Goal: Task Accomplishment & Management: Use online tool/utility

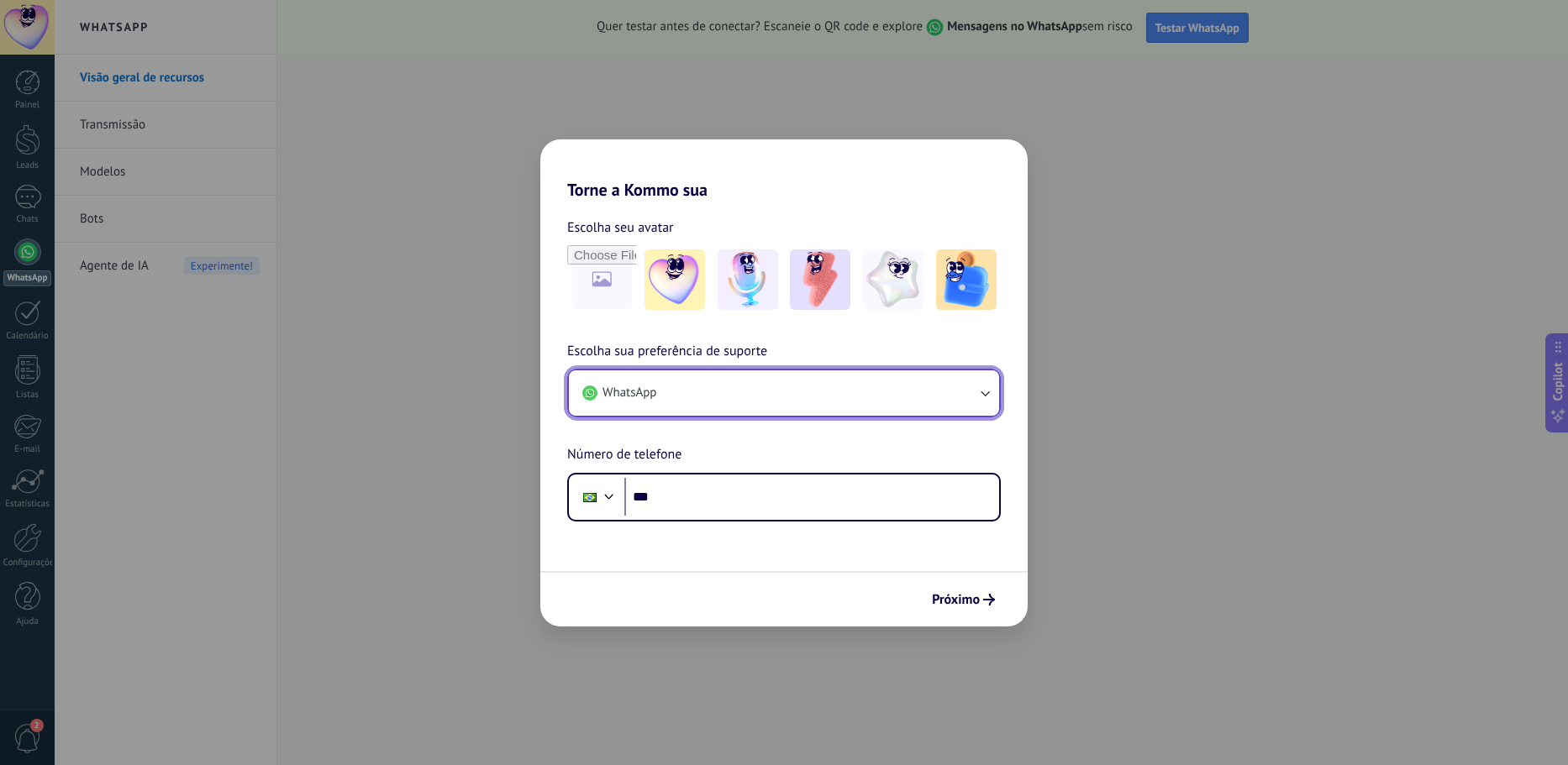
click at [780, 401] on button "WhatsApp" at bounding box center [783, 392] width 430 height 45
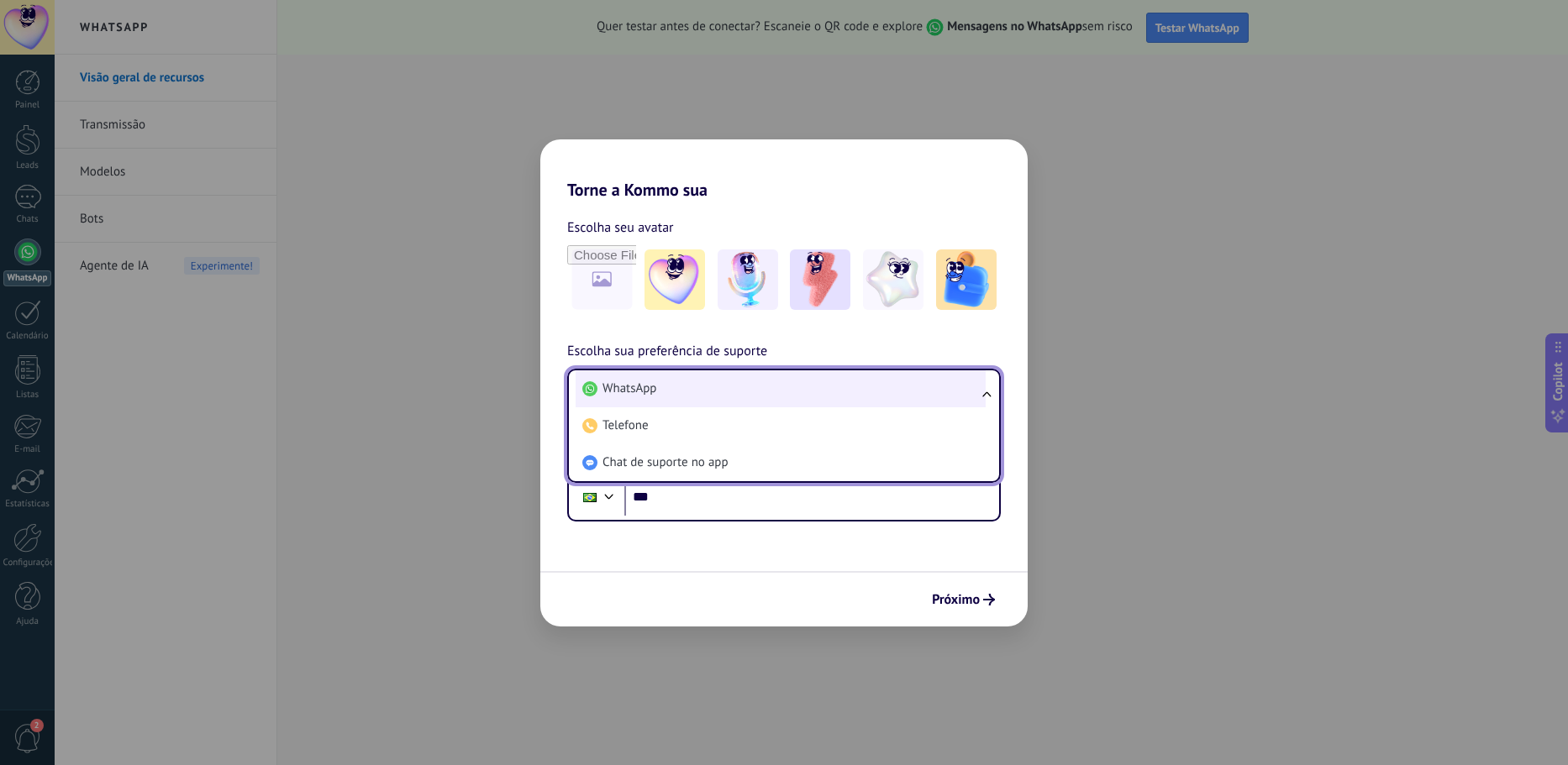
click at [787, 391] on li "WhatsApp" at bounding box center [780, 389] width 410 height 37
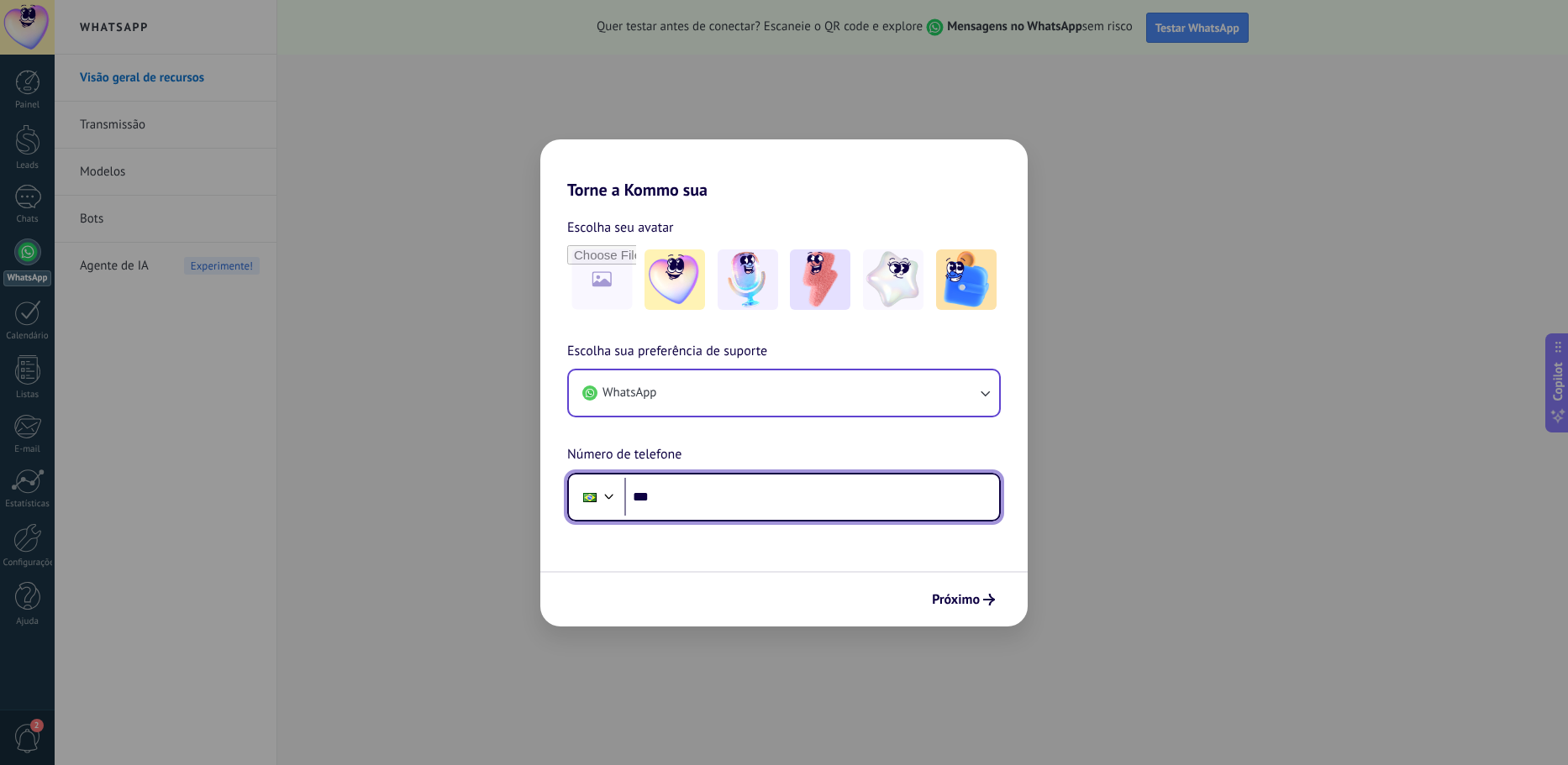
click at [774, 478] on input "***" at bounding box center [811, 496] width 375 height 38
type input "**********"
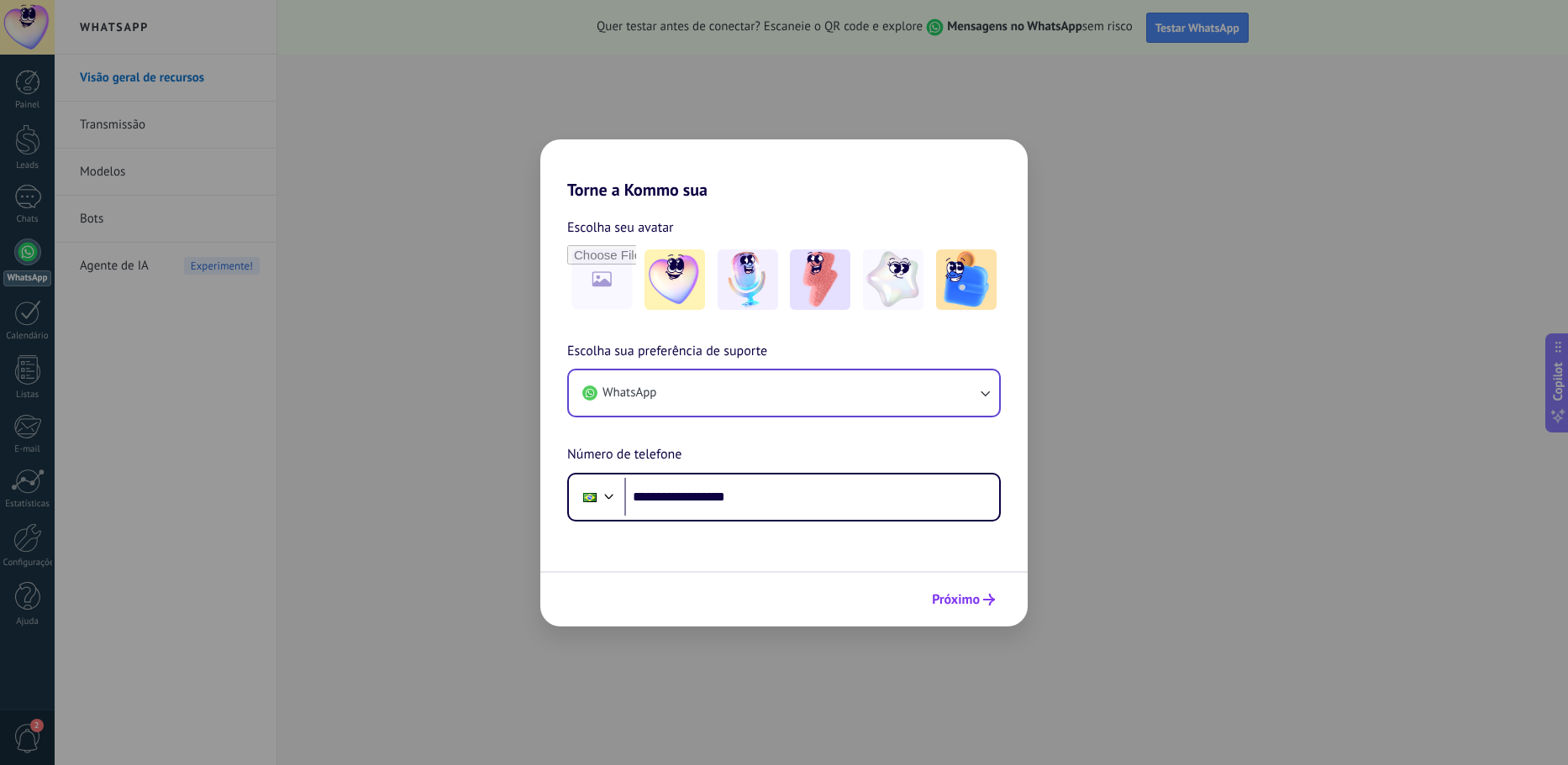
click at [947, 605] on span "Próximo" at bounding box center [956, 599] width 48 height 12
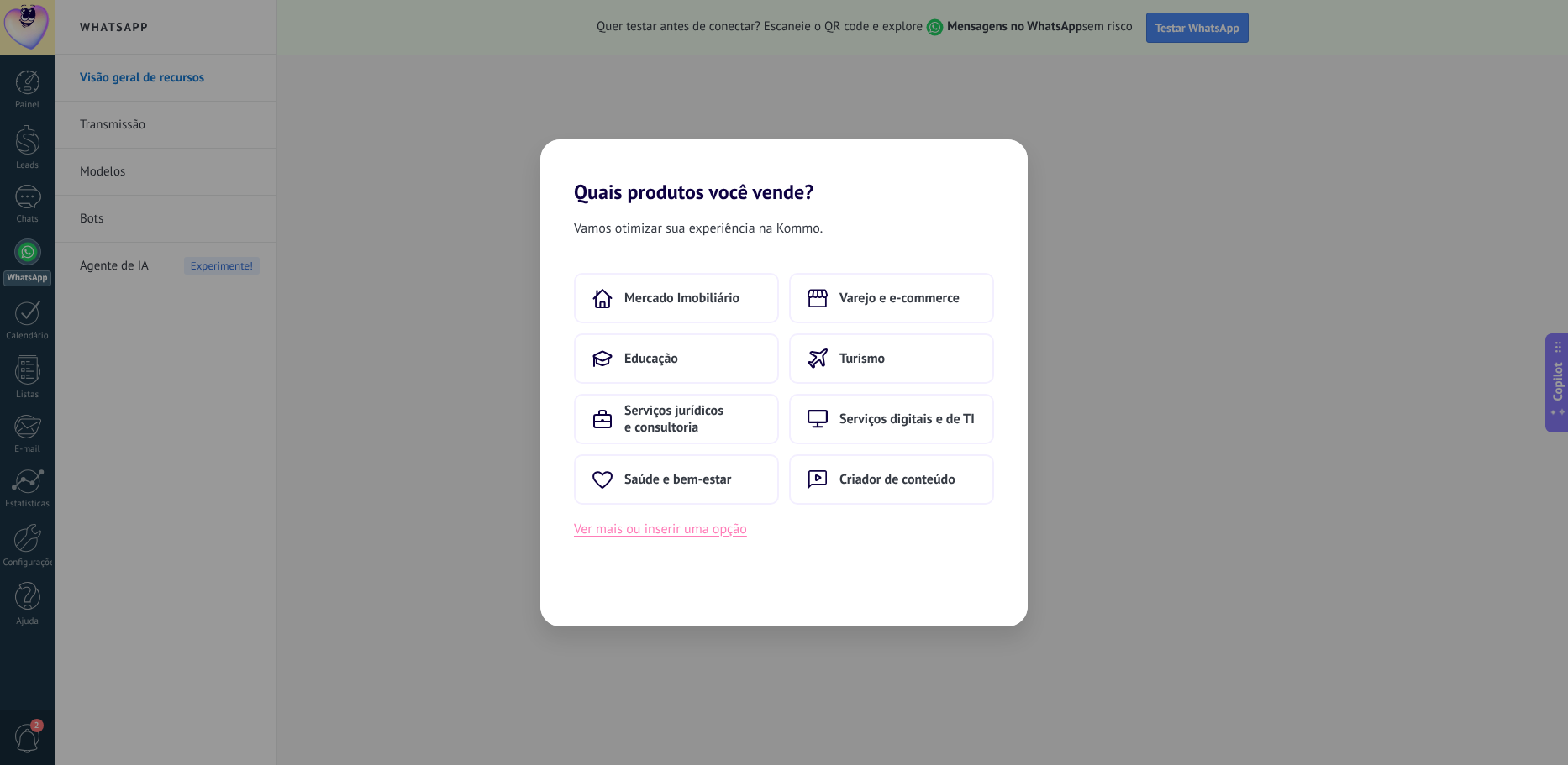
click at [730, 536] on button "Ver mais ou inserir uma opção" at bounding box center [660, 528] width 173 height 22
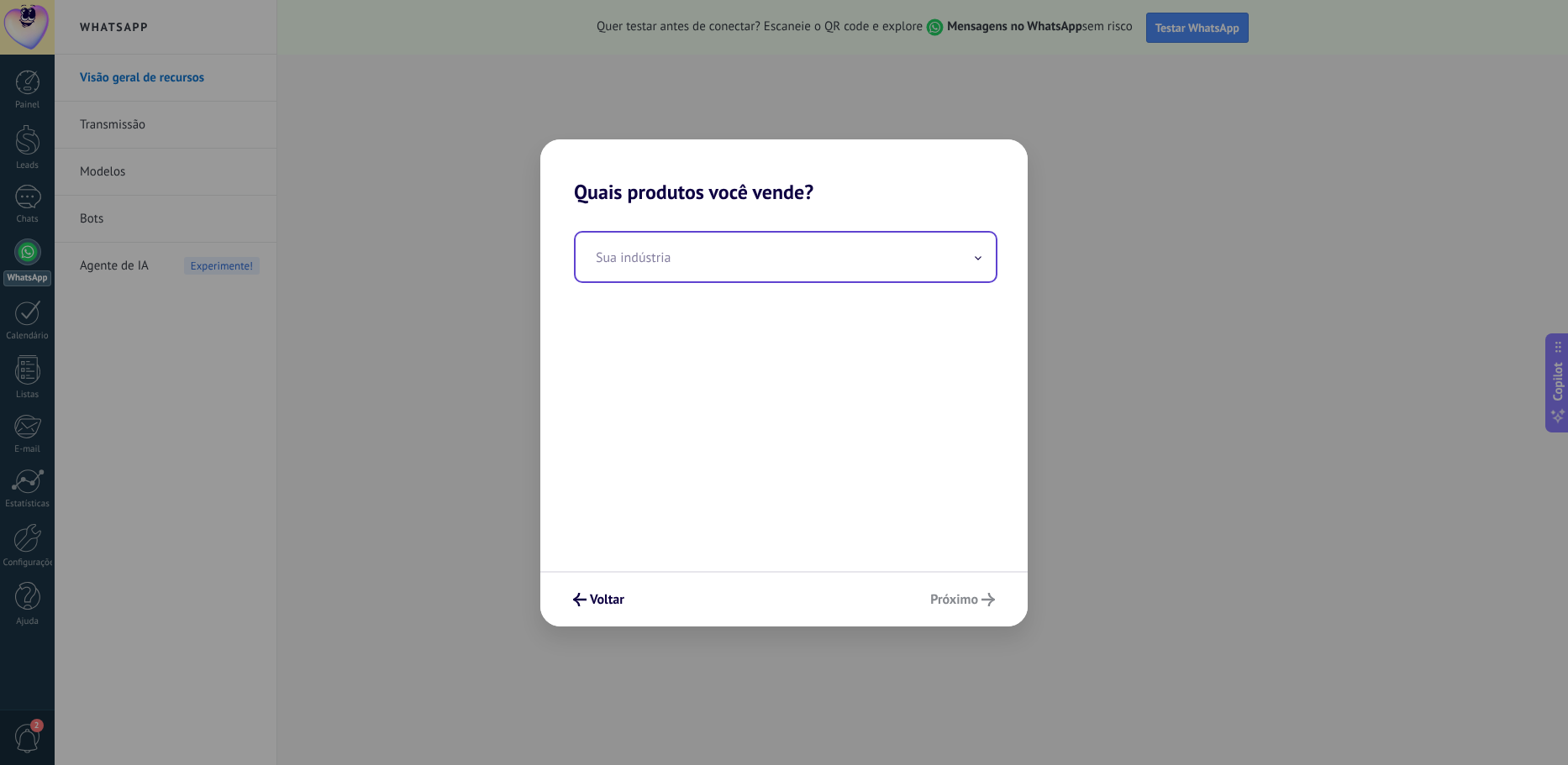
click at [772, 258] on input "text" at bounding box center [786, 257] width 420 height 49
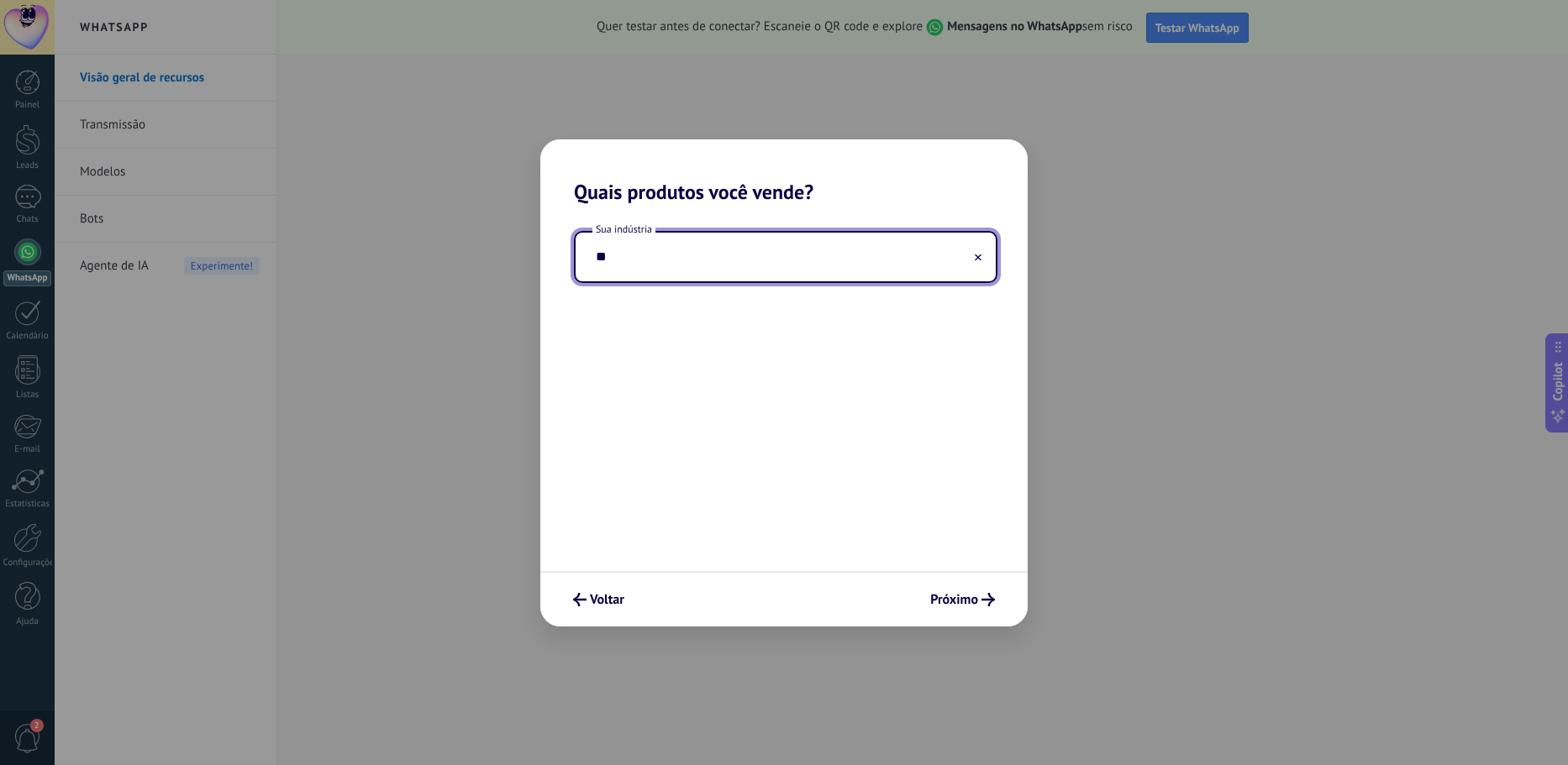
type input "*"
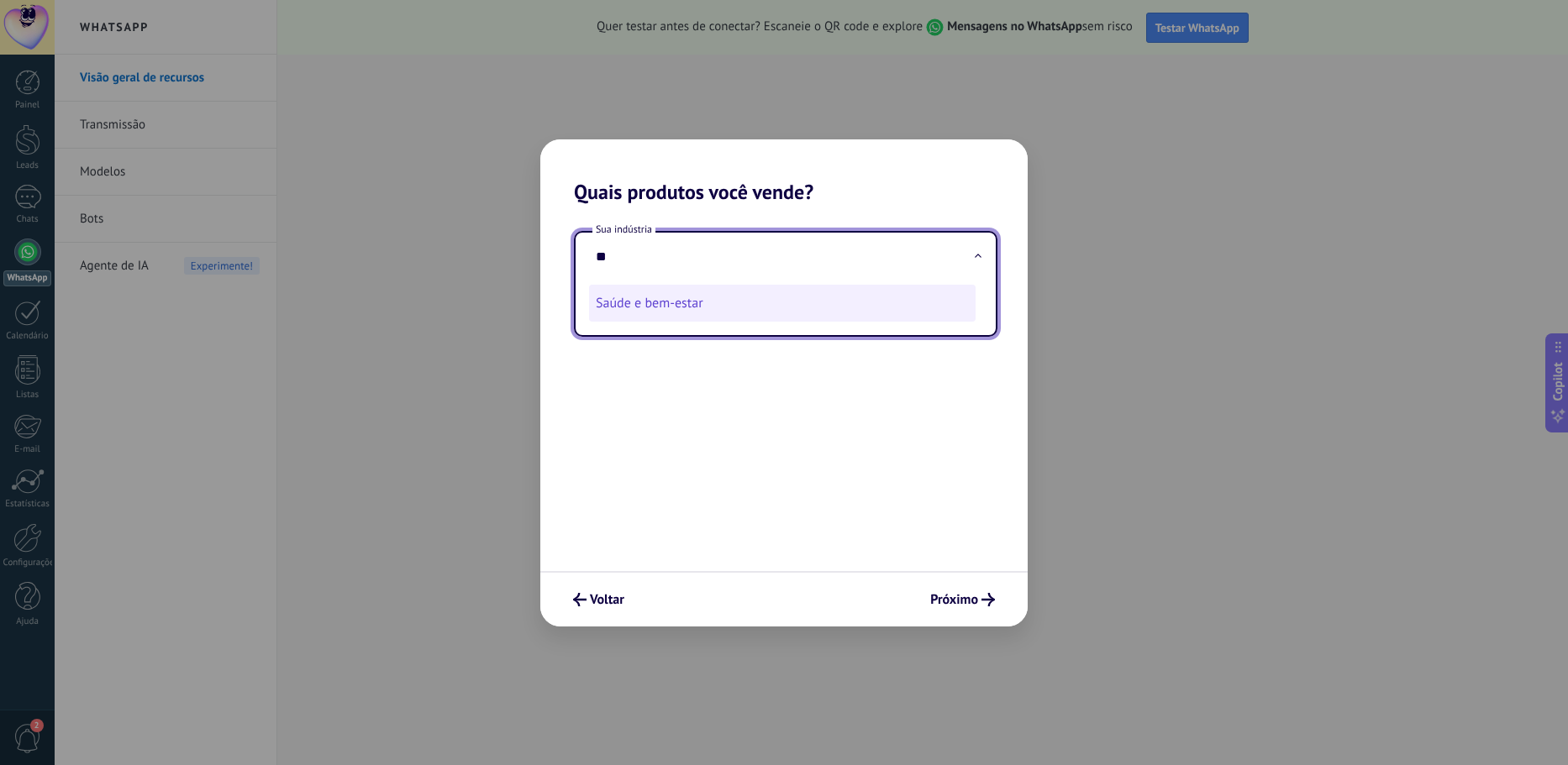
click at [741, 290] on li "Saúde e bem-estar" at bounding box center [782, 303] width 386 height 37
type input "**********"
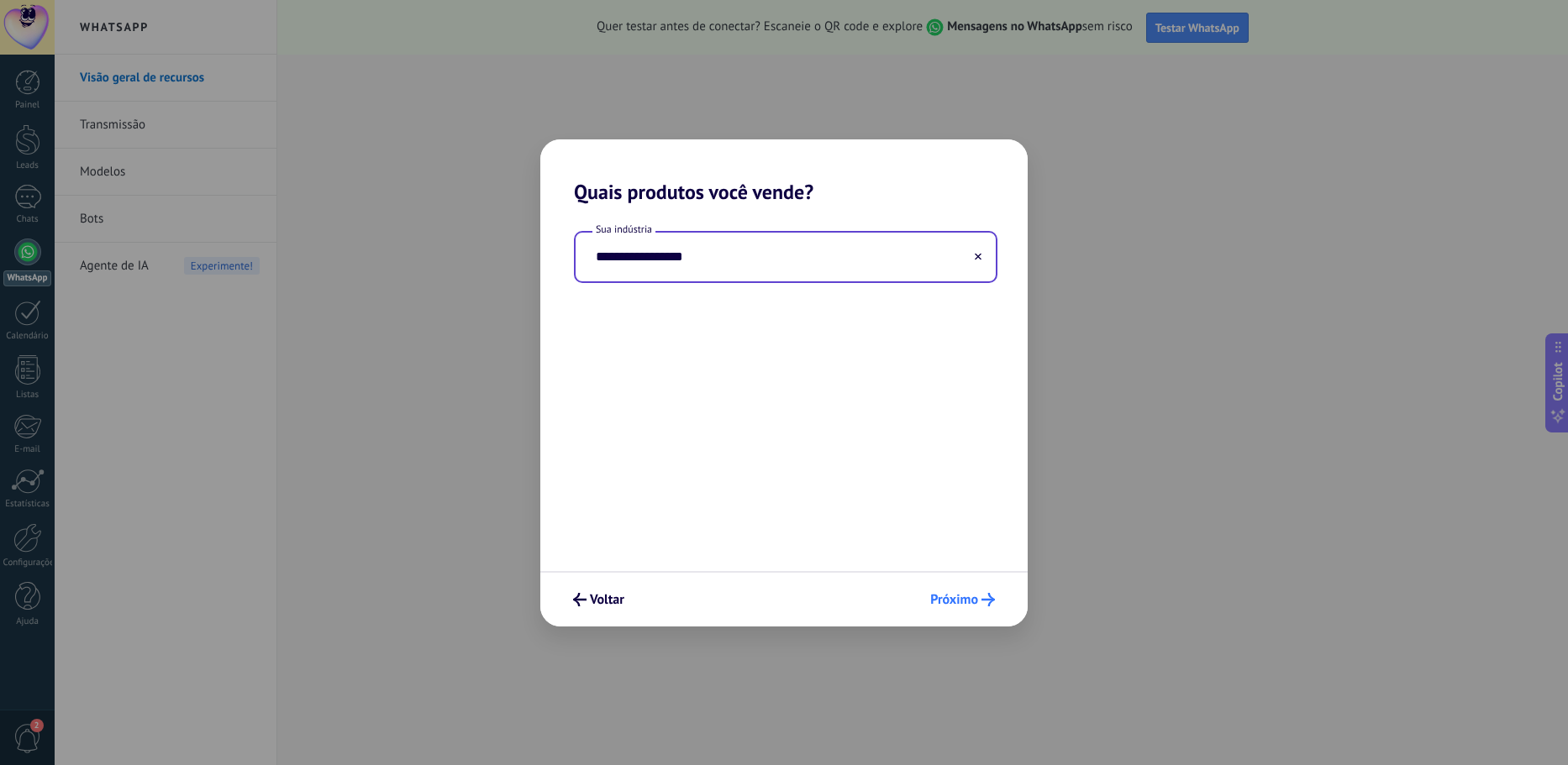
click at [947, 585] on div "Voltar Próximo" at bounding box center [784, 599] width 488 height 55
click at [948, 588] on button "Próximo" at bounding box center [963, 600] width 80 height 28
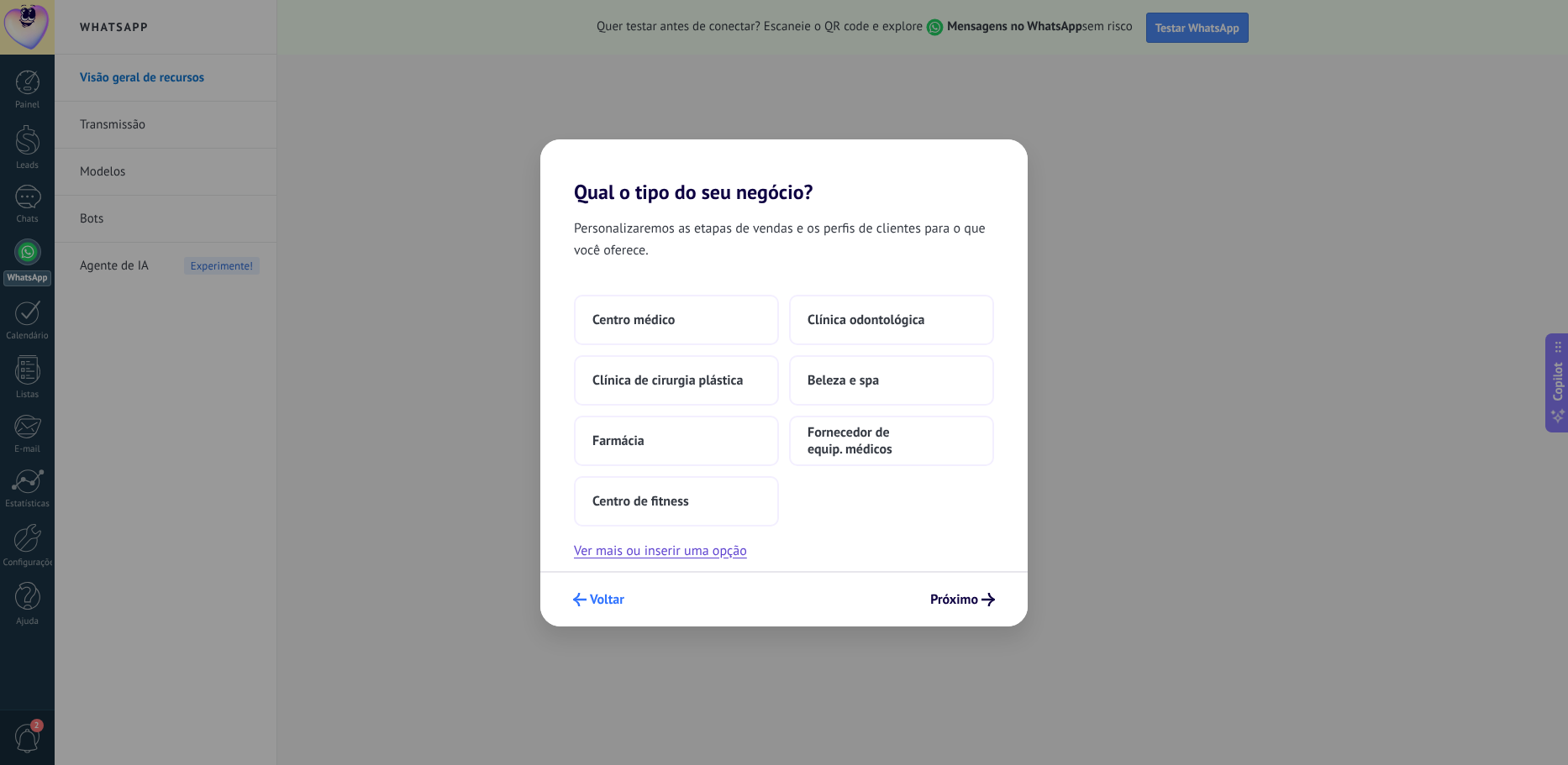
click at [600, 601] on span "Voltar" at bounding box center [607, 599] width 35 height 12
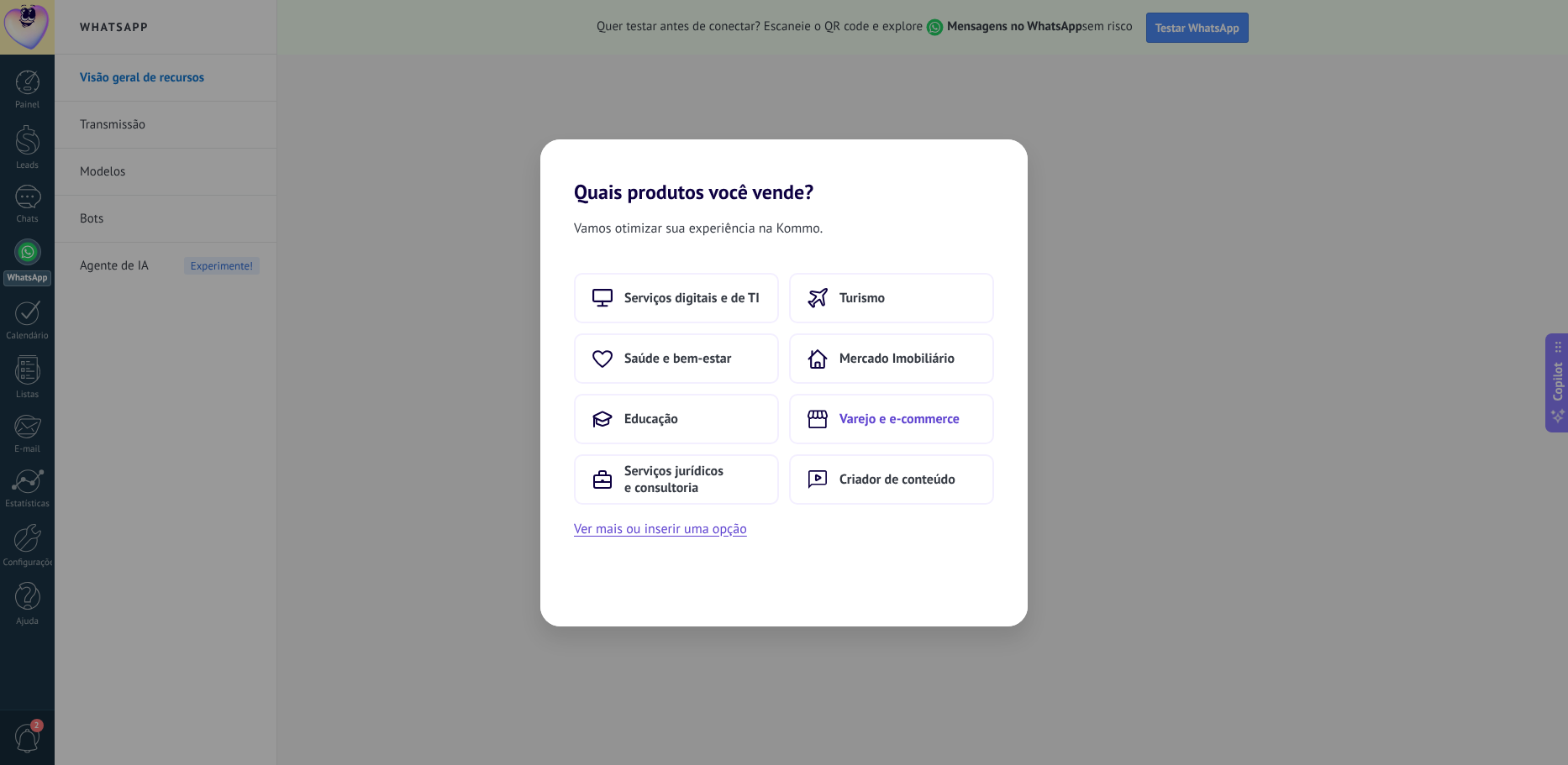
click at [868, 423] on span "Varejo e e-commerce" at bounding box center [899, 419] width 120 height 17
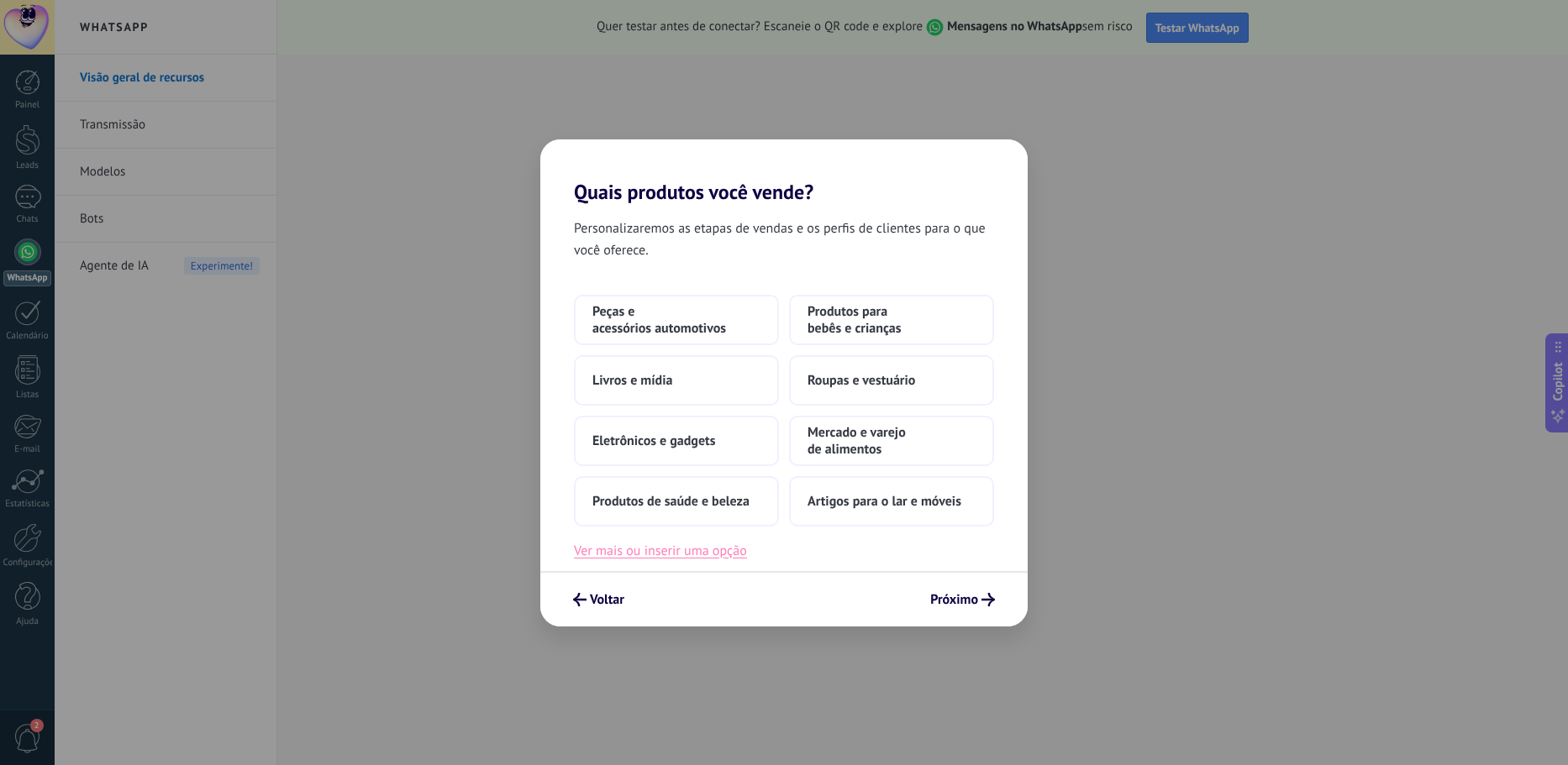
click at [652, 555] on button "Ver mais ou inserir uma opção" at bounding box center [660, 551] width 173 height 22
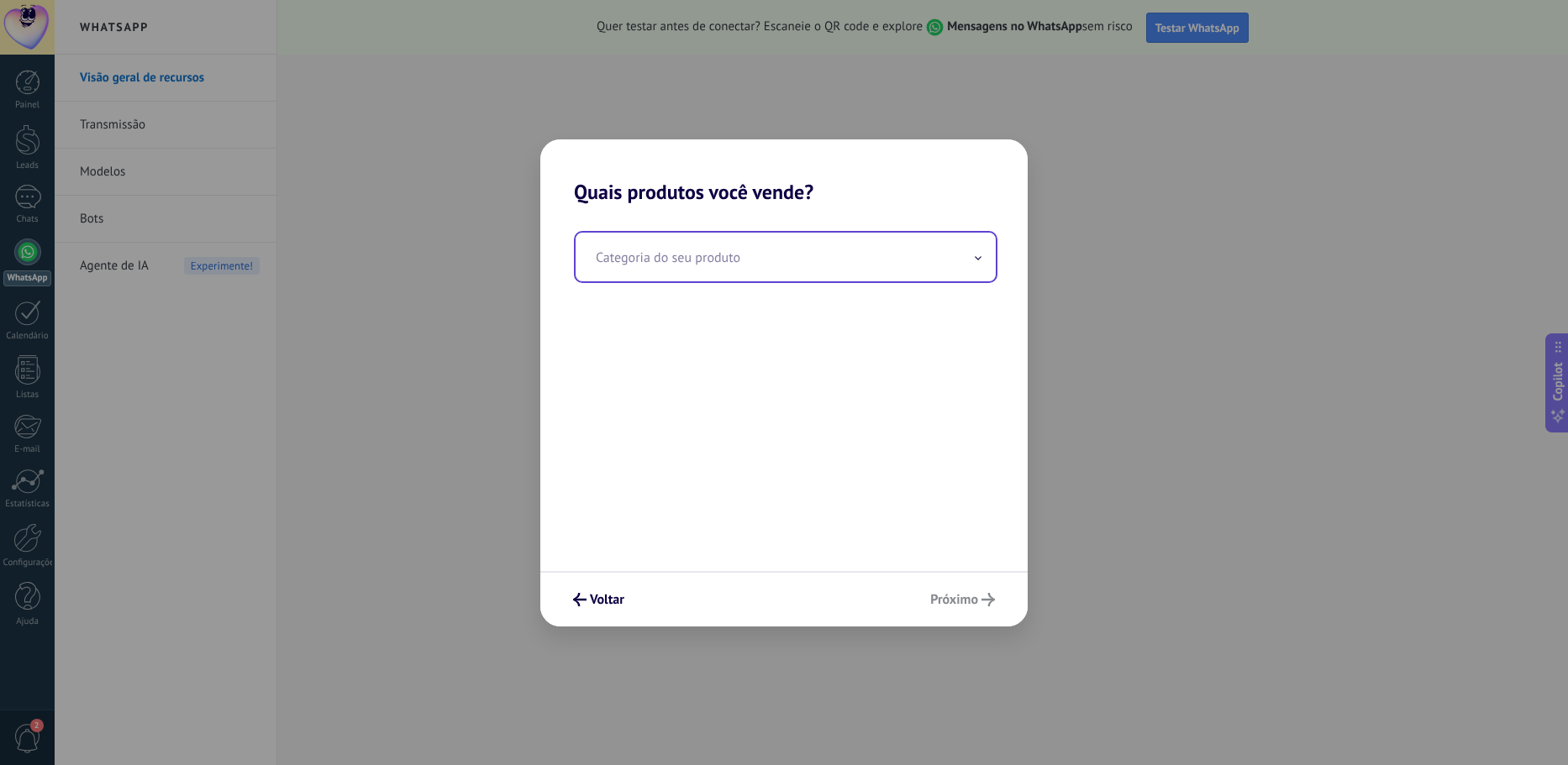
drag, startPoint x: 707, startPoint y: 286, endPoint x: 718, endPoint y: 271, distance: 18.6
click at [708, 285] on div "Categoria do seu produto" at bounding box center [784, 387] width 488 height 367
click at [718, 271] on input "text" at bounding box center [786, 257] width 420 height 49
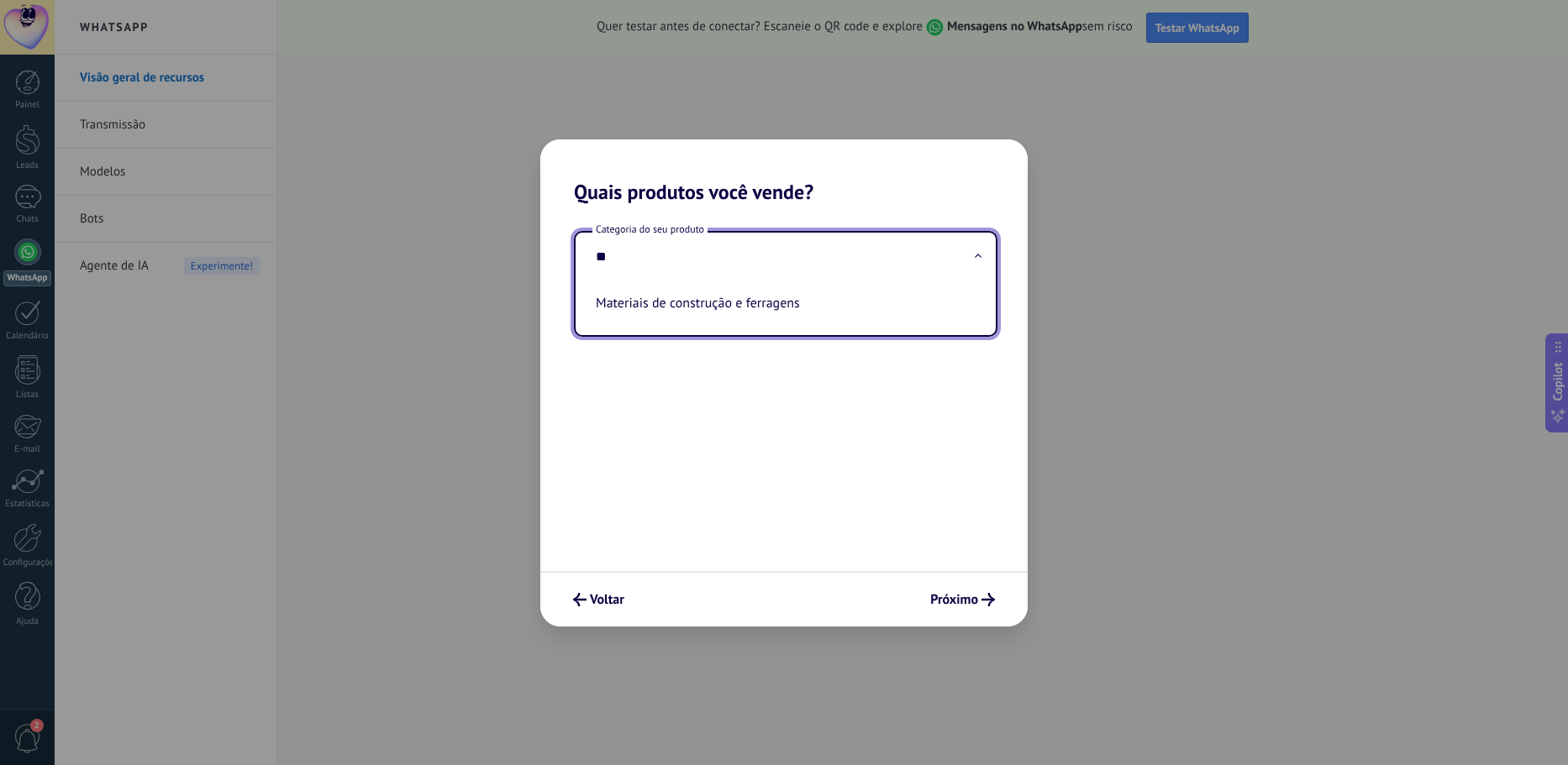
type input "*"
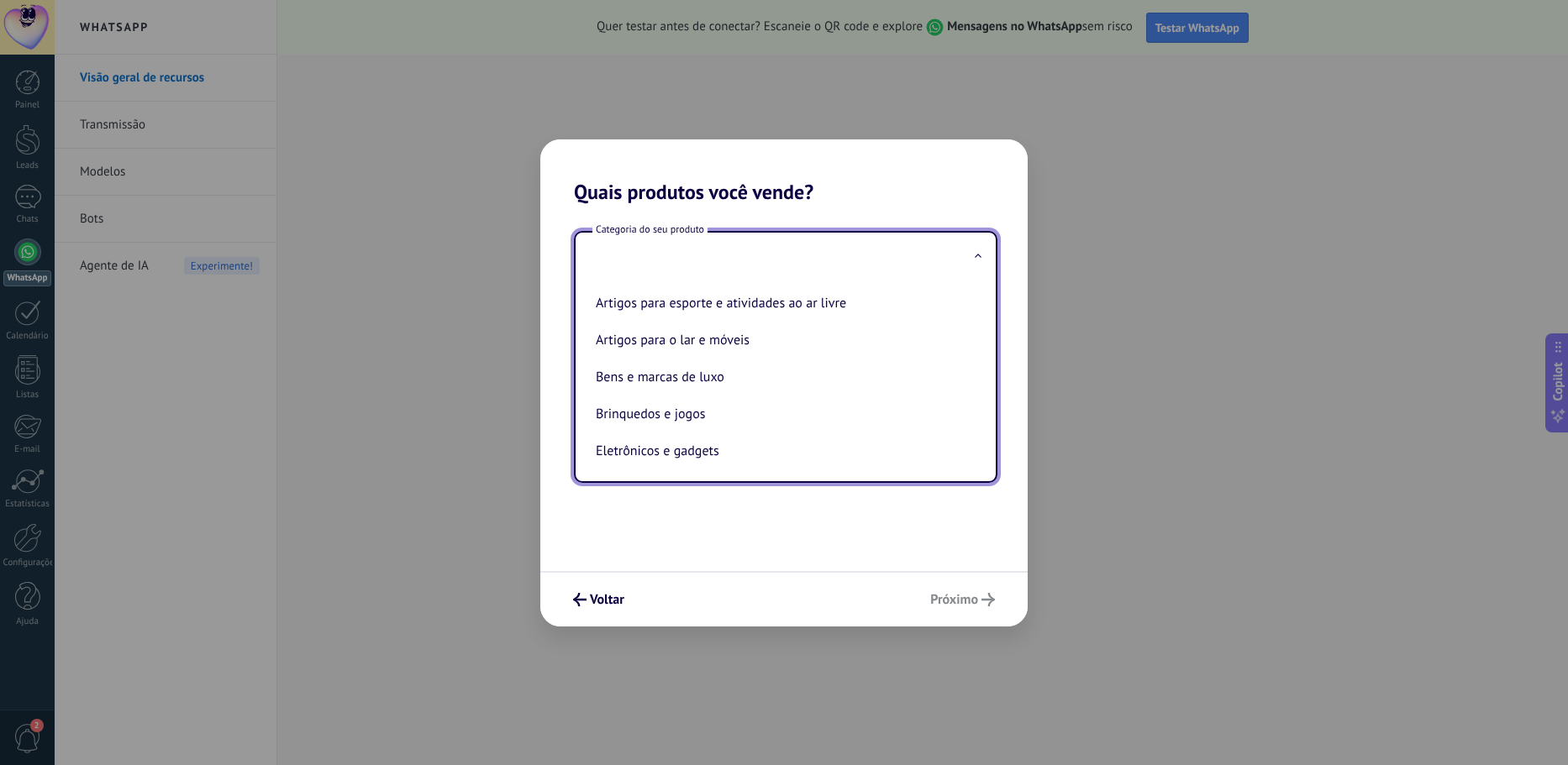
type input "*"
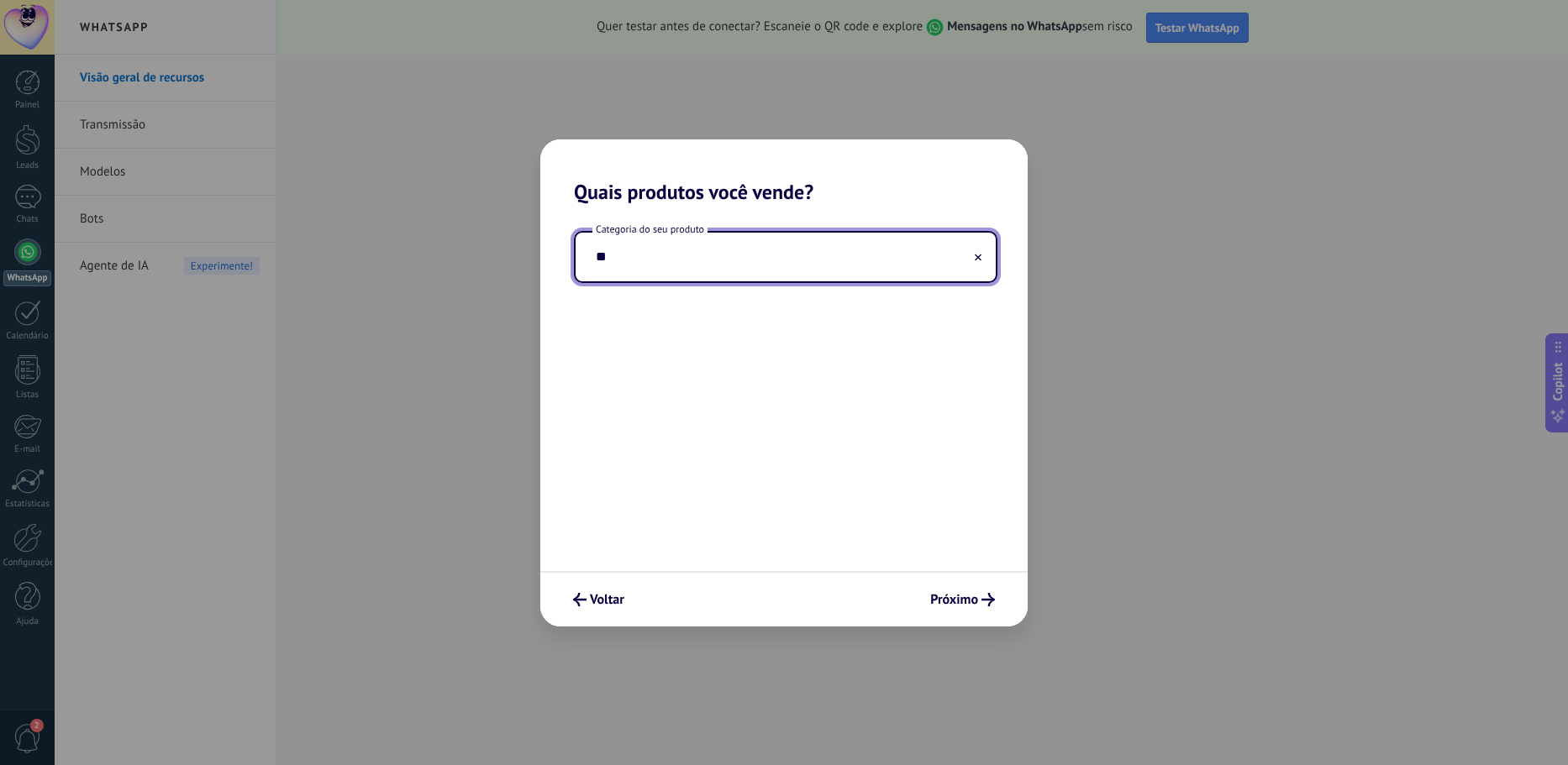
type input "*"
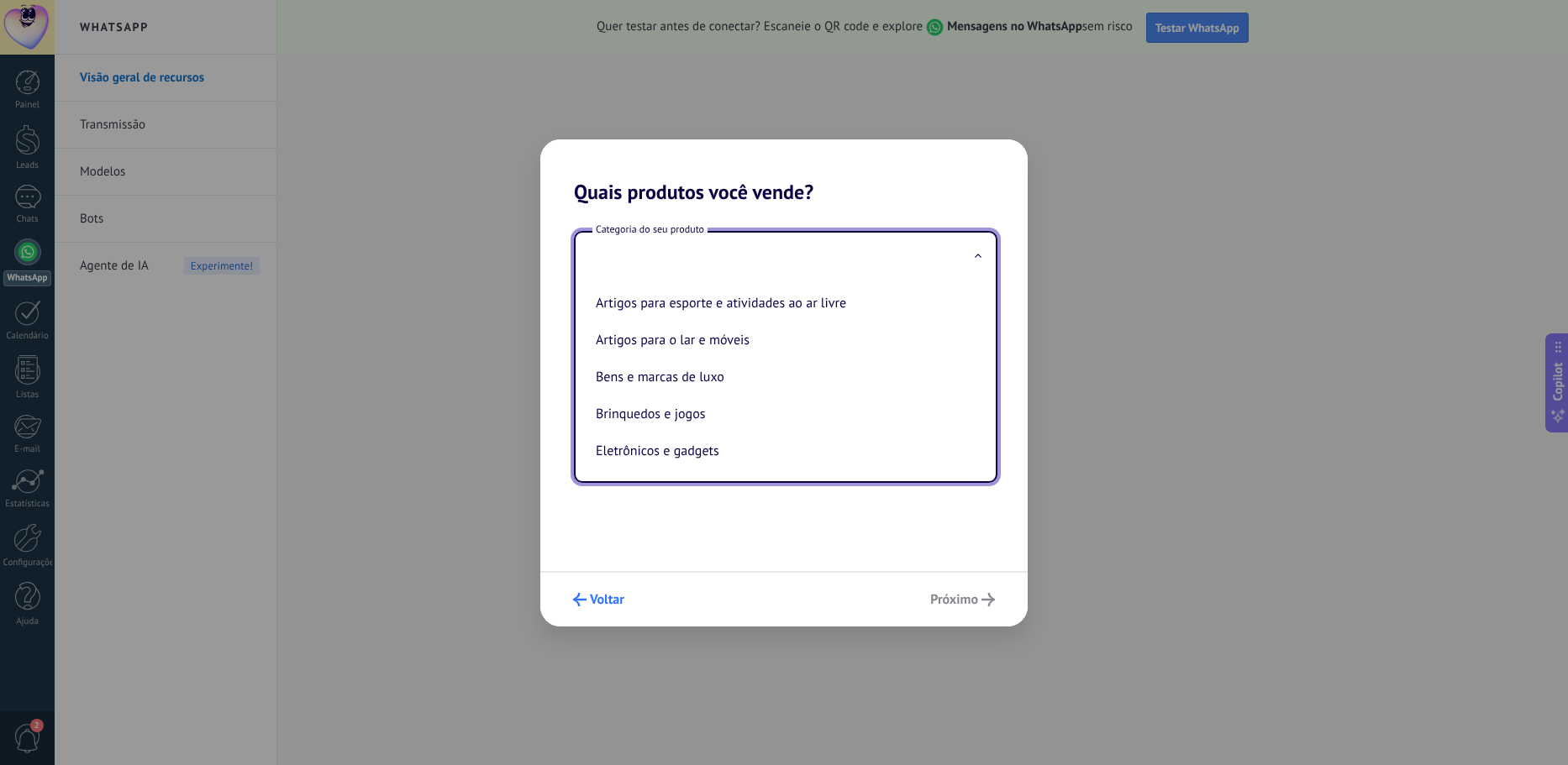
click at [595, 585] on button "Voltar" at bounding box center [598, 600] width 67 height 28
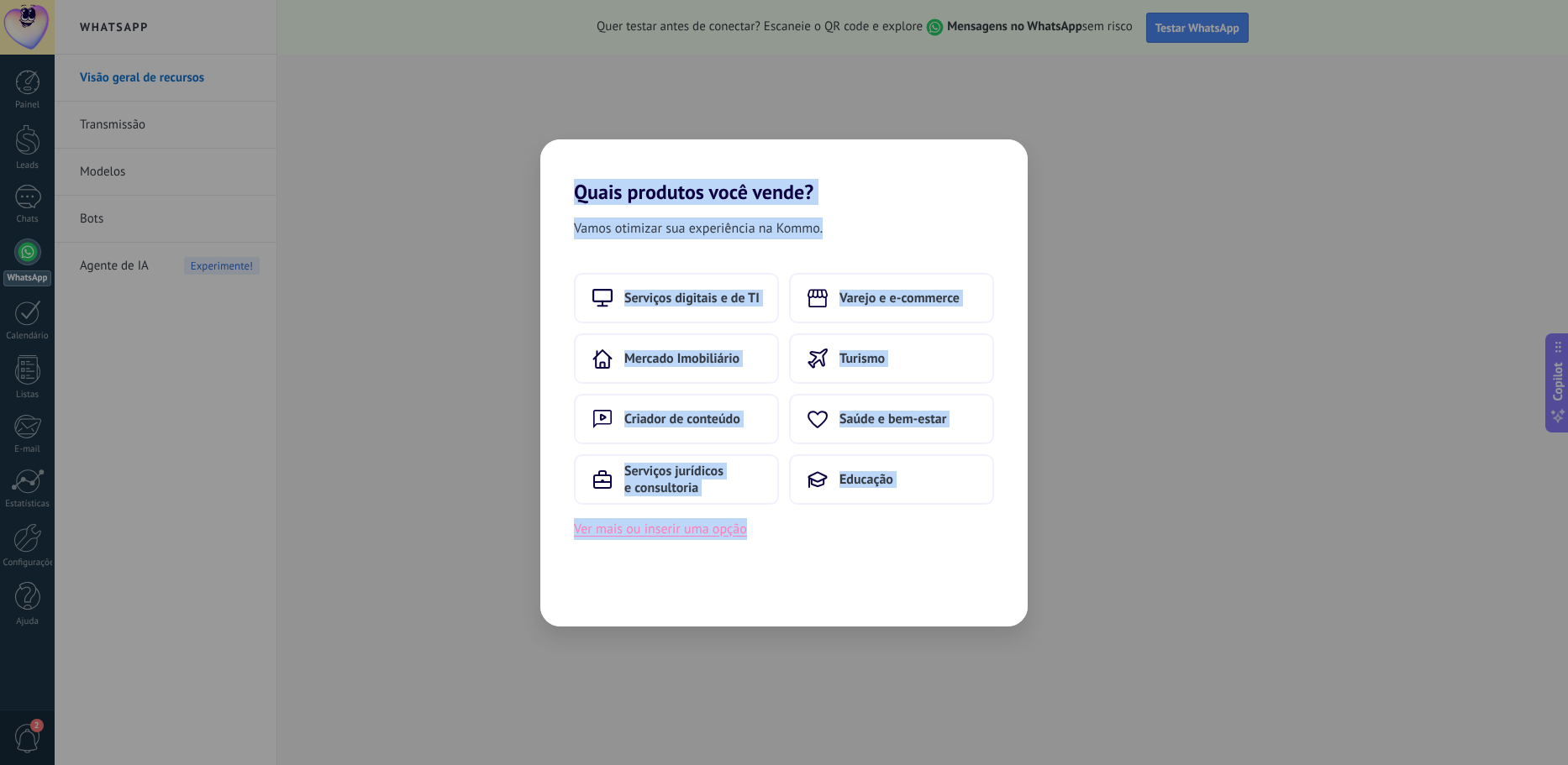
click at [618, 527] on button "Ver mais ou inserir uma opção" at bounding box center [660, 528] width 173 height 22
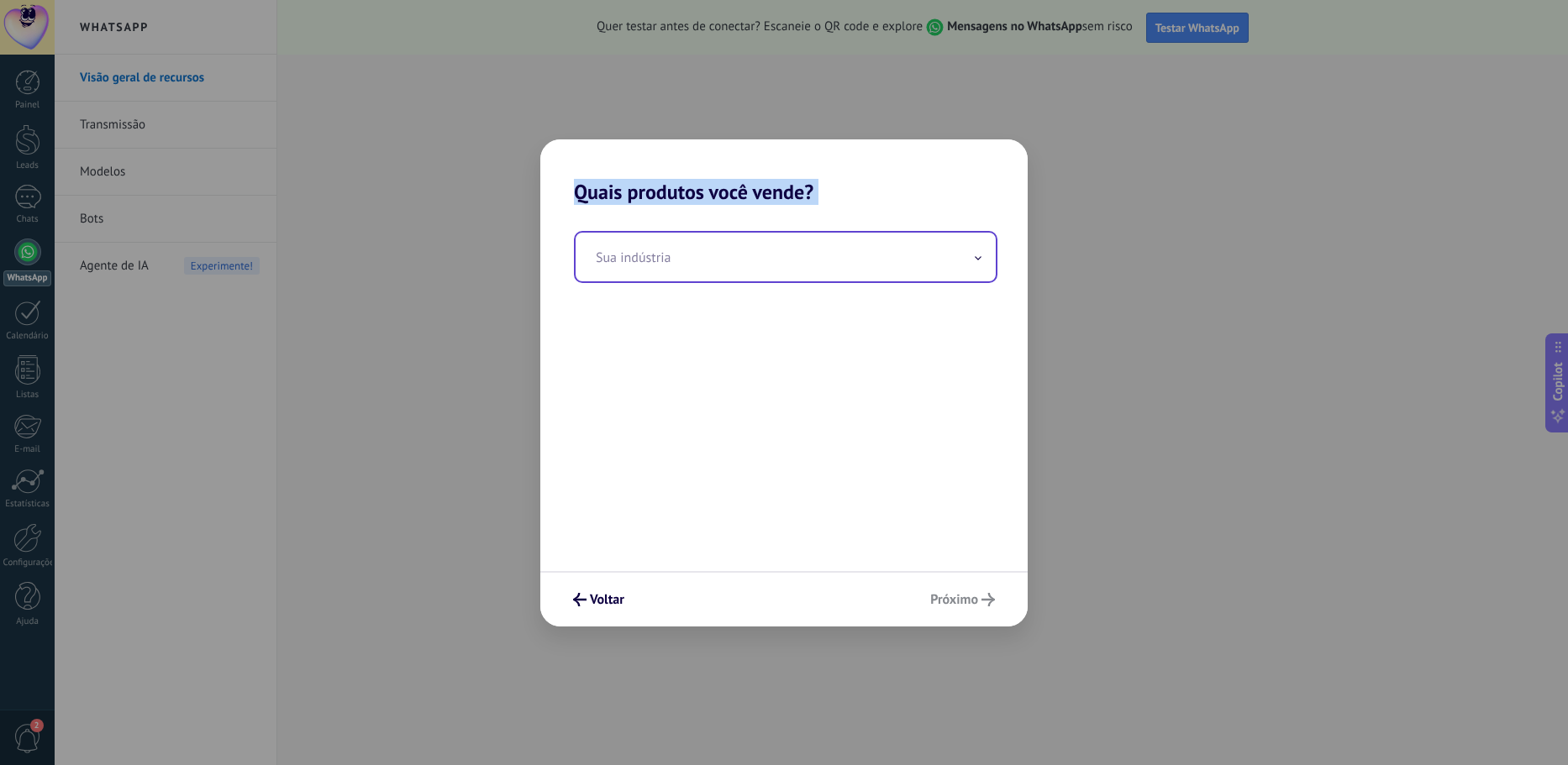
click at [649, 251] on input "text" at bounding box center [786, 257] width 420 height 49
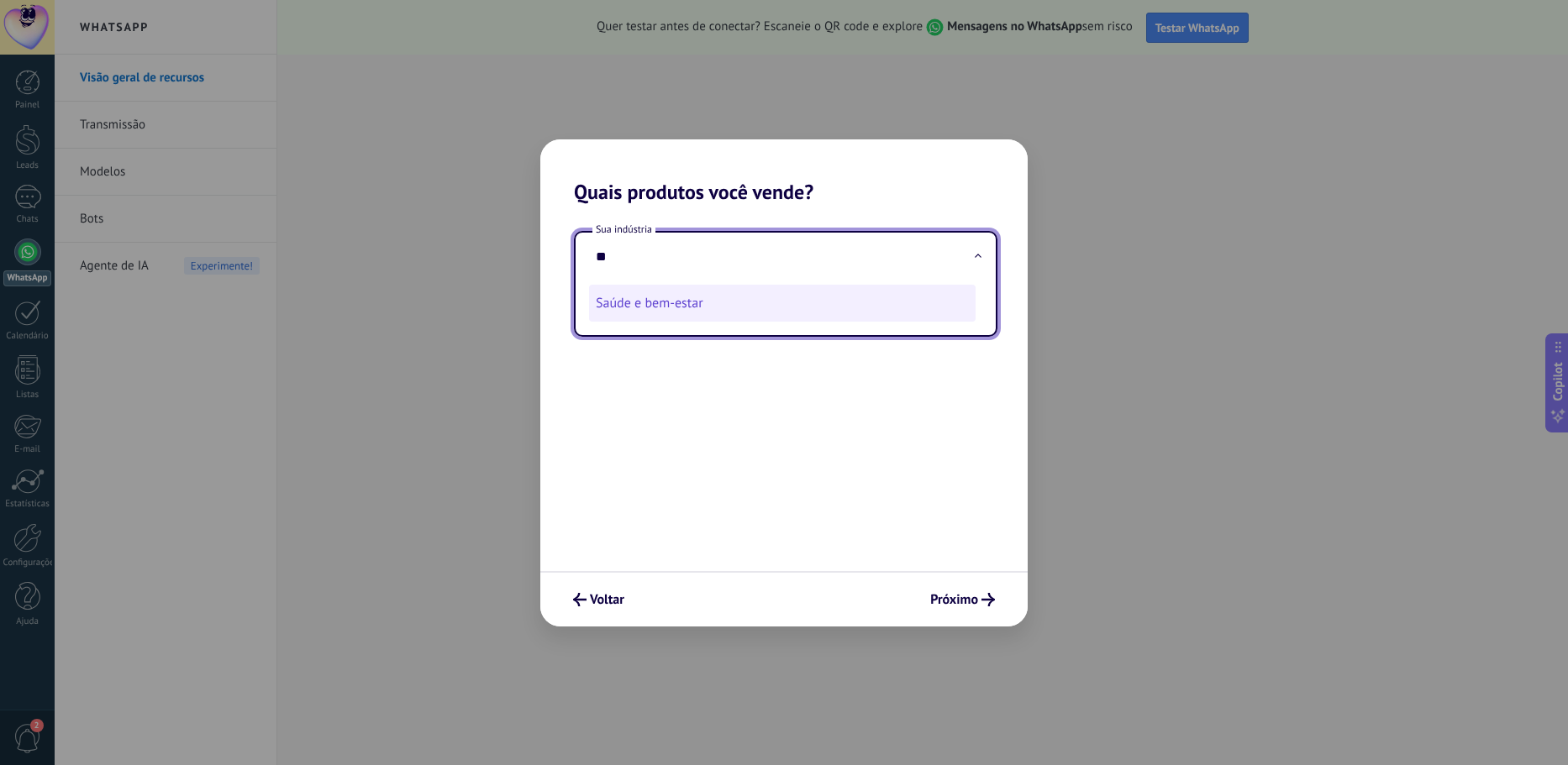
click at [662, 308] on li "Saúde e bem-estar" at bounding box center [782, 303] width 386 height 37
type input "**********"
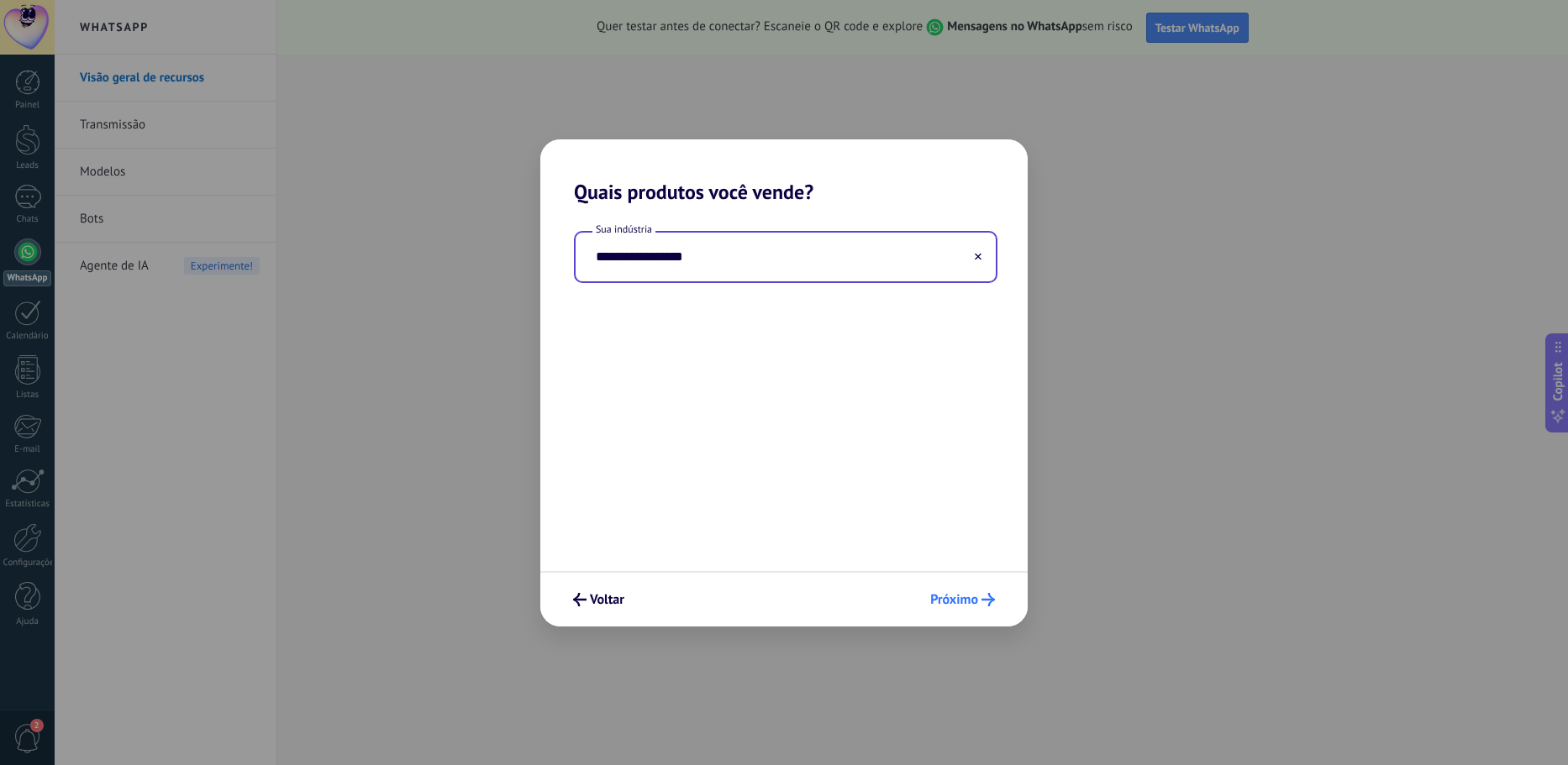
click at [954, 610] on button "Próximo" at bounding box center [963, 600] width 80 height 28
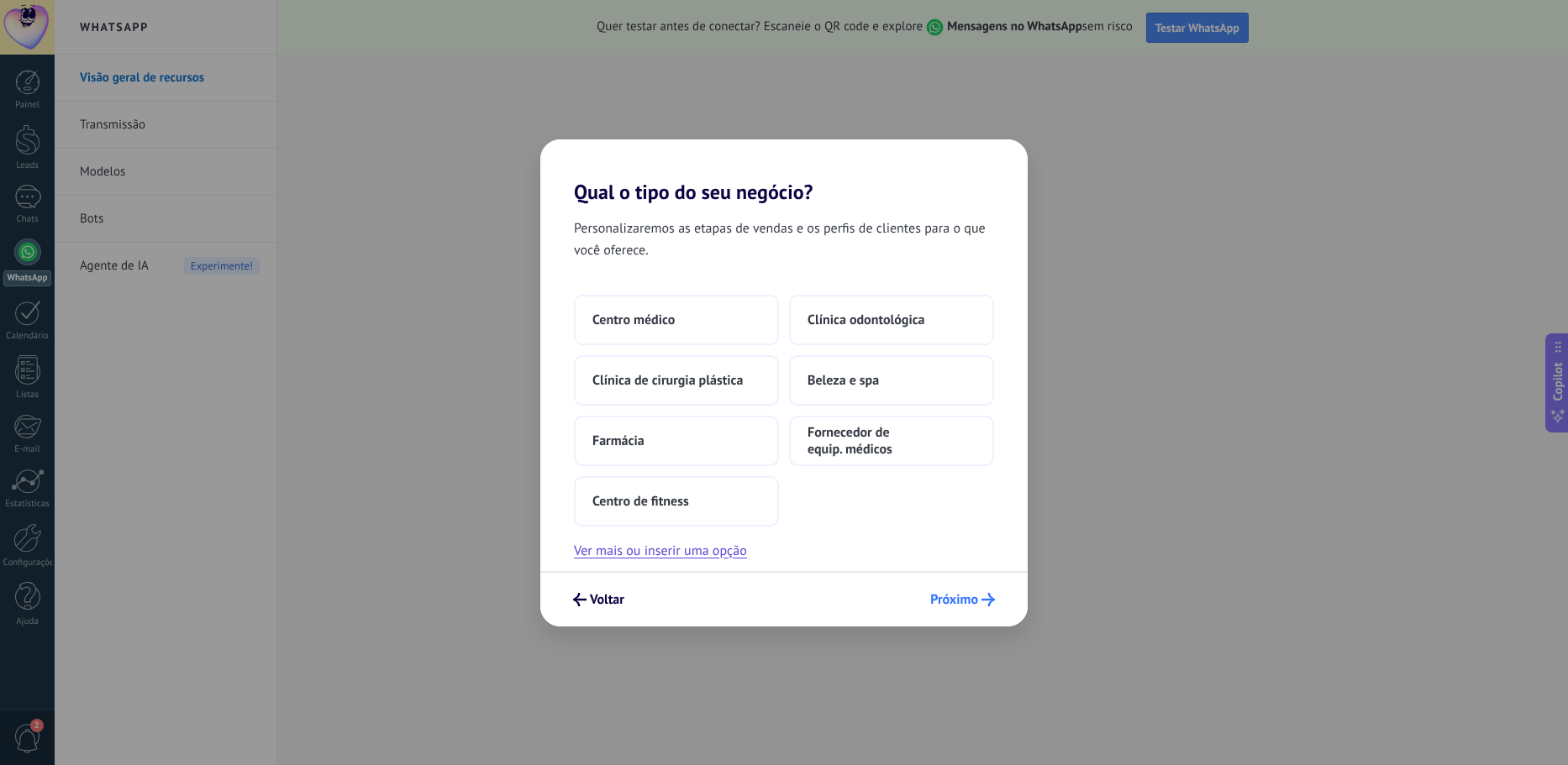
click at [937, 593] on span "Próximo" at bounding box center [954, 599] width 48 height 12
click at [950, 596] on span "Próximo" at bounding box center [954, 599] width 48 height 12
click at [951, 596] on span "Próximo" at bounding box center [954, 599] width 48 height 12
click at [1119, 137] on div "Qual o tipo do seu negócio? Personalizaremos as etapas de vendas e os perfis de…" at bounding box center [784, 382] width 1568 height 765
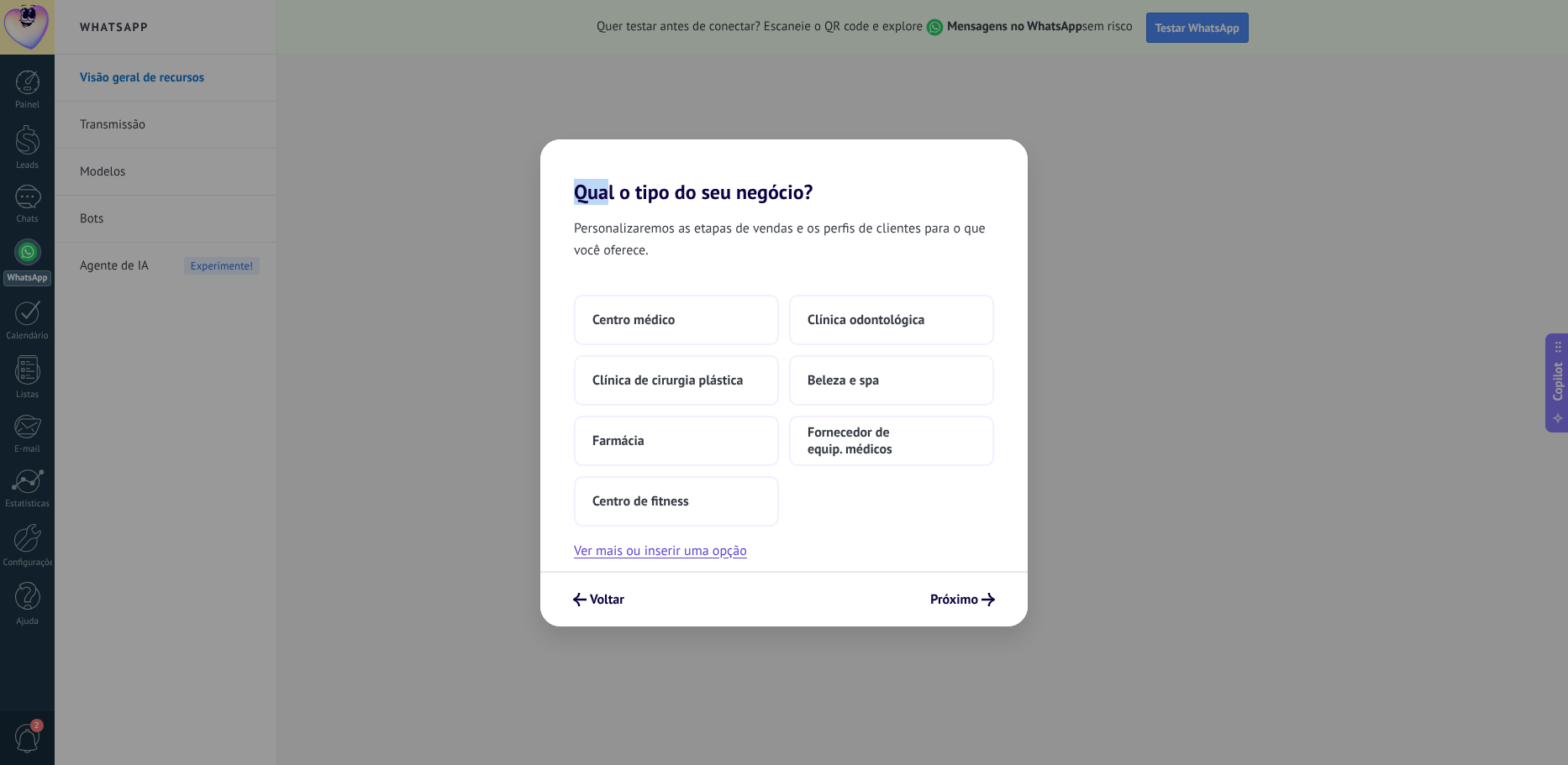
drag, startPoint x: 579, startPoint y: 142, endPoint x: 461, endPoint y: 169, distance: 121.0
click at [545, 149] on h2 "Qual o tipo do seu negócio?" at bounding box center [784, 172] width 488 height 65
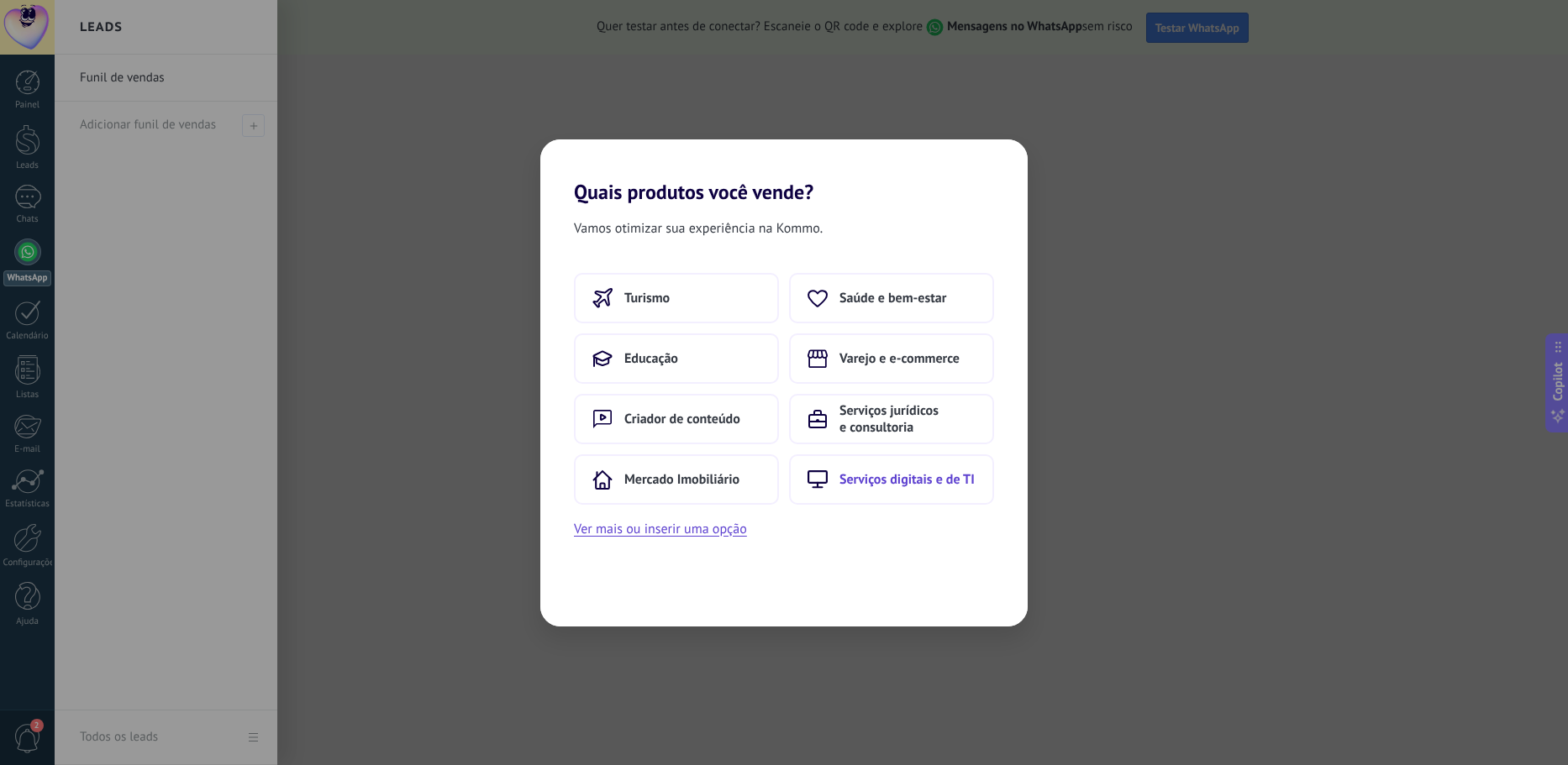
click at [876, 490] on button "Serviços digitais e de TI" at bounding box center [891, 479] width 205 height 51
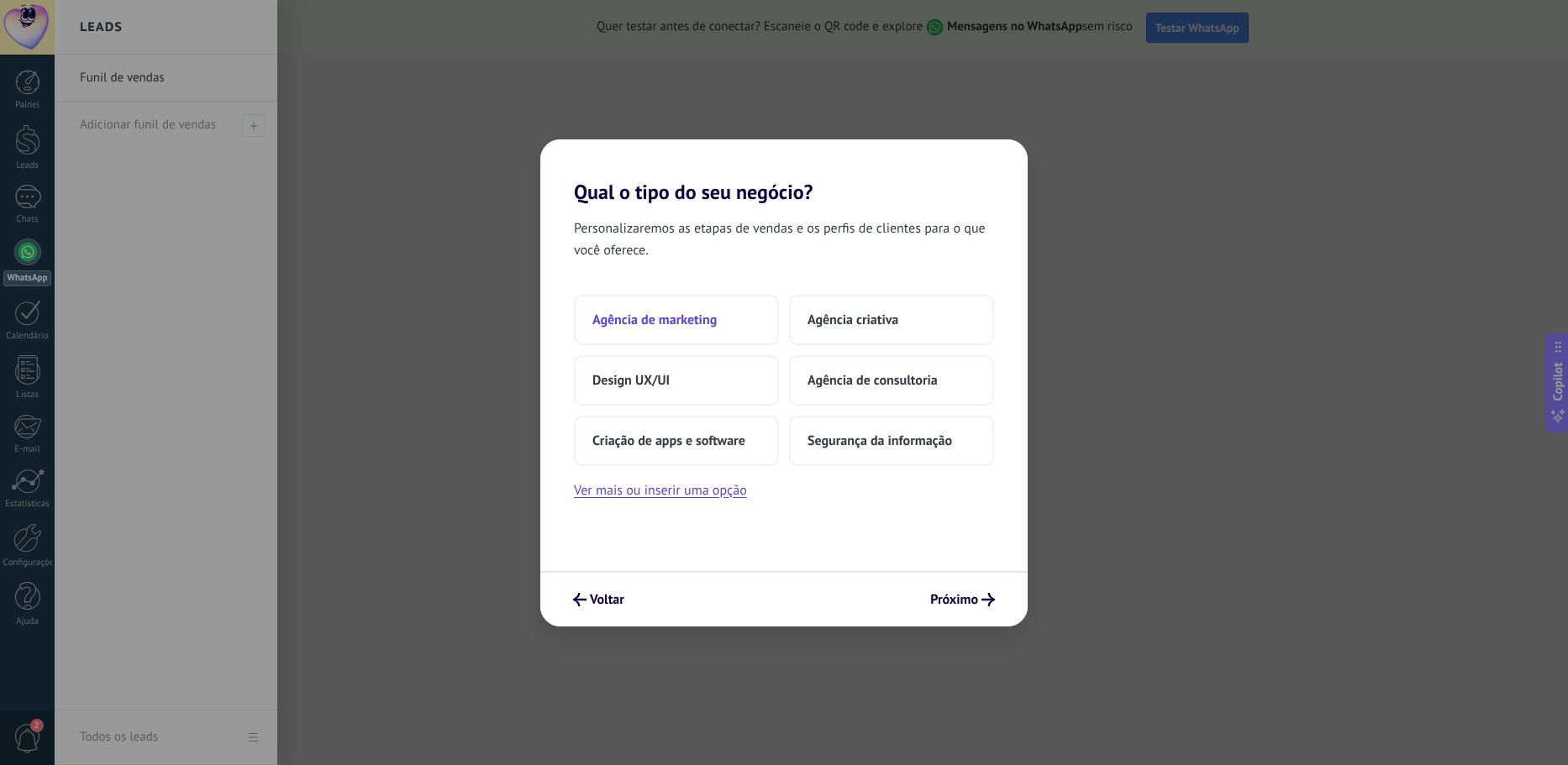
click at [731, 328] on button "Agência de marketing" at bounding box center [676, 319] width 205 height 51
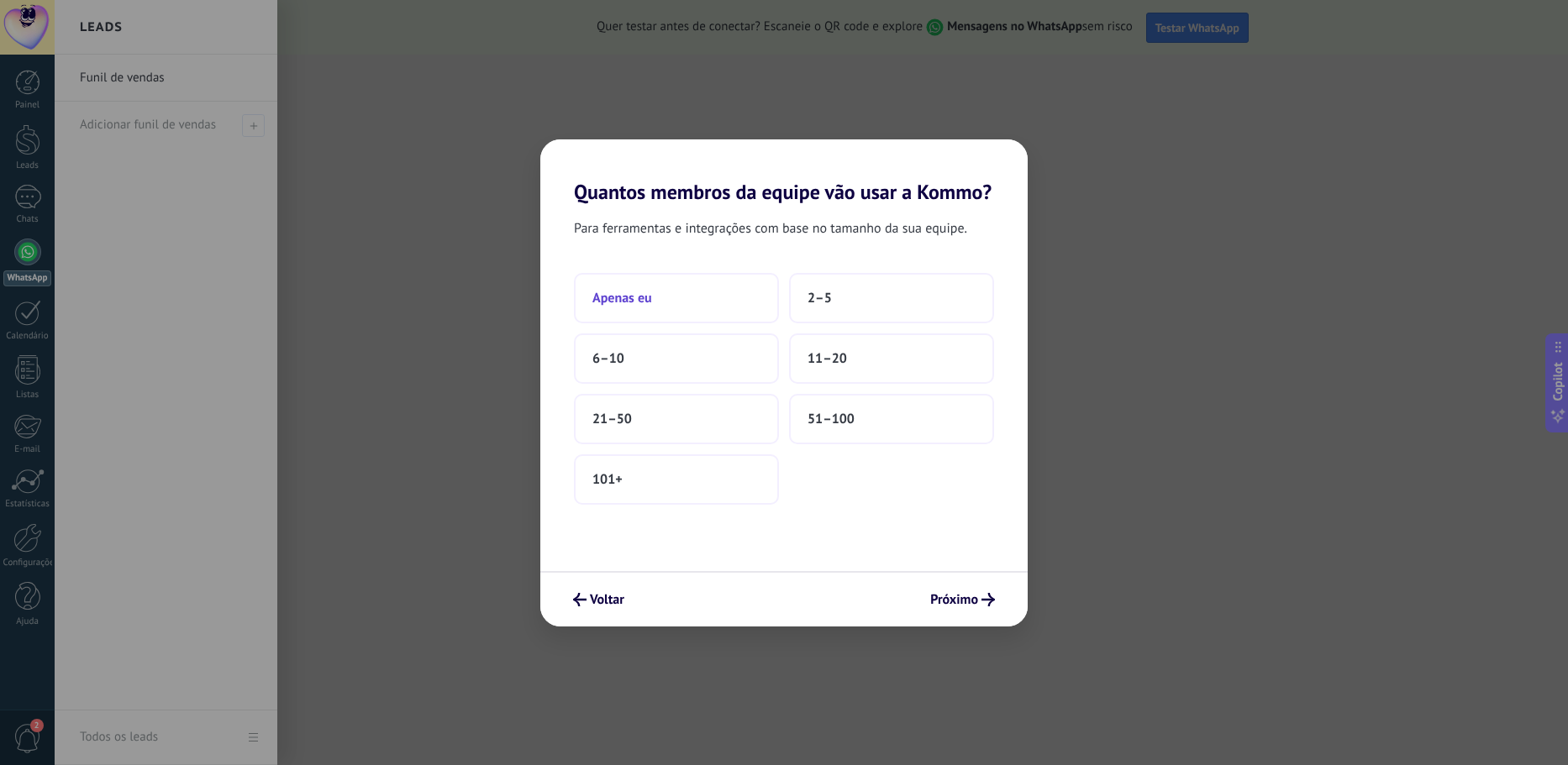
click at [734, 311] on button "Apenas eu" at bounding box center [676, 298] width 205 height 51
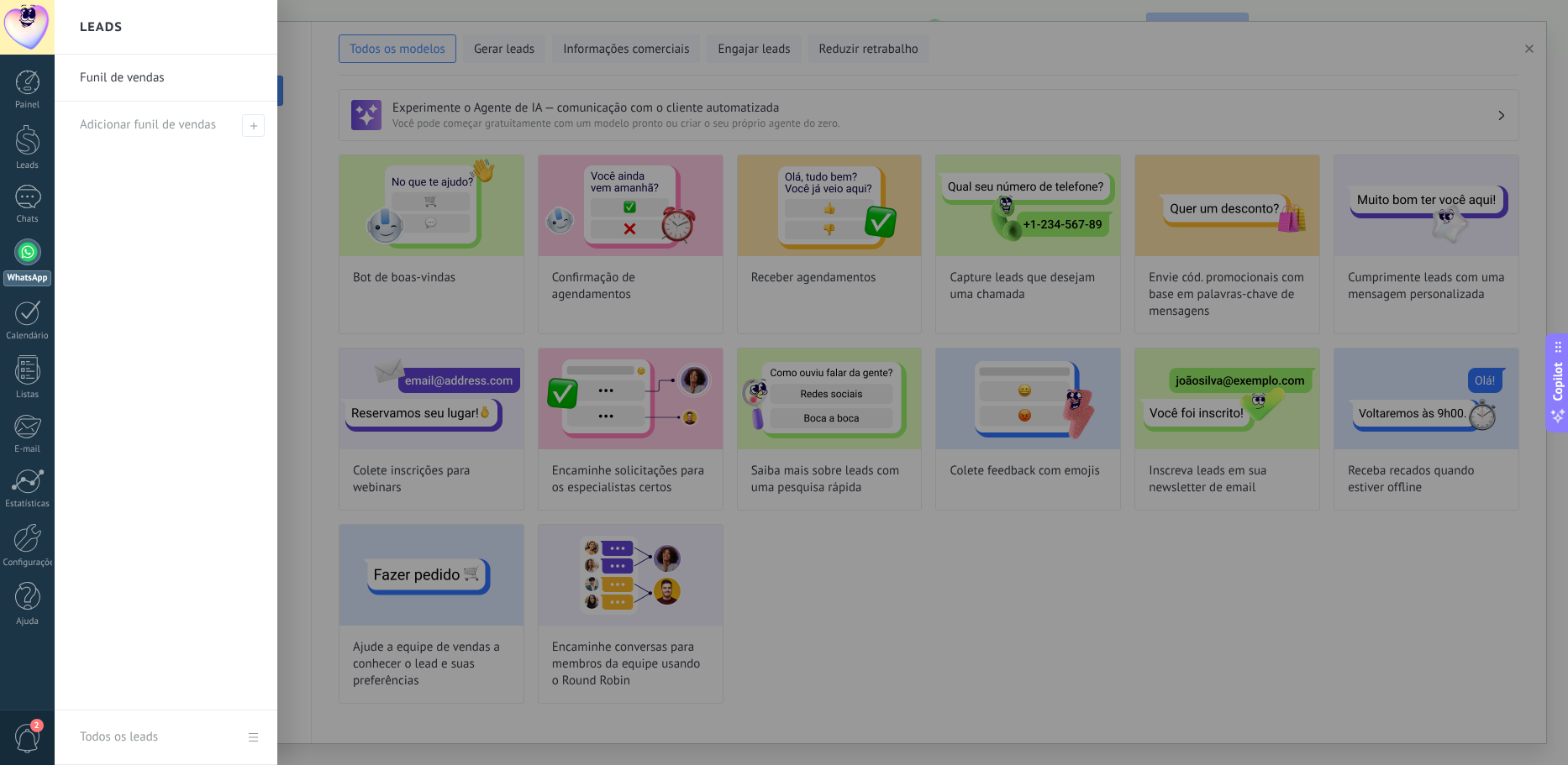
click at [490, 231] on div at bounding box center [838, 382] width 1568 height 765
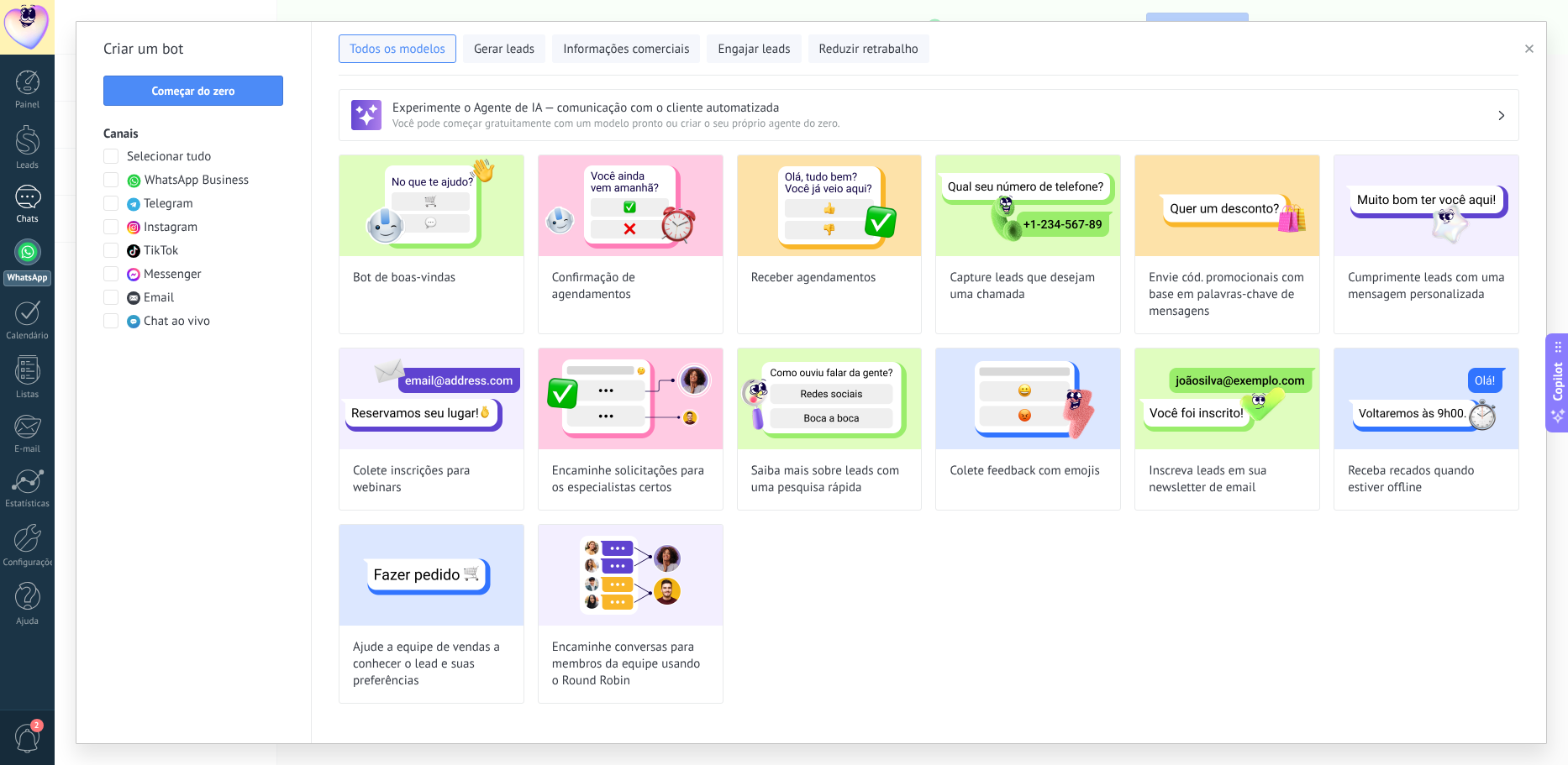
click at [28, 207] on div at bounding box center [28, 197] width 27 height 24
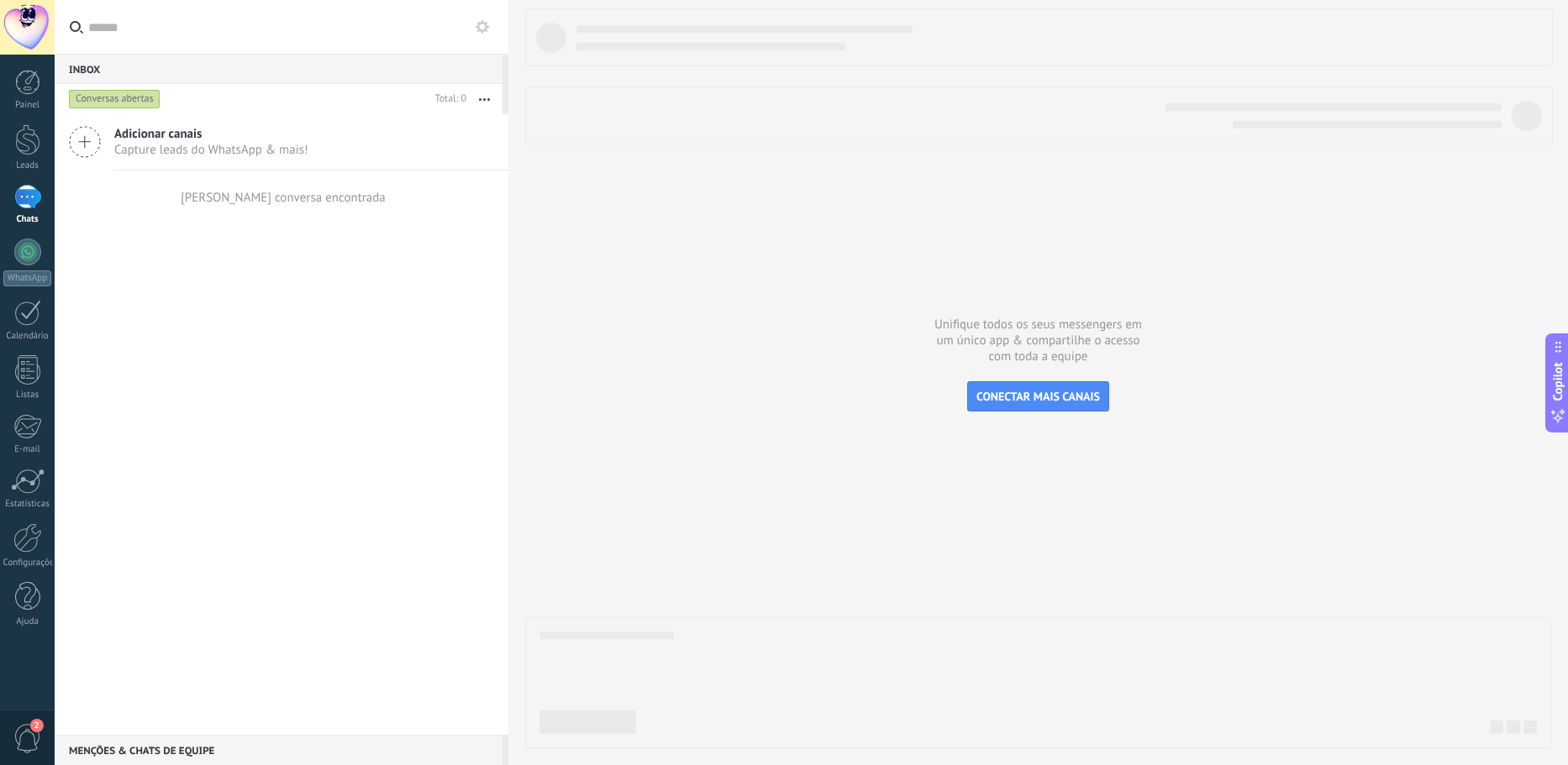
click at [480, 27] on icon at bounding box center [481, 27] width 13 height 13
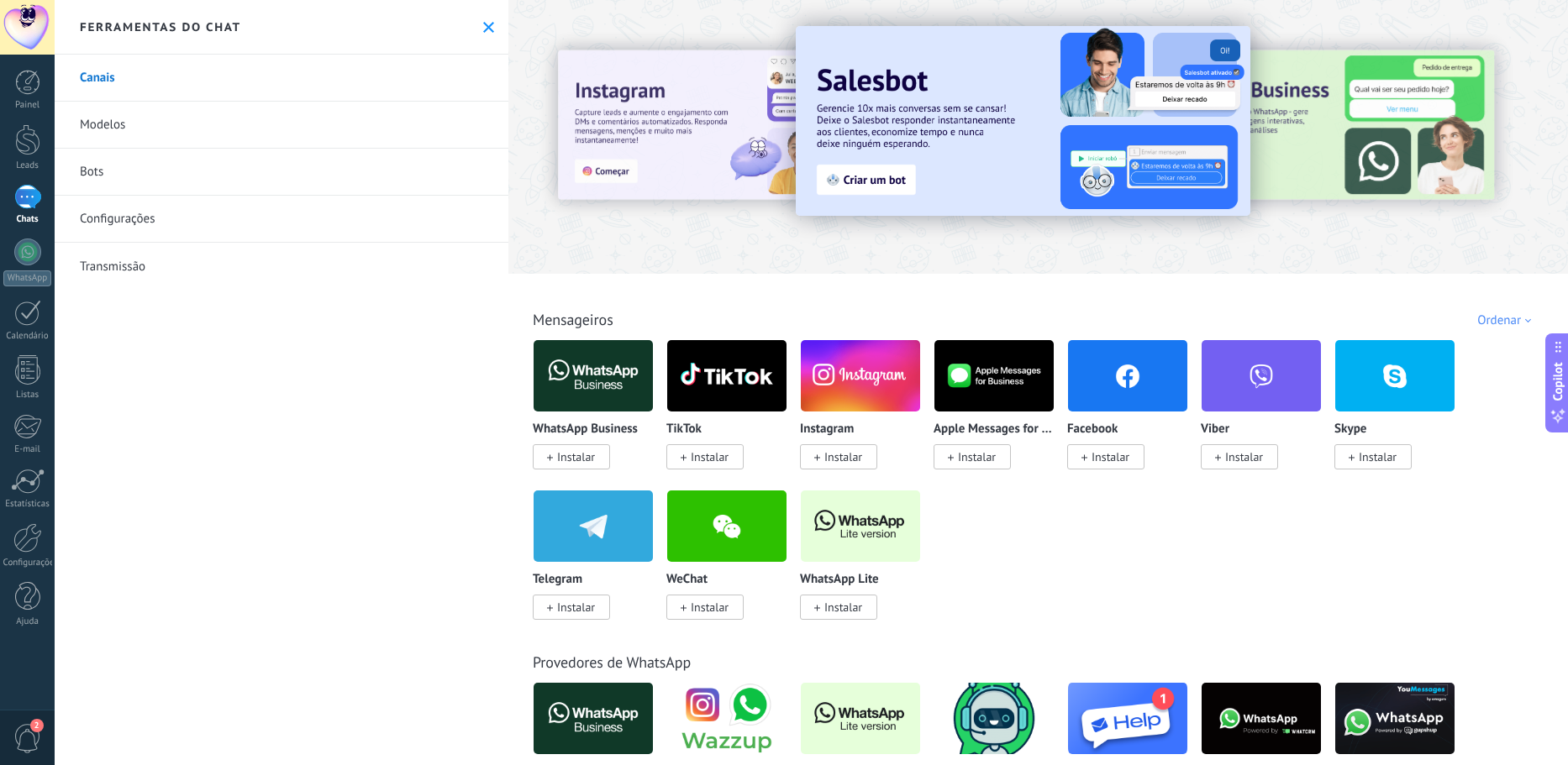
click at [273, 137] on link "Modelos" at bounding box center [281, 125] width 454 height 47
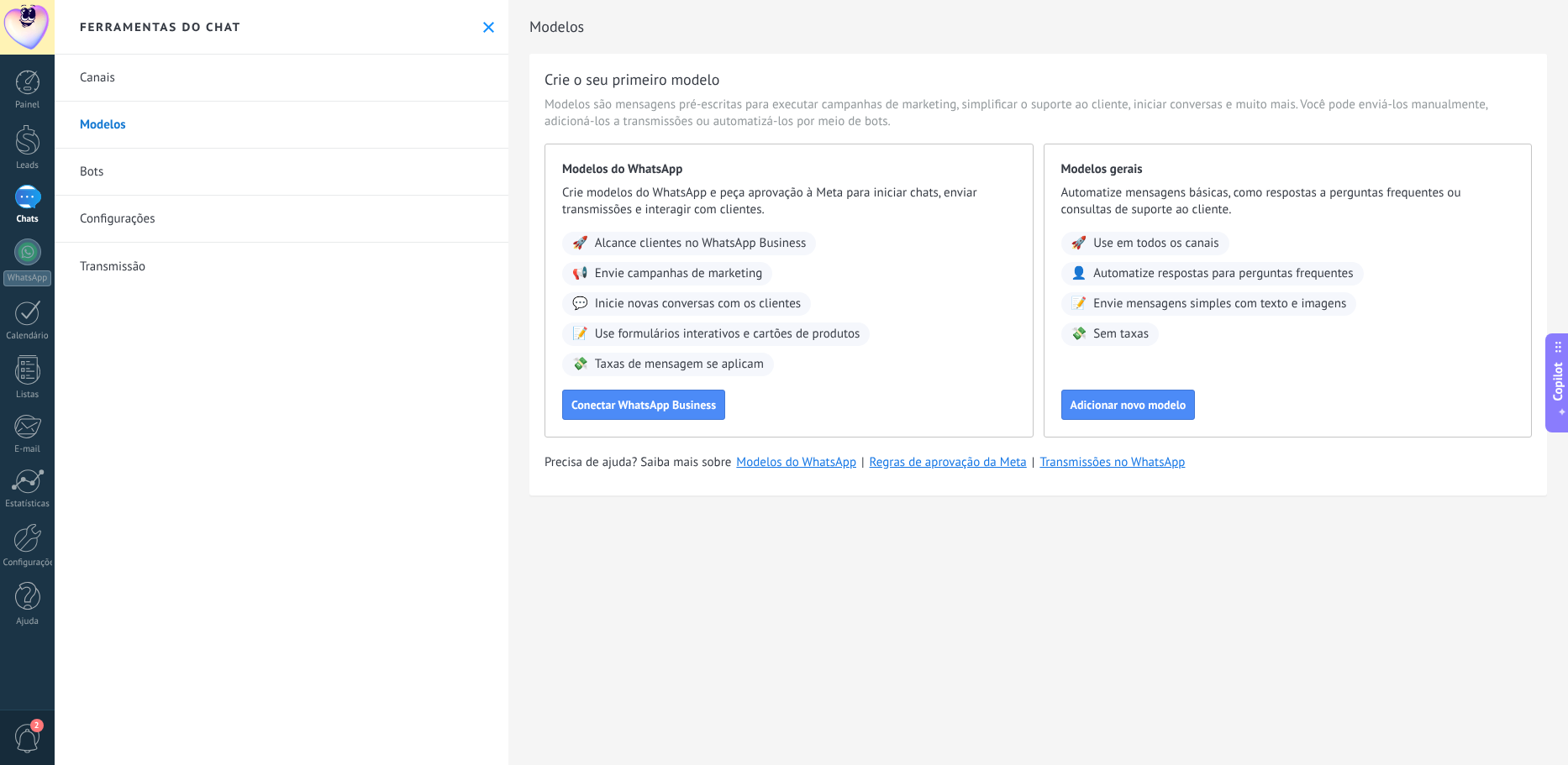
click at [280, 171] on link "Bots" at bounding box center [281, 172] width 454 height 47
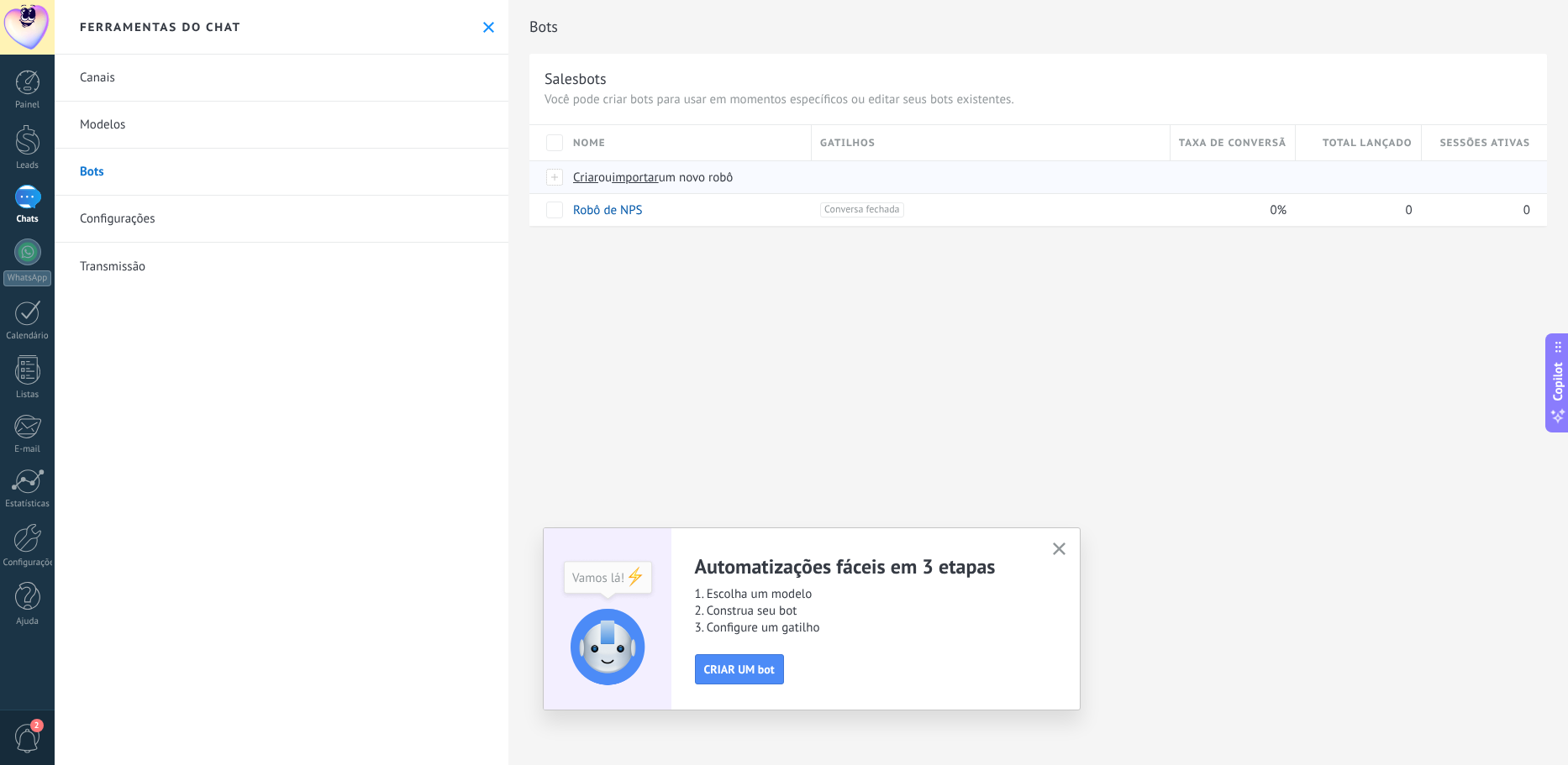
click at [555, 180] on div at bounding box center [555, 177] width 19 height 15
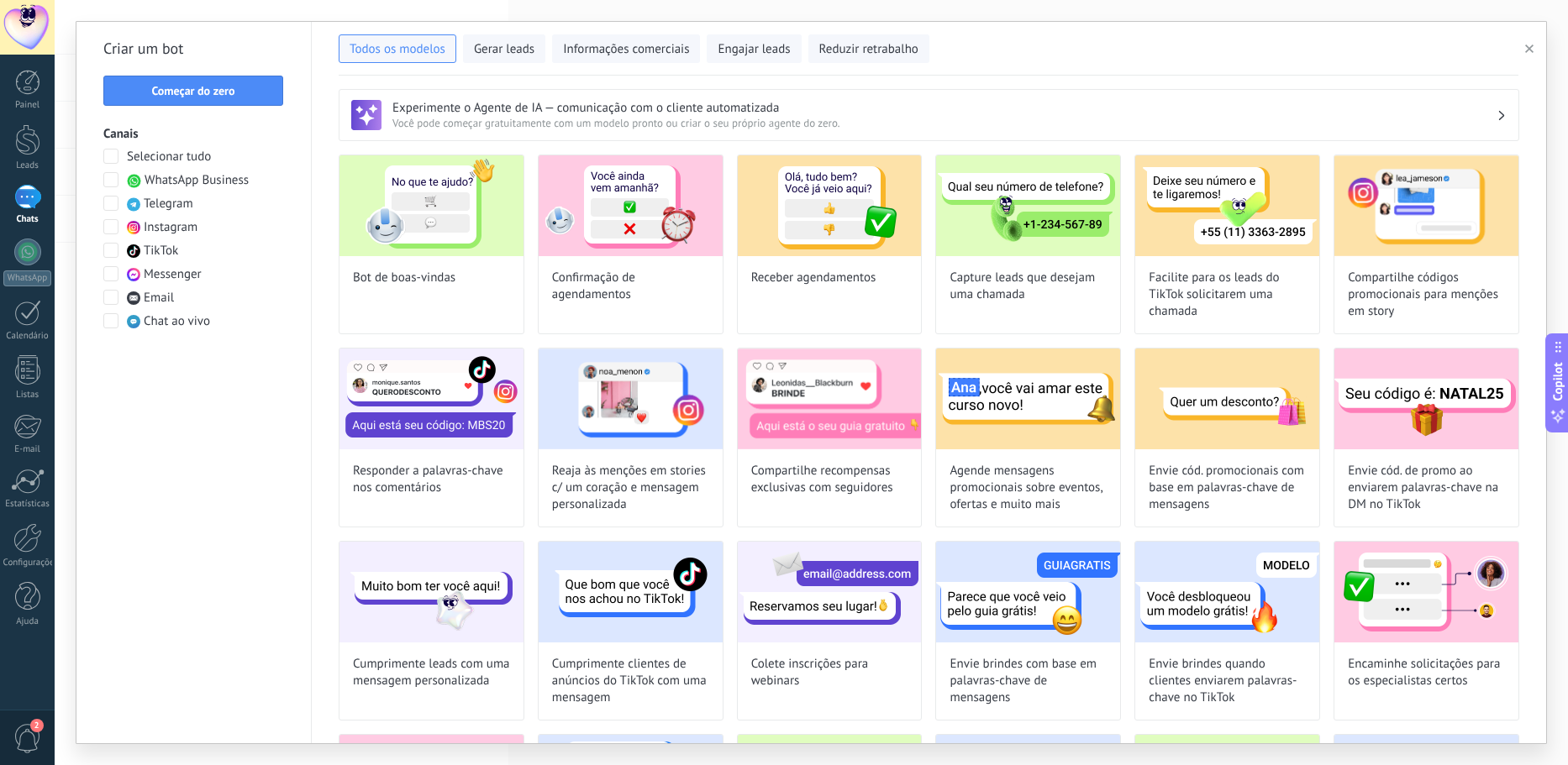
click at [111, 178] on span at bounding box center [110, 180] width 15 height 15
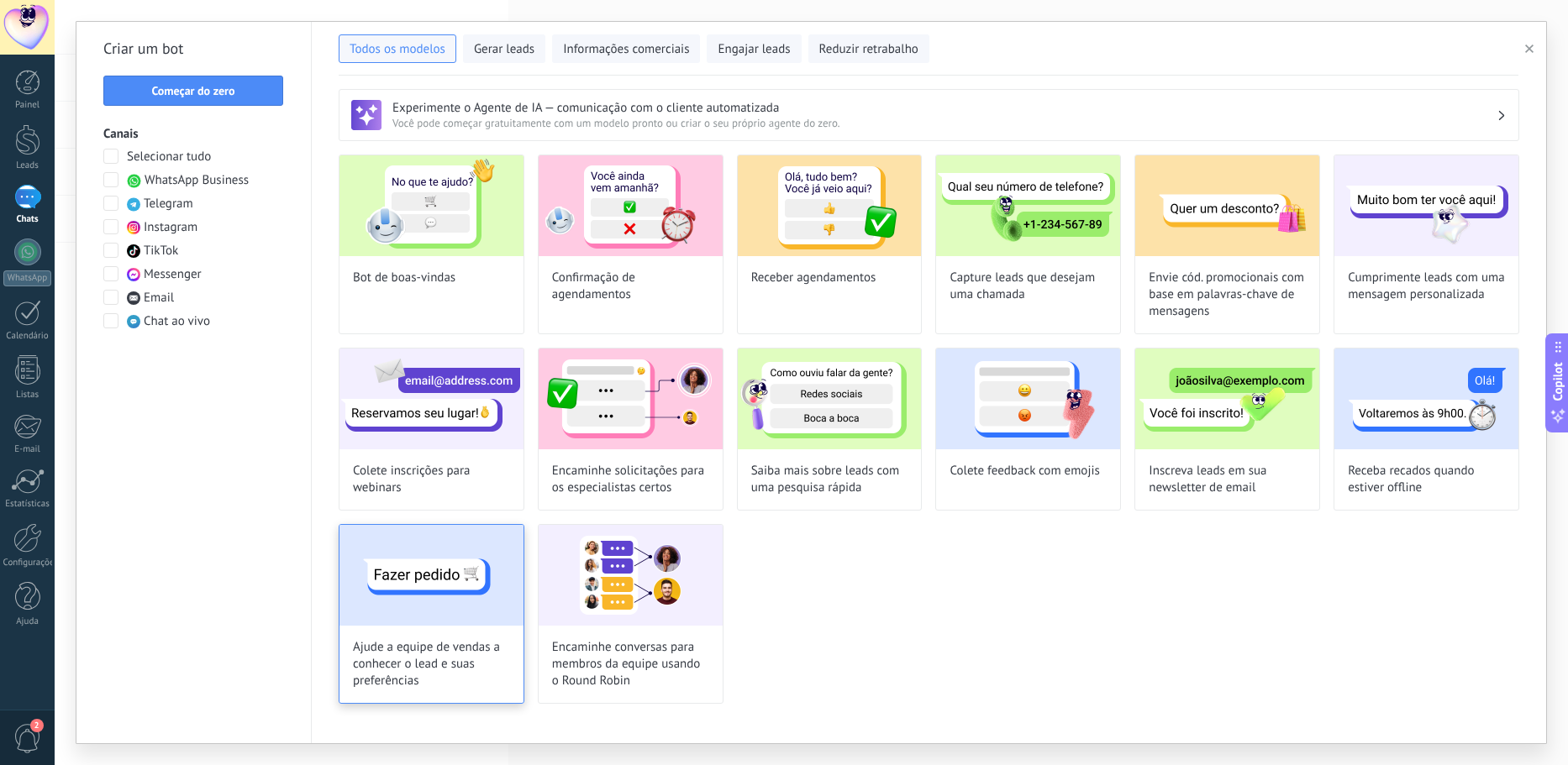
click at [503, 576] on img at bounding box center [431, 575] width 184 height 101
type input "**********"
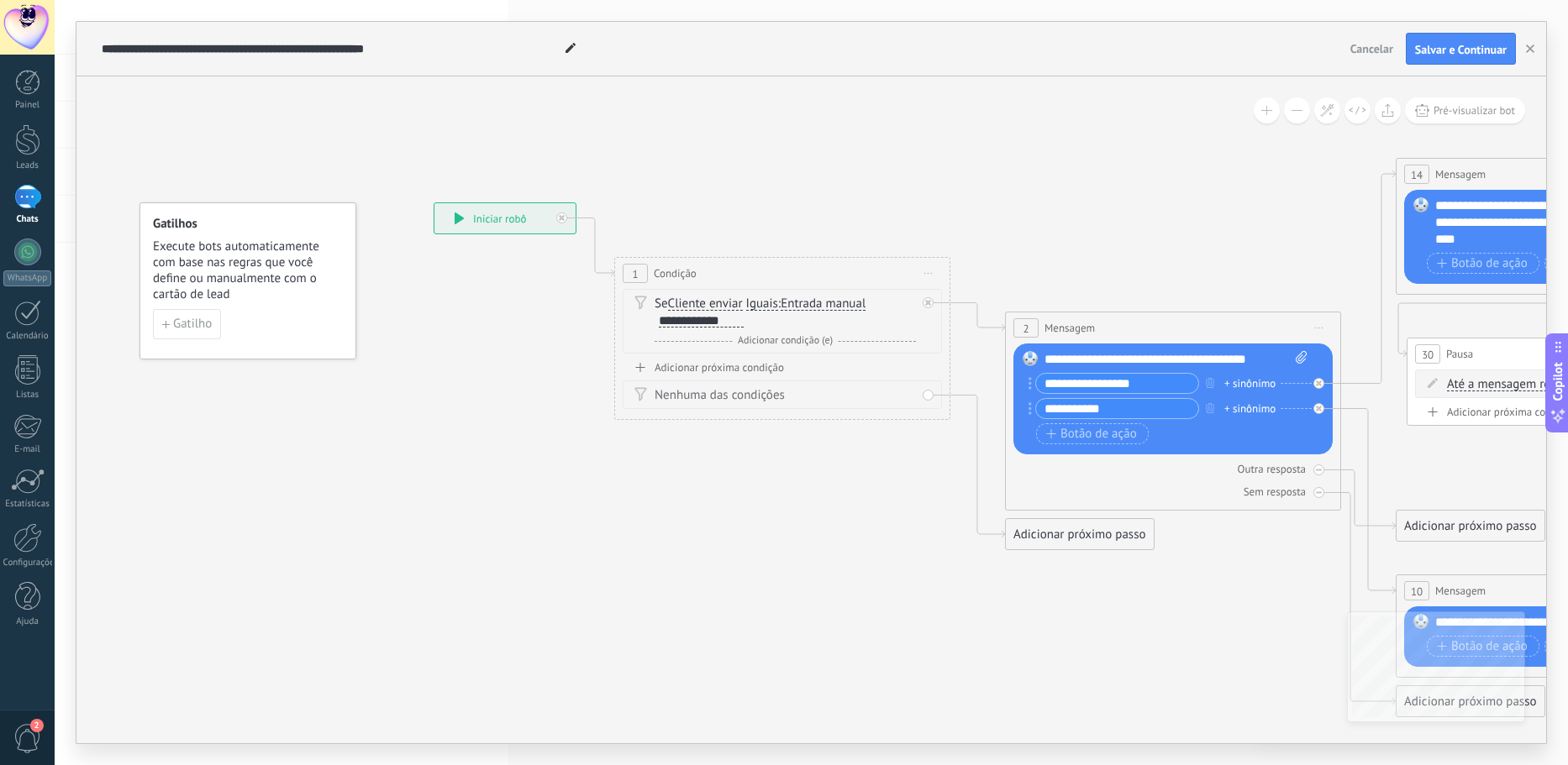
click at [28, 199] on div at bounding box center [28, 197] width 27 height 24
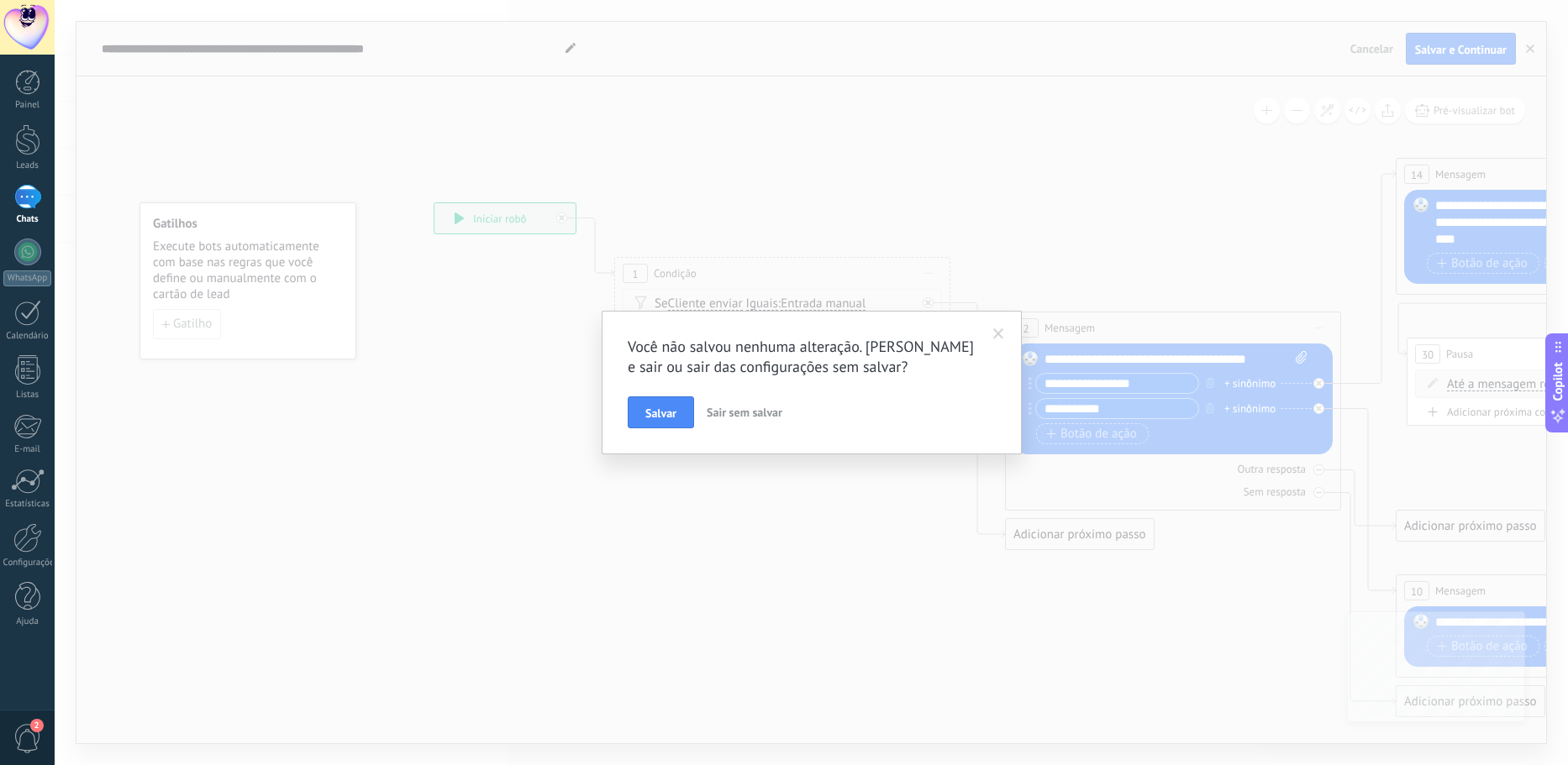
click at [761, 411] on span "Sair sem salvar" at bounding box center [744, 412] width 76 height 15
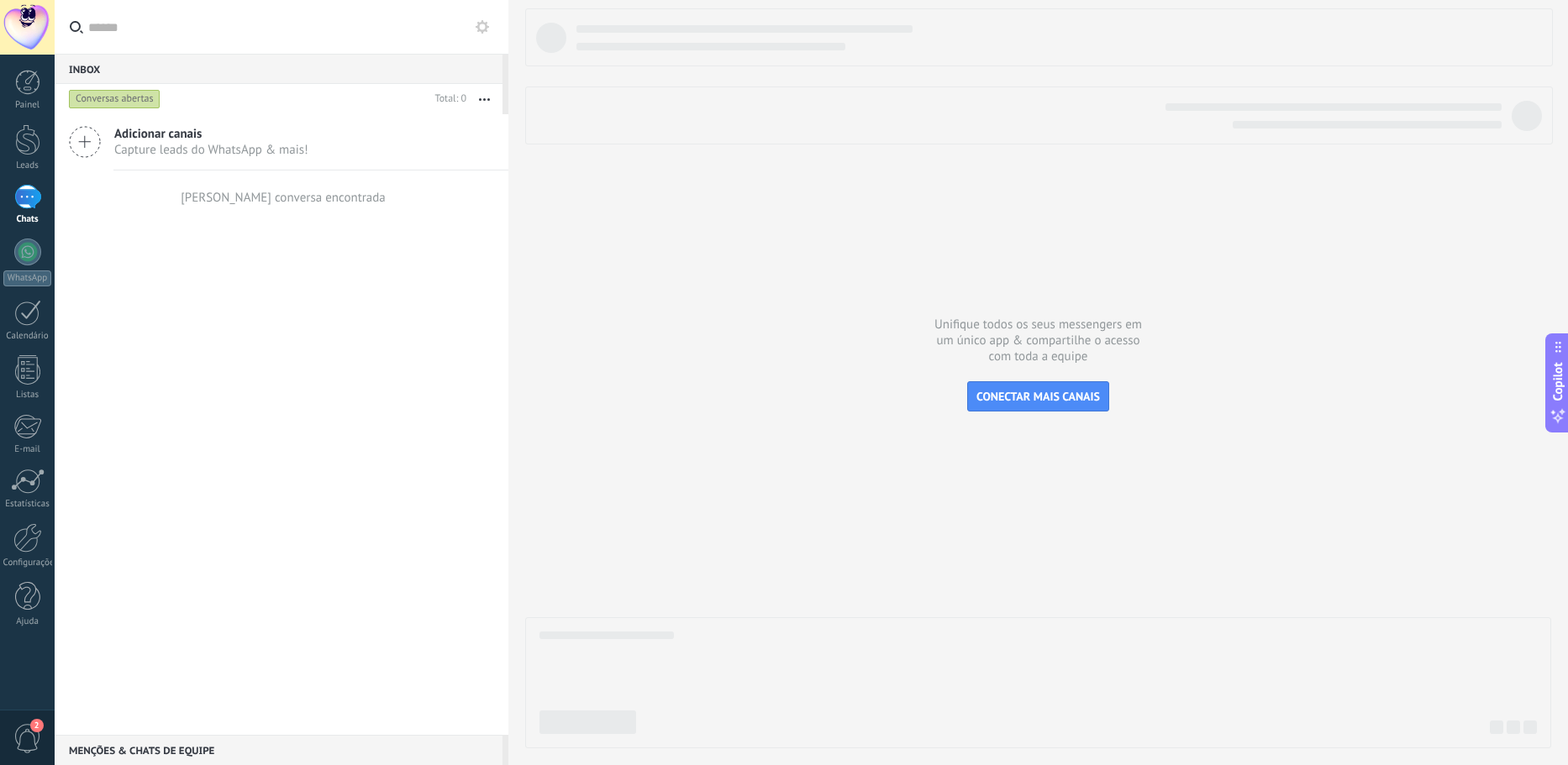
click at [484, 33] on icon at bounding box center [481, 27] width 13 height 13
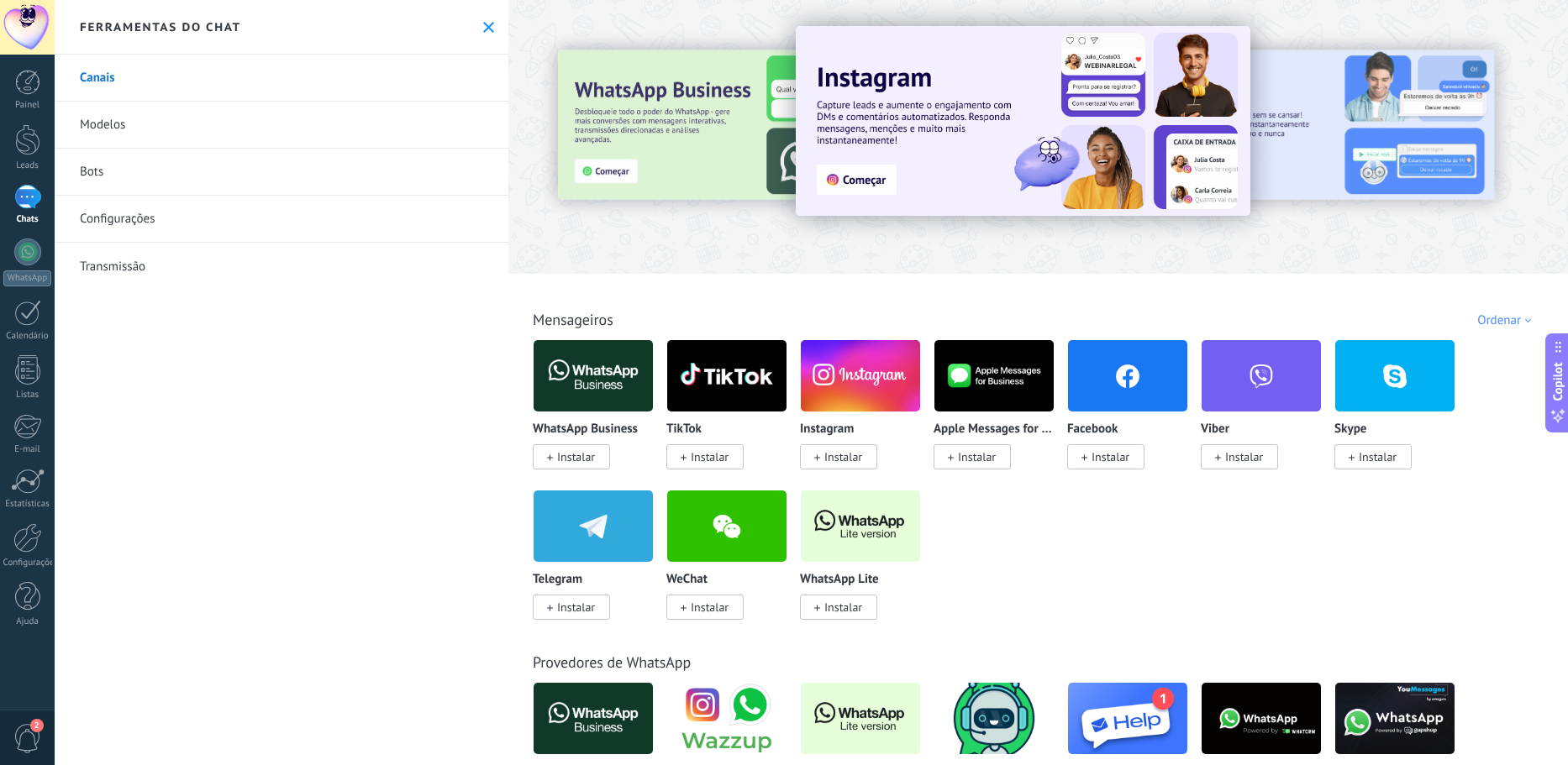
click at [249, 173] on link "Bots" at bounding box center [281, 172] width 454 height 47
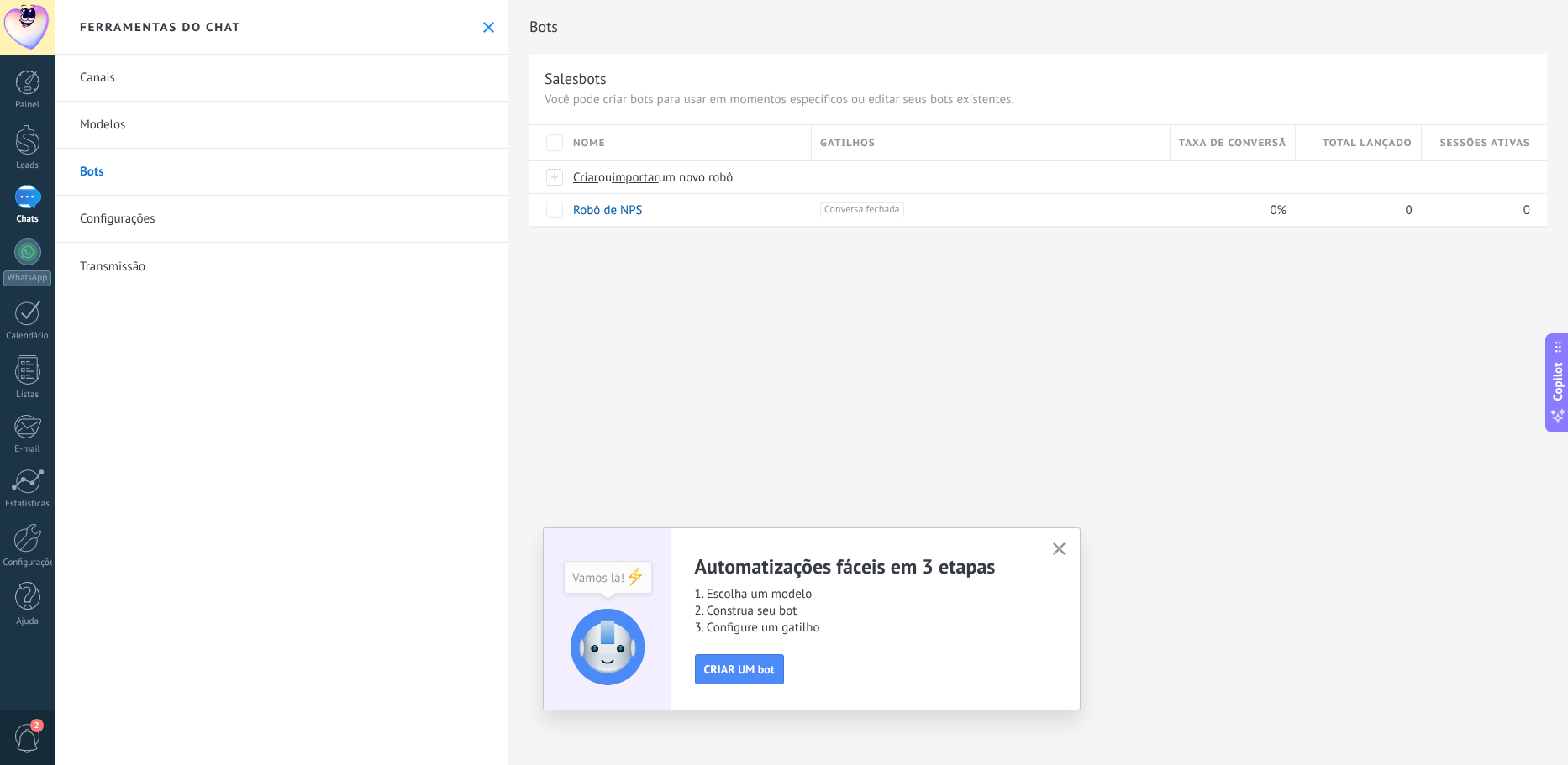
click at [265, 138] on link "Modelos" at bounding box center [281, 125] width 454 height 47
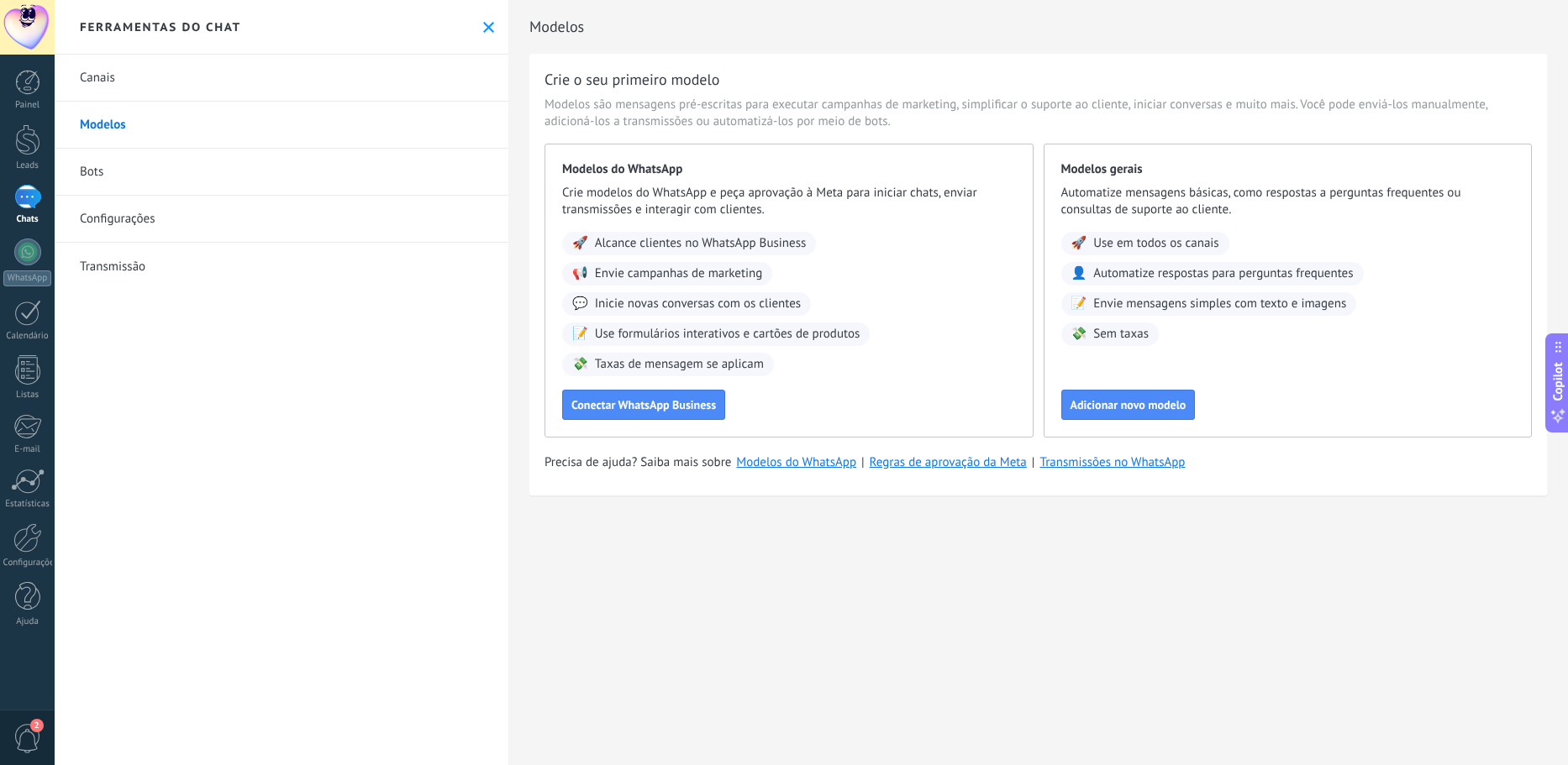
click at [263, 174] on link "Bots" at bounding box center [281, 172] width 454 height 47
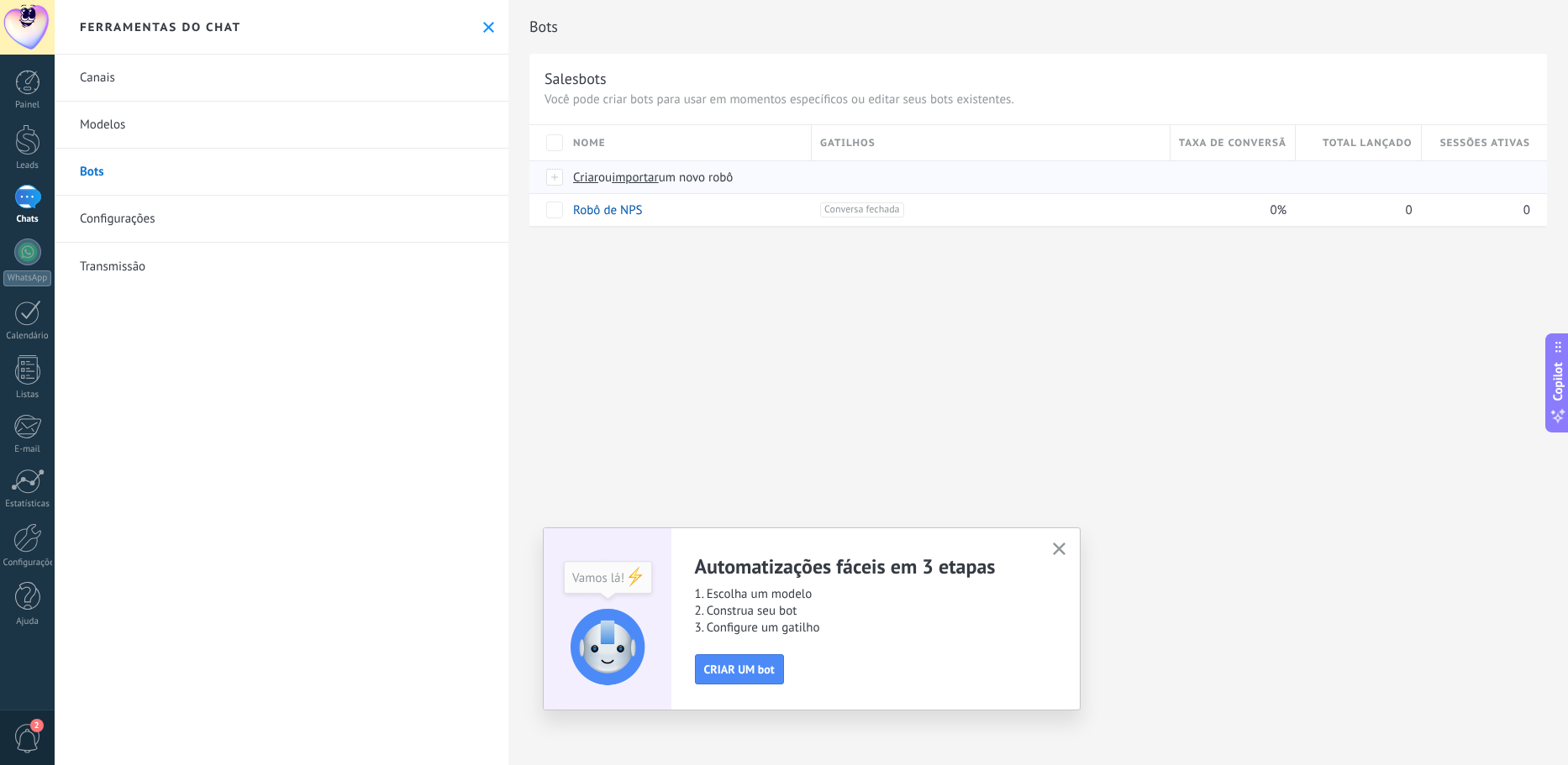
click at [557, 170] on div at bounding box center [555, 177] width 19 height 15
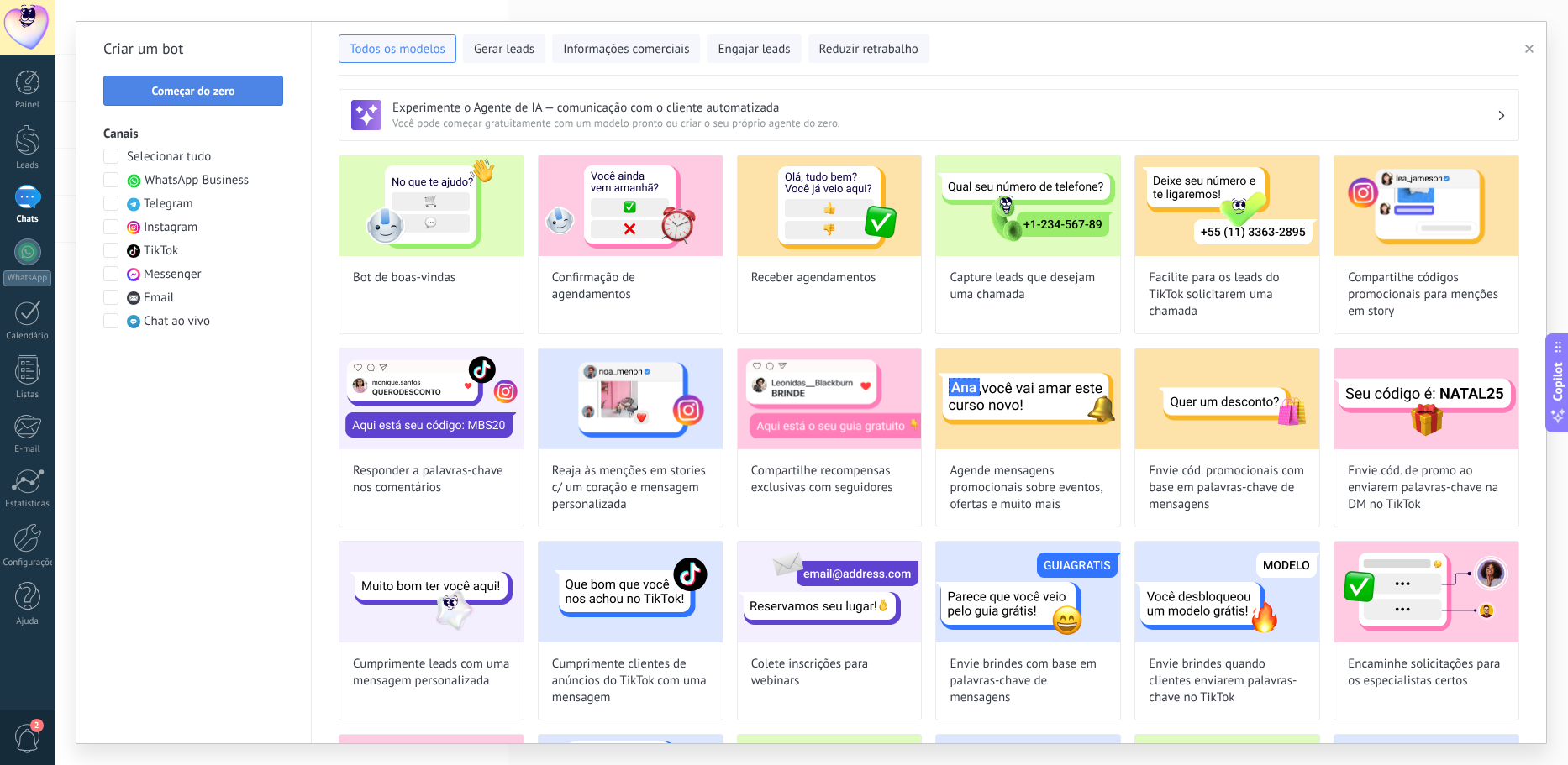
click at [238, 100] on button "Começar do zero" at bounding box center [193, 91] width 180 height 30
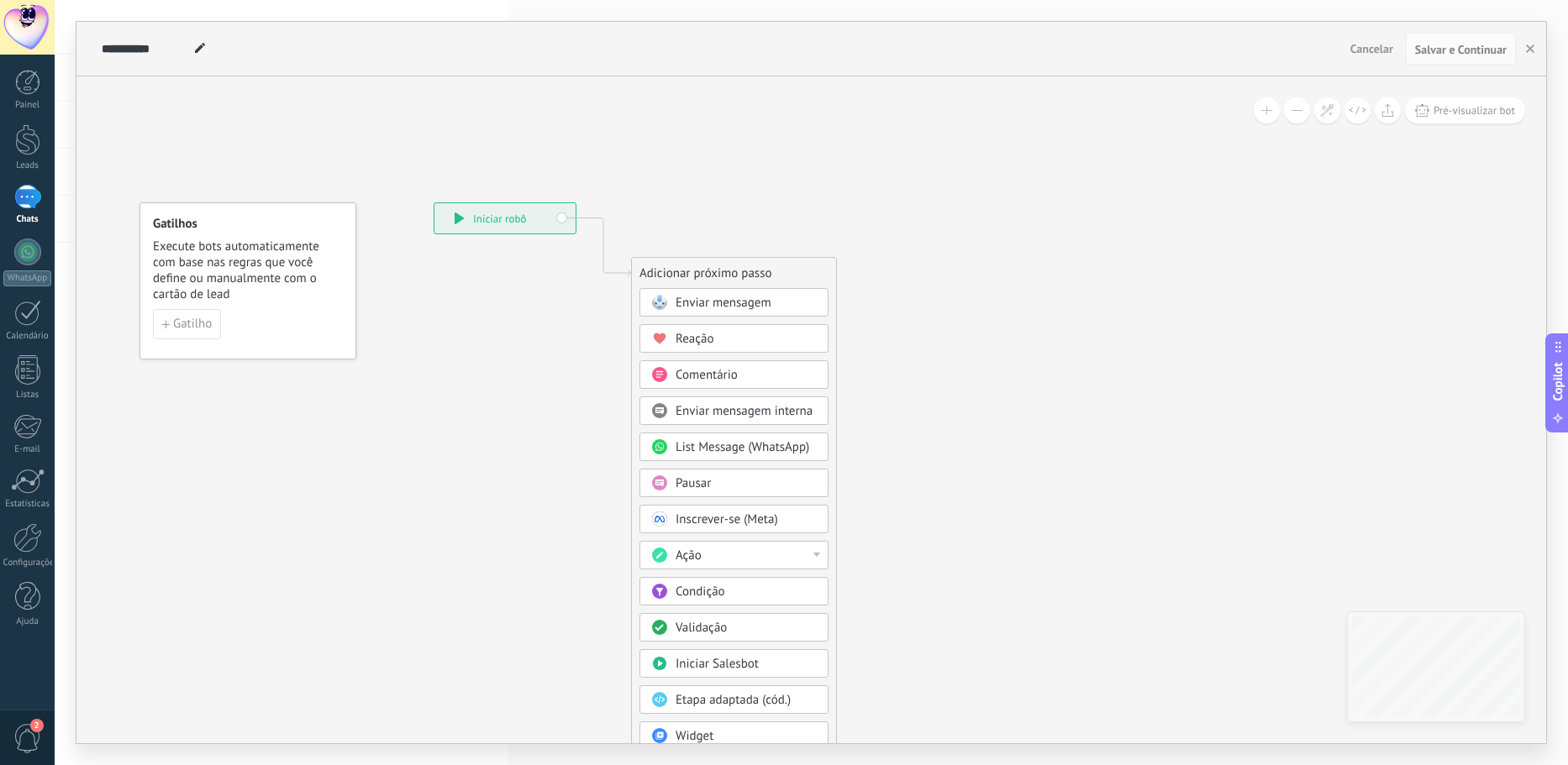
click at [731, 306] on span "Enviar mensagem" at bounding box center [723, 302] width 96 height 16
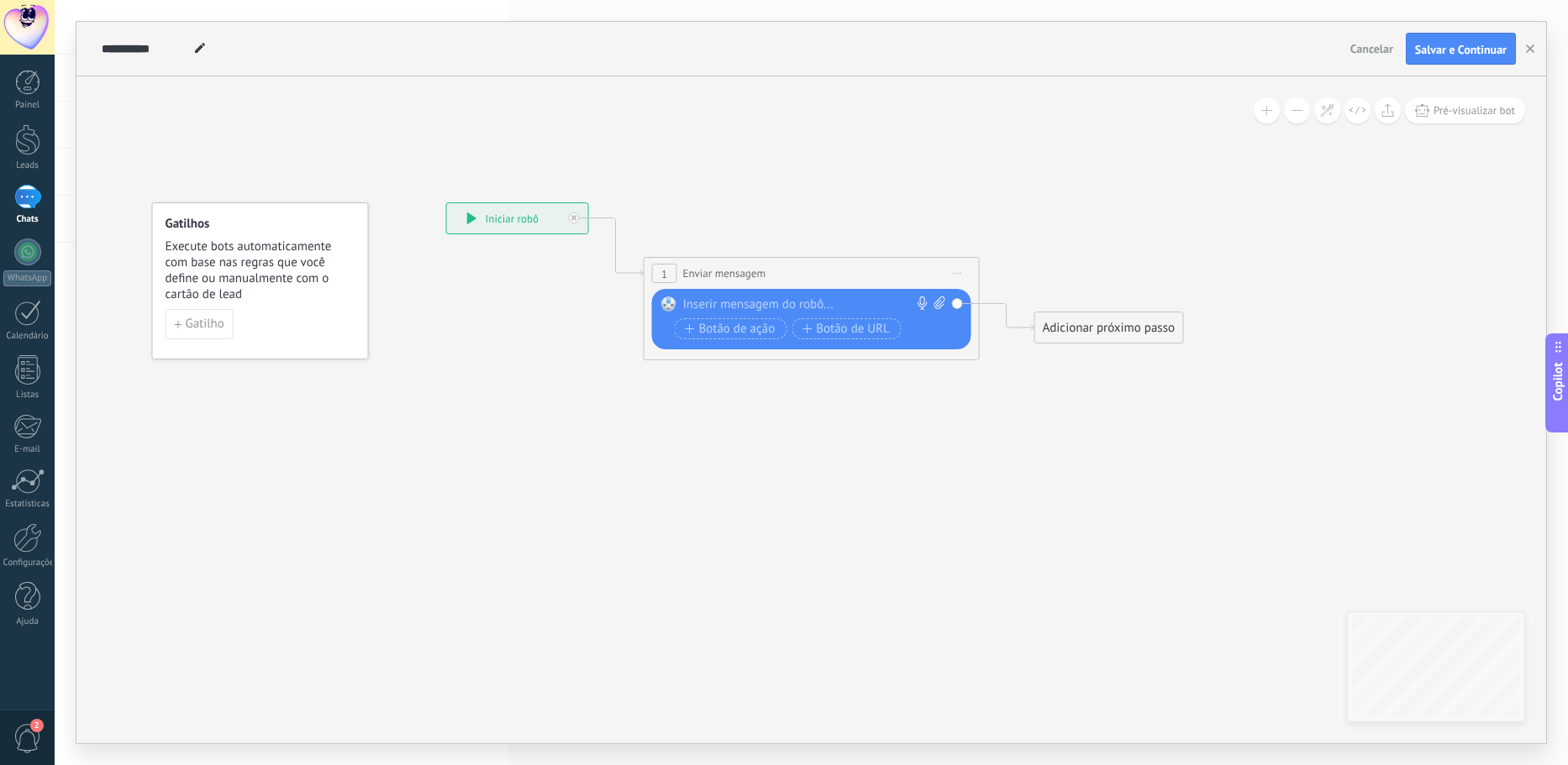
click at [772, 296] on div at bounding box center [808, 304] width 249 height 17
paste div
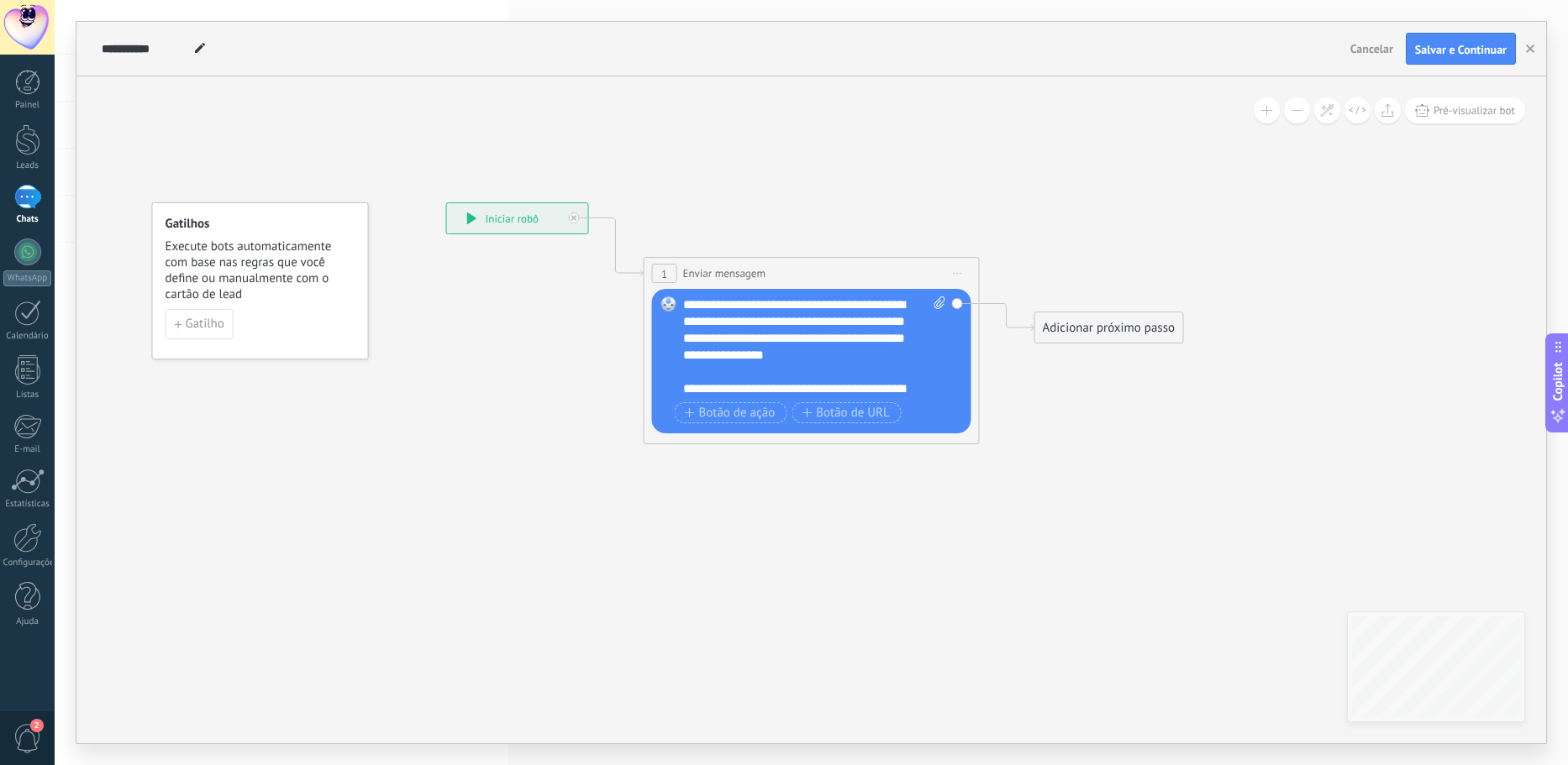
click at [507, 217] on div "**********" at bounding box center [517, 218] width 141 height 30
click at [468, 215] on icon at bounding box center [472, 218] width 9 height 12
click at [1067, 328] on div "Adicionar próximo passo" at bounding box center [1109, 327] width 148 height 28
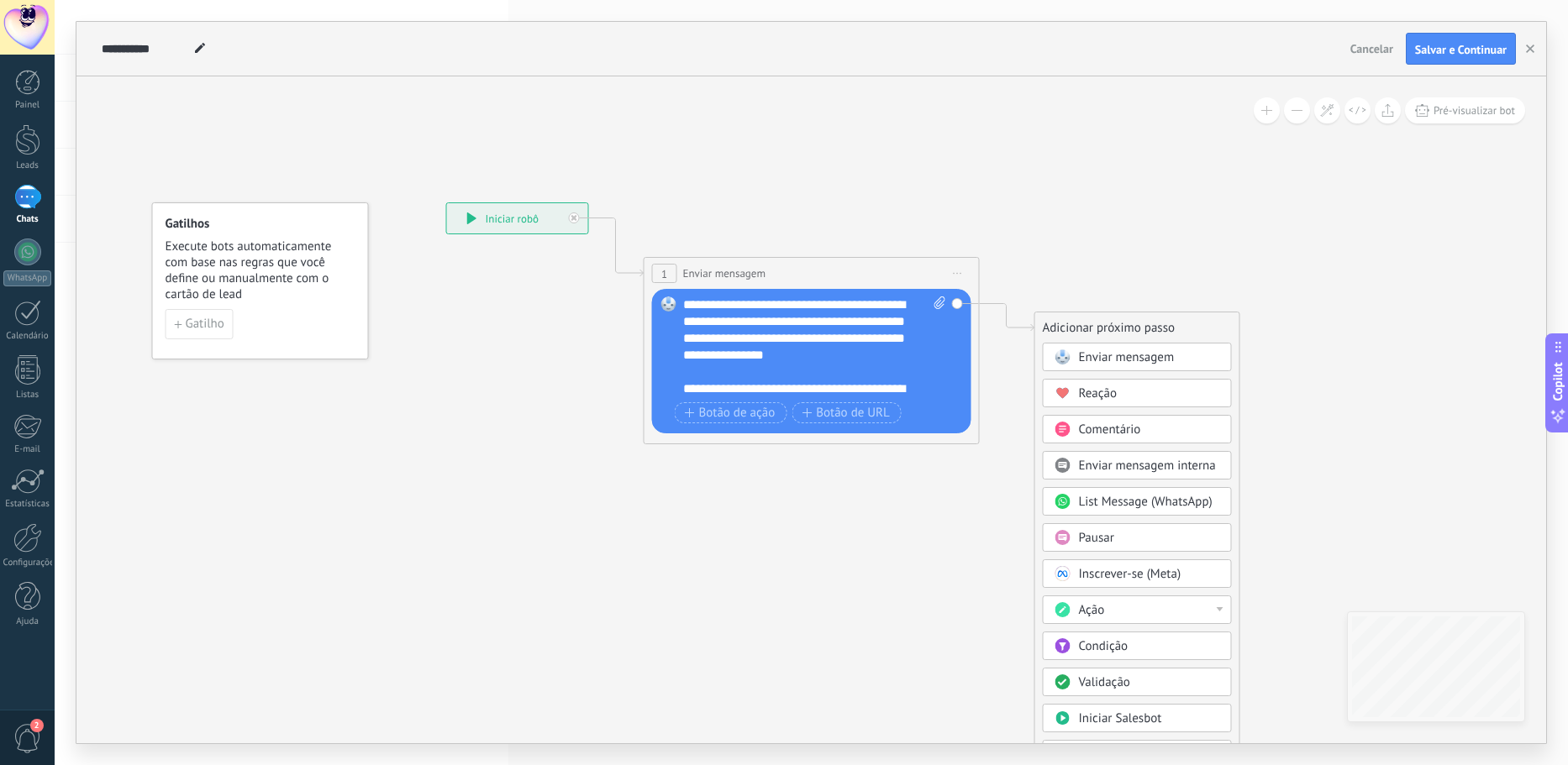
click at [1074, 362] on span at bounding box center [1062, 357] width 33 height 13
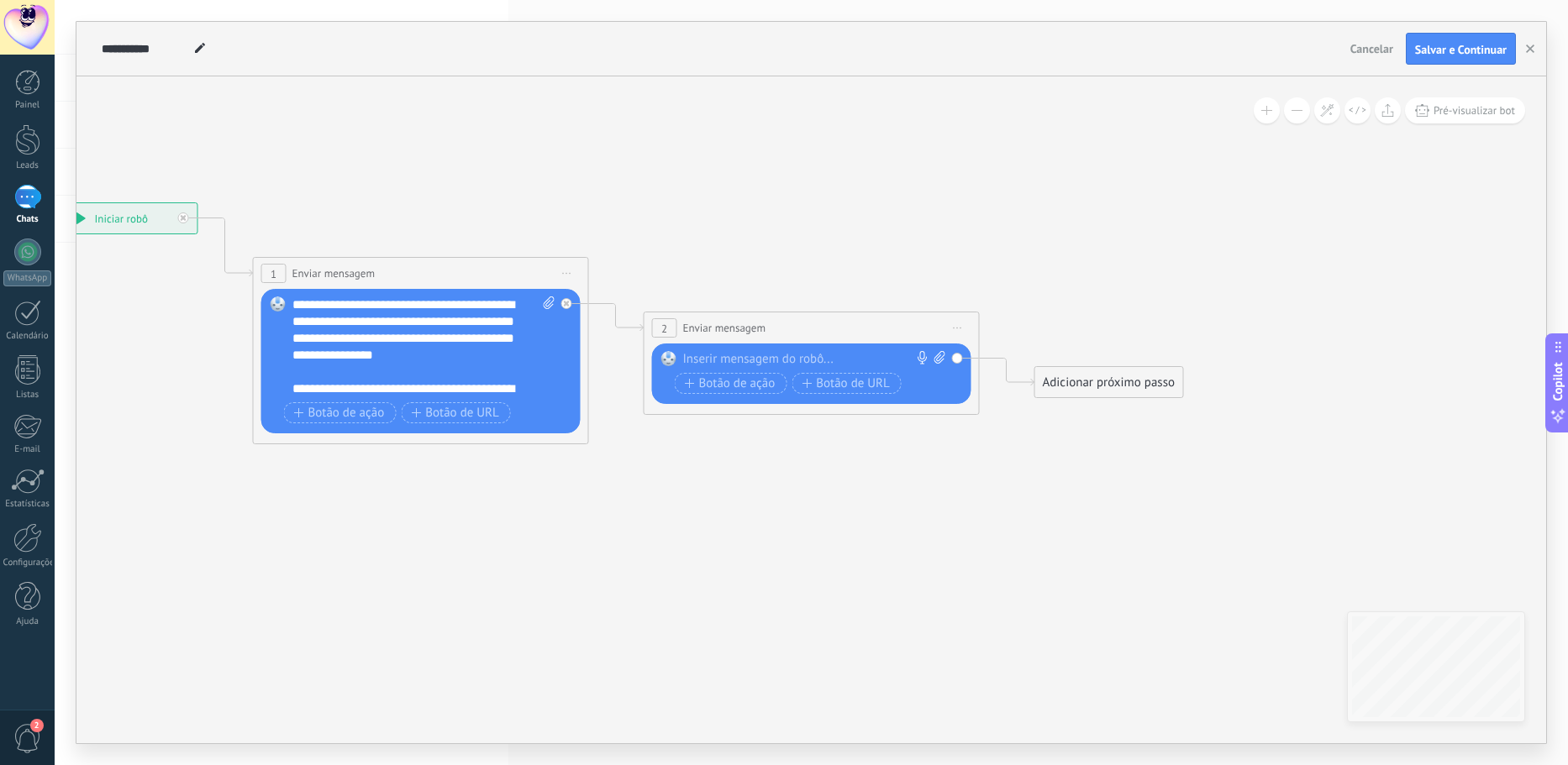
drag, startPoint x: 754, startPoint y: 366, endPoint x: 644, endPoint y: 393, distance: 113.3
click at [653, 413] on div "**********" at bounding box center [812, 363] width 336 height 103
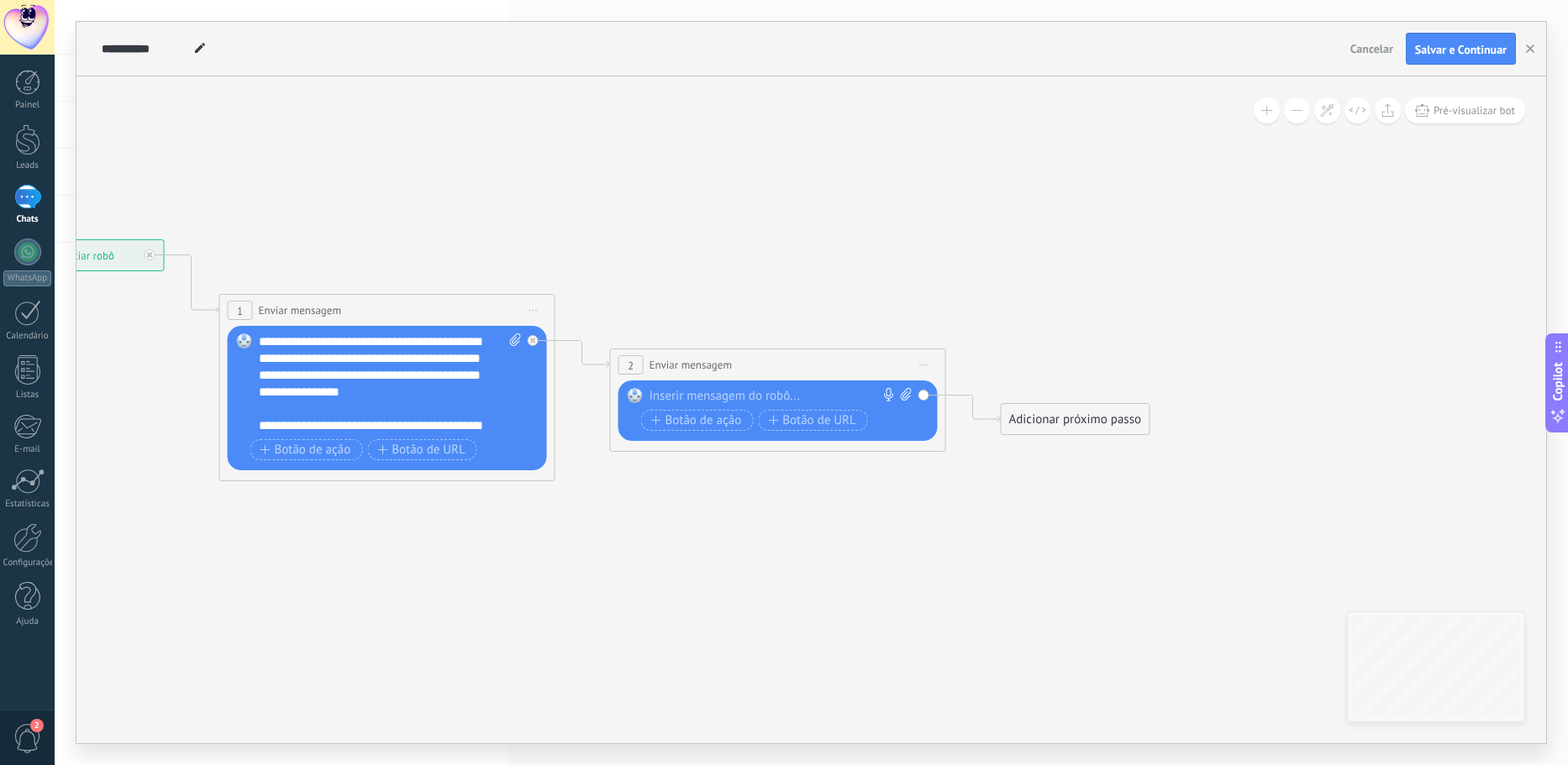
drag, startPoint x: 635, startPoint y: 319, endPoint x: 602, endPoint y: 356, distance: 49.6
click at [602, 356] on icon at bounding box center [557, 360] width 1911 height 1082
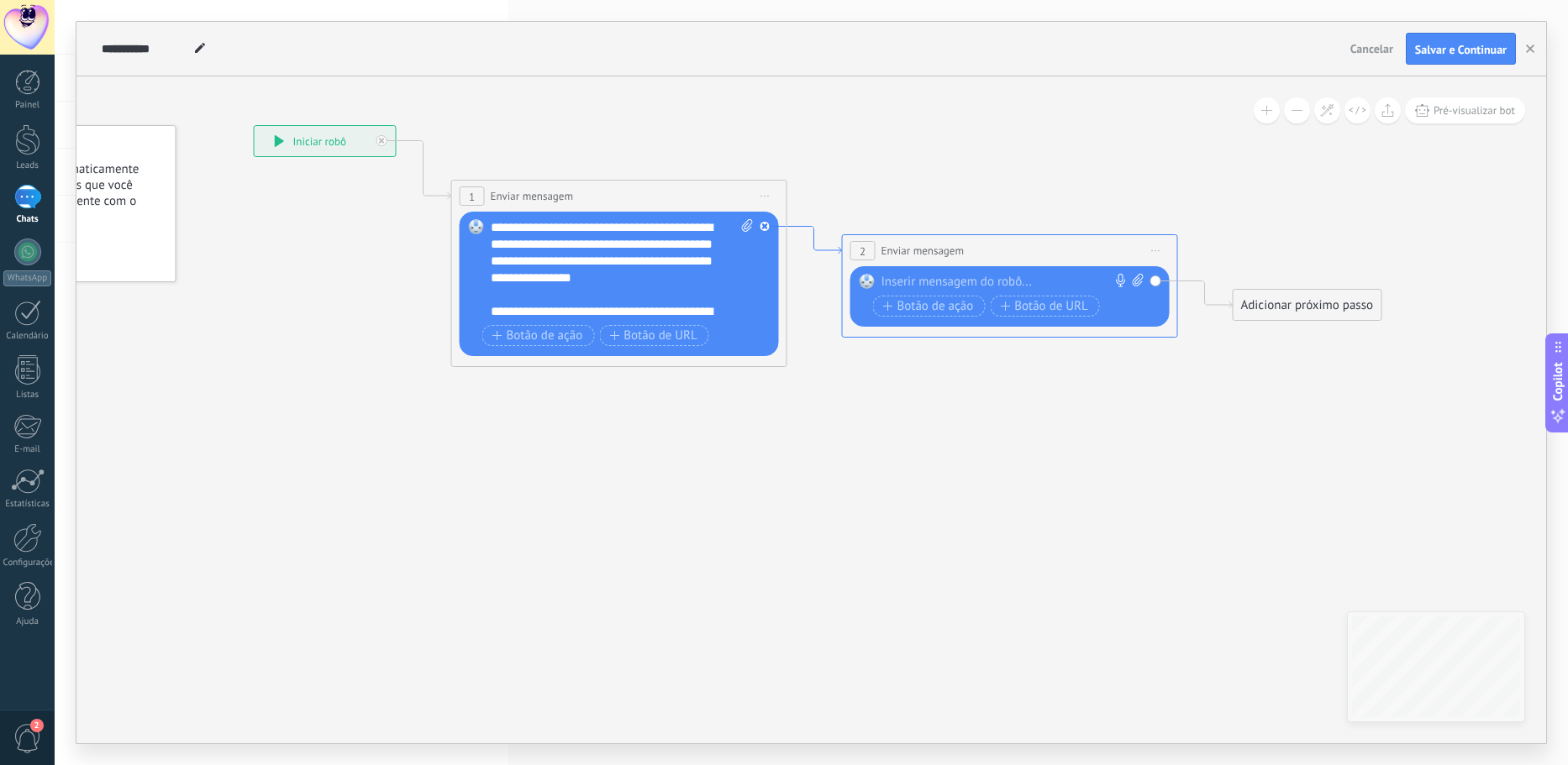
drag, startPoint x: 586, startPoint y: 364, endPoint x: 821, endPoint y: 248, distance: 262.1
click at [820, 248] on icon at bounding box center [814, 240] width 54 height 28
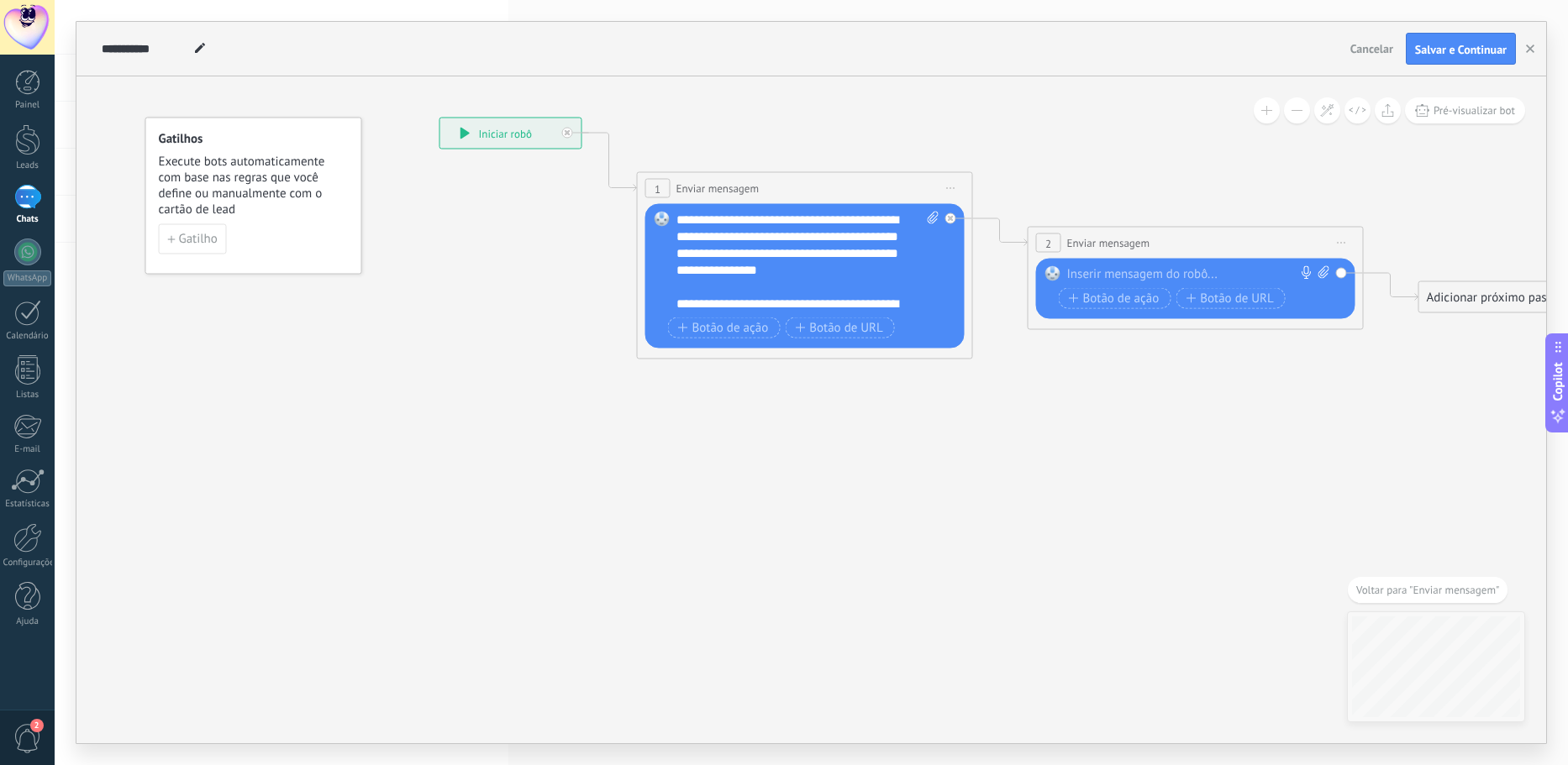
drag, startPoint x: 609, startPoint y: 360, endPoint x: 992, endPoint y: 229, distance: 404.8
click at [992, 229] on icon at bounding box center [974, 238] width 1911 height 1082
click at [1292, 111] on button at bounding box center [1297, 110] width 26 height 26
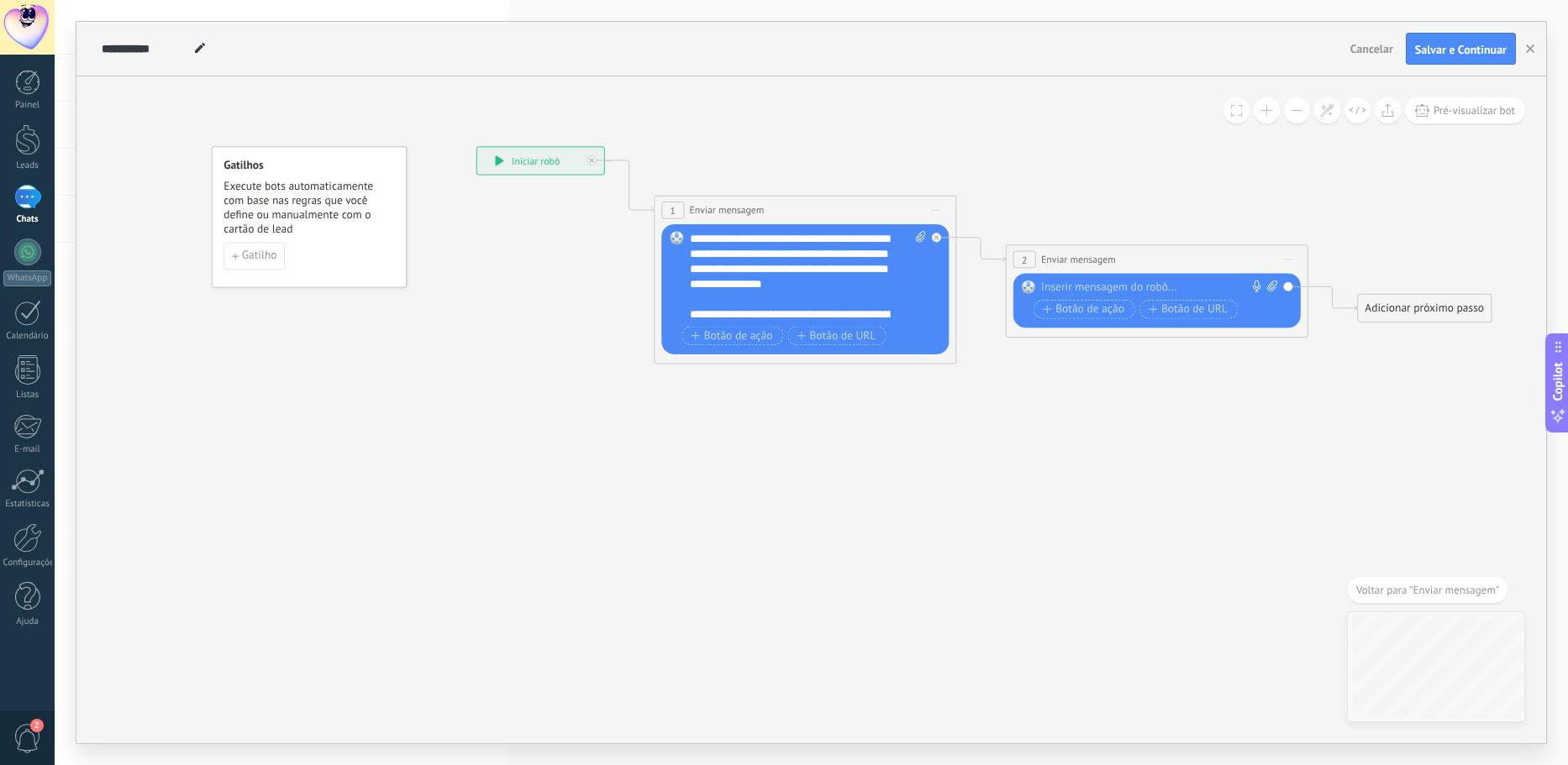
click at [1292, 111] on button at bounding box center [1297, 110] width 26 height 26
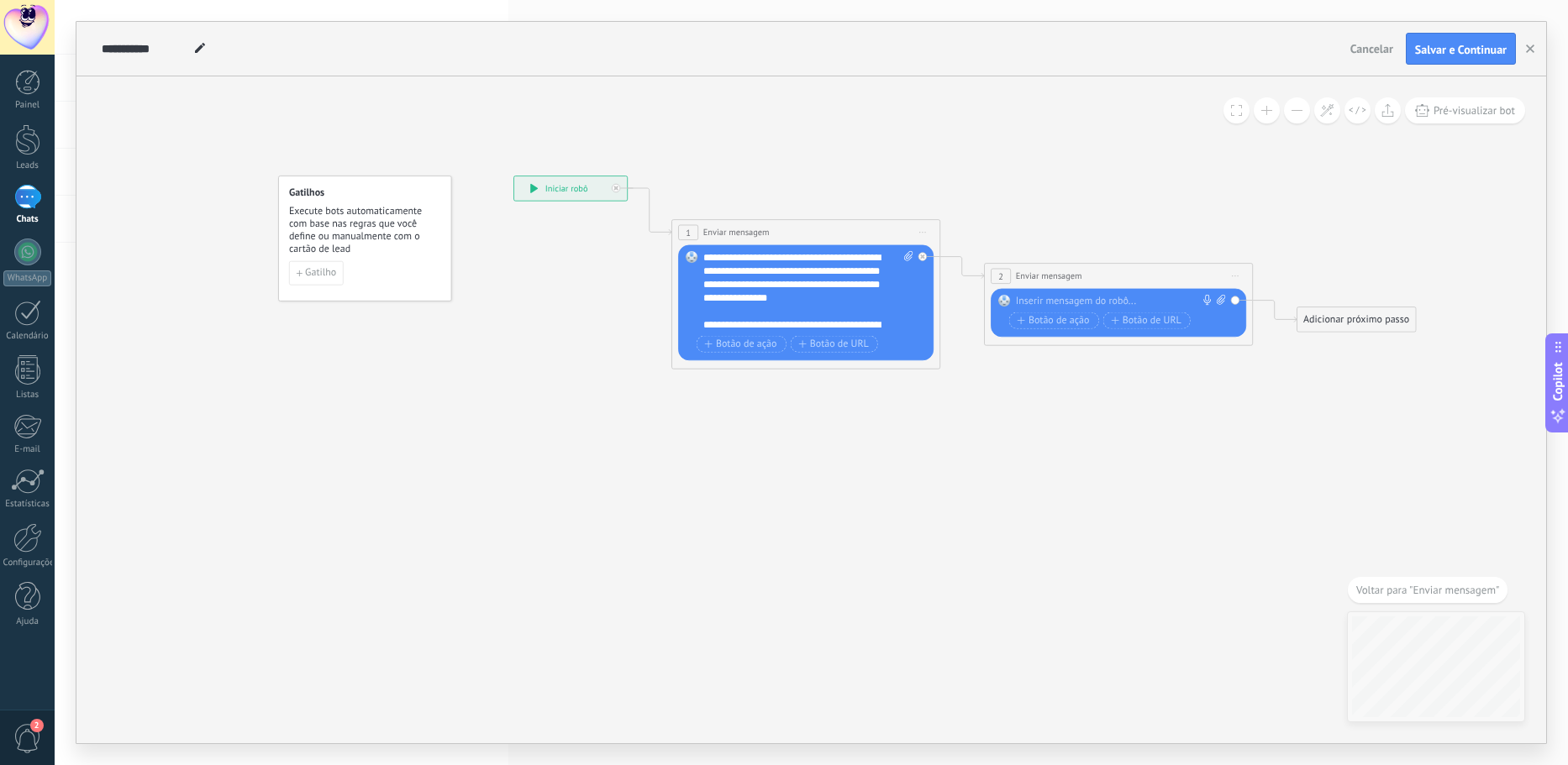
click at [1292, 111] on button at bounding box center [1297, 110] width 26 height 26
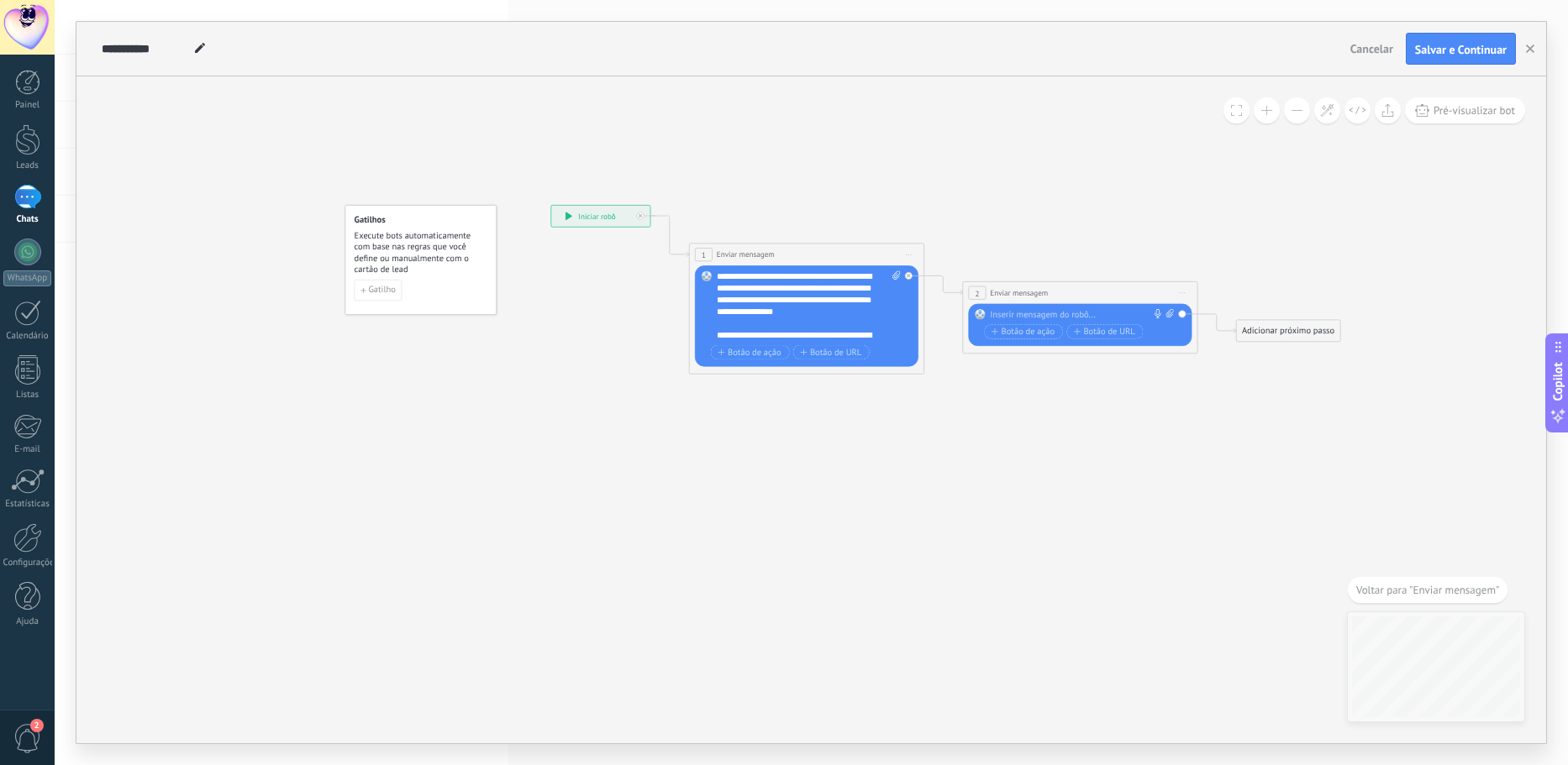
click at [1014, 317] on div at bounding box center [1077, 314] width 174 height 12
click at [1169, 310] on icon at bounding box center [1169, 312] width 7 height 8
click input "Upload" at bounding box center [0, 0] width 0 height 0
drag, startPoint x: 969, startPoint y: 363, endPoint x: 953, endPoint y: 374, distance: 19.4
click at [550, 205] on div "**********" at bounding box center [550, 205] width 0 height 0
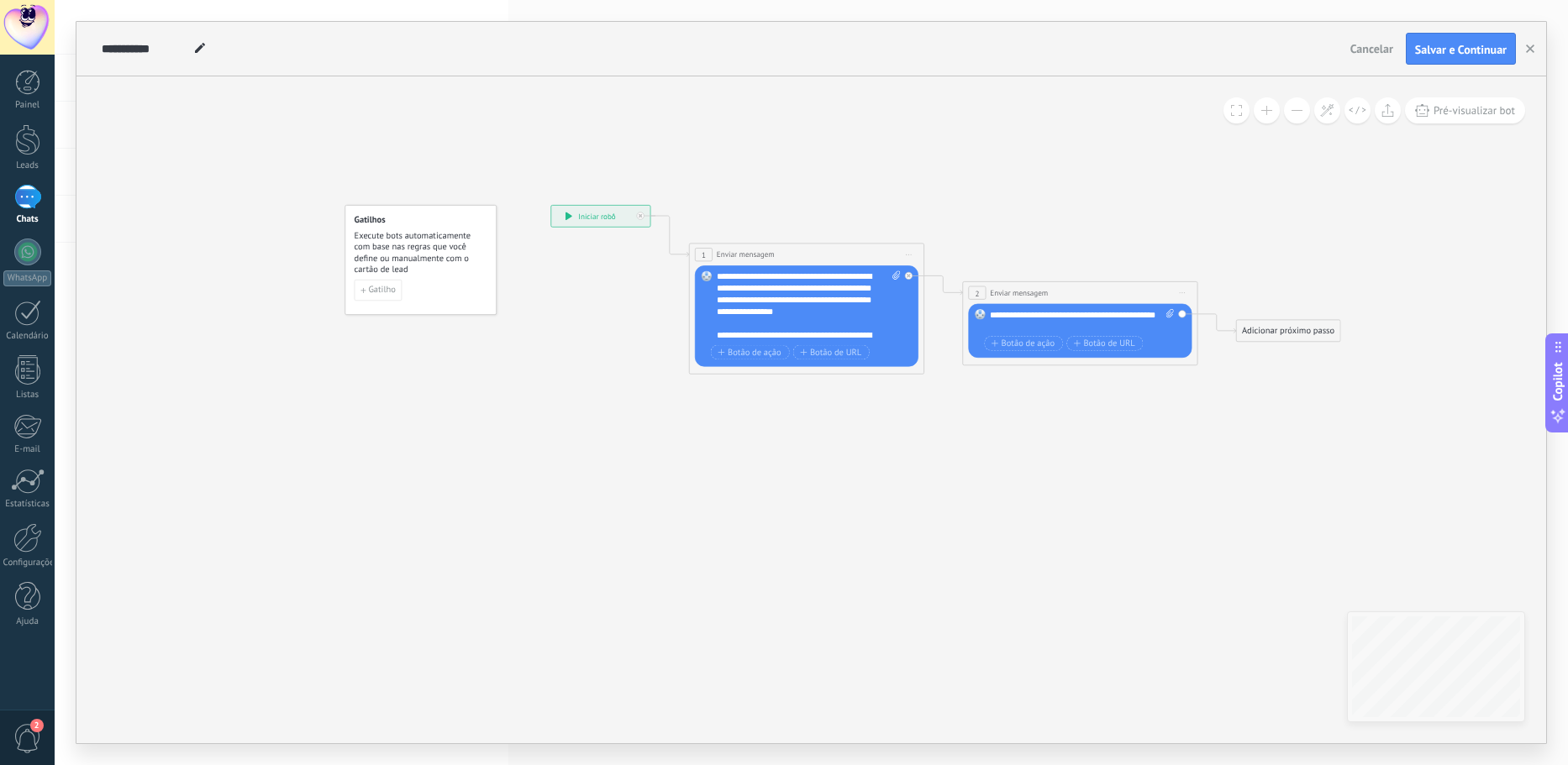
click at [1278, 334] on div "Adicionar próximo passo" at bounding box center [1289, 332] width 103 height 20
click at [1281, 351] on span "Enviar mensagem" at bounding box center [1301, 351] width 68 height 11
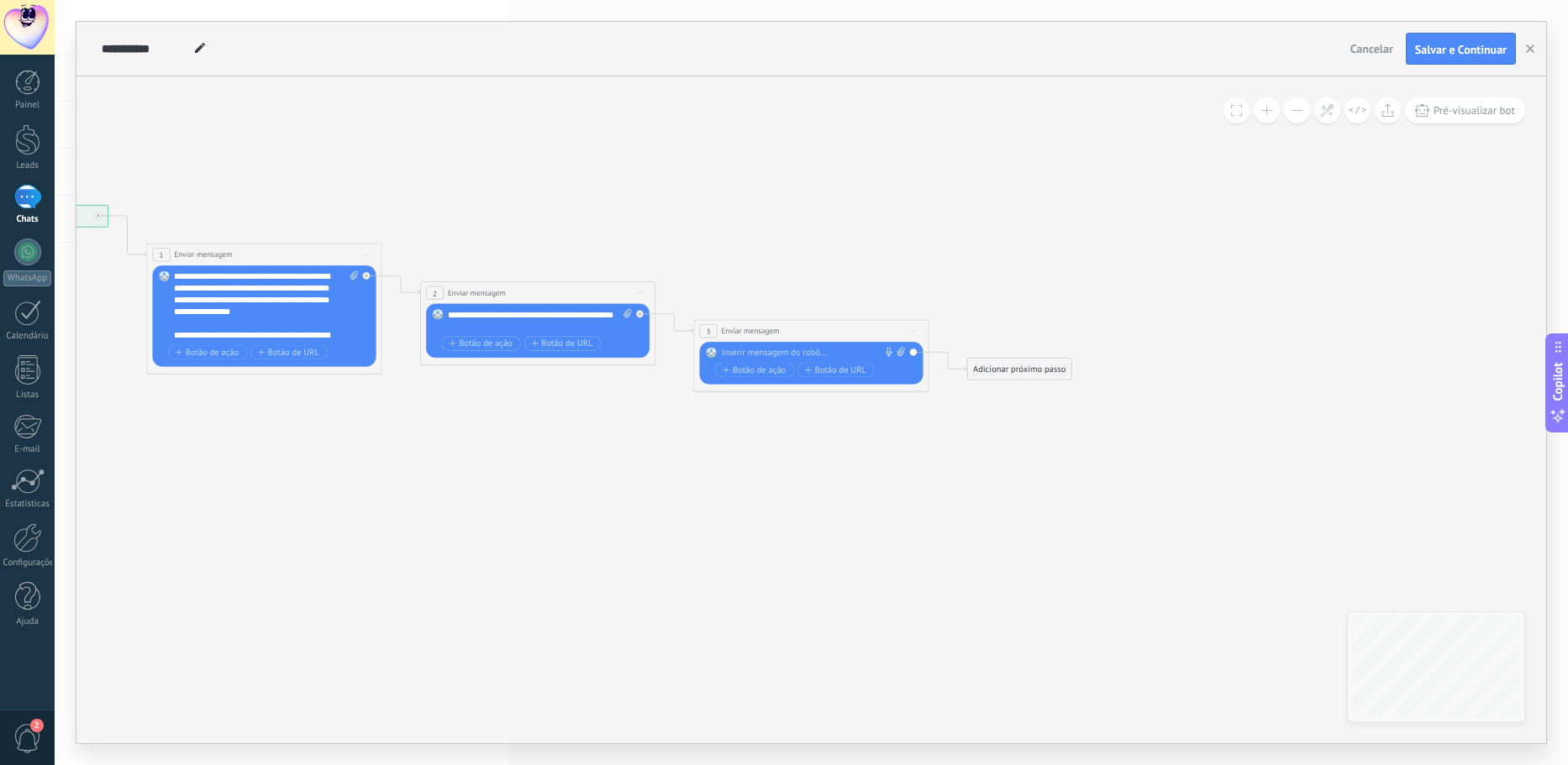
click at [856, 351] on div at bounding box center [808, 352] width 174 height 12
click at [806, 353] on div "**********" at bounding box center [812, 352] width 184 height 12
click at [861, 353] on div "**********" at bounding box center [812, 352] width 184 height 12
click at [880, 356] on div "**********" at bounding box center [812, 352] width 184 height 12
click at [772, 382] on span "Botão de ação" at bounding box center [754, 382] width 63 height 9
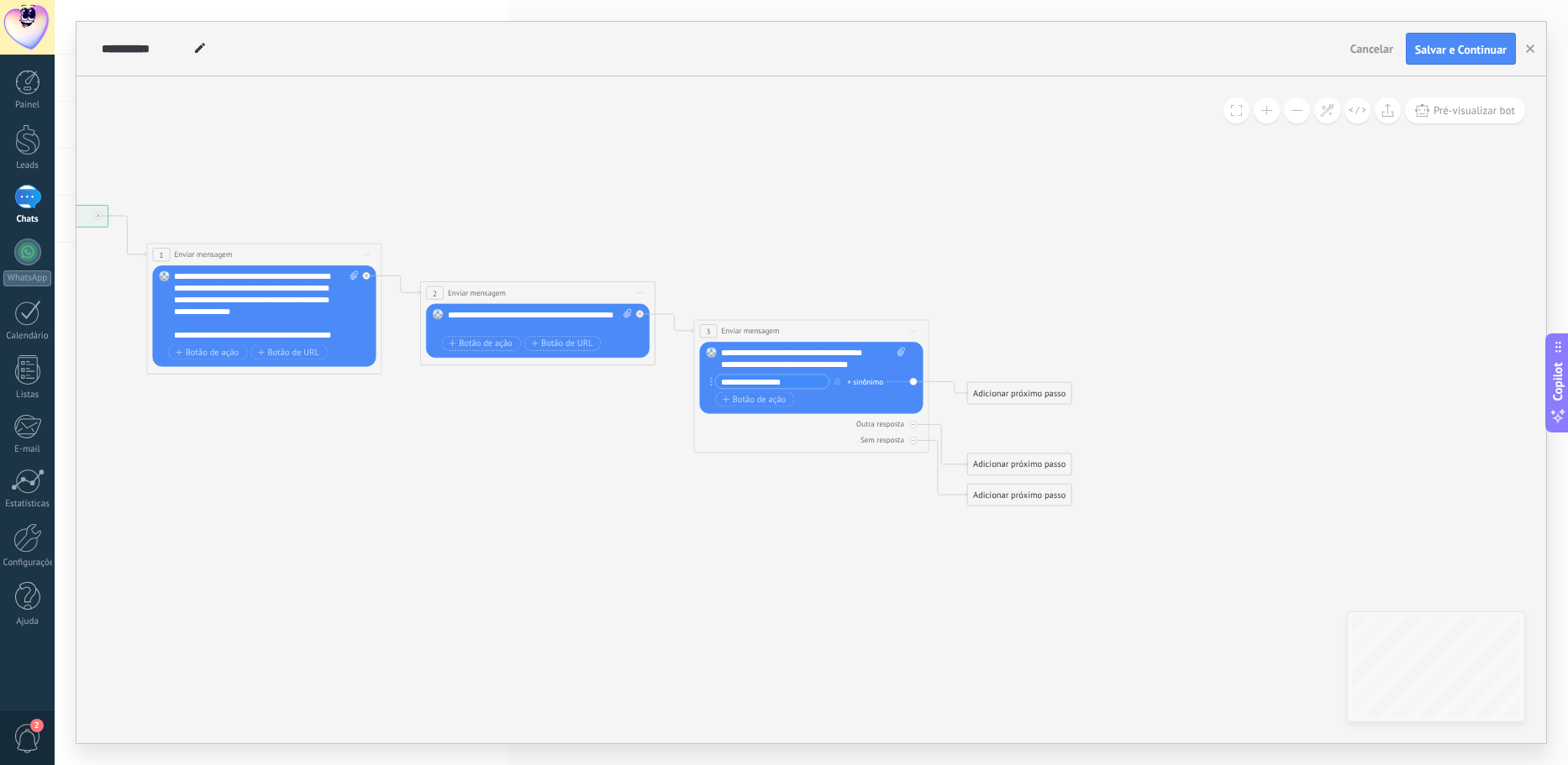
type input "**********"
click at [988, 392] on div "Adicionar próximo passo" at bounding box center [1020, 393] width 103 height 20
click at [990, 410] on icon at bounding box center [987, 414] width 11 height 11
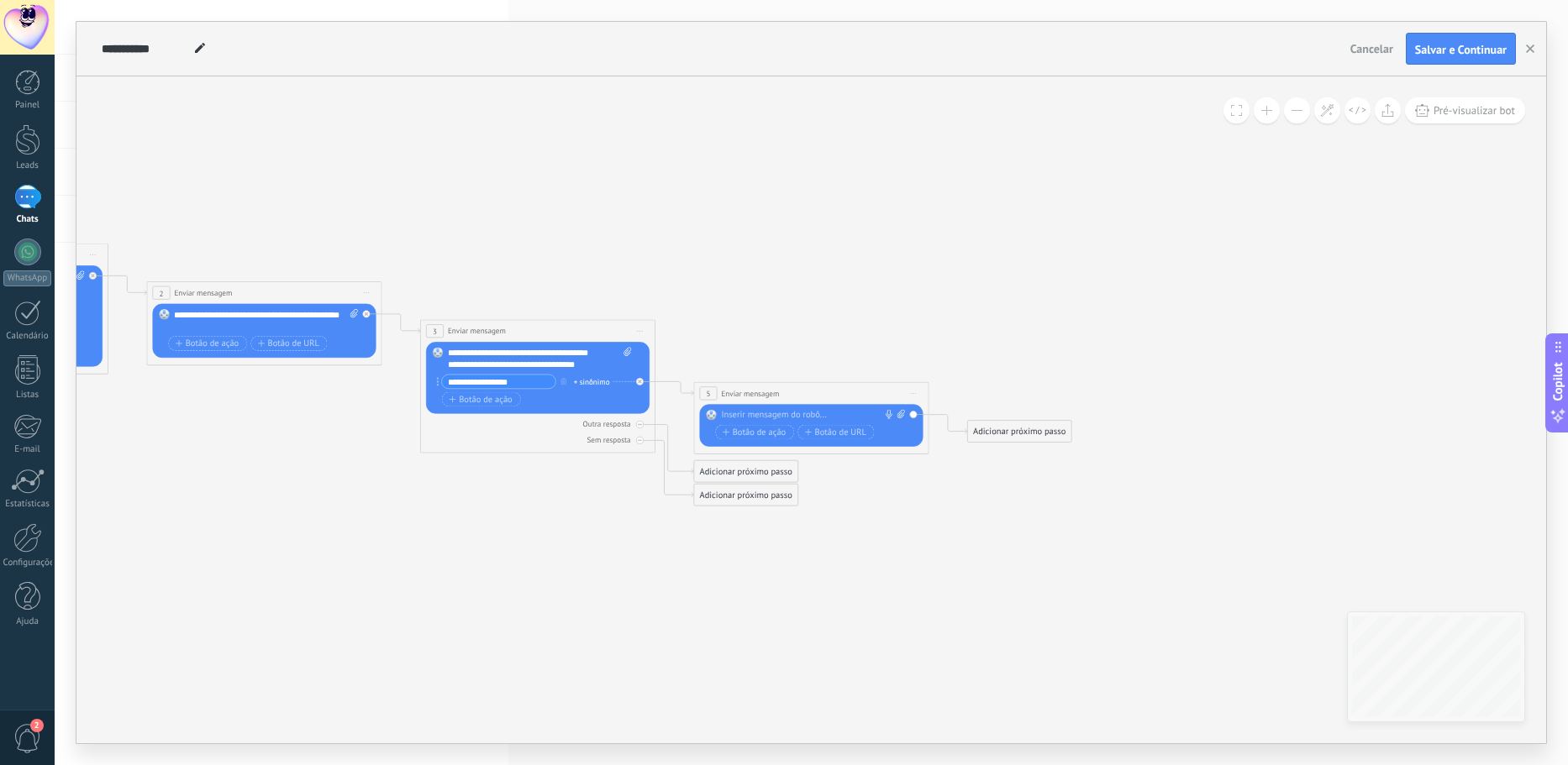
click at [833, 410] on div at bounding box center [808, 415] width 174 height 12
click at [973, 434] on div "Adicionar próximo passo" at bounding box center [1020, 431] width 103 height 20
click at [992, 453] on span at bounding box center [986, 451] width 22 height 9
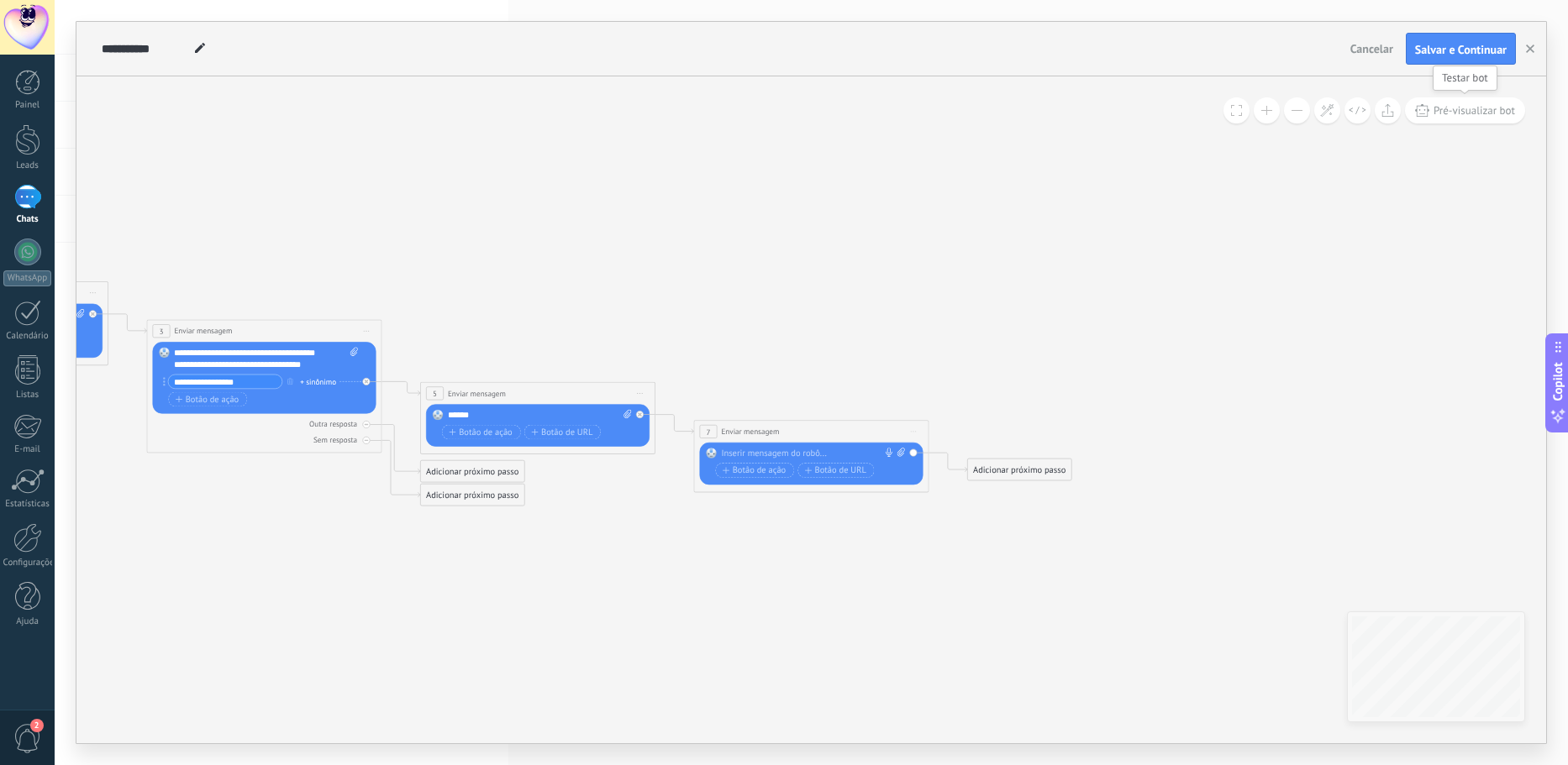
click at [1450, 109] on span "Pré-visualizar bot" at bounding box center [1475, 110] width 82 height 14
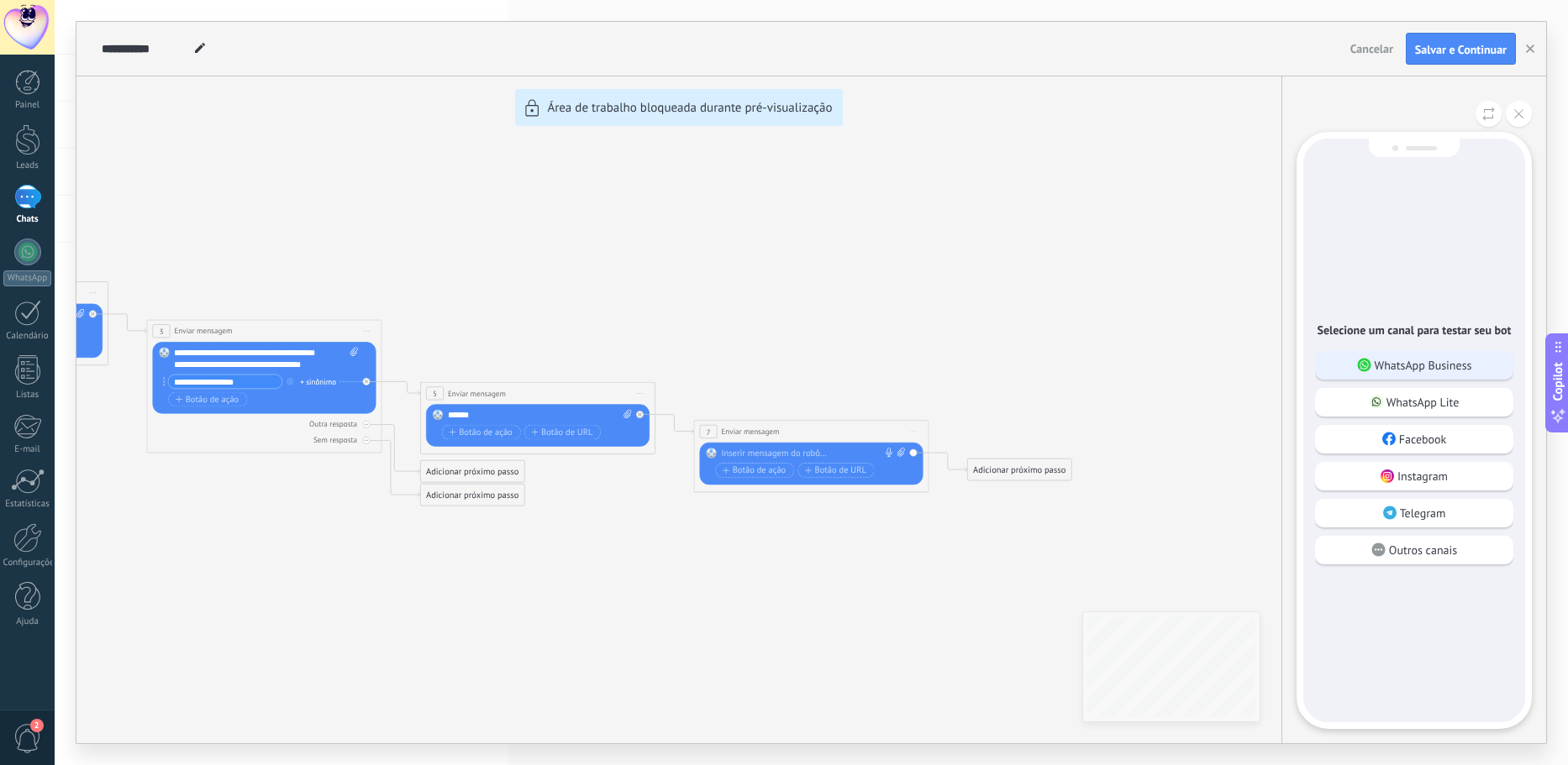
click at [1435, 369] on p "WhatsApp Business" at bounding box center [1423, 365] width 98 height 15
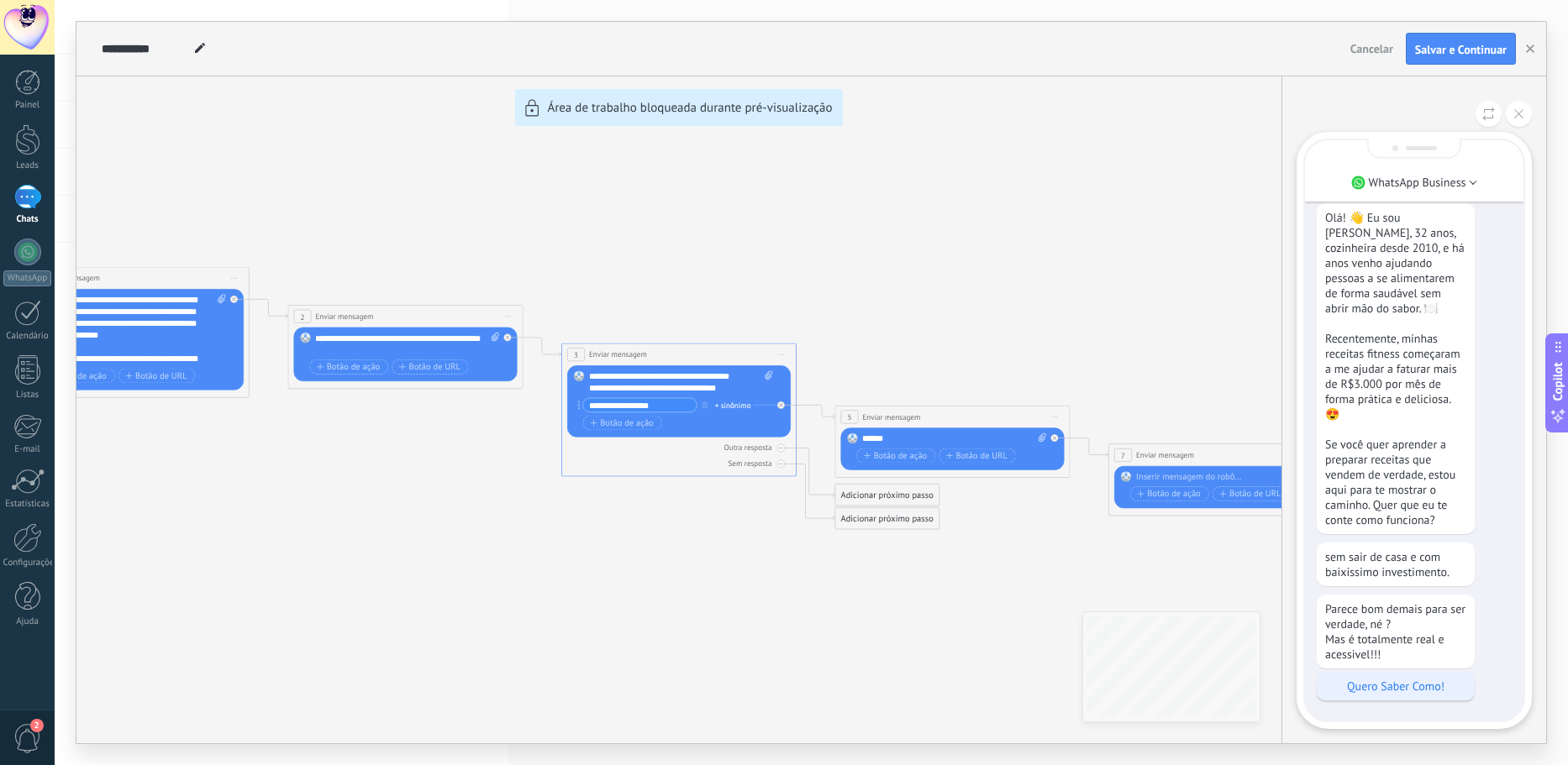
click at [1386, 682] on p "Quero Saber Como!" at bounding box center [1395, 686] width 141 height 15
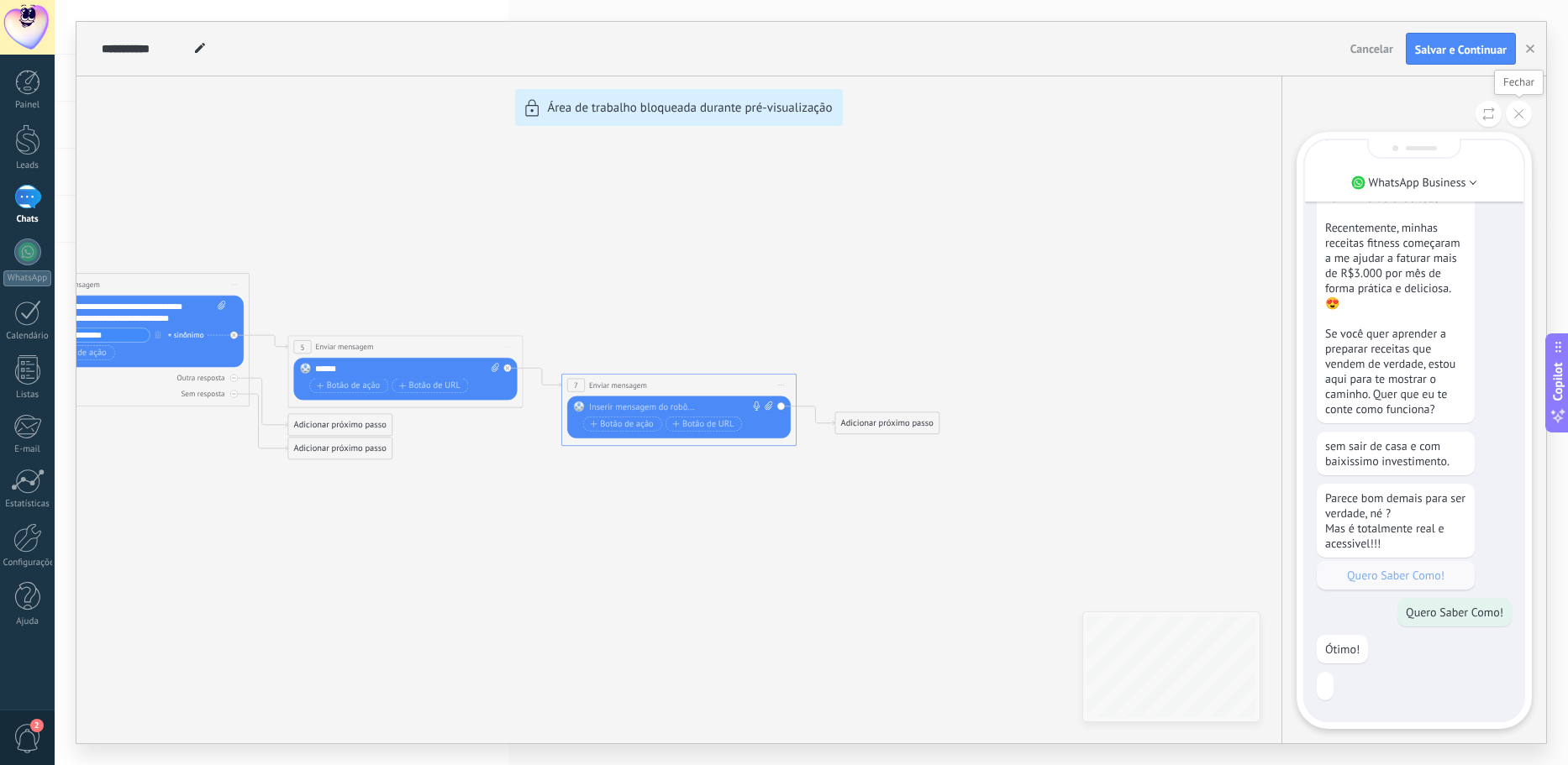
click at [1526, 116] on button at bounding box center [1518, 113] width 26 height 26
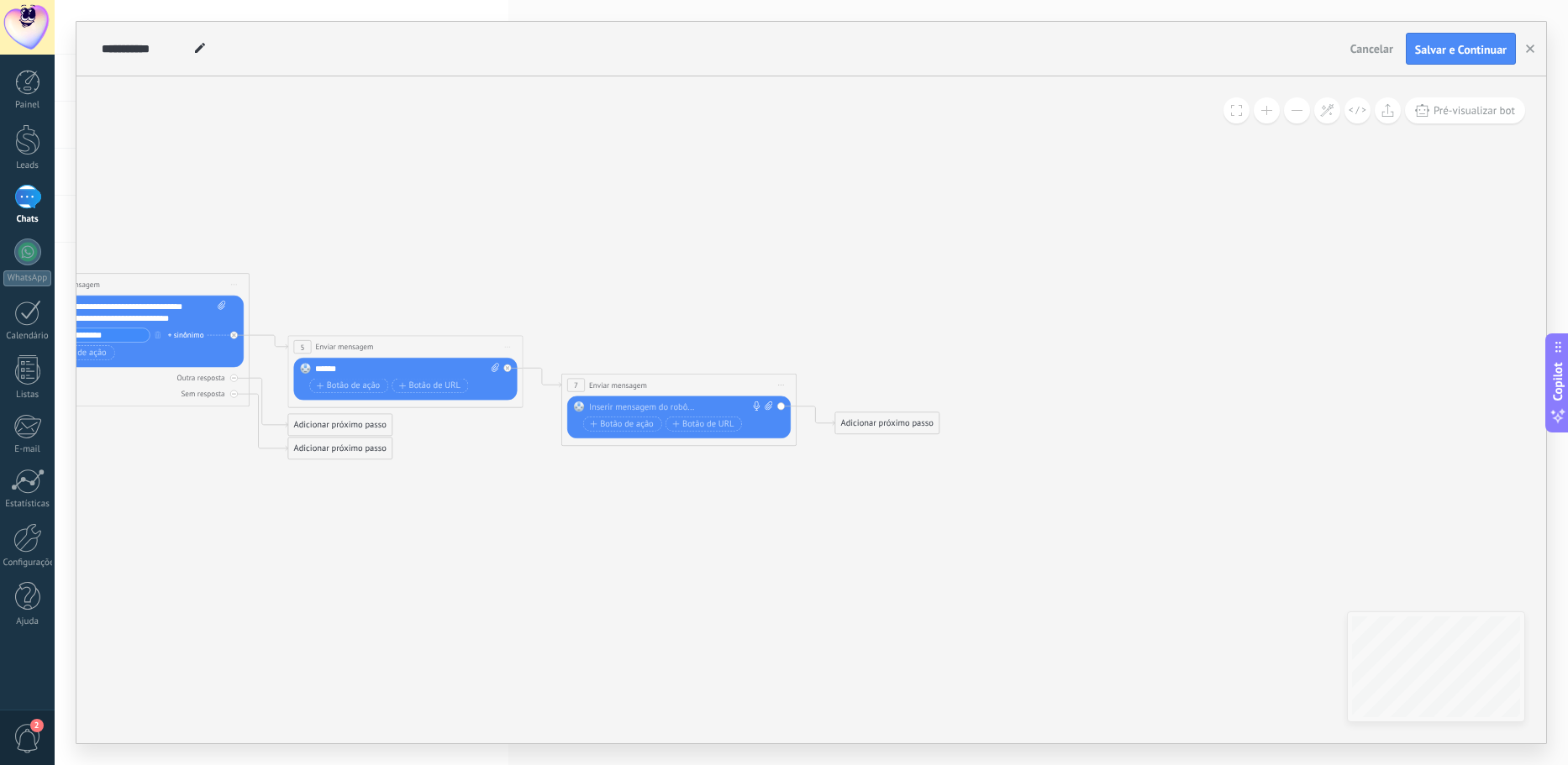
click at [665, 398] on div "Substituir Remover Converter para mensagem de voz Arraste a imagem aqui para an…" at bounding box center [678, 417] width 223 height 42
click at [662, 401] on div at bounding box center [676, 407] width 174 height 12
click at [679, 399] on div "Substituir Remover Converter para mensagem de voz Arraste a imagem aqui para an…" at bounding box center [678, 417] width 223 height 42
click at [680, 406] on div at bounding box center [676, 407] width 174 height 12
click at [657, 403] on div at bounding box center [676, 407] width 174 height 12
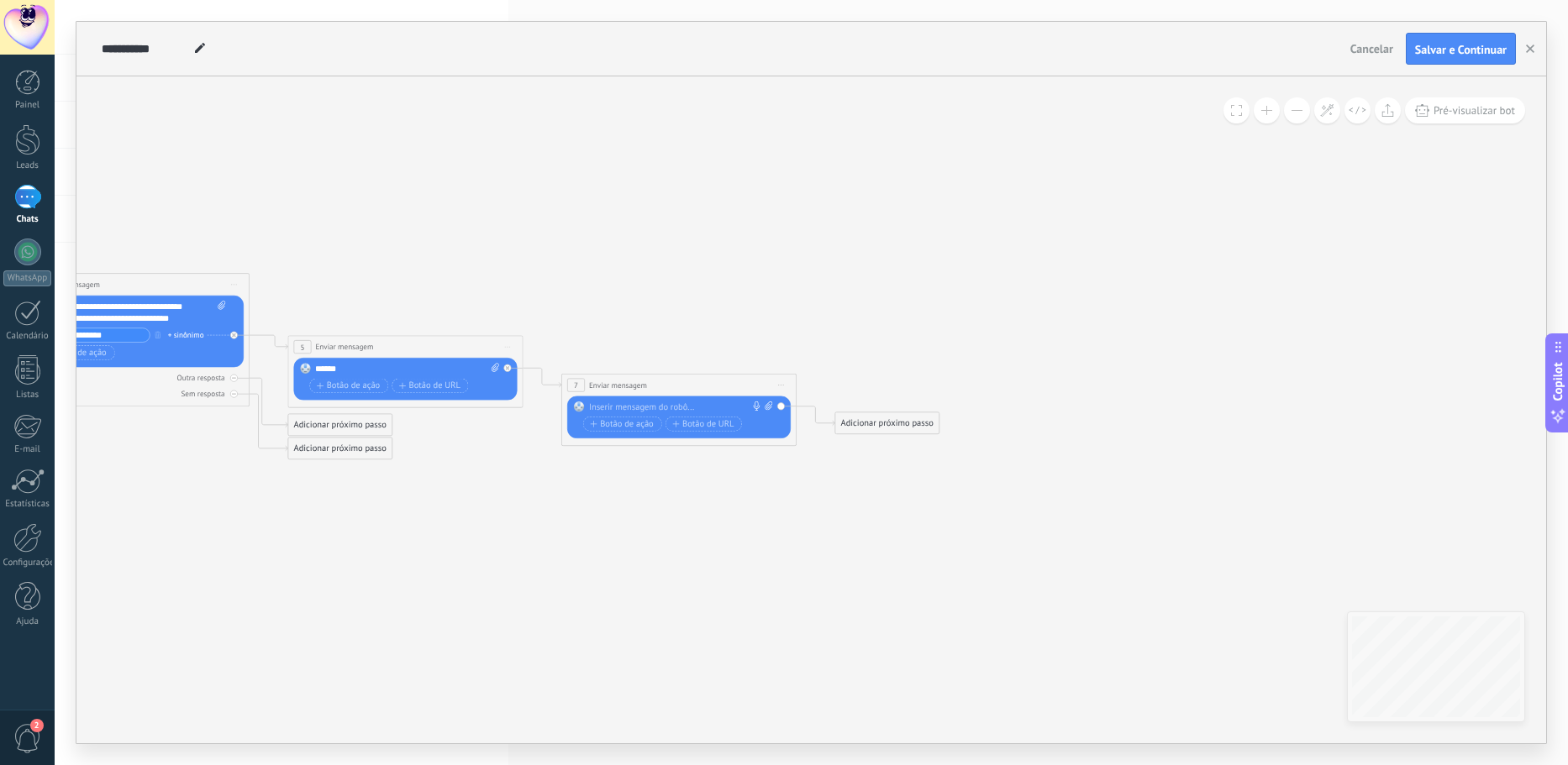
paste div
click at [874, 428] on div "Adicionar próximo passo" at bounding box center [886, 423] width 103 height 20
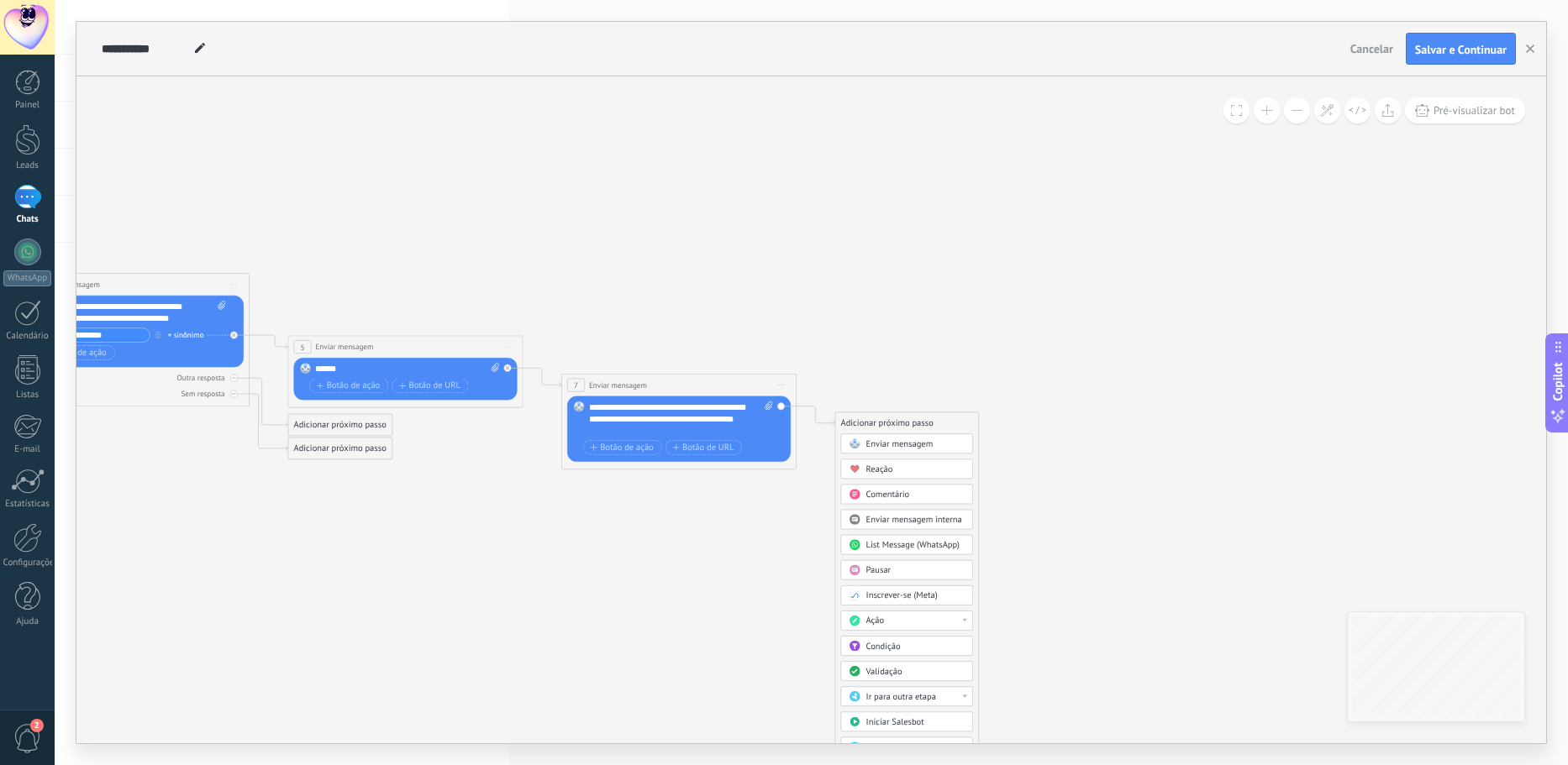
click at [880, 439] on span "Enviar mensagem" at bounding box center [900, 444] width 68 height 11
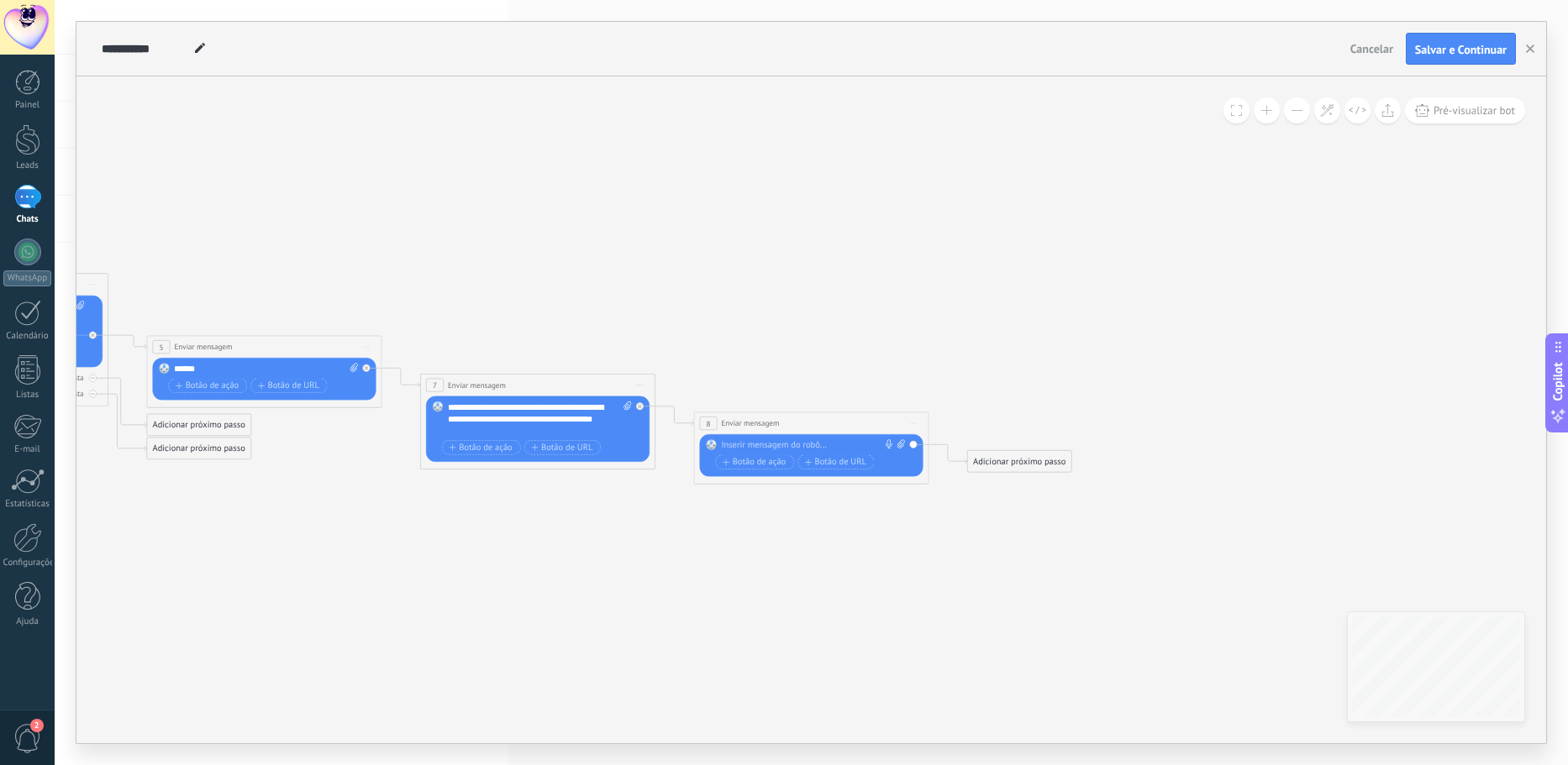
click at [767, 439] on div at bounding box center [808, 445] width 174 height 12
paste div
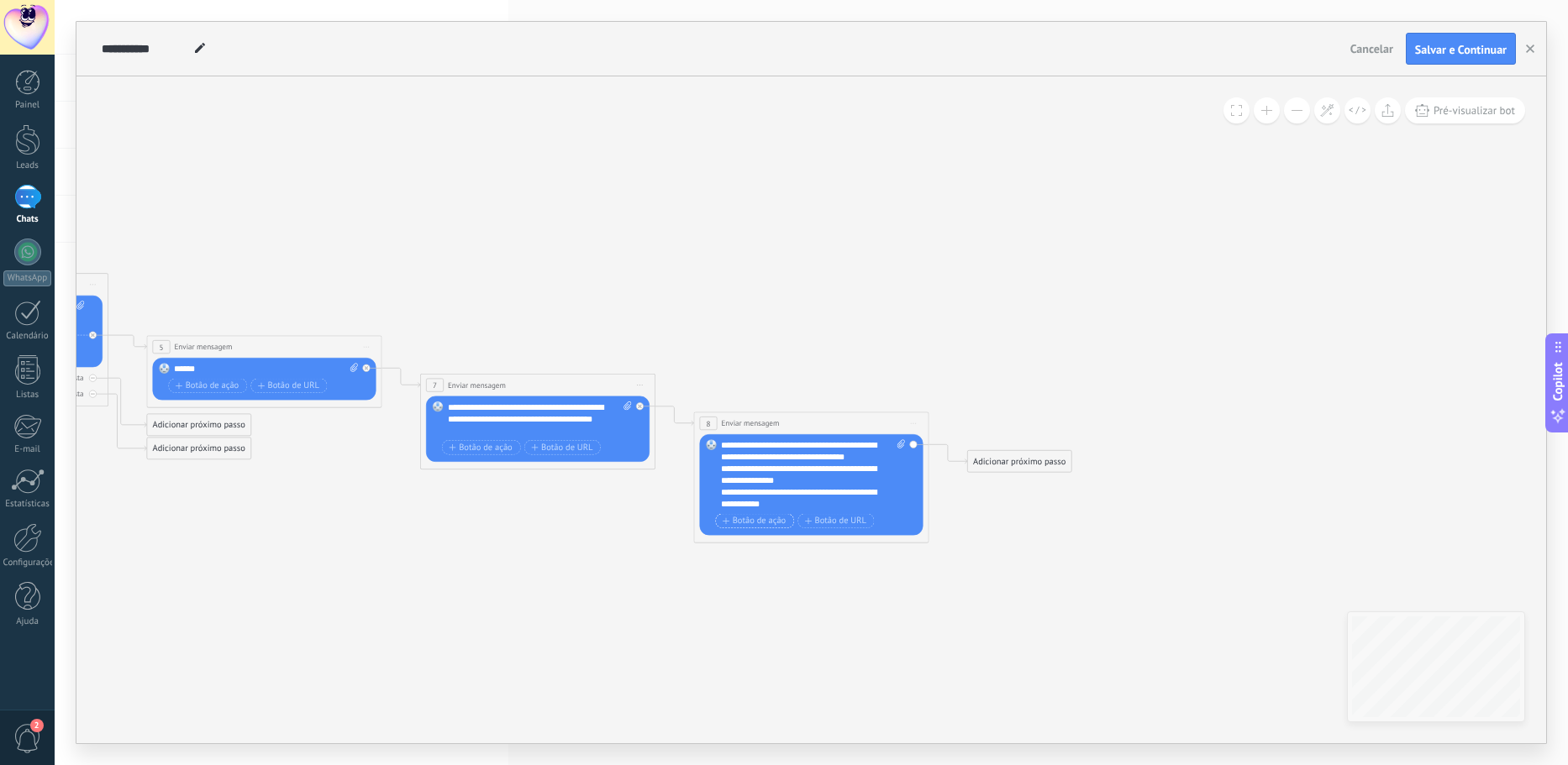
click at [767, 519] on span "Botão de ação" at bounding box center [754, 521] width 63 height 9
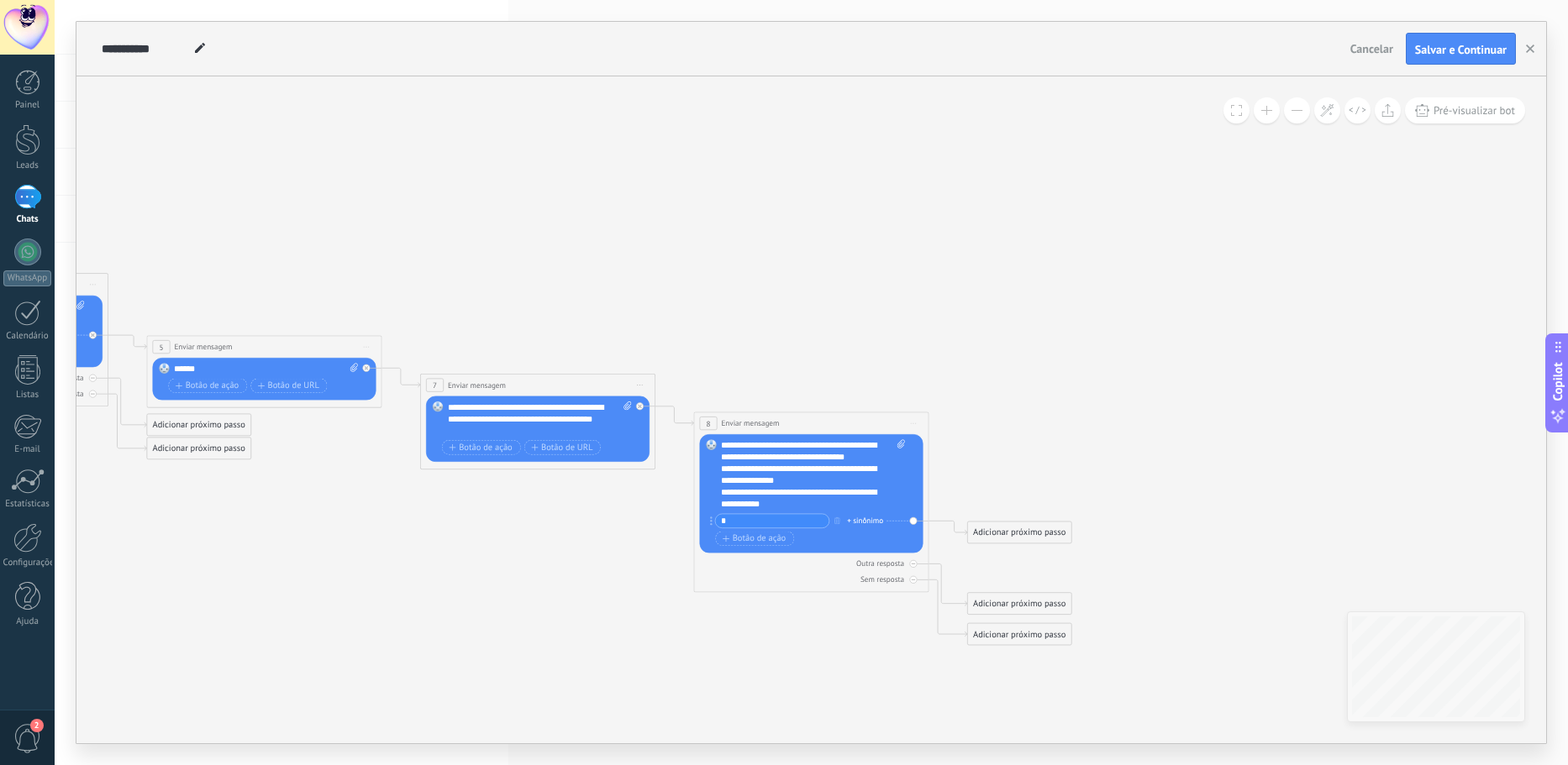
type input "*"
paste input "**********"
type input "**********"
click at [805, 521] on input "**********" at bounding box center [771, 520] width 113 height 13
drag, startPoint x: 805, startPoint y: 521, endPoint x: 697, endPoint y: 523, distance: 108.0
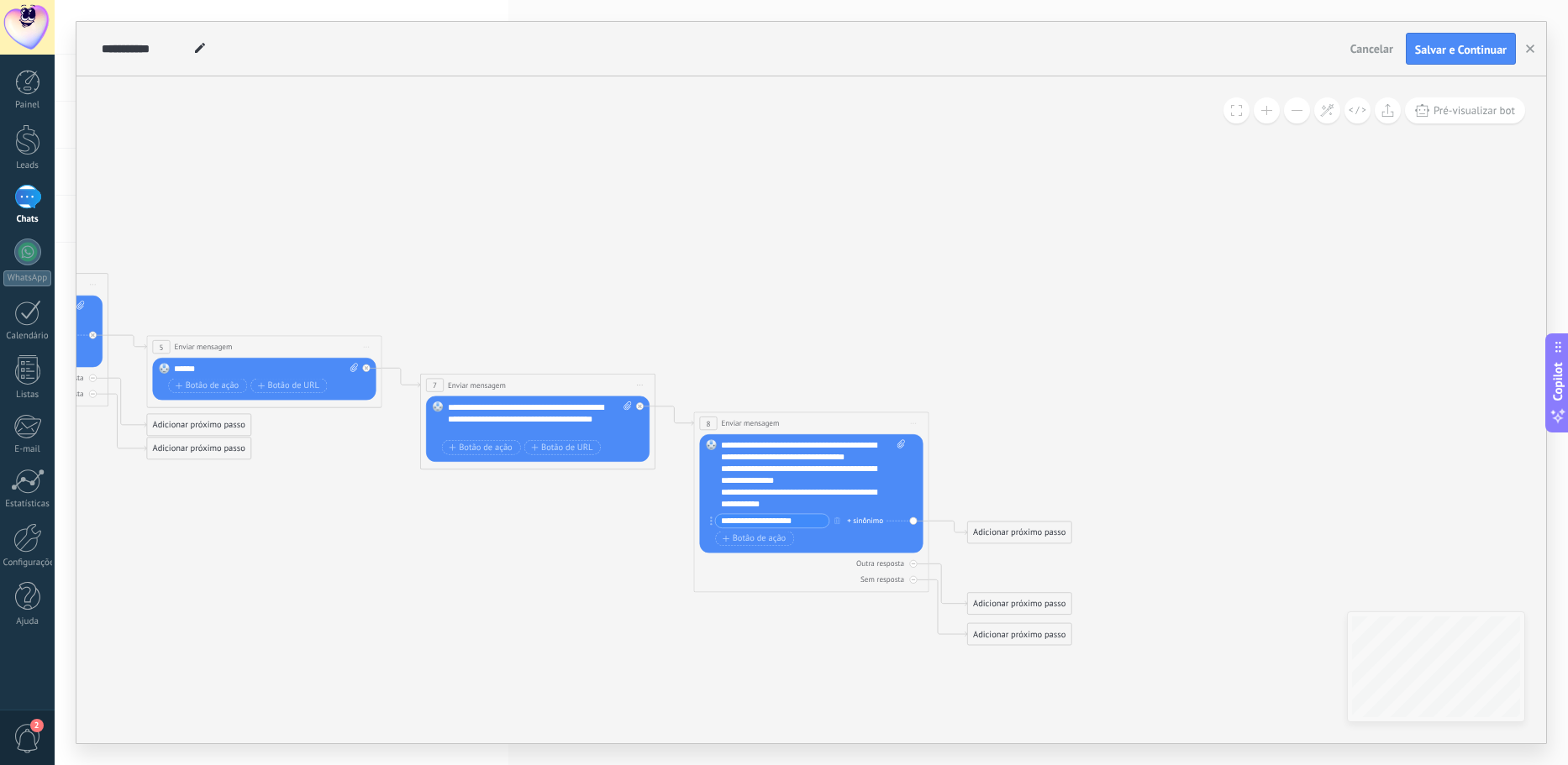
click at [698, 523] on div "**********" at bounding box center [812, 502] width 235 height 181
type input "*"
paste input "**********"
type input "*"
click at [1482, 105] on span "Pré-visualizar bot" at bounding box center [1475, 110] width 82 height 14
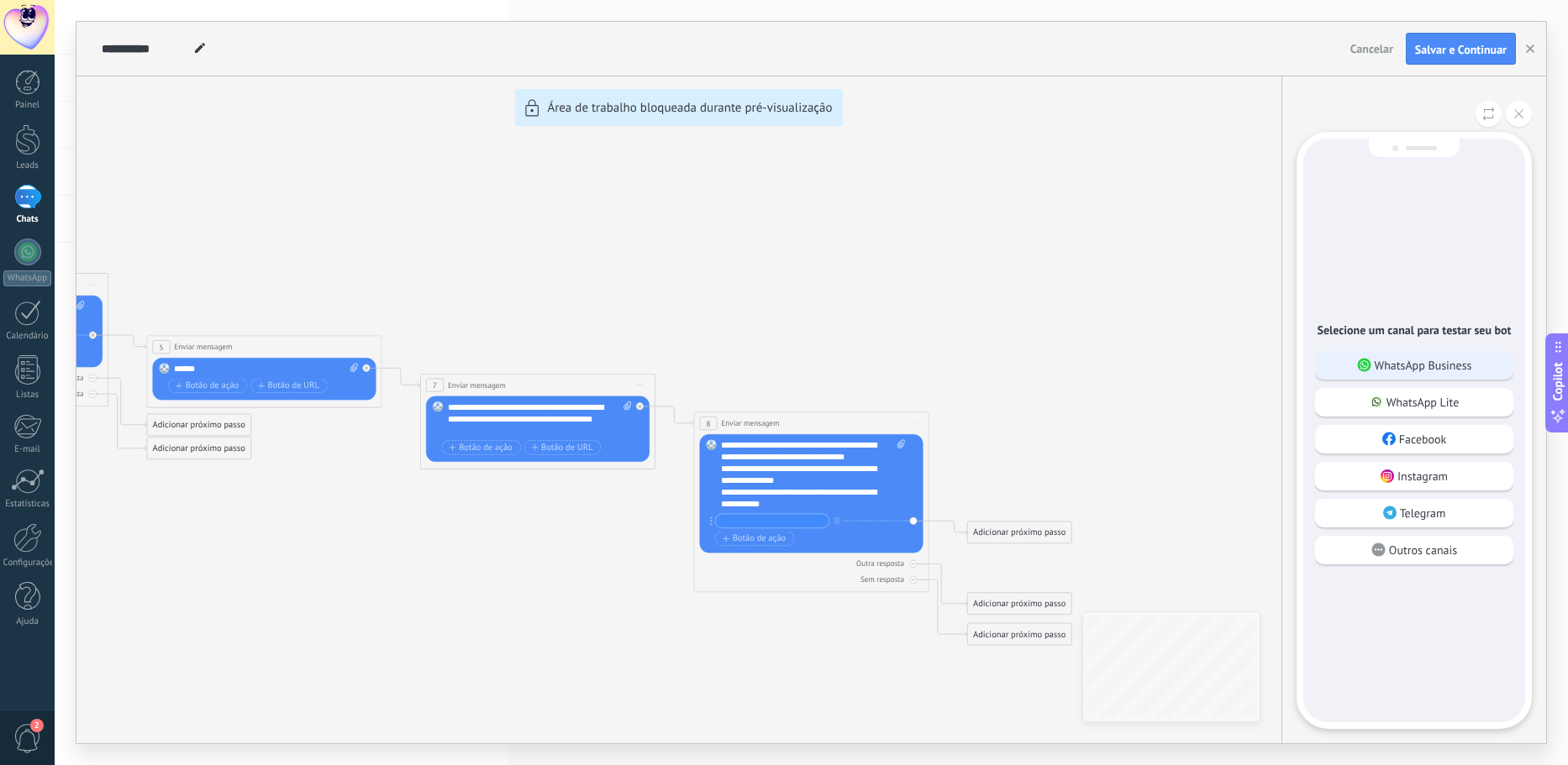
click at [1461, 360] on p "WhatsApp Business" at bounding box center [1423, 365] width 98 height 15
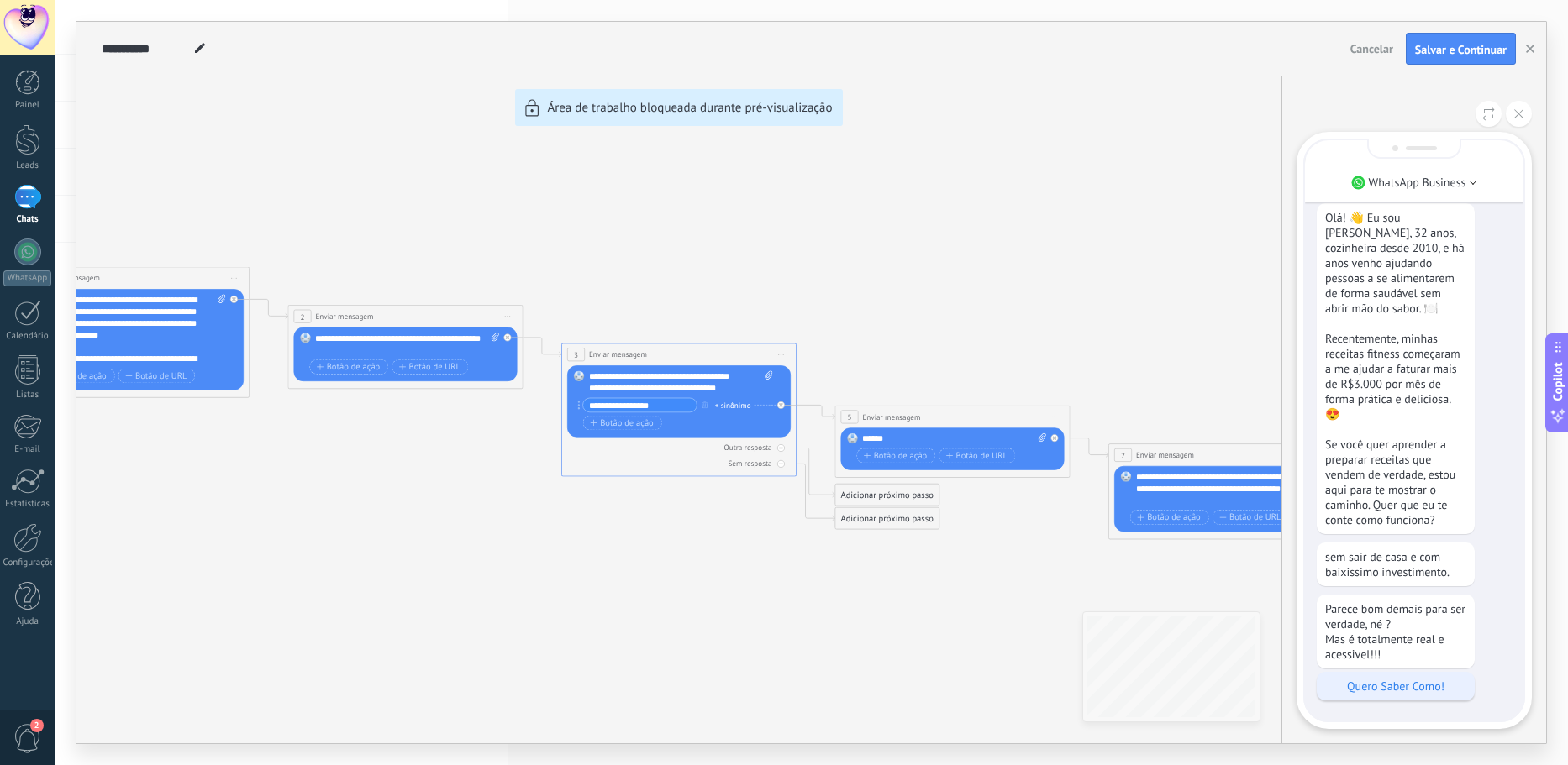
click at [1416, 686] on p "Quero Saber Como!" at bounding box center [1395, 686] width 141 height 15
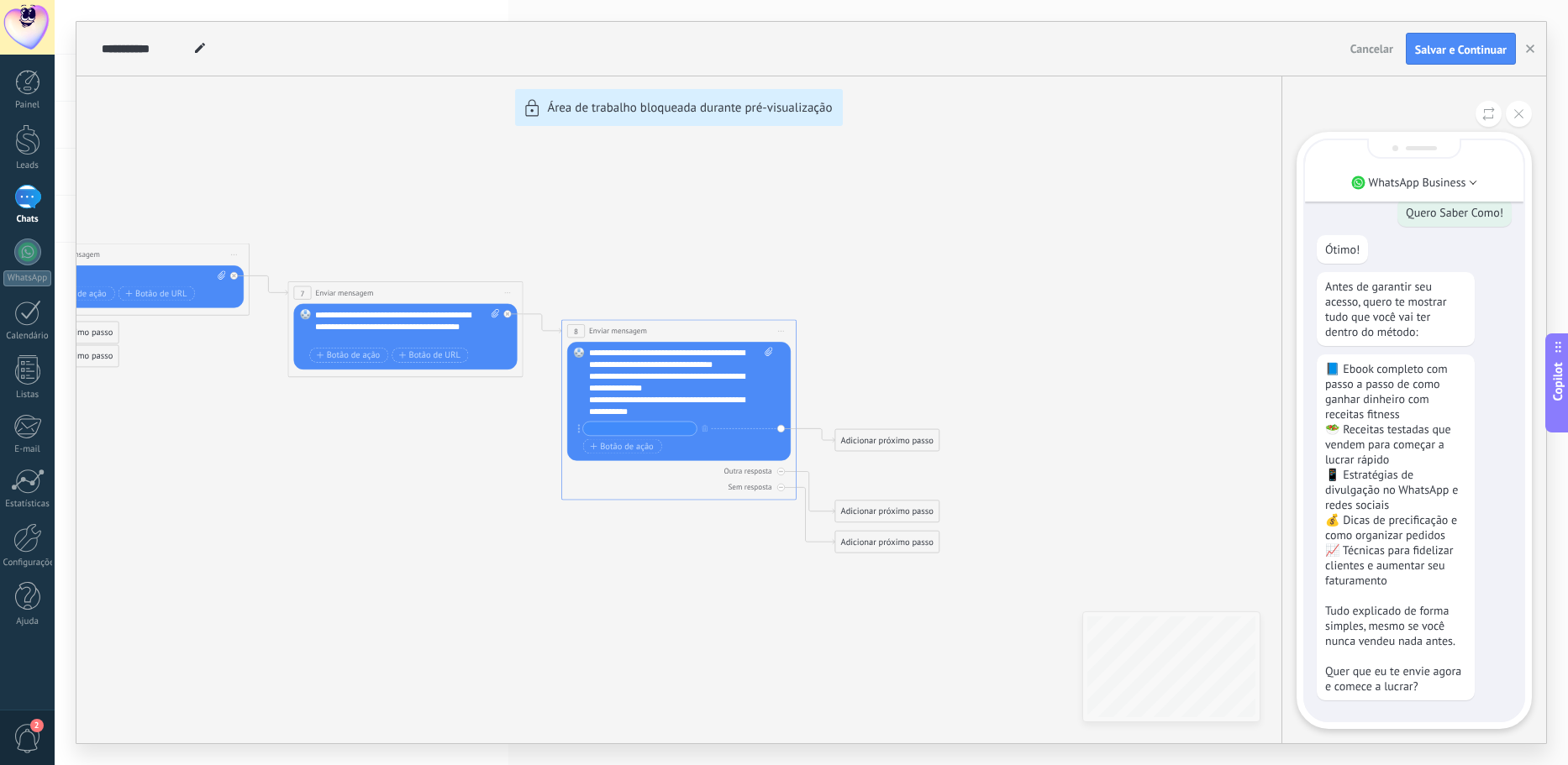
click at [630, 425] on div "**********" at bounding box center [811, 382] width 1469 height 721
click at [632, 427] on div "**********" at bounding box center [811, 382] width 1469 height 721
click at [634, 428] on div "**********" at bounding box center [811, 382] width 1469 height 721
click at [638, 438] on div "**********" at bounding box center [811, 382] width 1469 height 721
click at [640, 433] on div "**********" at bounding box center [811, 382] width 1469 height 721
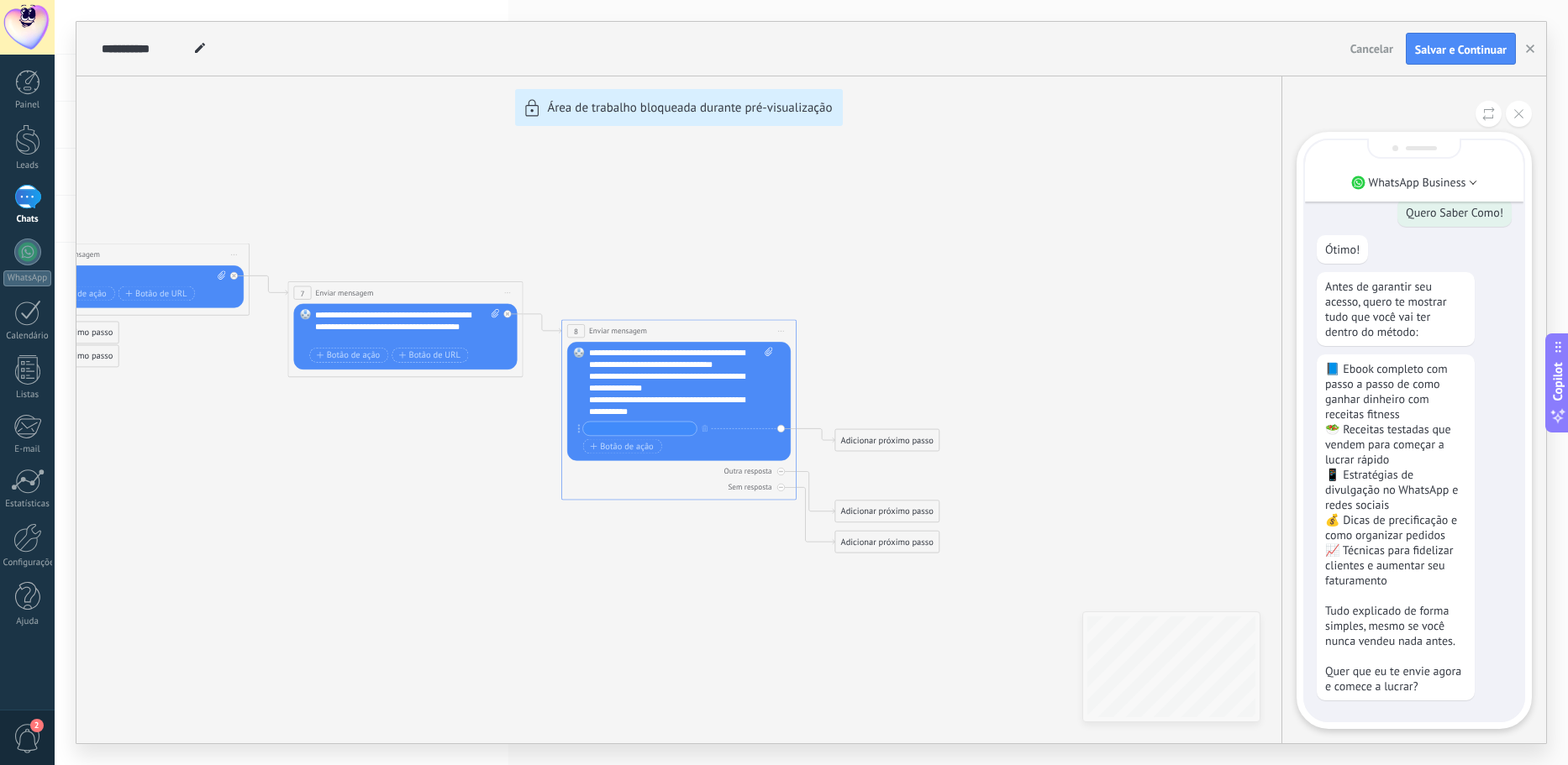
click at [641, 432] on div "**********" at bounding box center [811, 382] width 1469 height 721
click at [1527, 120] on button at bounding box center [1518, 113] width 26 height 26
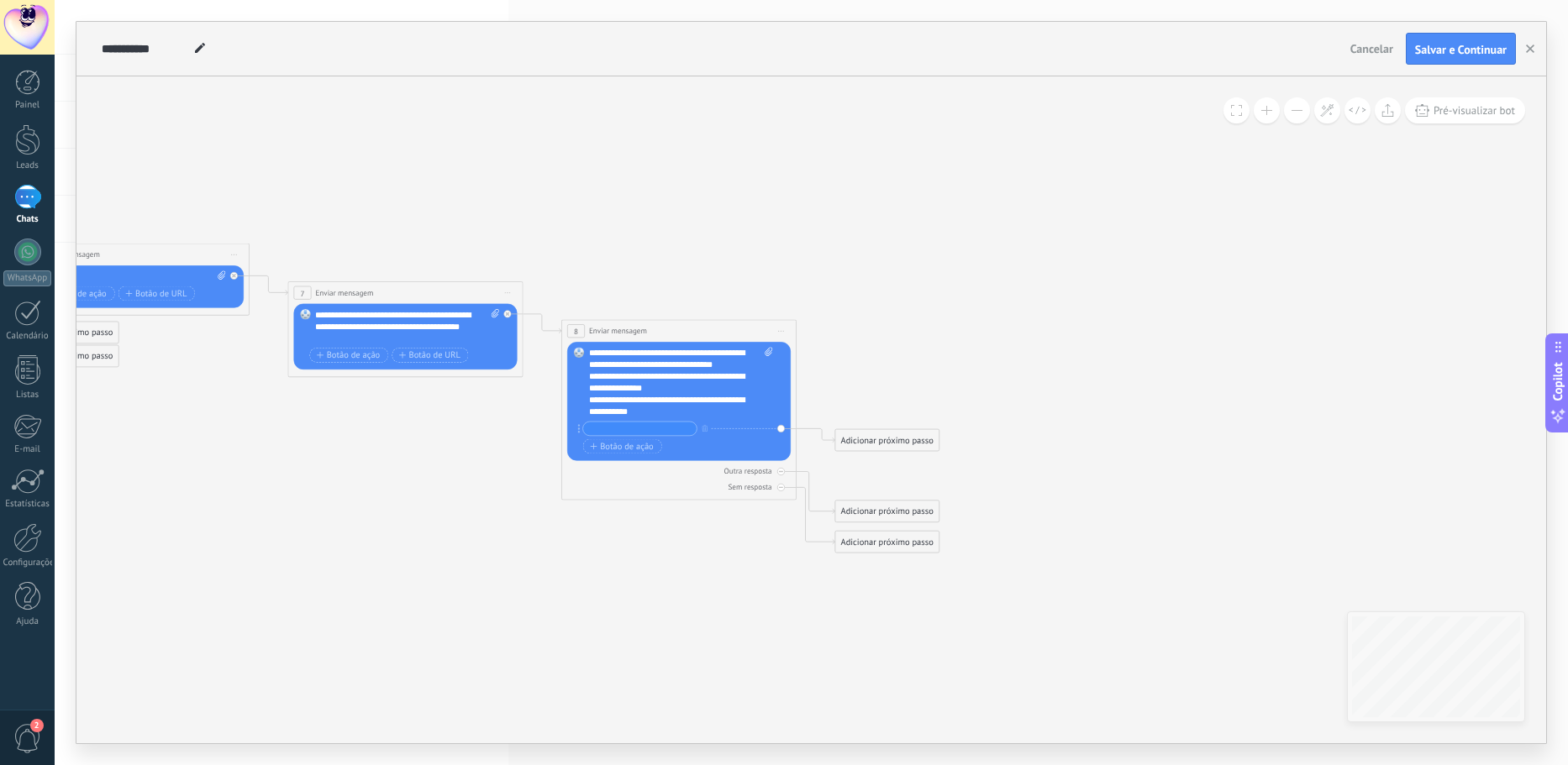
click at [638, 423] on input "text" at bounding box center [639, 428] width 113 height 13
paste input "**********"
type input "**********"
click at [863, 445] on div "Adicionar próximo passo" at bounding box center [886, 440] width 103 height 20
click at [950, 462] on div "Enviar mensagem" at bounding box center [915, 461] width 99 height 12
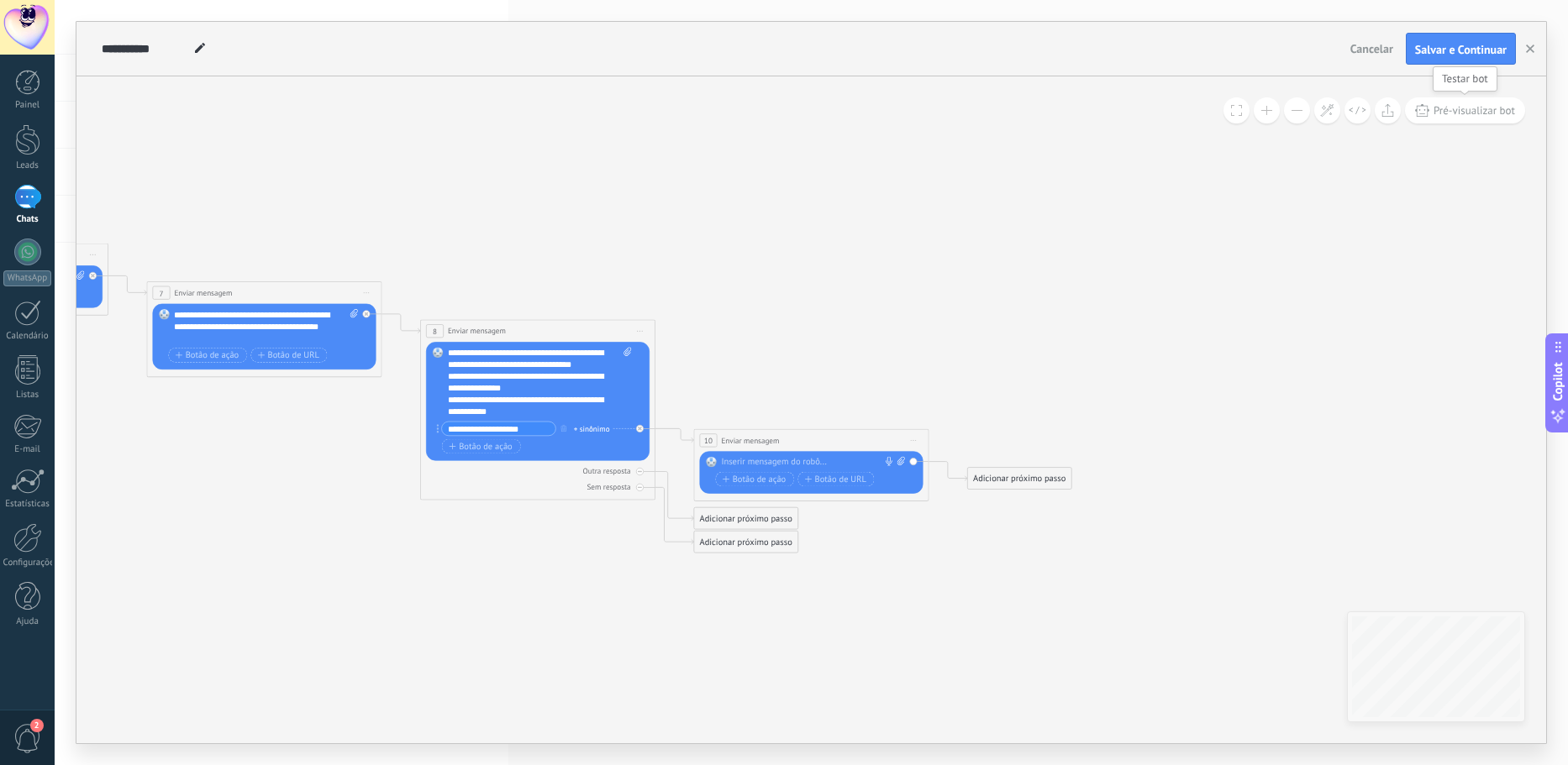
click at [1512, 101] on button "Pré-visualizar bot" at bounding box center [1464, 110] width 120 height 26
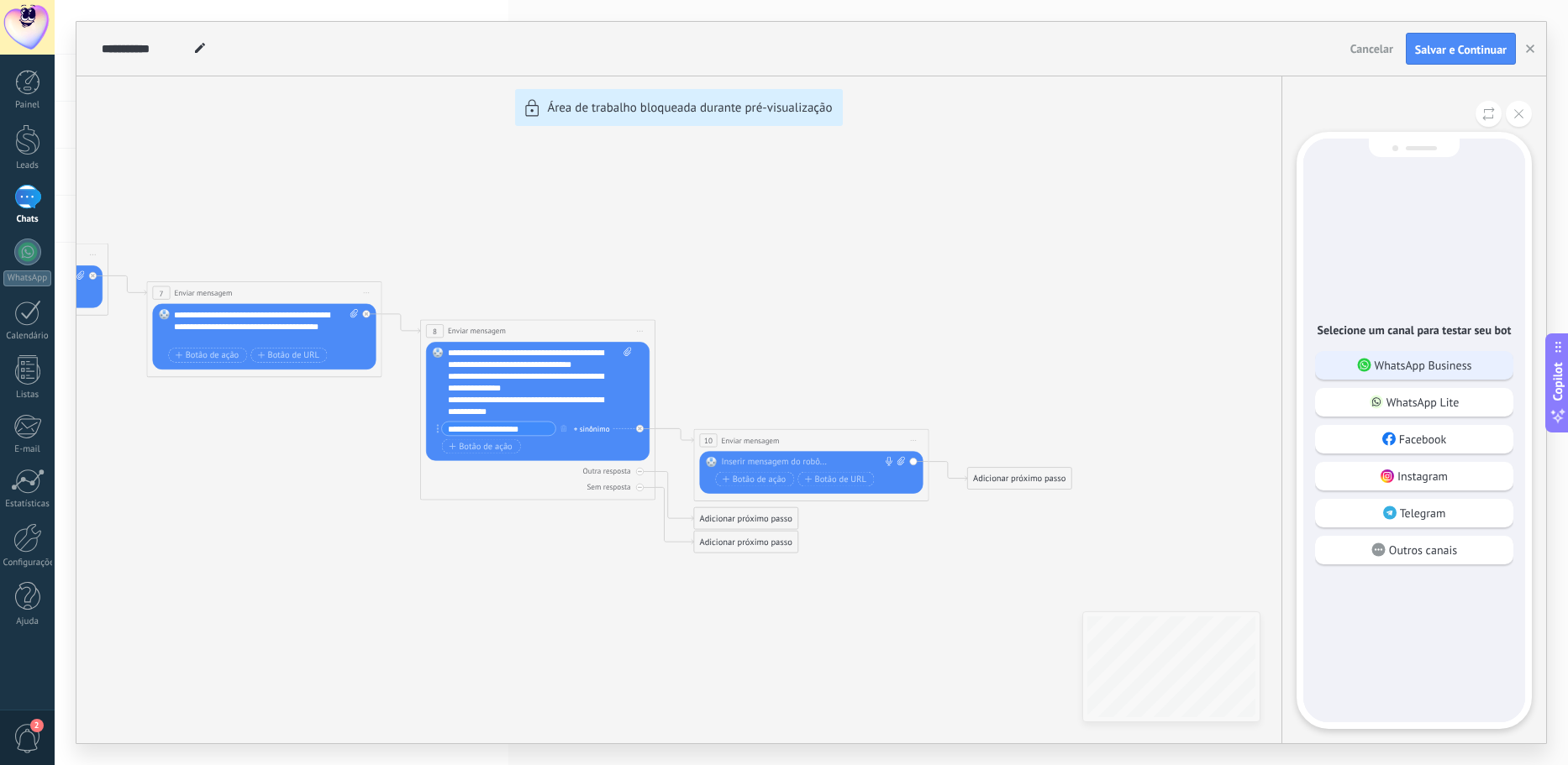
click at [1470, 368] on p "WhatsApp Business" at bounding box center [1423, 365] width 98 height 15
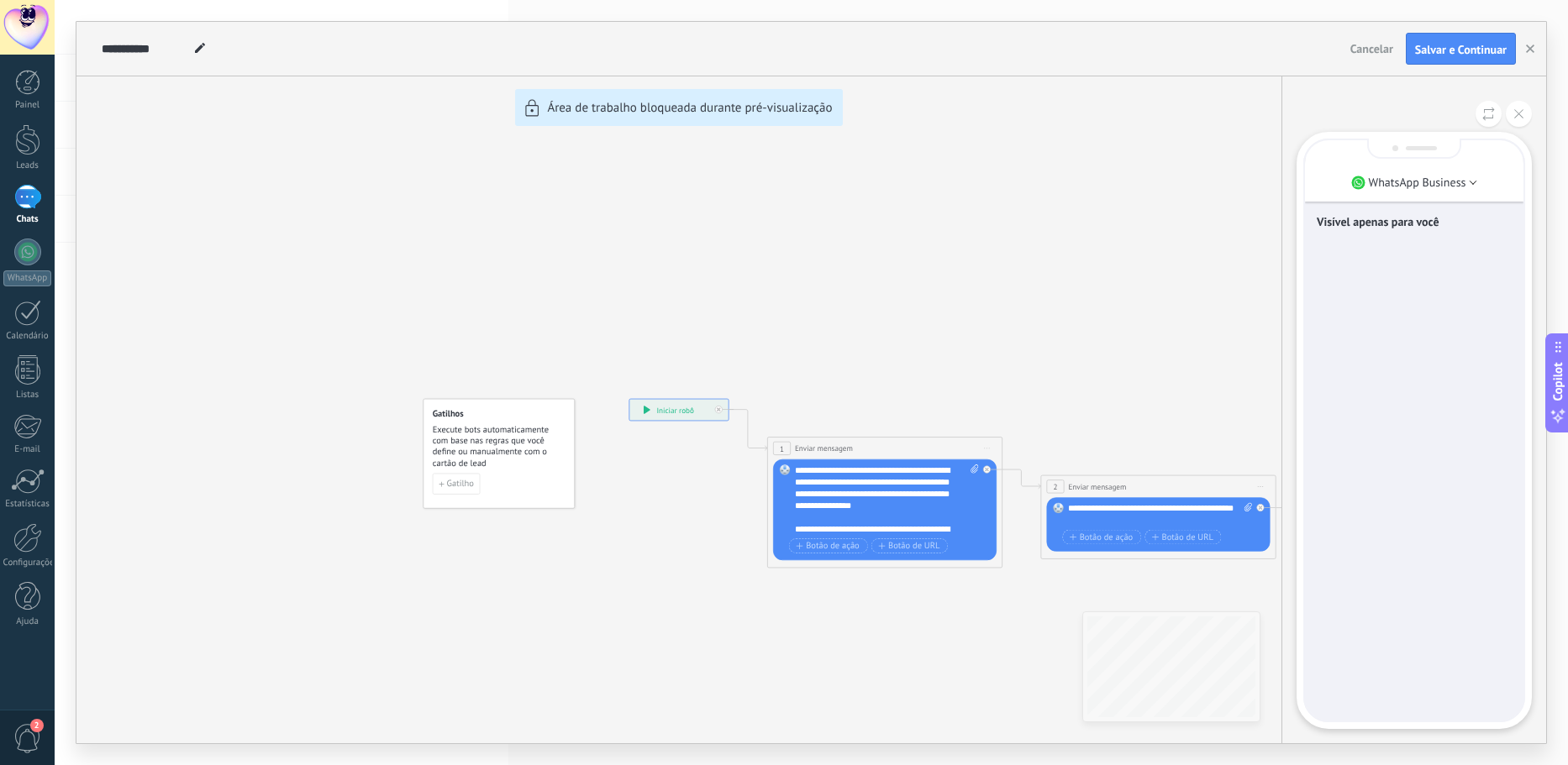
click at [710, 408] on div "**********" at bounding box center [811, 382] width 1469 height 721
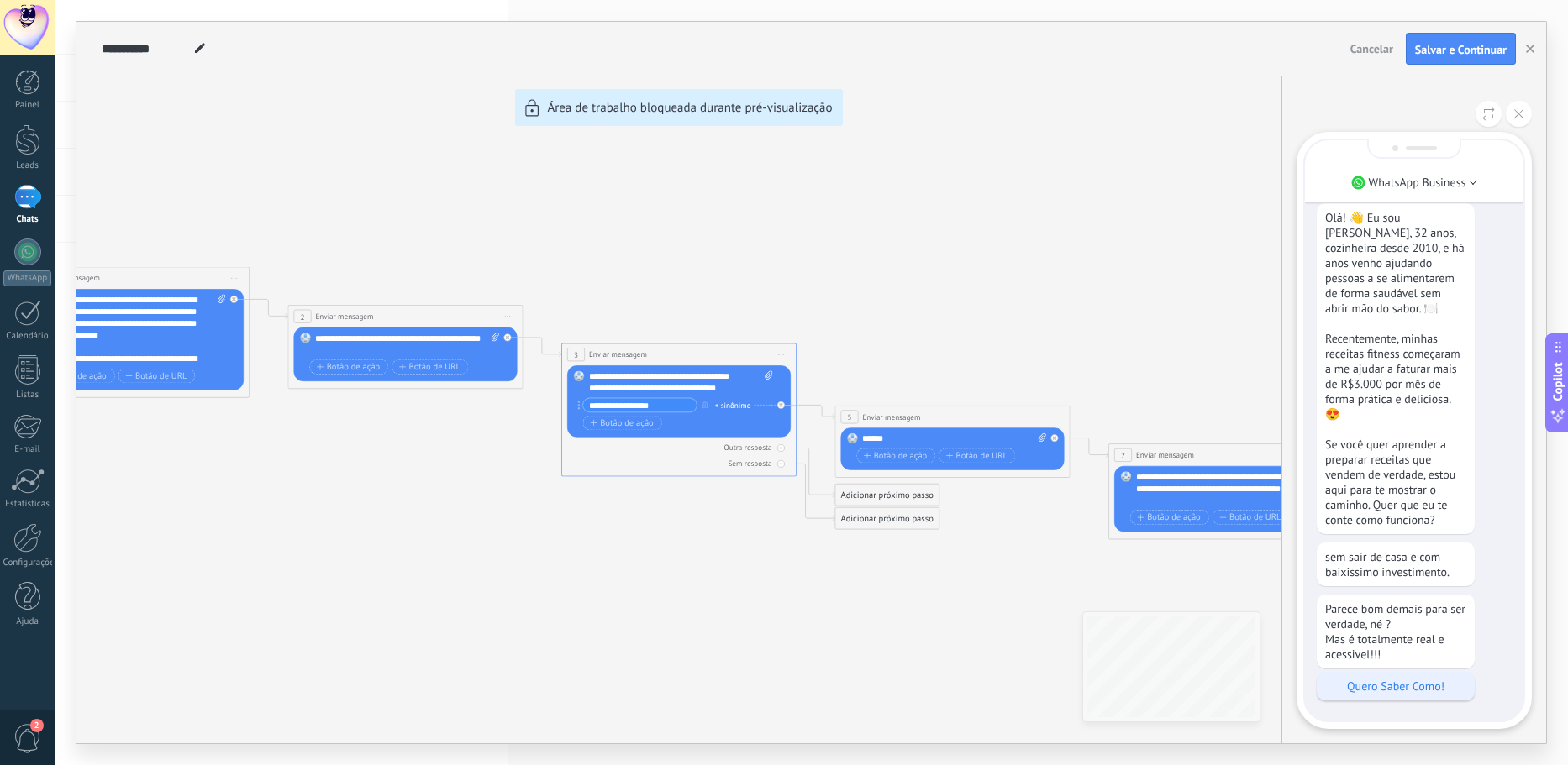
click at [1407, 682] on p "Quero Saber Como!" at bounding box center [1395, 686] width 141 height 15
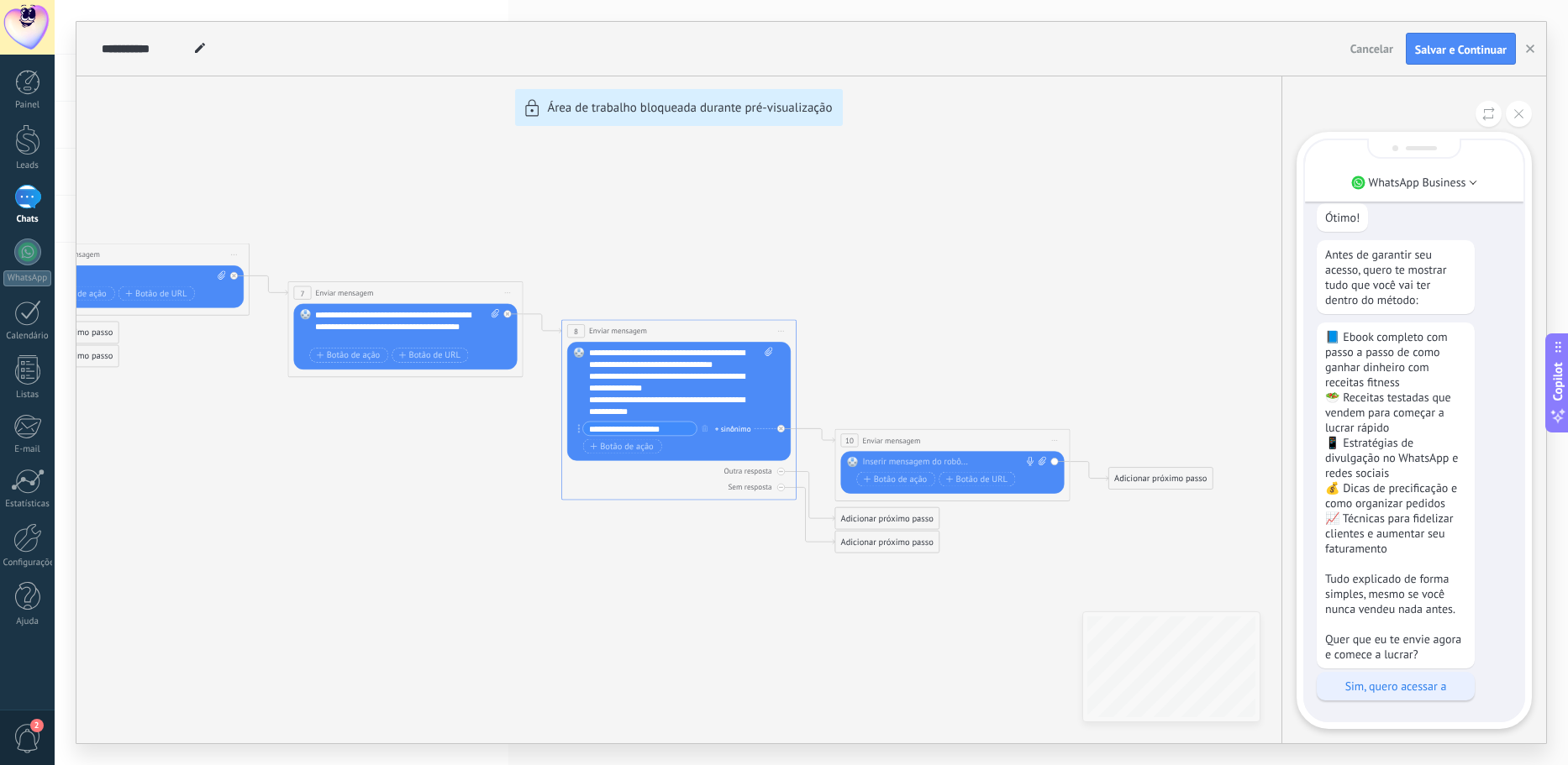
click at [1416, 686] on p "Sim, quero acessar a" at bounding box center [1395, 686] width 141 height 15
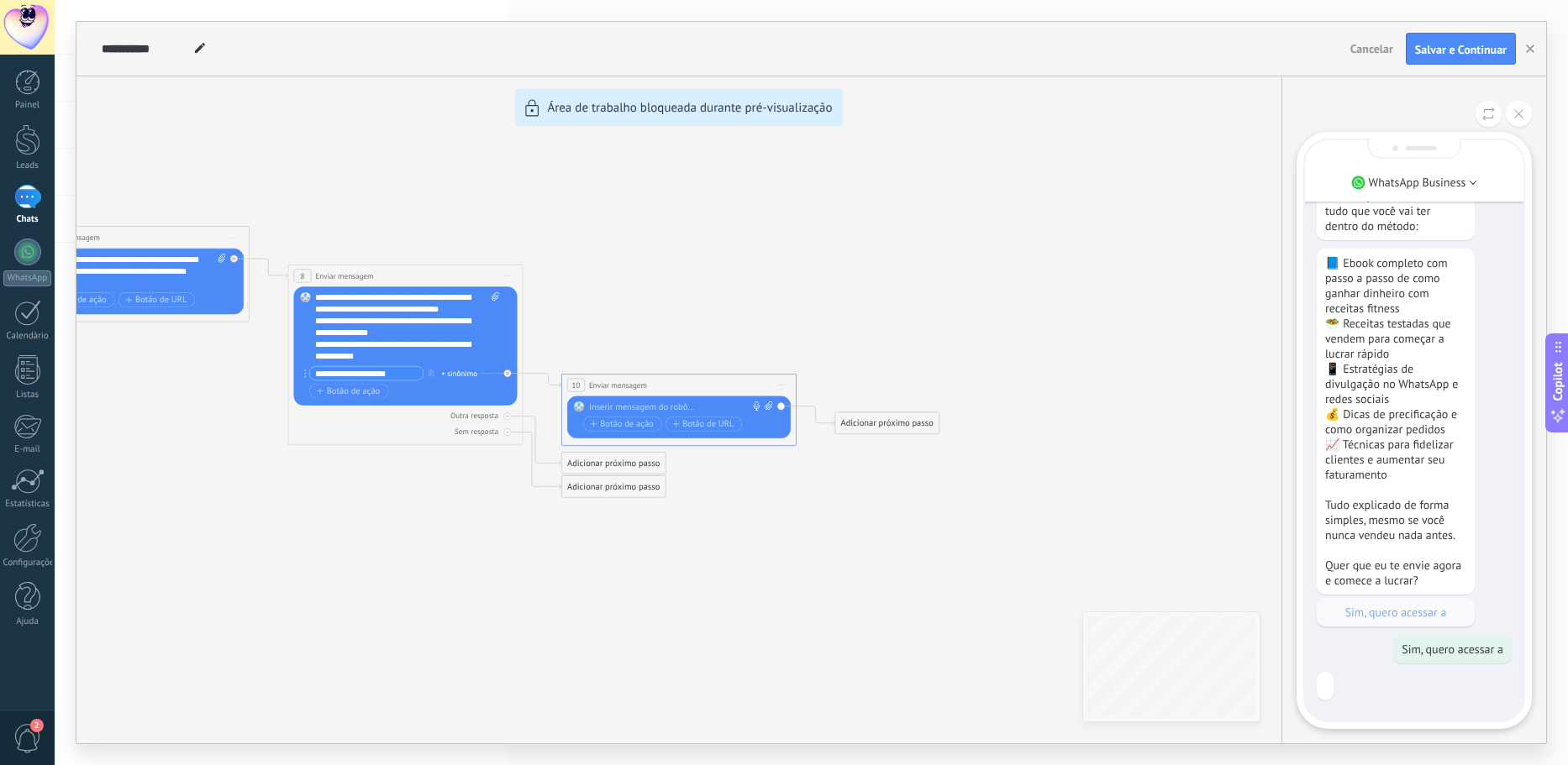
click at [388, 369] on div "**********" at bounding box center [811, 382] width 1469 height 721
drag, startPoint x: 697, startPoint y: 413, endPoint x: 742, endPoint y: 407, distance: 45.4
click at [699, 413] on div "**********" at bounding box center [811, 382] width 1469 height 721
click at [780, 406] on div "**********" at bounding box center [811, 382] width 1469 height 721
click at [576, 403] on div "**********" at bounding box center [811, 382] width 1469 height 721
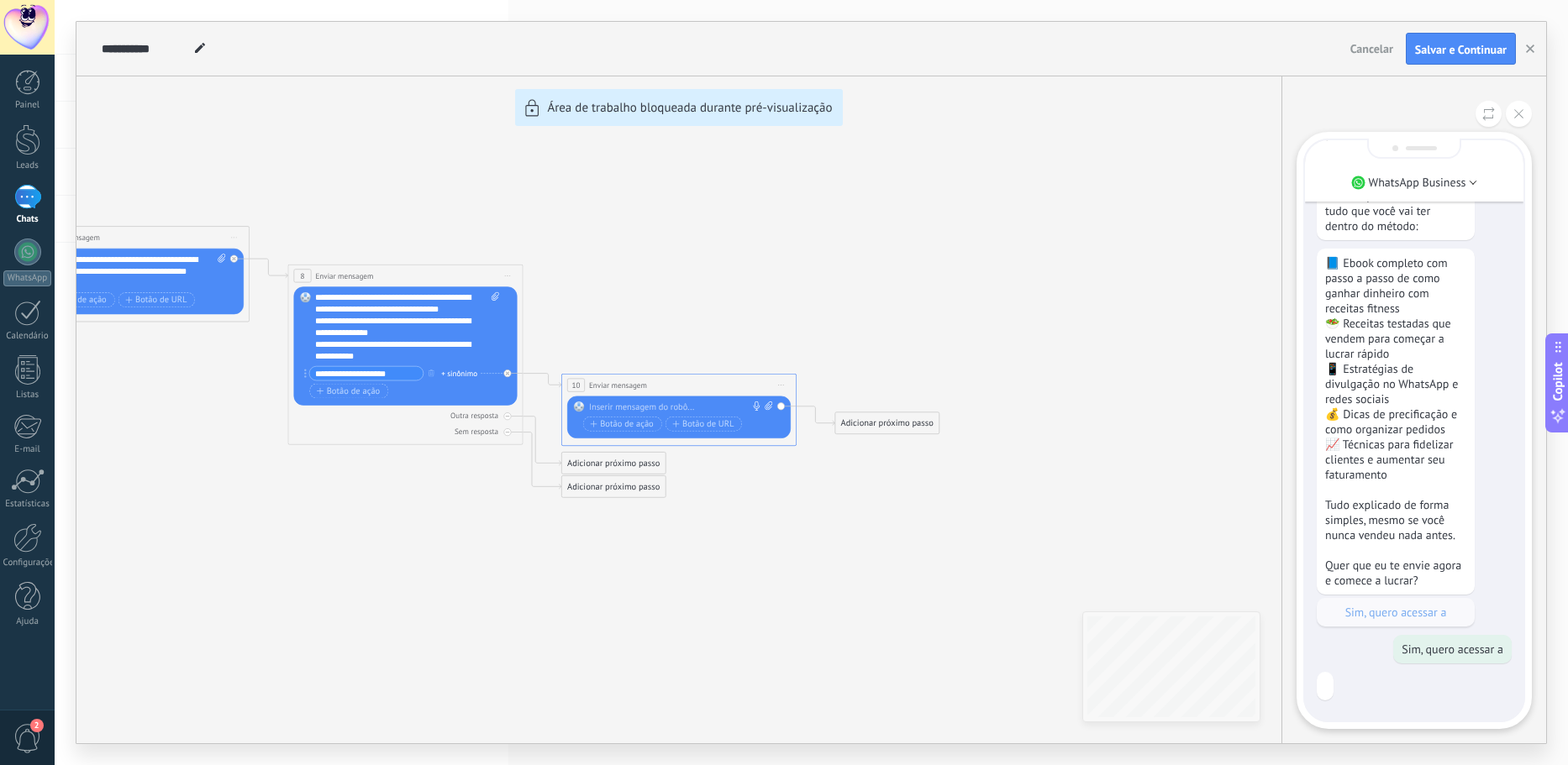
click at [589, 426] on div "**********" at bounding box center [811, 382] width 1469 height 721
click at [1519, 119] on button at bounding box center [1518, 113] width 26 height 26
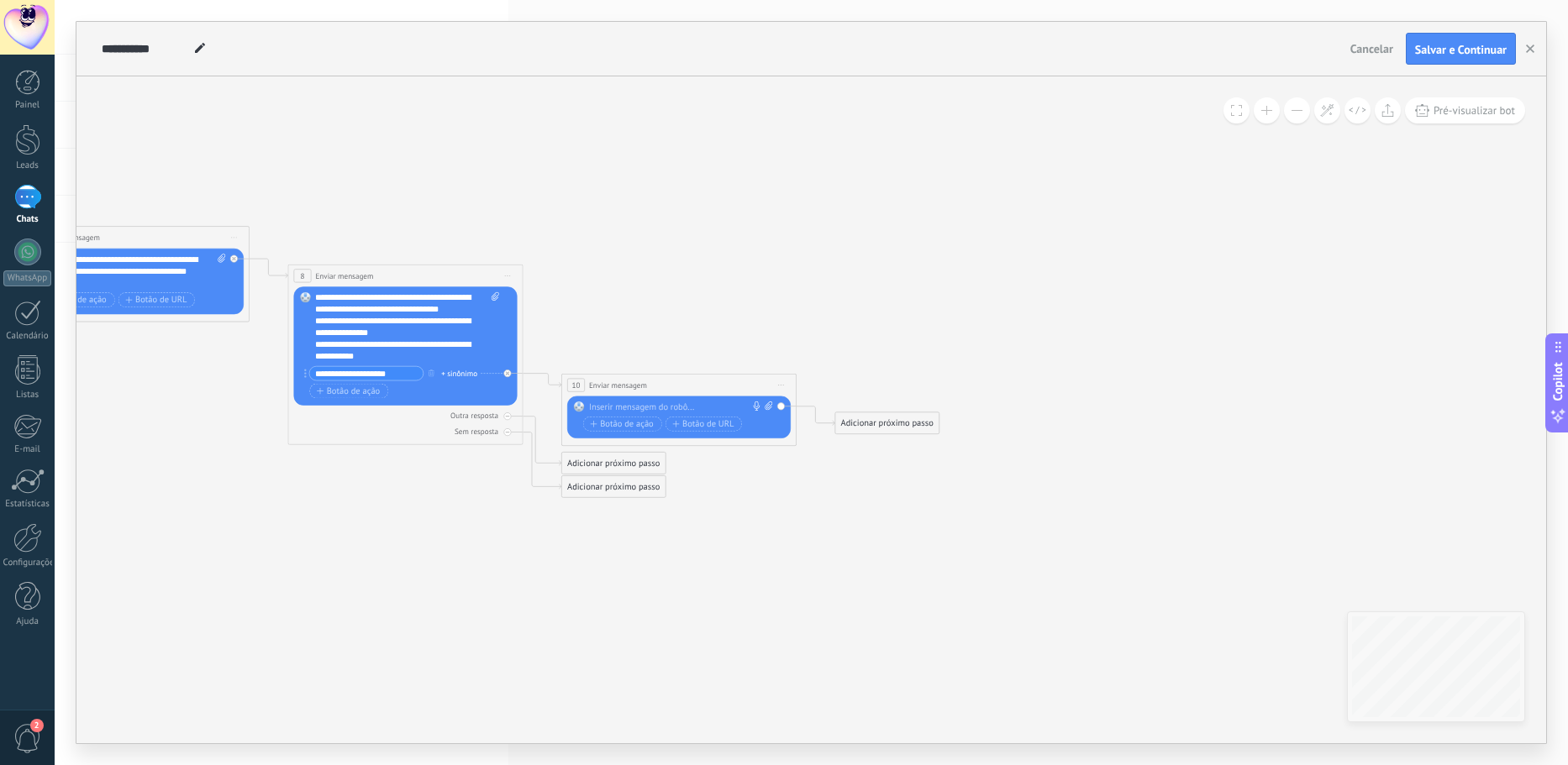
click at [785, 380] on span "Iniciar pré-visualização aqui [GEOGRAPHIC_DATA] Duplicar Excluir" at bounding box center [781, 384] width 19 height 17
click at [808, 460] on div "Excluir" at bounding box center [843, 462] width 134 height 20
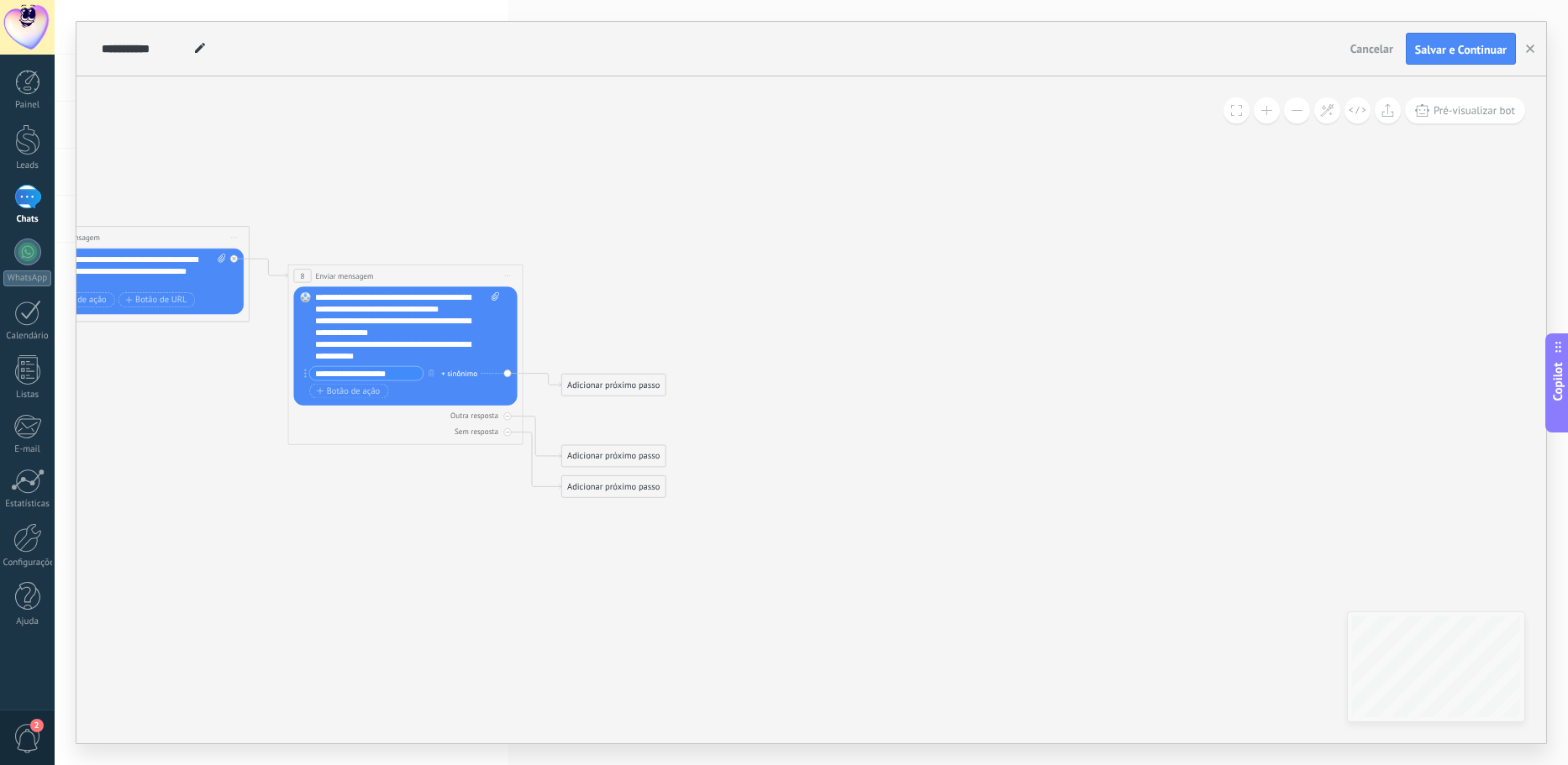
click at [400, 374] on input "**********" at bounding box center [365, 374] width 113 height 13
type input "*"
type input "****"
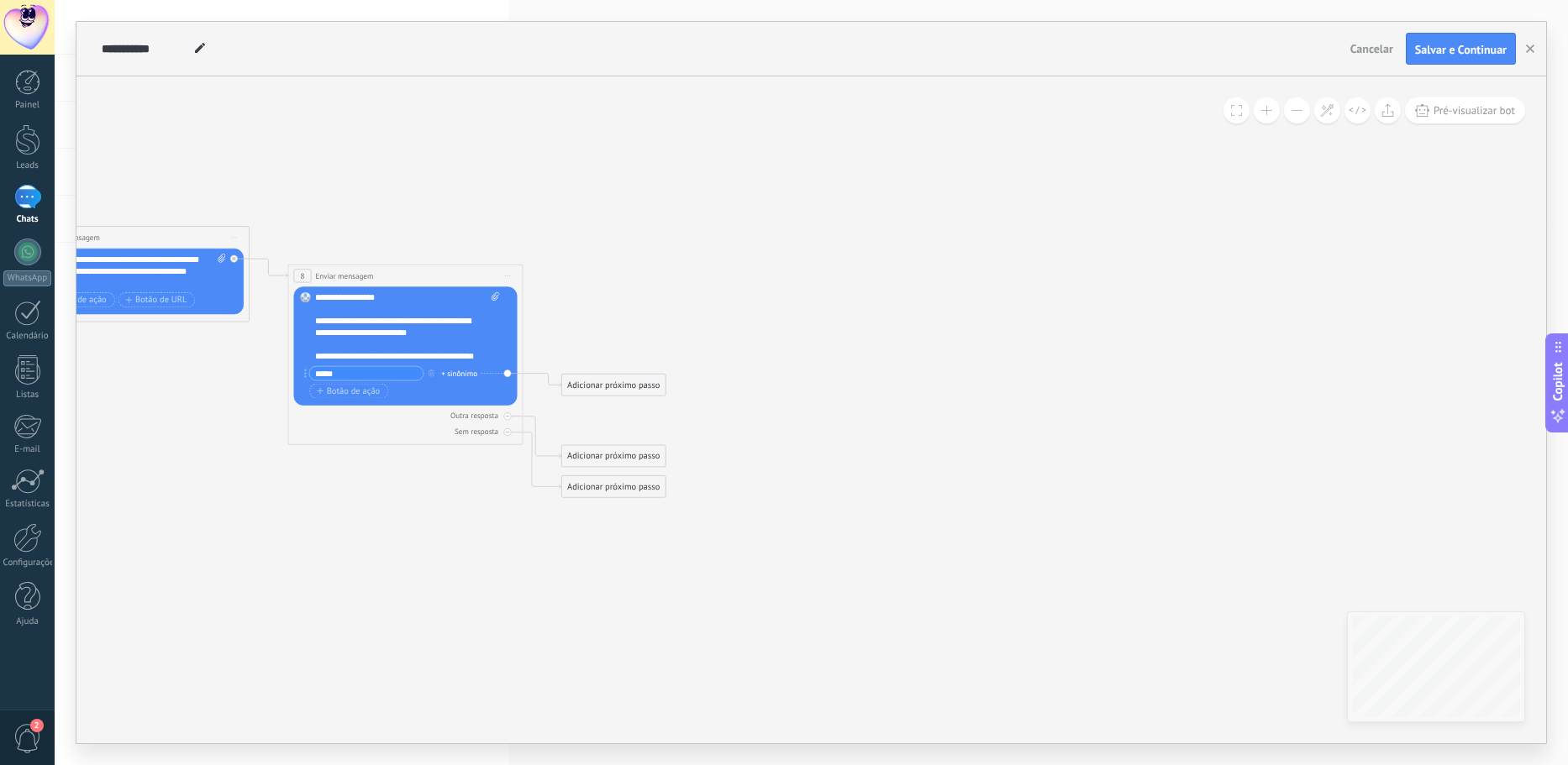
click at [344, 380] on input "****" at bounding box center [365, 374] width 113 height 13
type input "**********"
click at [610, 387] on div "Adicionar próximo passo" at bounding box center [614, 385] width 103 height 20
click at [613, 406] on span "Enviar mensagem" at bounding box center [626, 405] width 68 height 11
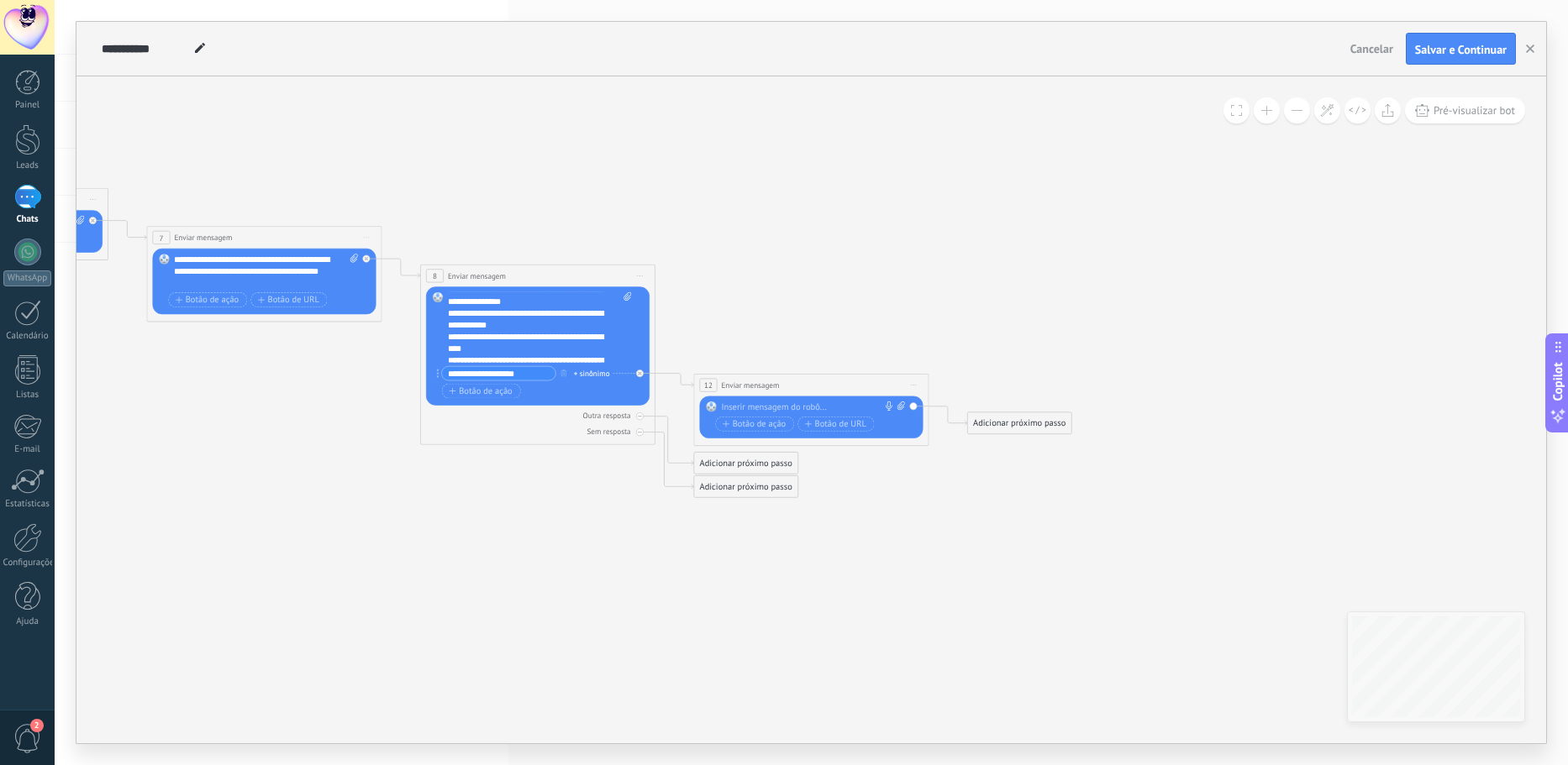
scroll to position [0, 0]
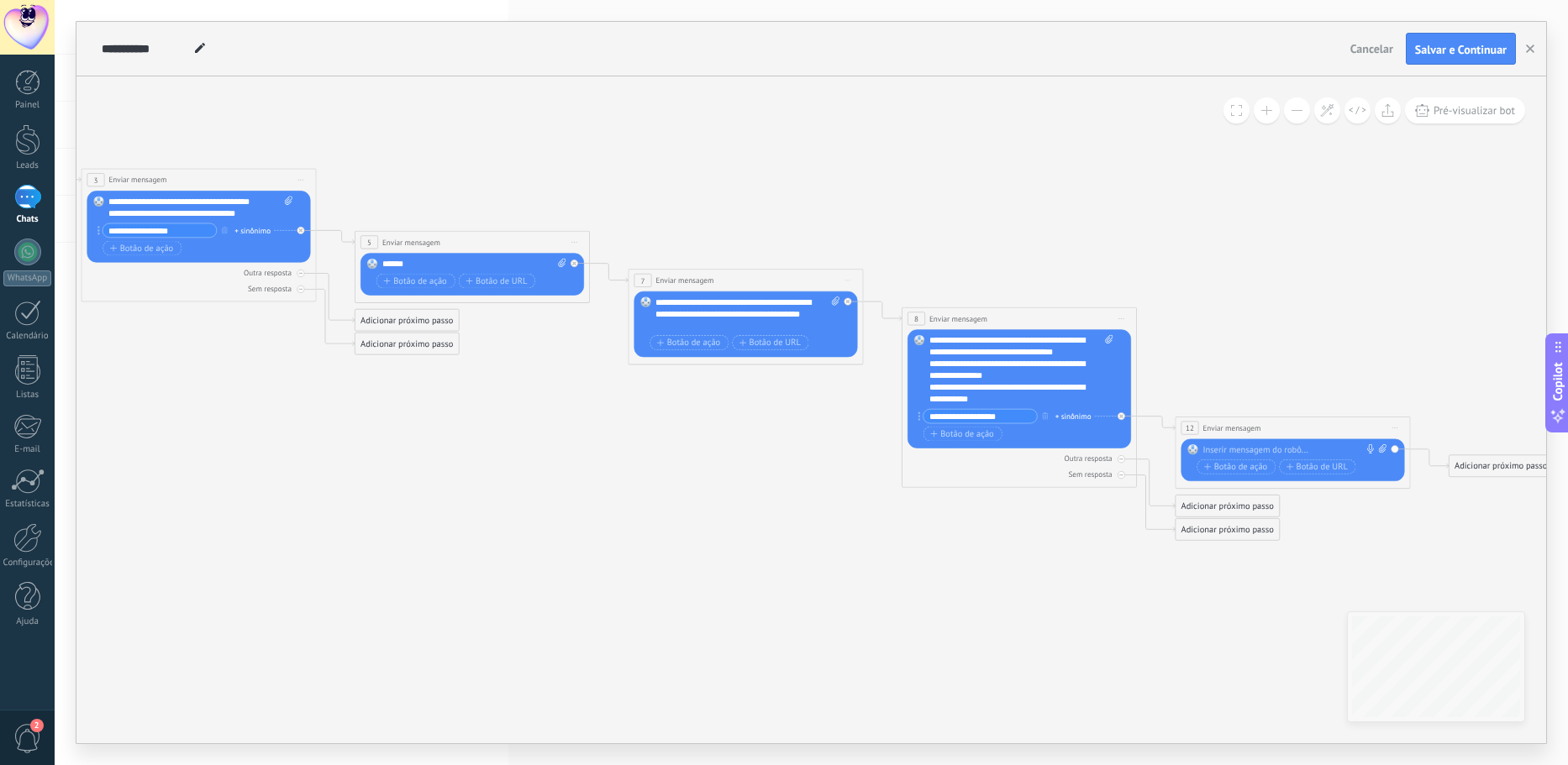
drag, startPoint x: 198, startPoint y: 215, endPoint x: 679, endPoint y: 258, distance: 482.9
click at [679, 258] on icon at bounding box center [454, 297] width 2704 height 1075
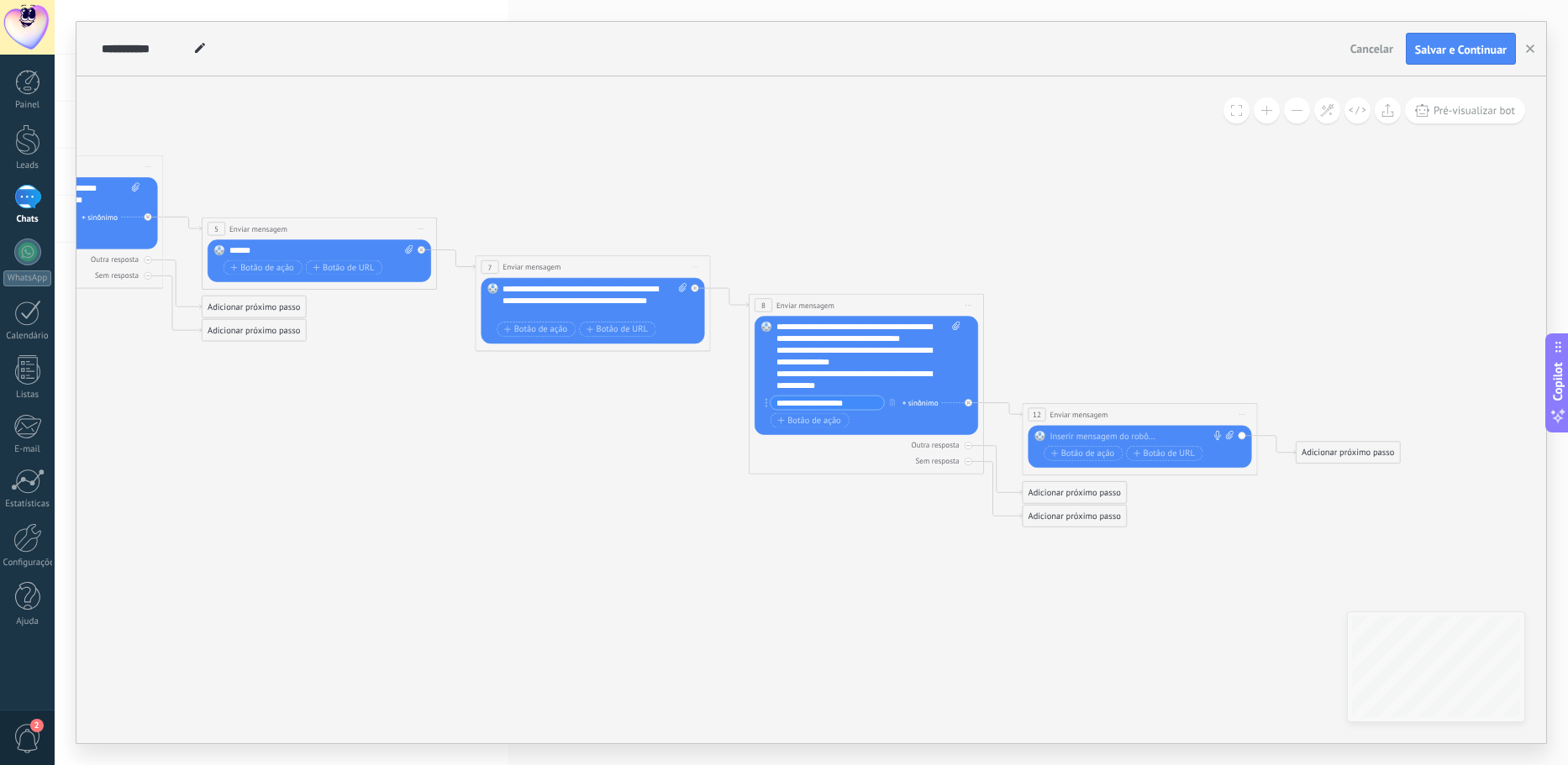
drag, startPoint x: 803, startPoint y: 401, endPoint x: 648, endPoint y: 388, distance: 155.5
click at [648, 388] on icon at bounding box center [301, 284] width 2704 height 1075
click at [893, 401] on icon "button" at bounding box center [890, 402] width 6 height 7
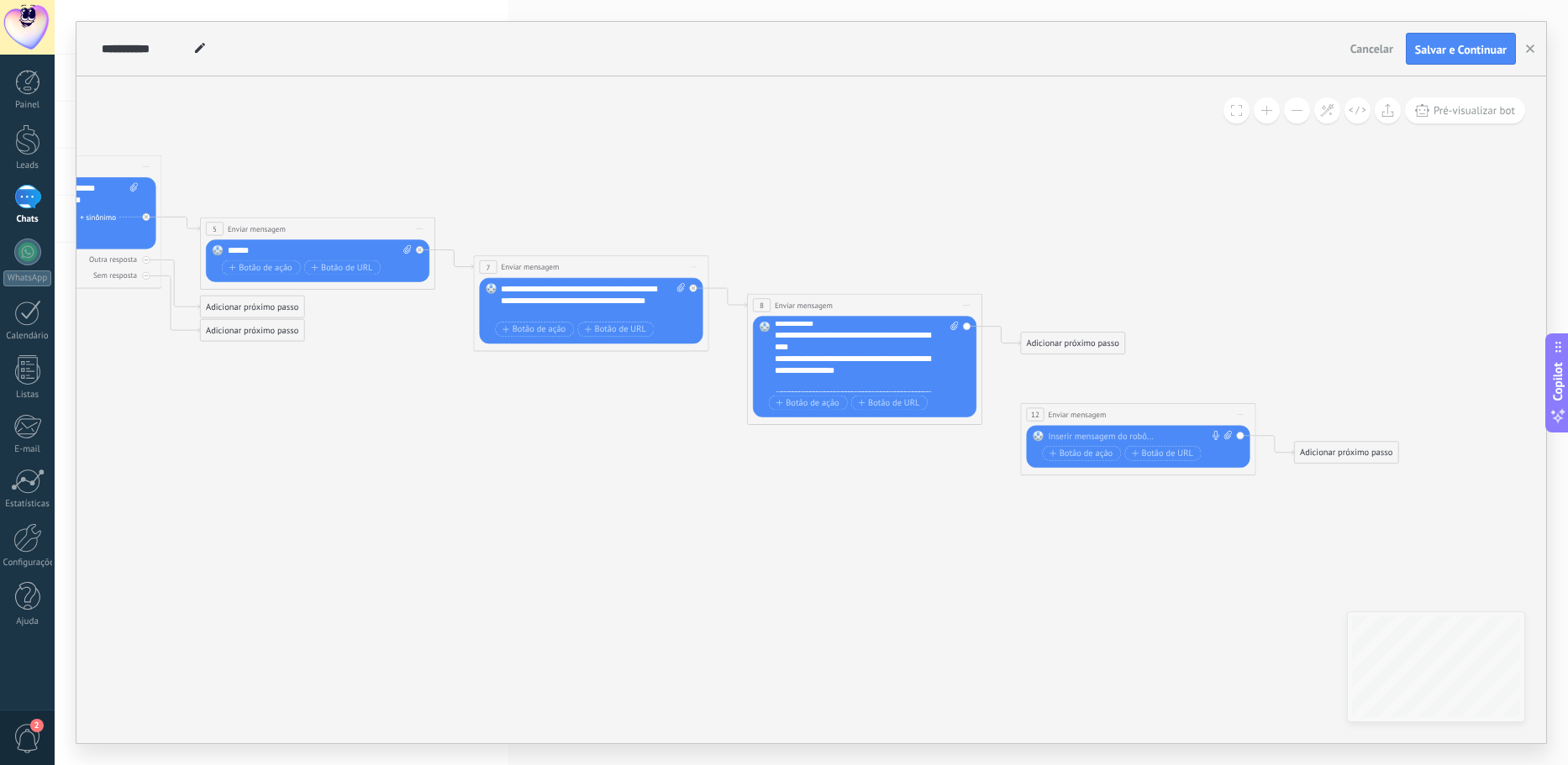
scroll to position [168, 0]
drag, startPoint x: 804, startPoint y: 388, endPoint x: 776, endPoint y: 372, distance: 32.2
click at [776, 372] on div "**********" at bounding box center [866, 357] width 184 height 70
click at [1225, 433] on icon at bounding box center [1228, 435] width 7 height 9
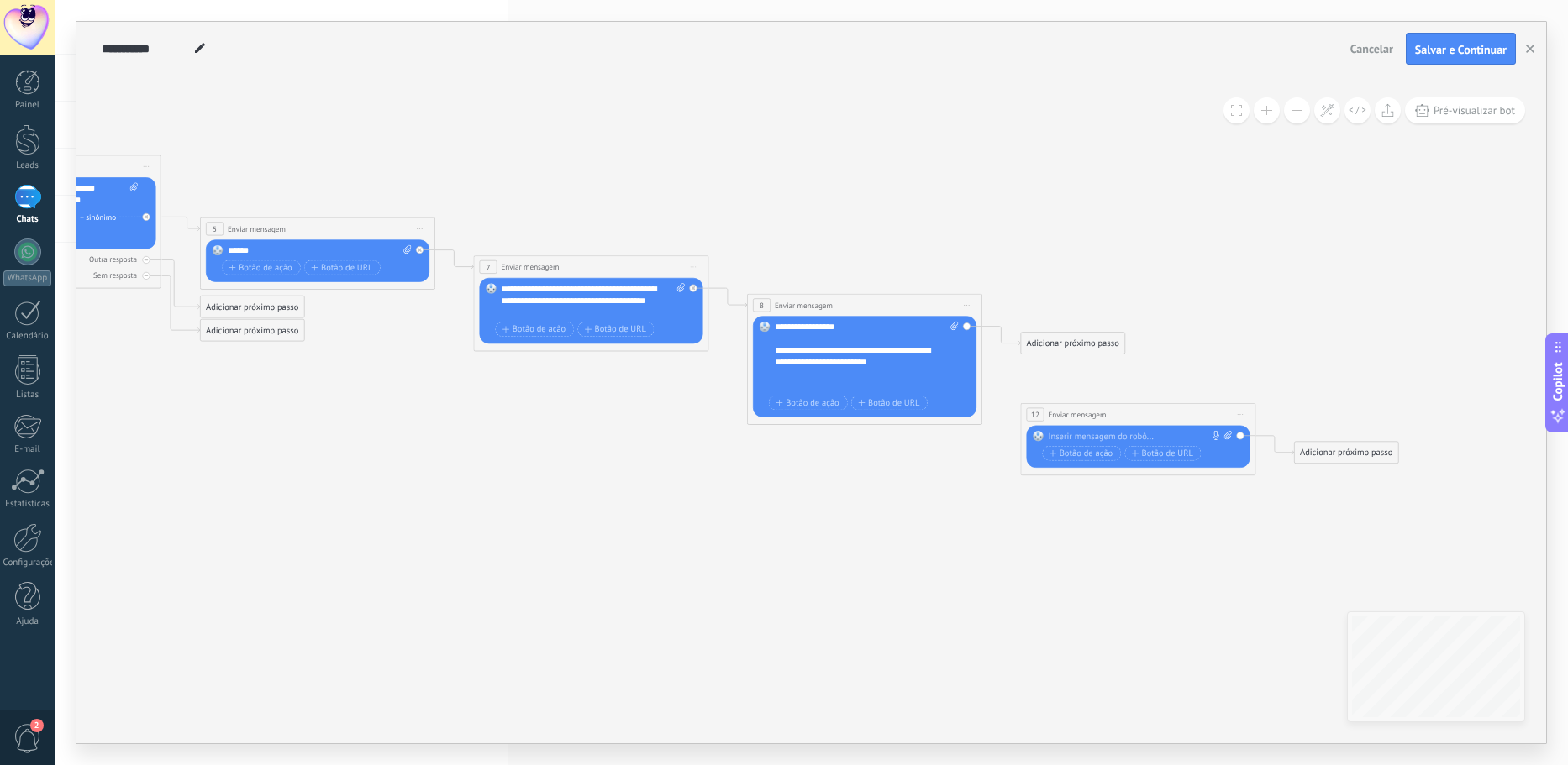
click input "Upload" at bounding box center [0, 0] width 0 height 0
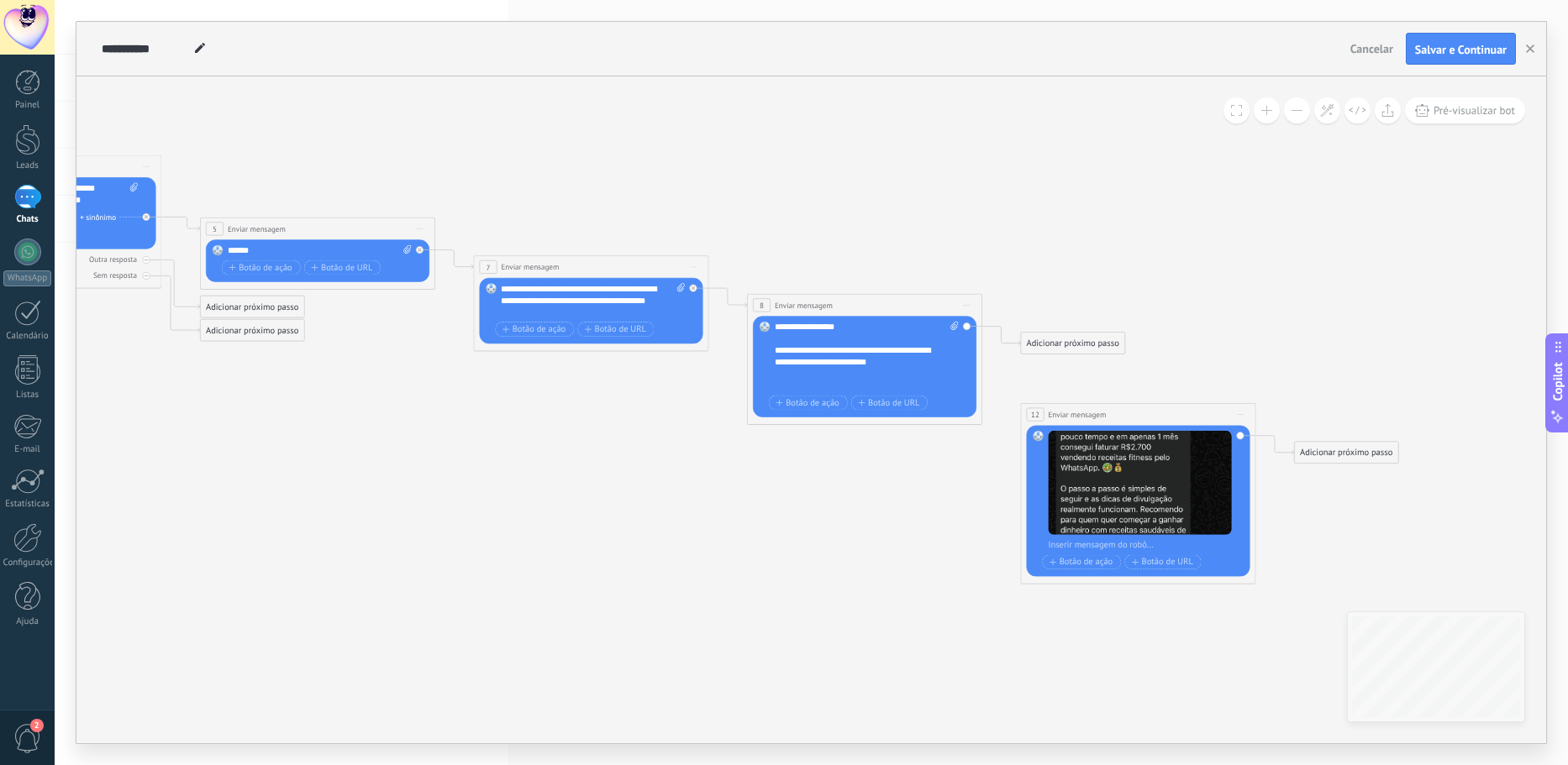
click at [1126, 543] on div at bounding box center [1144, 544] width 195 height 12
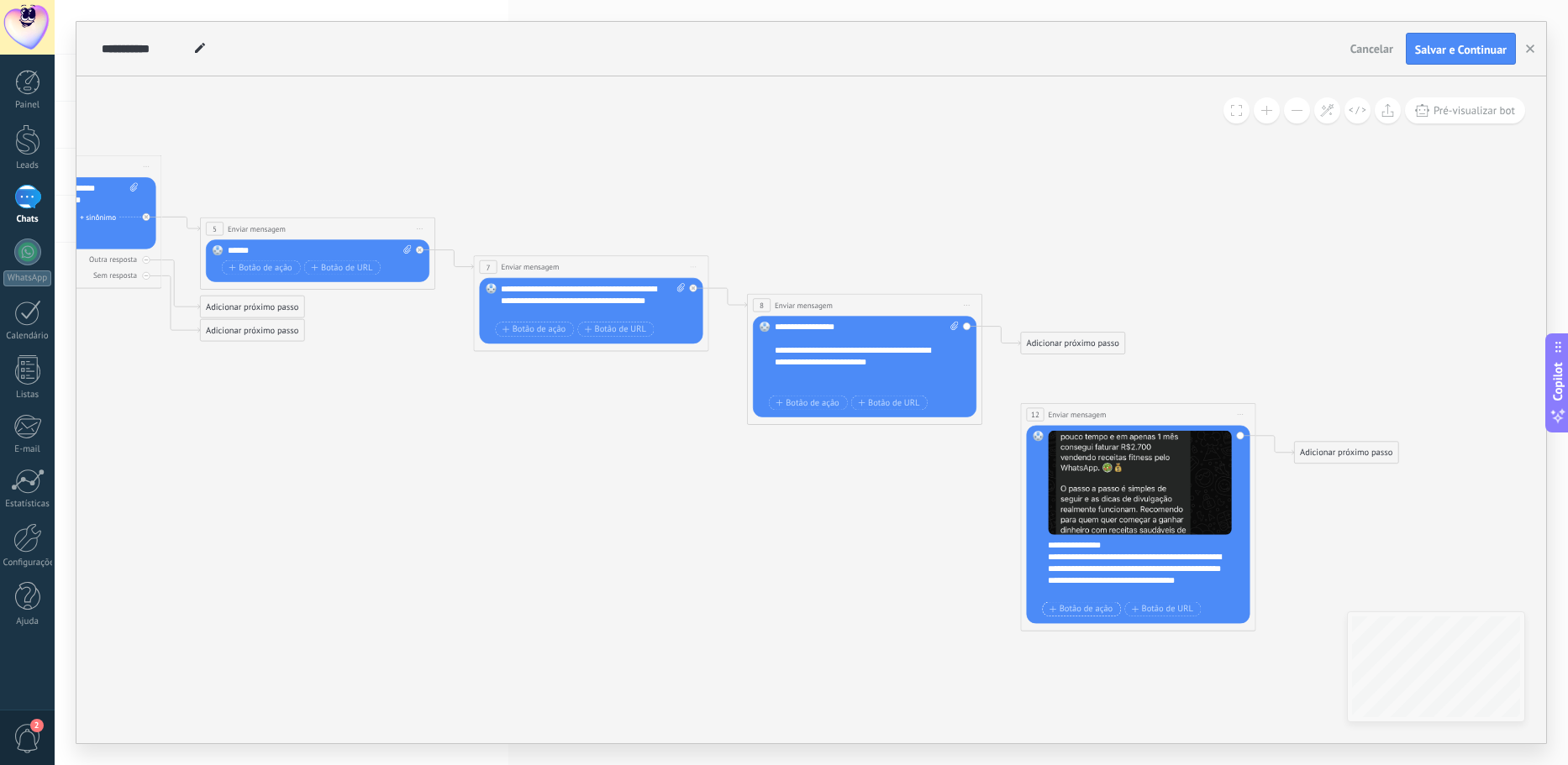
click at [1079, 607] on span "Botão de ação" at bounding box center [1080, 609] width 63 height 9
type input "*"
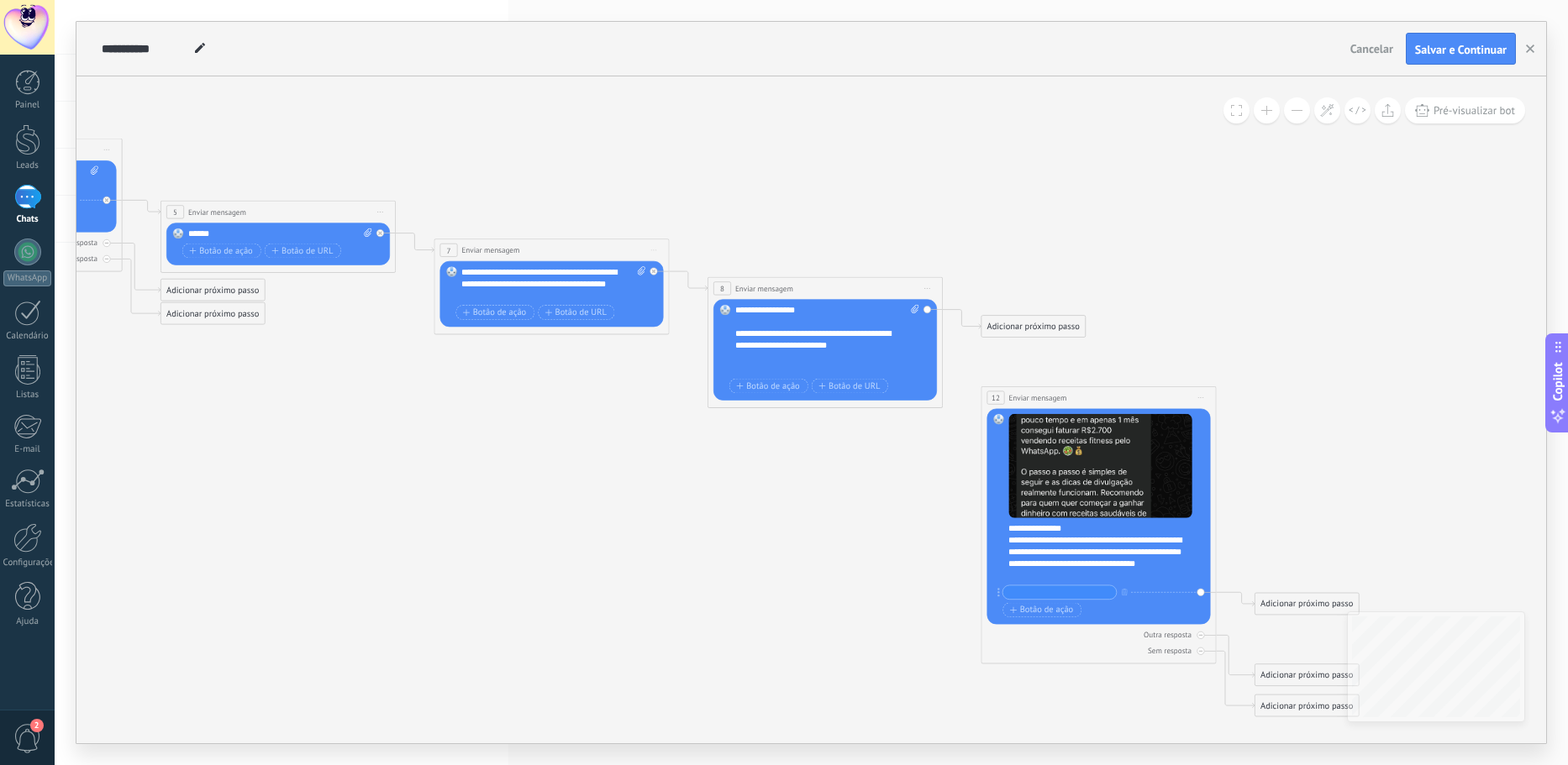
drag, startPoint x: 369, startPoint y: 319, endPoint x: 330, endPoint y: 302, distance: 42.5
click at [330, 302] on icon at bounding box center [260, 370] width 2704 height 1281
click at [1419, 112] on icon at bounding box center [1422, 110] width 14 height 12
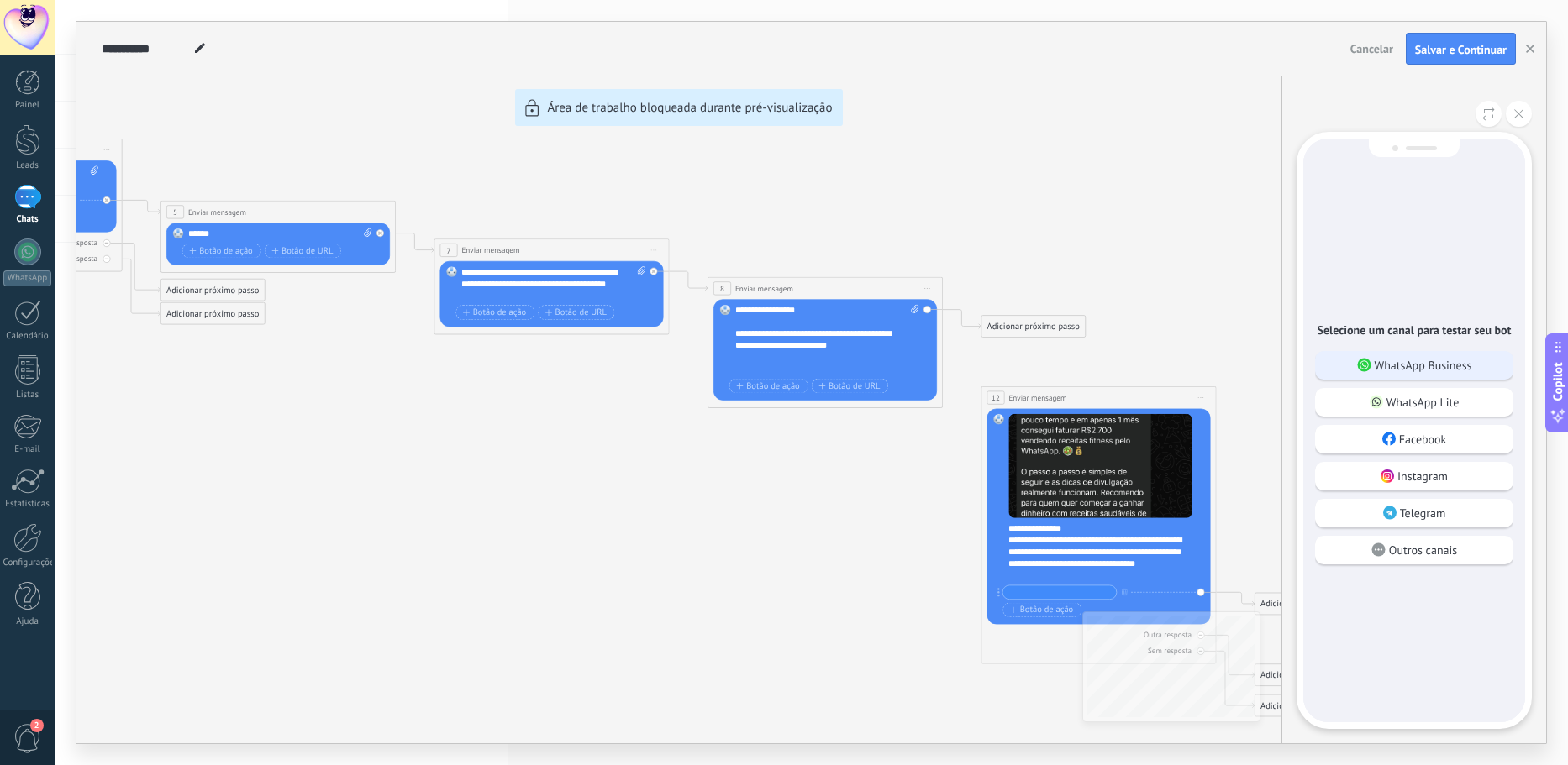
click at [1466, 364] on p "WhatsApp Business" at bounding box center [1423, 365] width 98 height 15
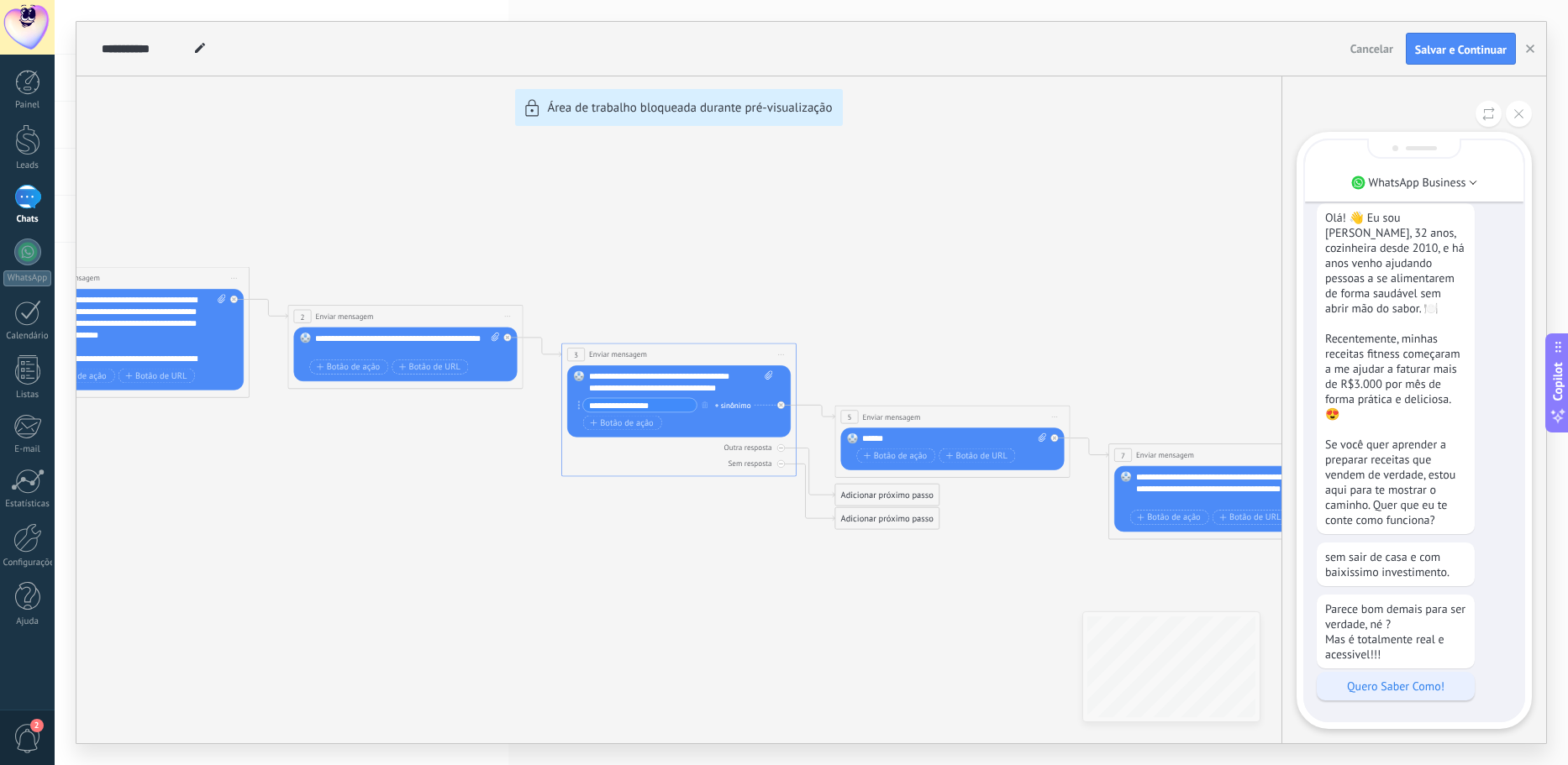
click at [1396, 680] on p "Quero Saber Como!" at bounding box center [1395, 686] width 141 height 15
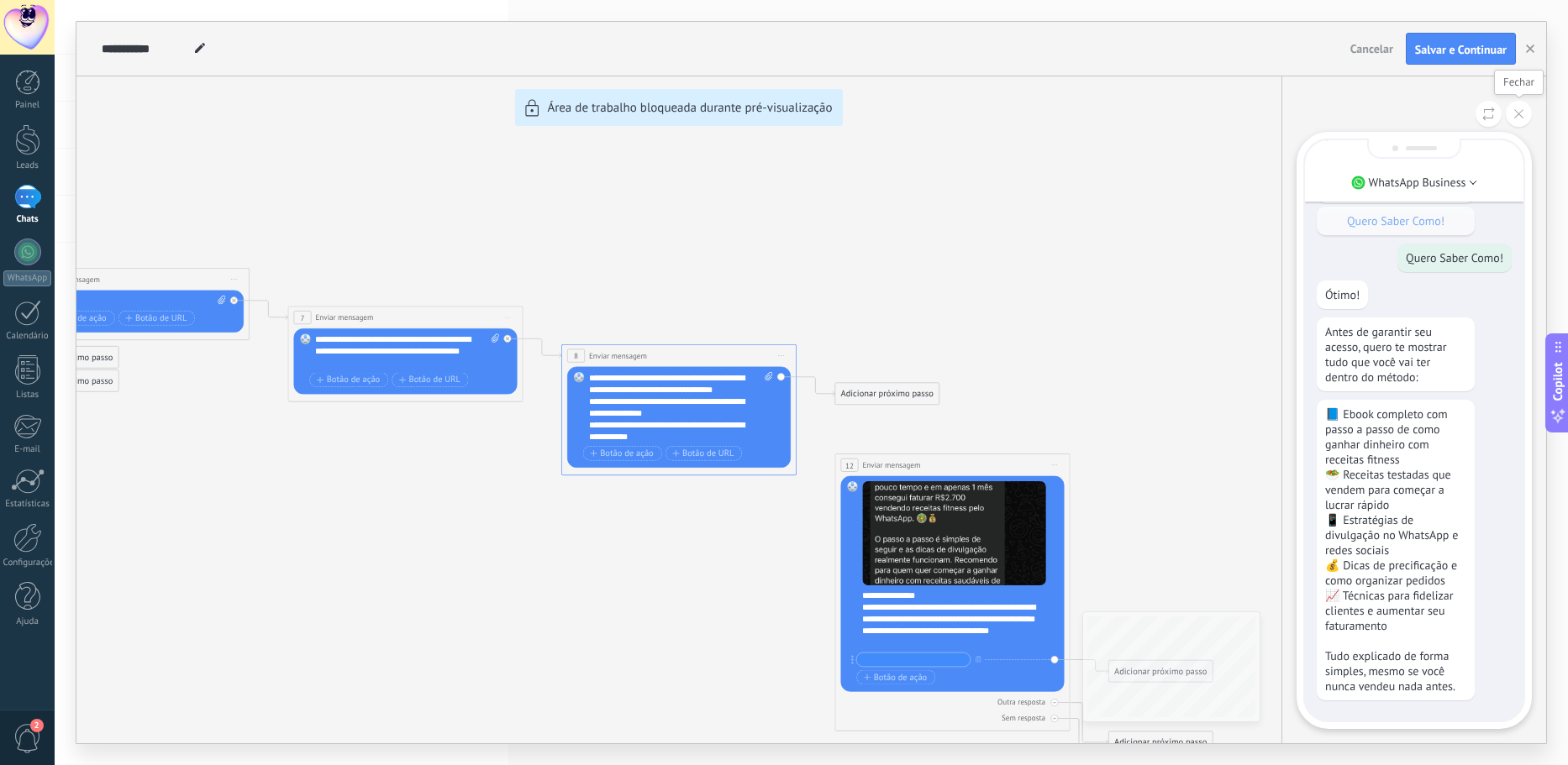
click at [1517, 109] on button at bounding box center [1518, 113] width 26 height 26
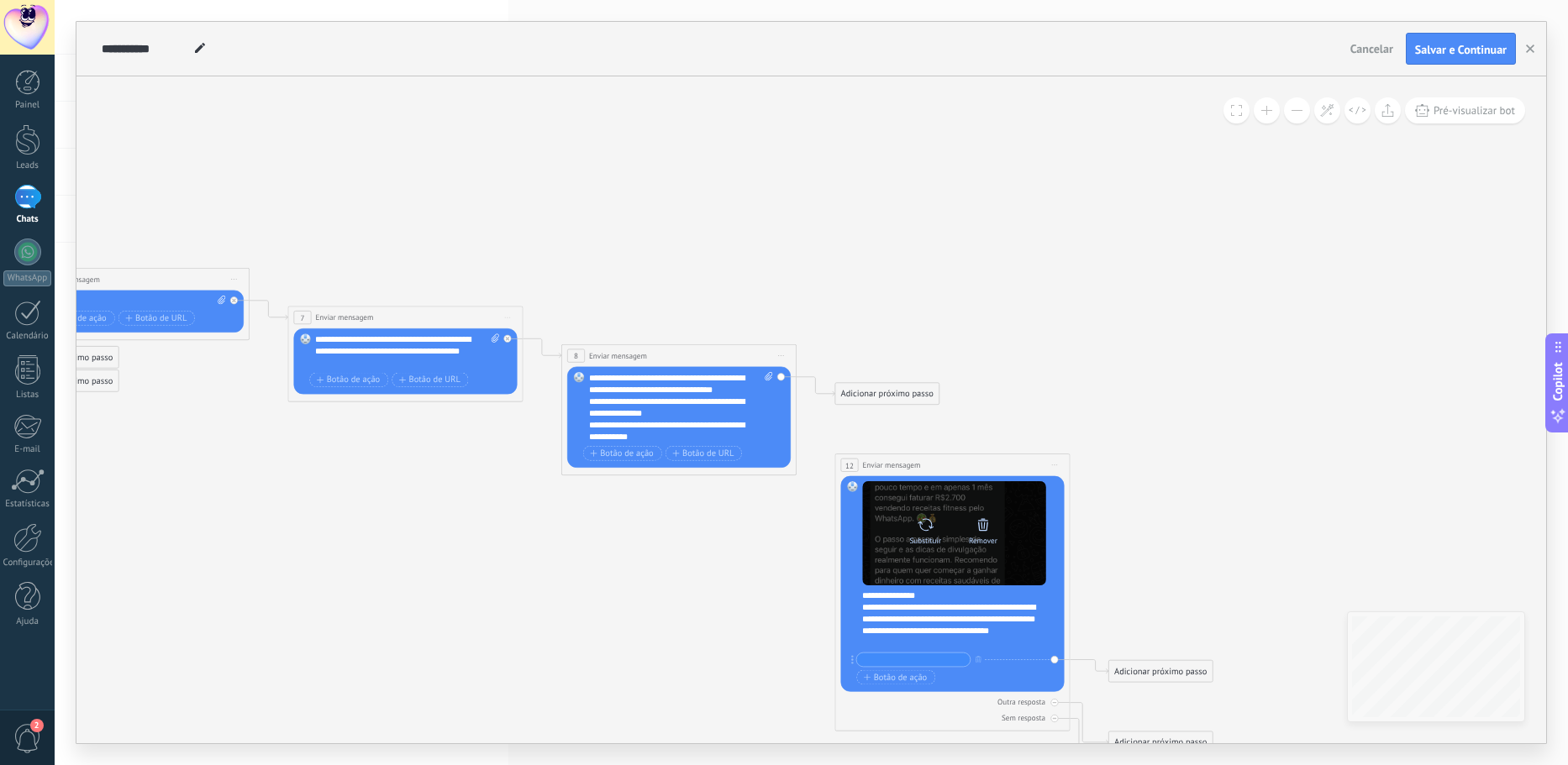
click at [974, 526] on div "Remover" at bounding box center [983, 529] width 50 height 33
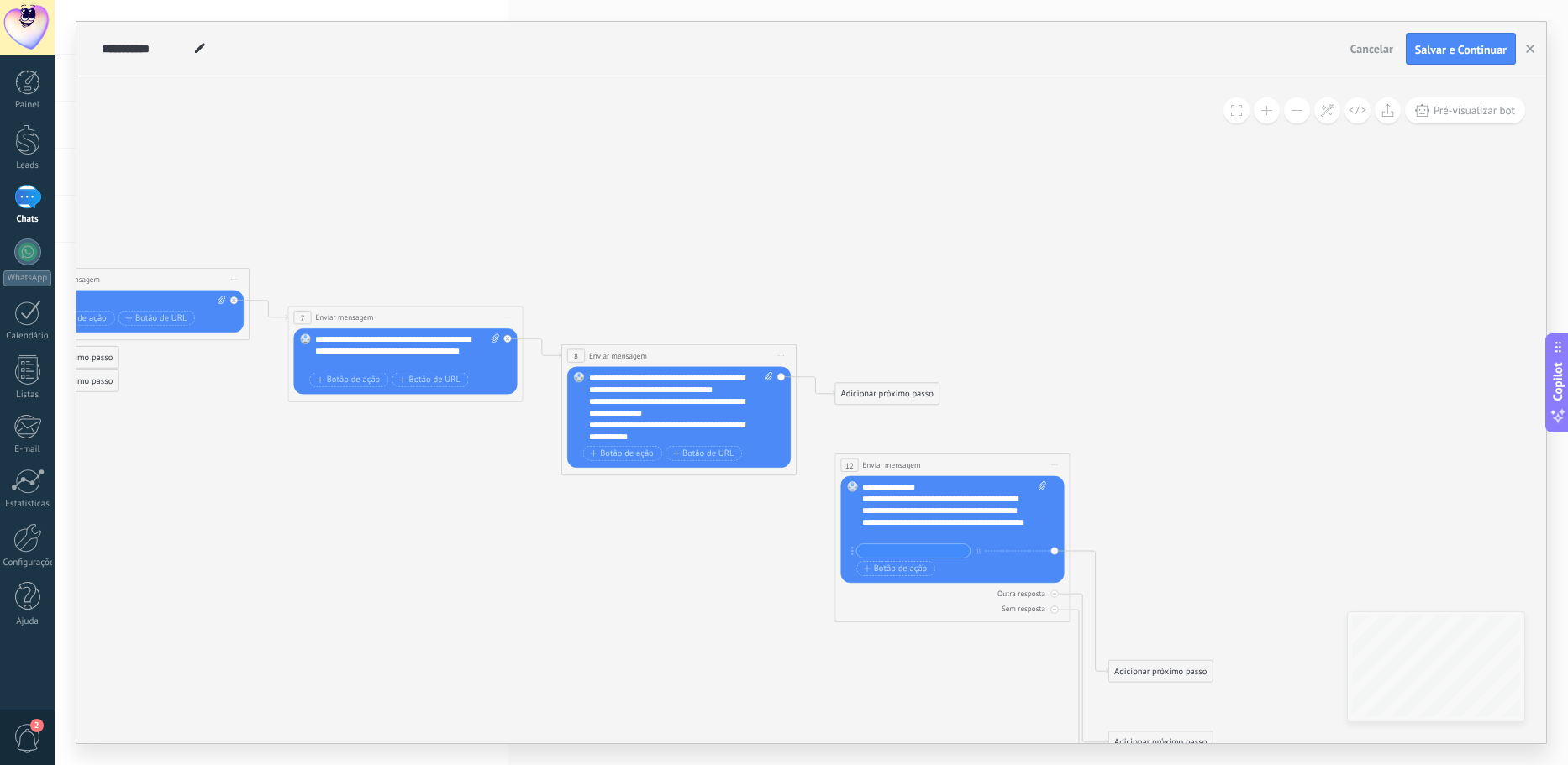
click at [1042, 487] on icon at bounding box center [1042, 486] width 7 height 9
click input "Upload" at bounding box center [0, 0] width 0 height 0
click at [1055, 487] on div "Substituir Remover Converter para mensagem de voz Arraste a imagem aqui para an…" at bounding box center [952, 529] width 223 height 107
drag, startPoint x: 1055, startPoint y: 487, endPoint x: 1044, endPoint y: 495, distance: 13.6
click at [1053, 488] on div "Substituir Remover Converter para mensagem de voz Arraste a imagem aqui para an…" at bounding box center [952, 529] width 223 height 107
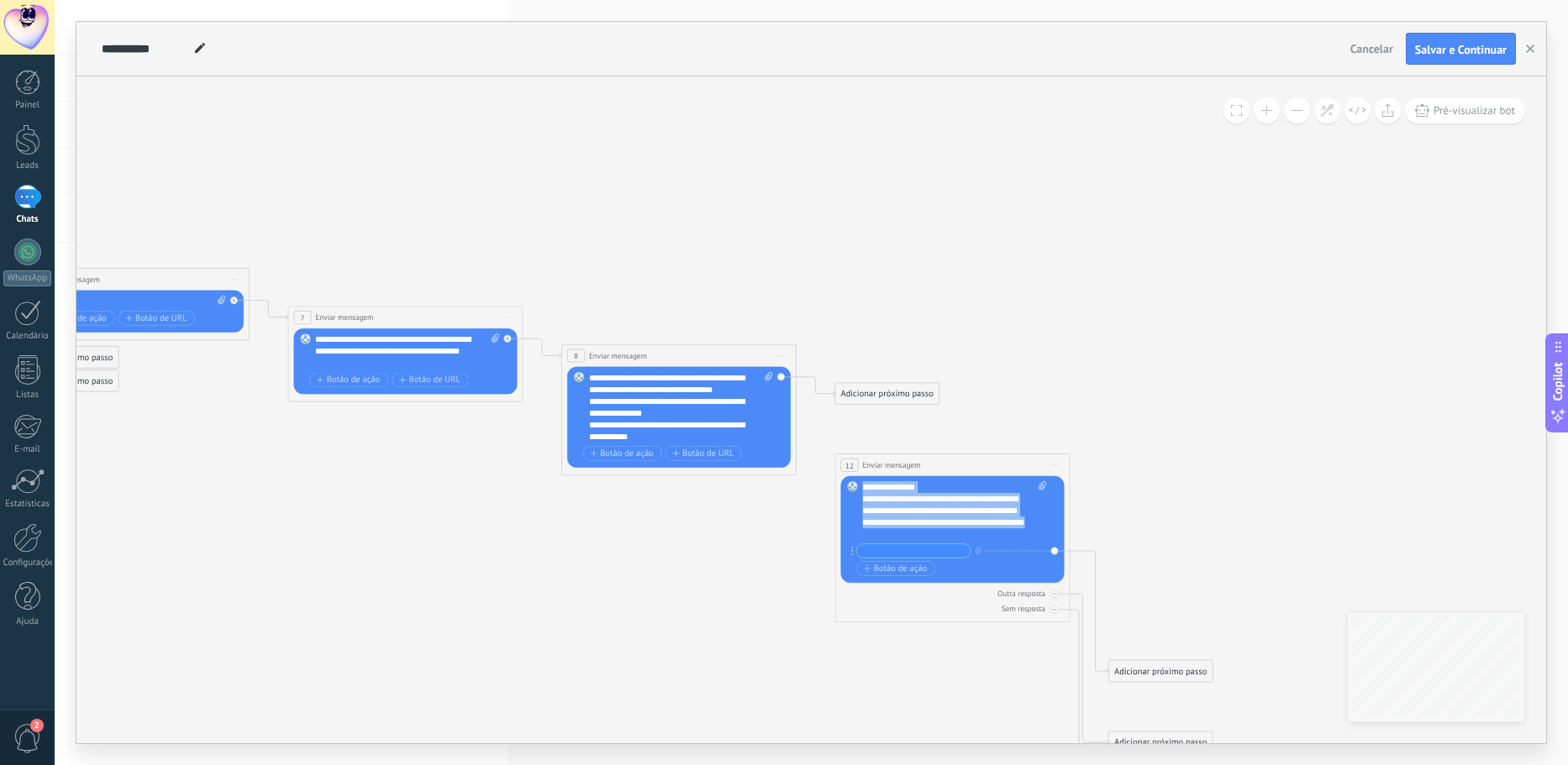
drag, startPoint x: 948, startPoint y: 532, endPoint x: 864, endPoint y: 474, distance: 102.1
click at [864, 474] on div "**********" at bounding box center [952, 538] width 235 height 169
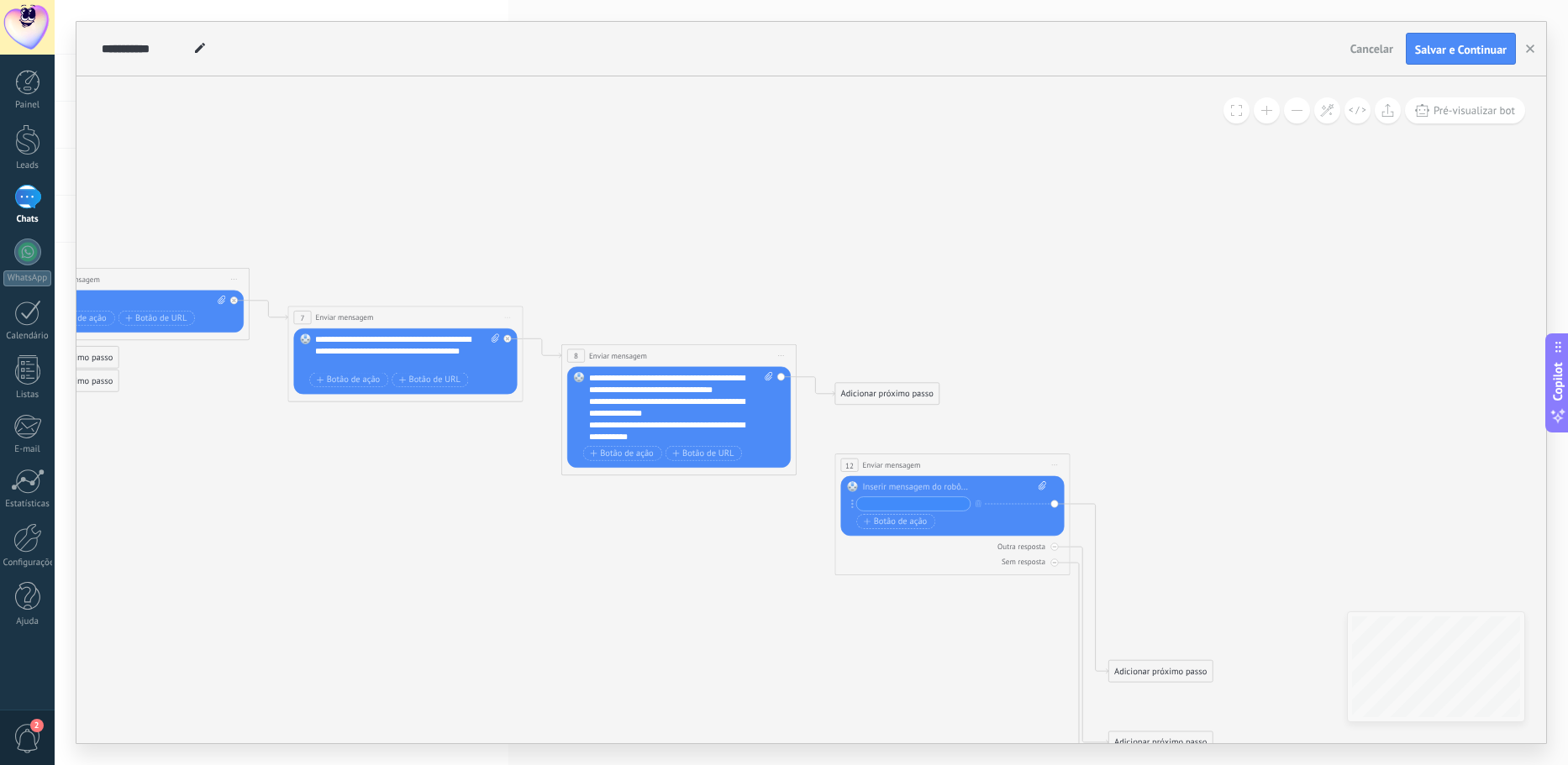
click at [850, 502] on div "Substituir Remover Converter para mensagem de voz Arraste a imagem aqui para an…" at bounding box center [952, 505] width 223 height 60
click at [851, 503] on icon at bounding box center [852, 504] width 3 height 9
click at [876, 391] on div "Adicionar próximo passo" at bounding box center [886, 394] width 103 height 20
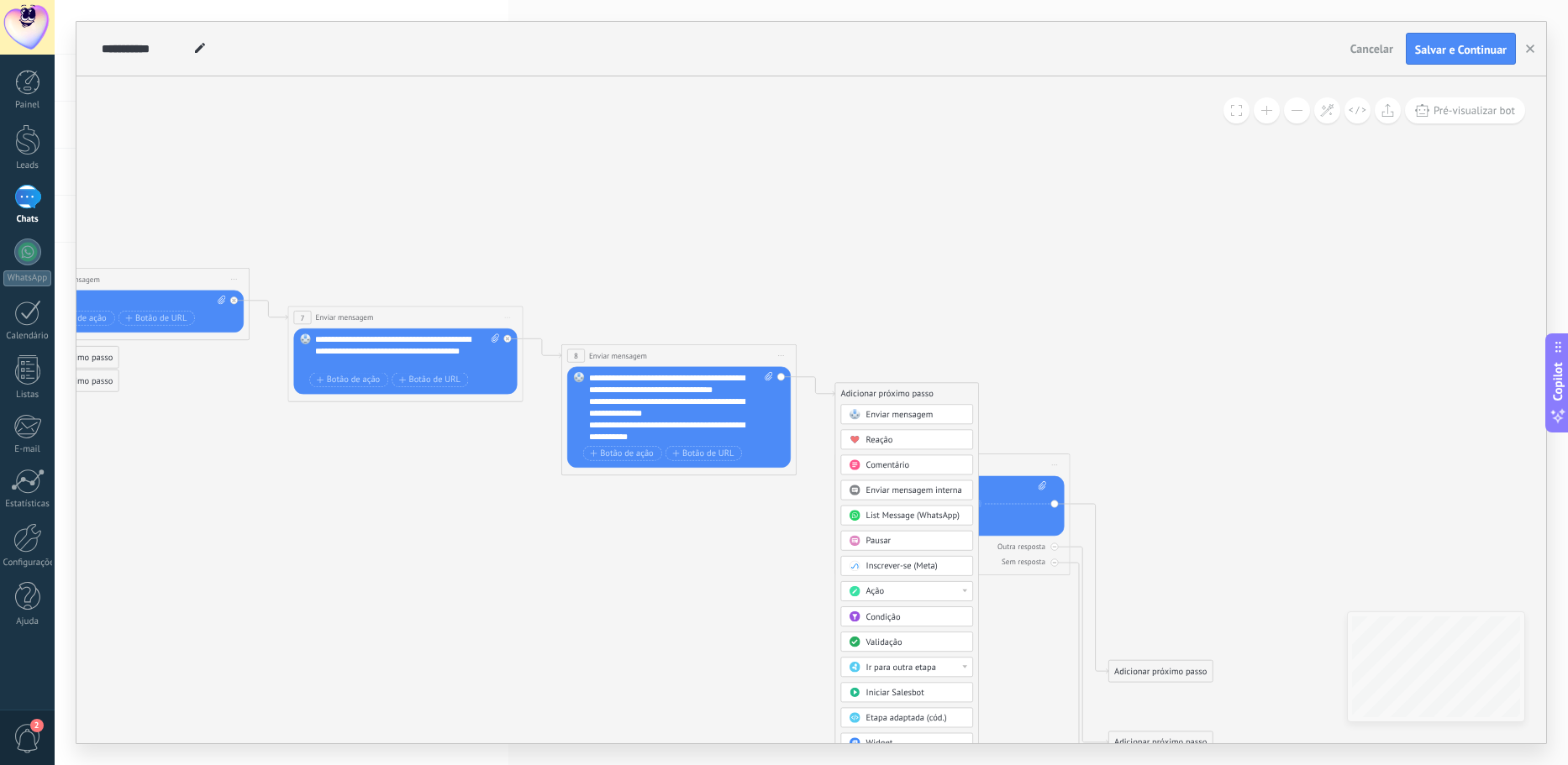
click at [907, 411] on span "Enviar mensagem" at bounding box center [900, 415] width 68 height 11
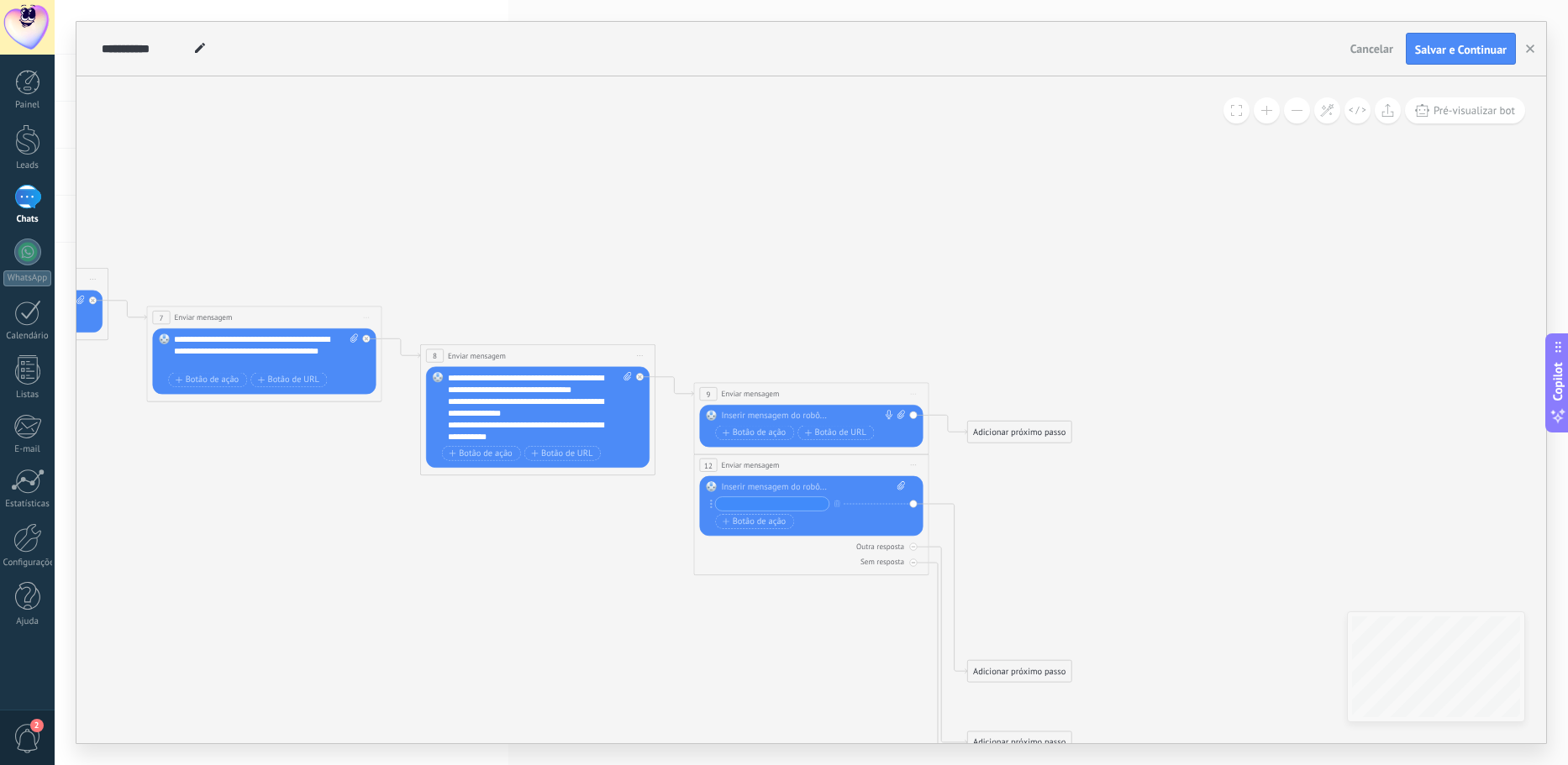
click at [817, 413] on div at bounding box center [808, 415] width 174 height 12
click at [901, 417] on icon at bounding box center [901, 415] width 7 height 9
click input "Upload" at bounding box center [0, 0] width 0 height 0
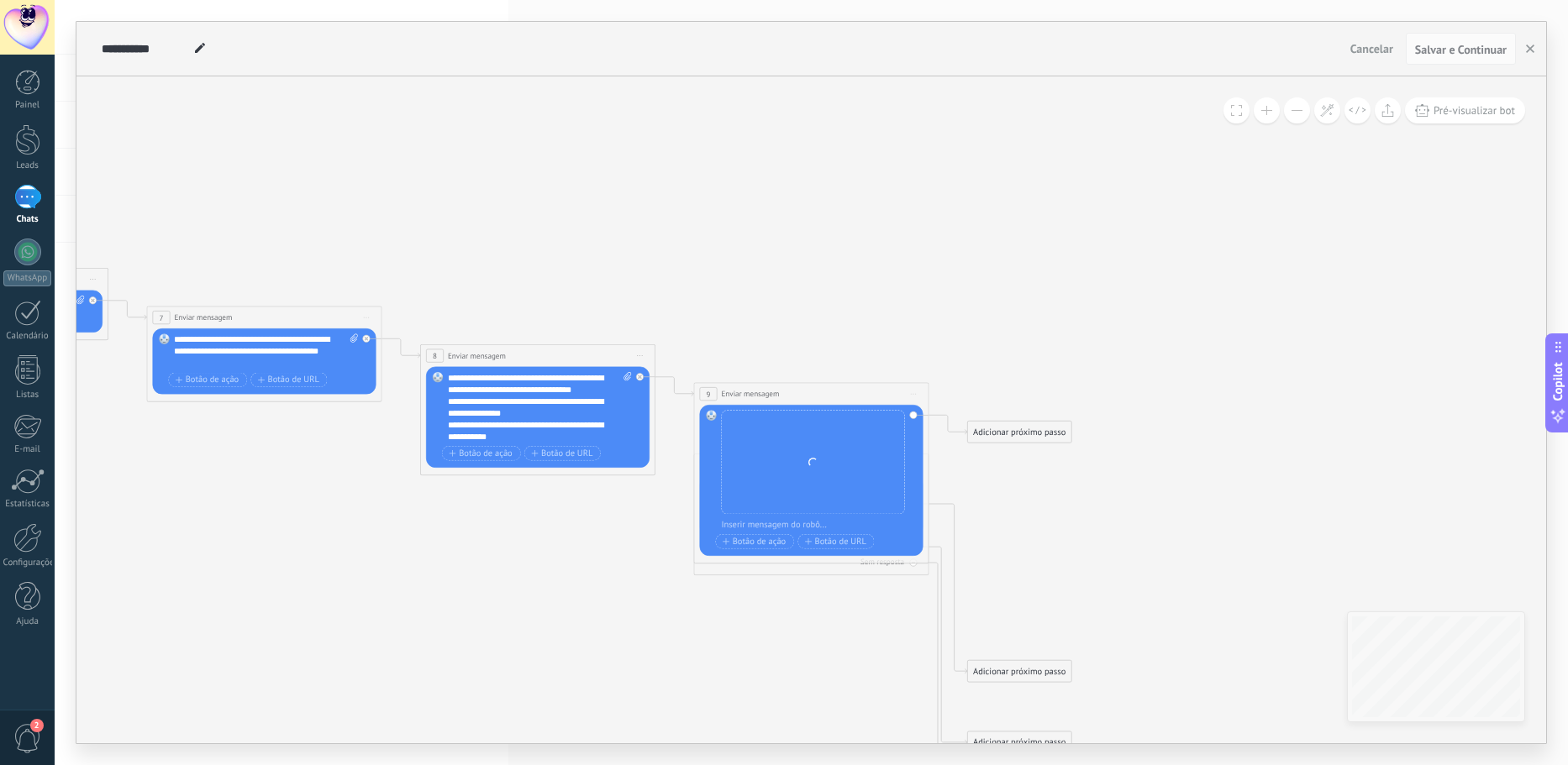
click at [768, 523] on div at bounding box center [818, 524] width 195 height 12
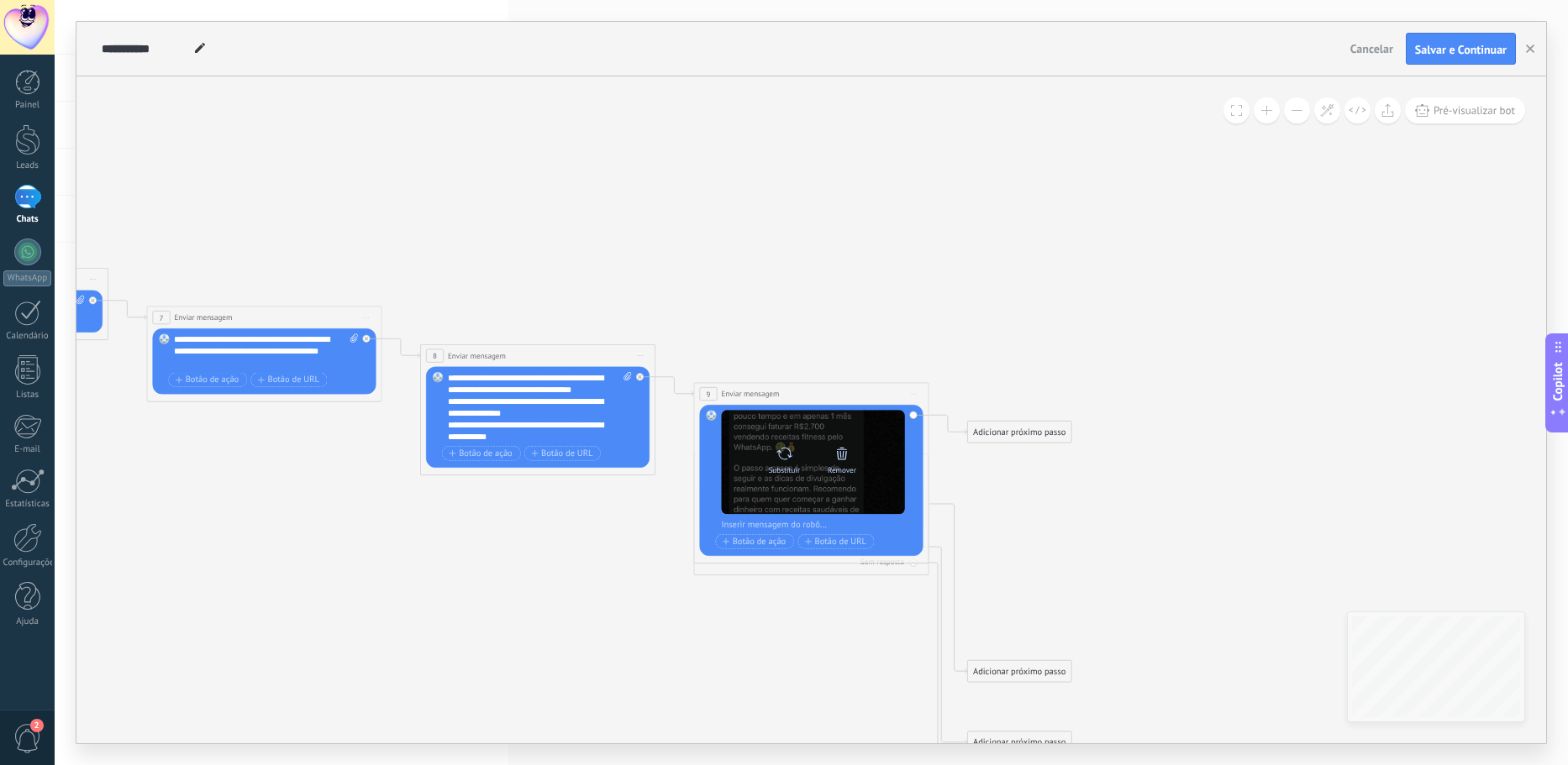
paste div
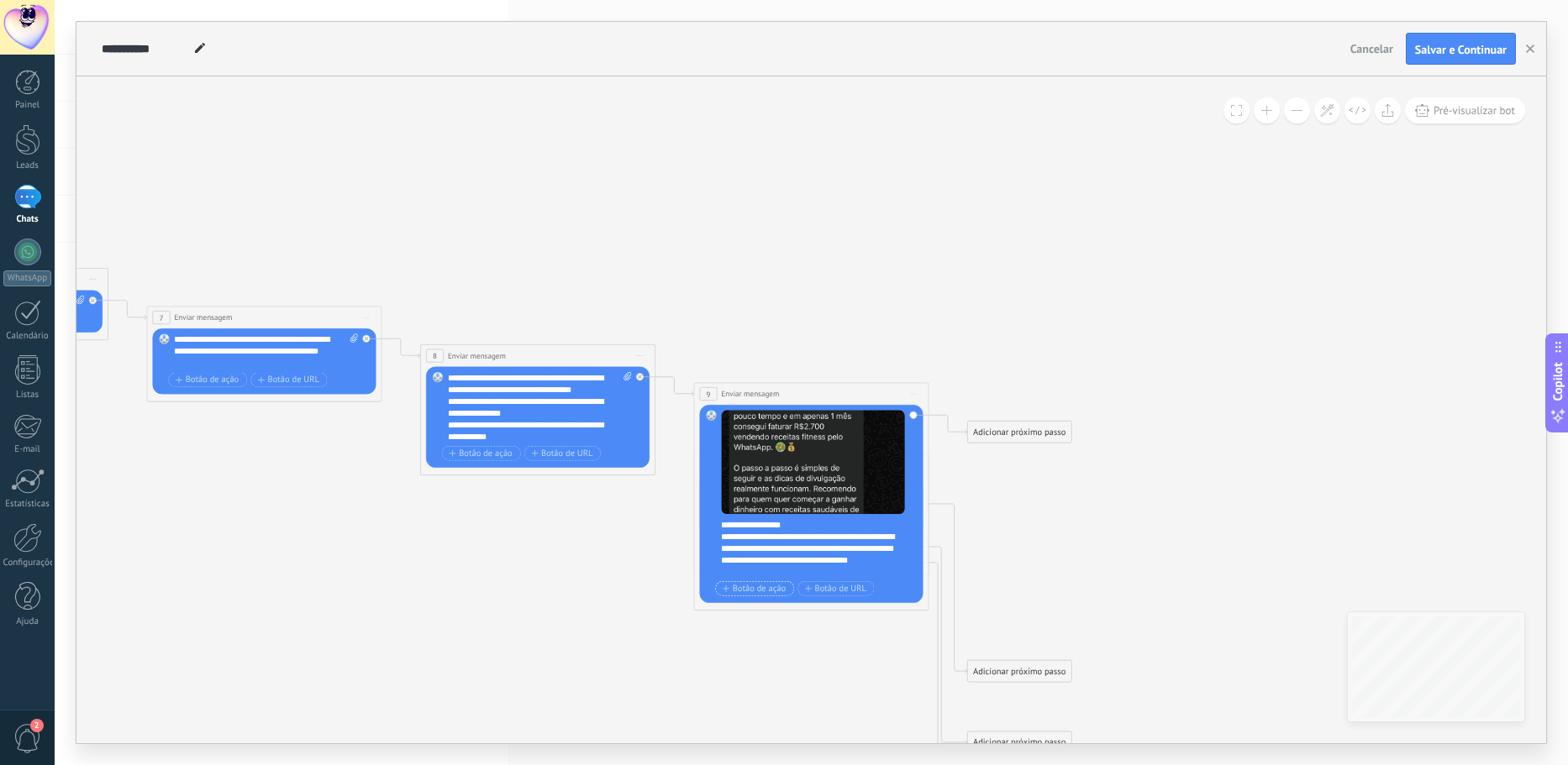
click at [764, 593] on span "Botão de ação" at bounding box center [754, 588] width 63 height 9
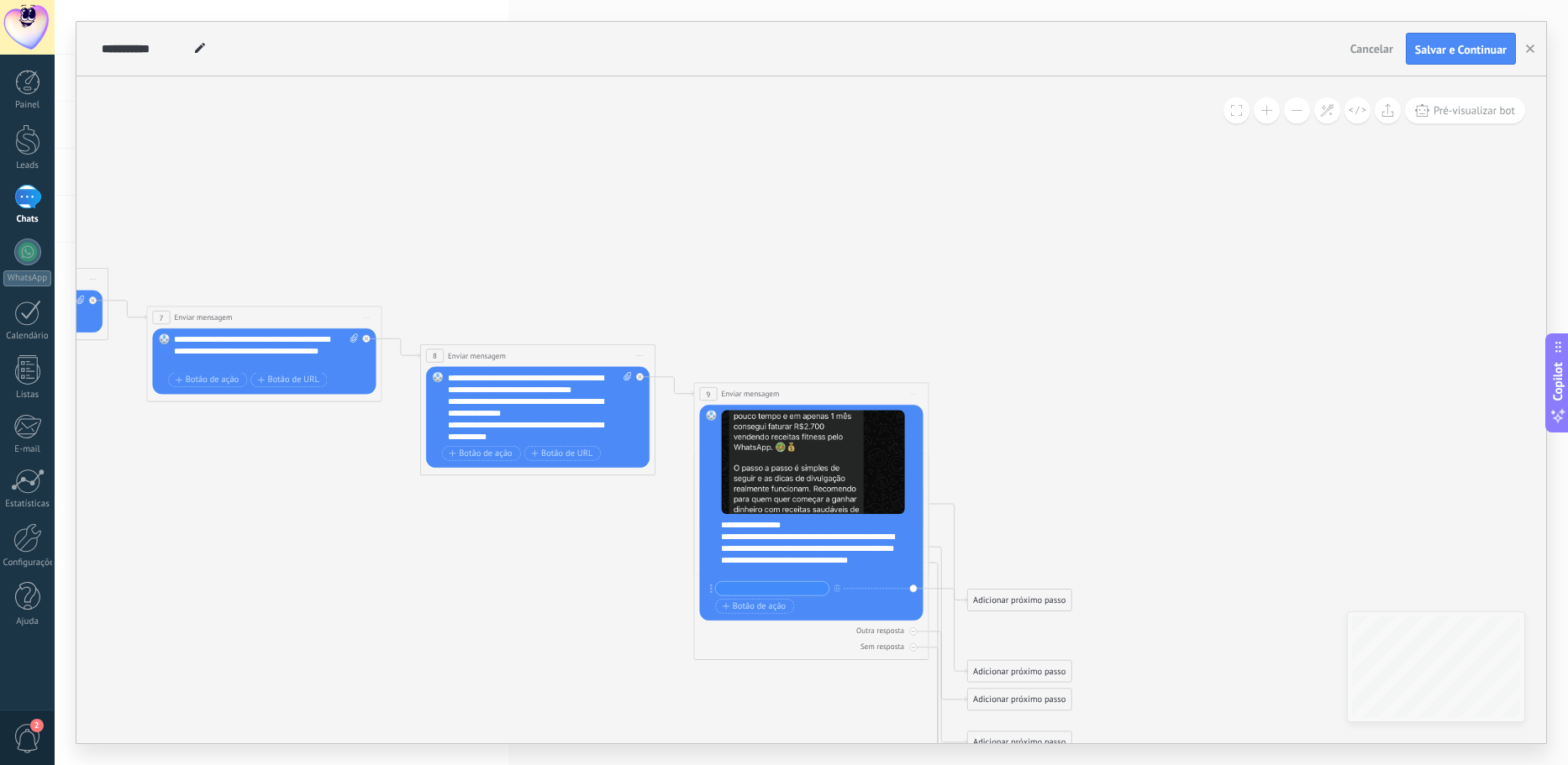
type input "*"
click at [771, 592] on input "text" at bounding box center [771, 588] width 113 height 13
type input "*"
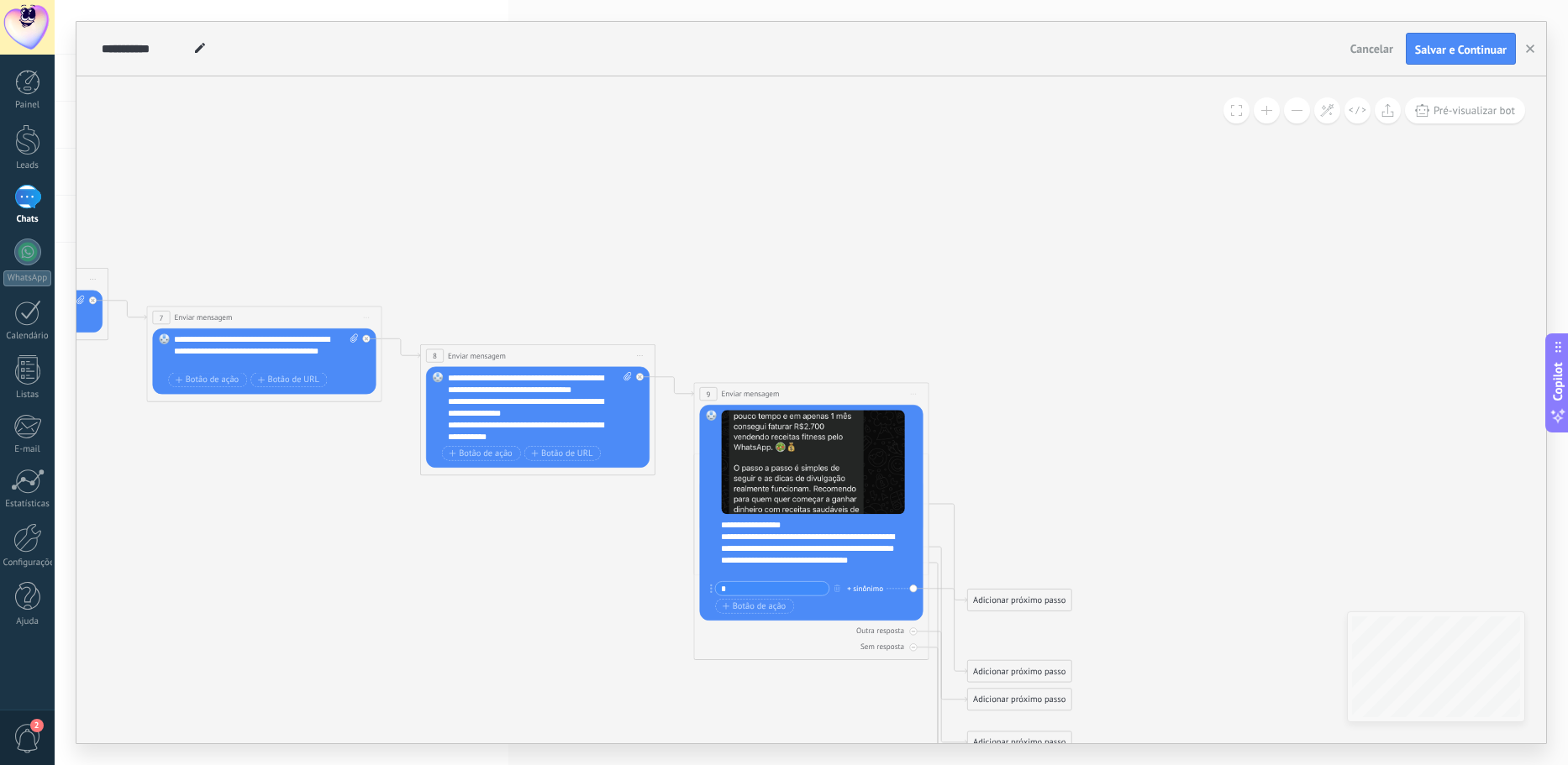
click at [764, 587] on input "*" at bounding box center [771, 588] width 113 height 13
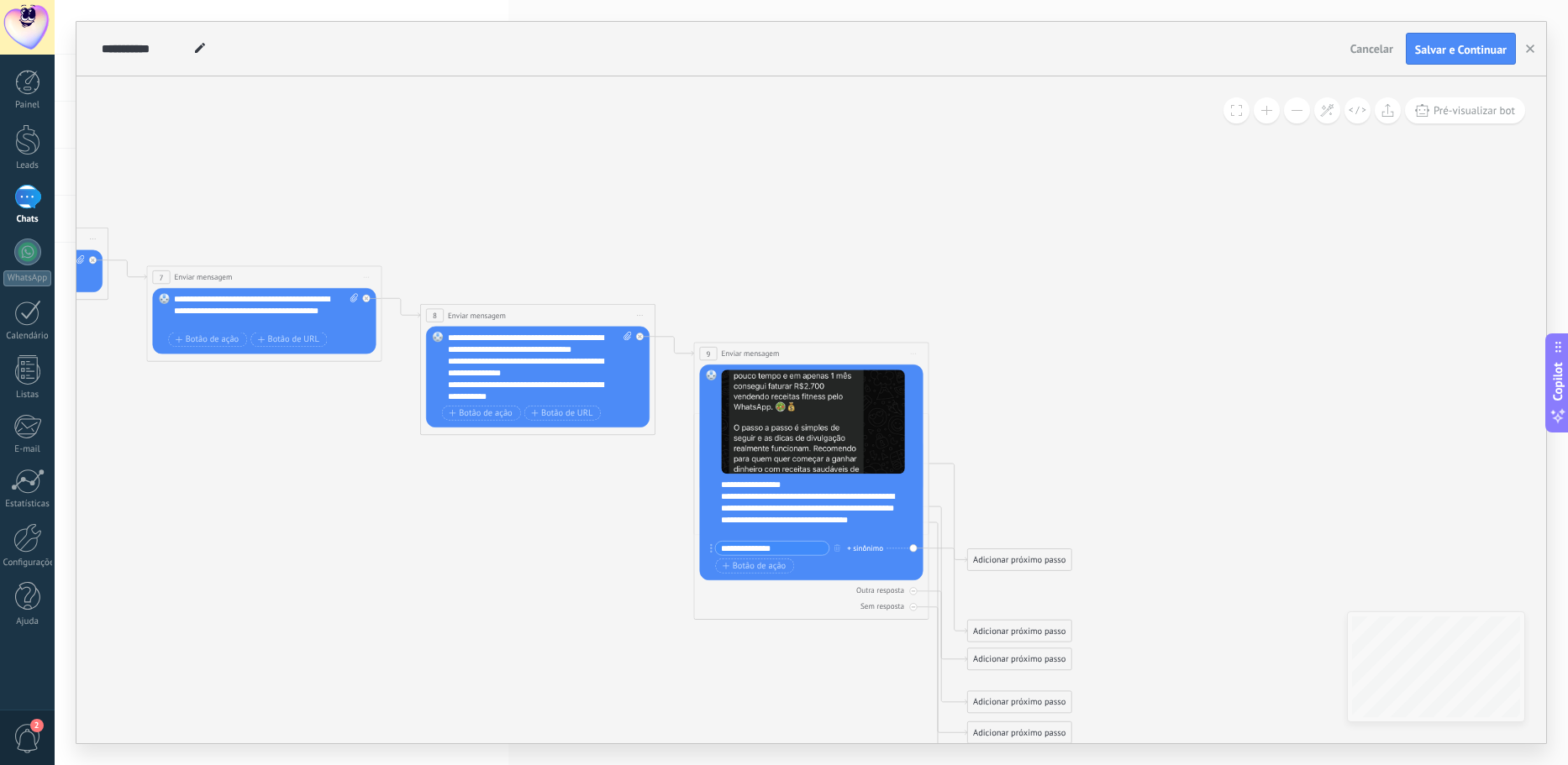
type input "**********"
click at [1012, 557] on div "Adicionar próximo passo" at bounding box center [1020, 560] width 103 height 20
click at [1042, 568] on div "Adicionar próximo passo" at bounding box center [1039, 560] width 142 height 20
click at [1039, 577] on span "Enviar mensagem" at bounding box center [1032, 581] width 68 height 11
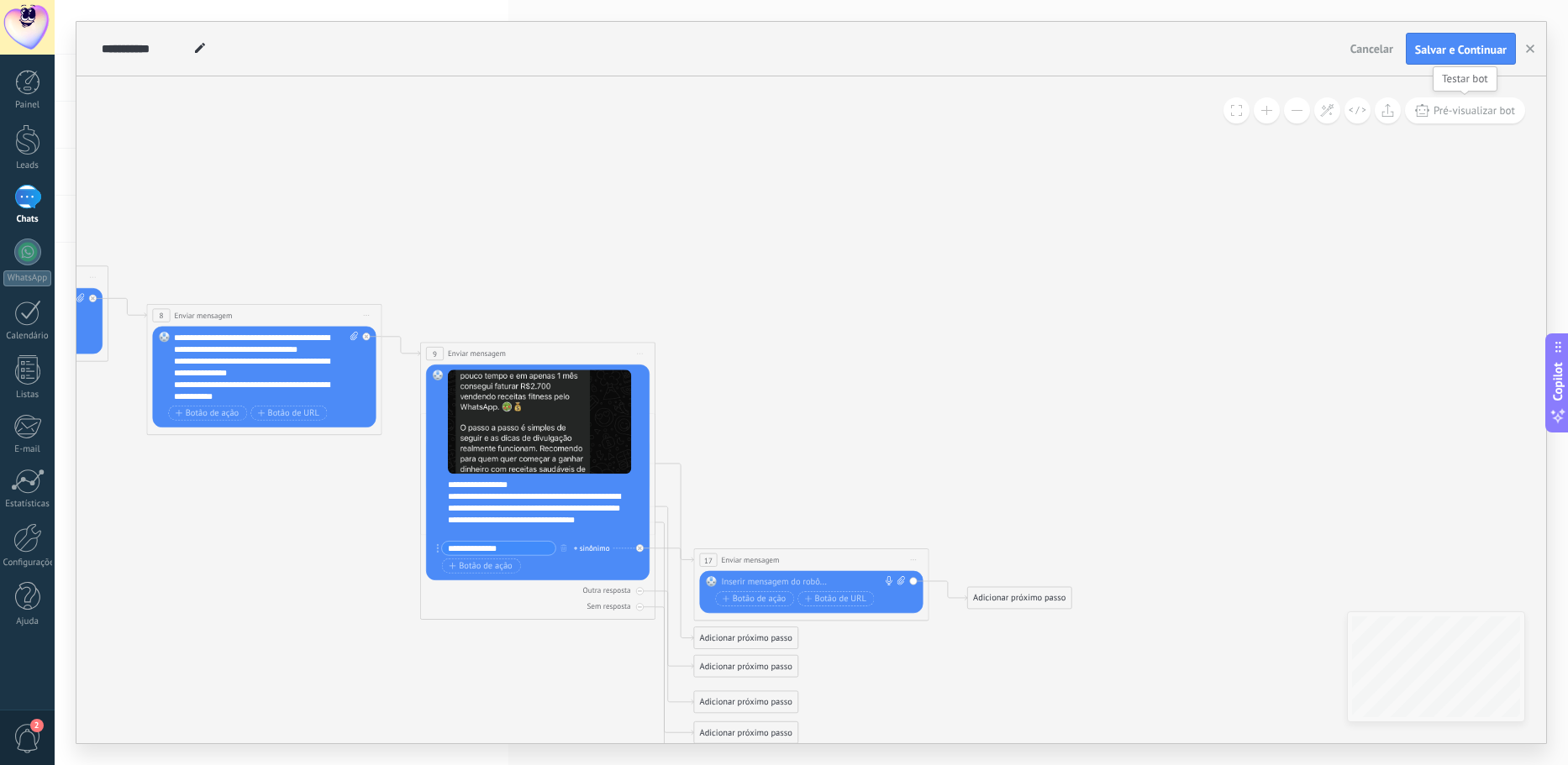
click at [1481, 108] on span "Pré-visualizar bot" at bounding box center [1475, 110] width 82 height 14
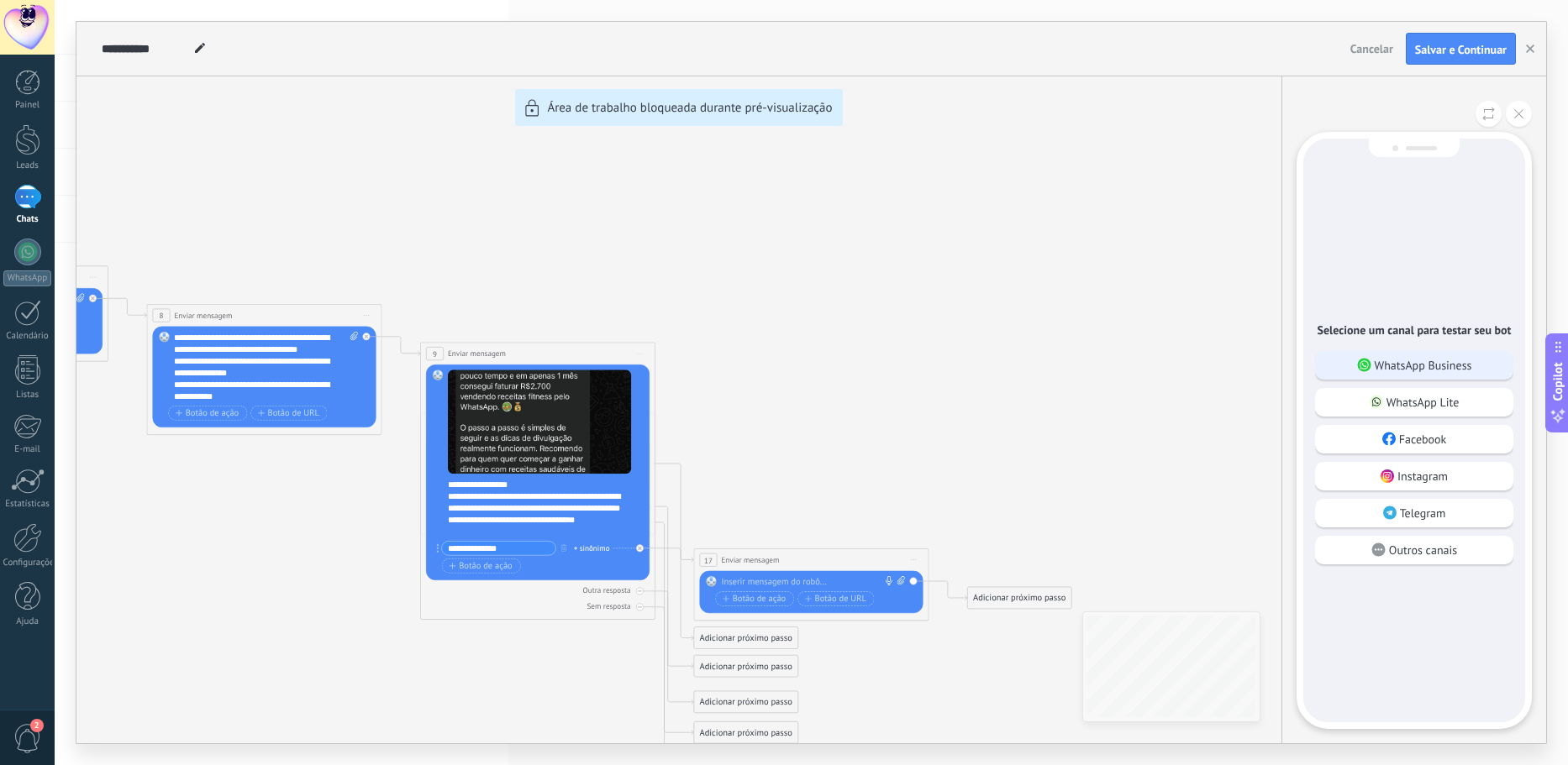
click at [1459, 354] on div "WhatsApp Business" at bounding box center [1413, 366] width 198 height 28
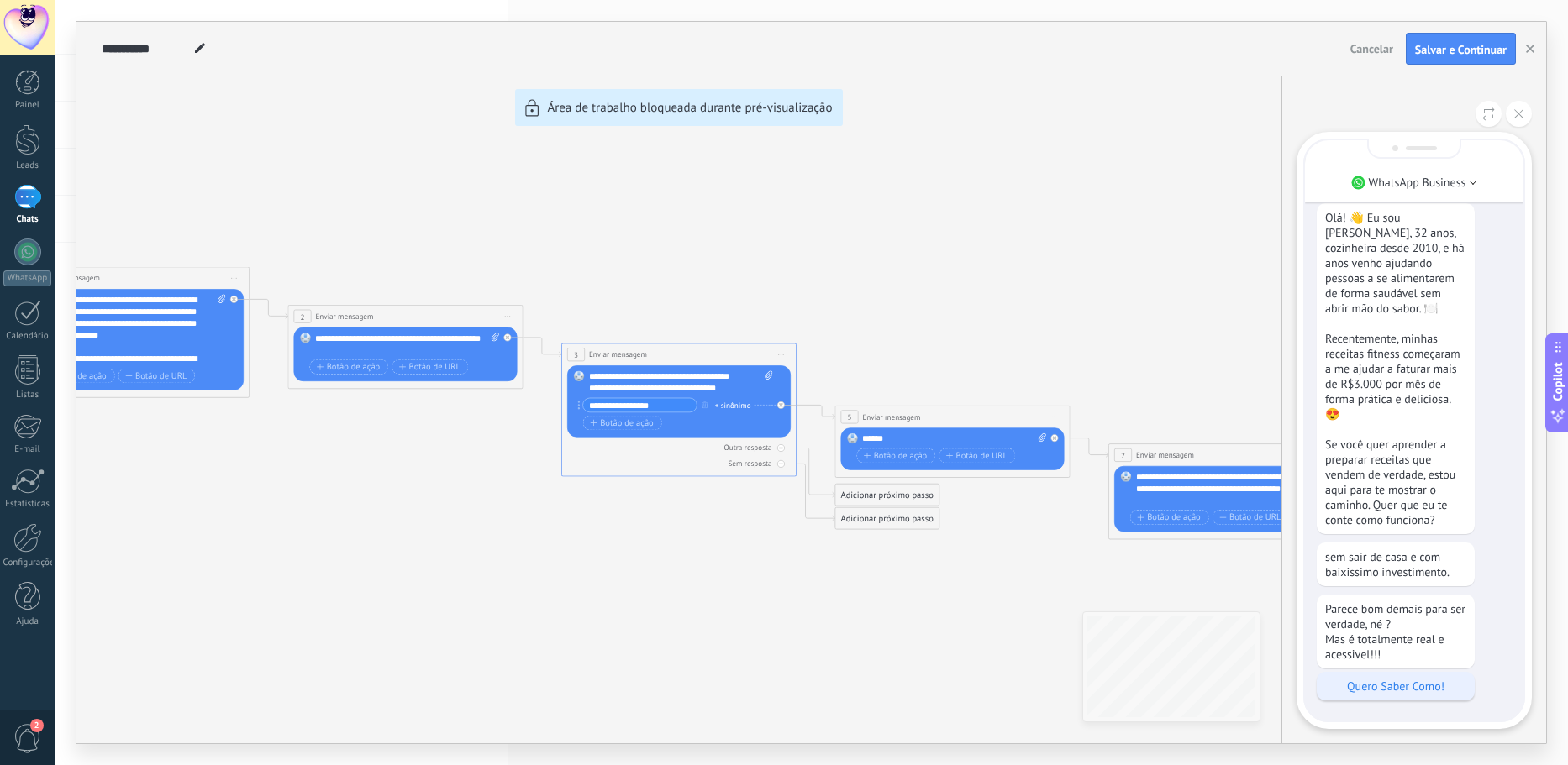
click at [1407, 696] on div "Quero Saber Como!" at bounding box center [1394, 686] width 158 height 28
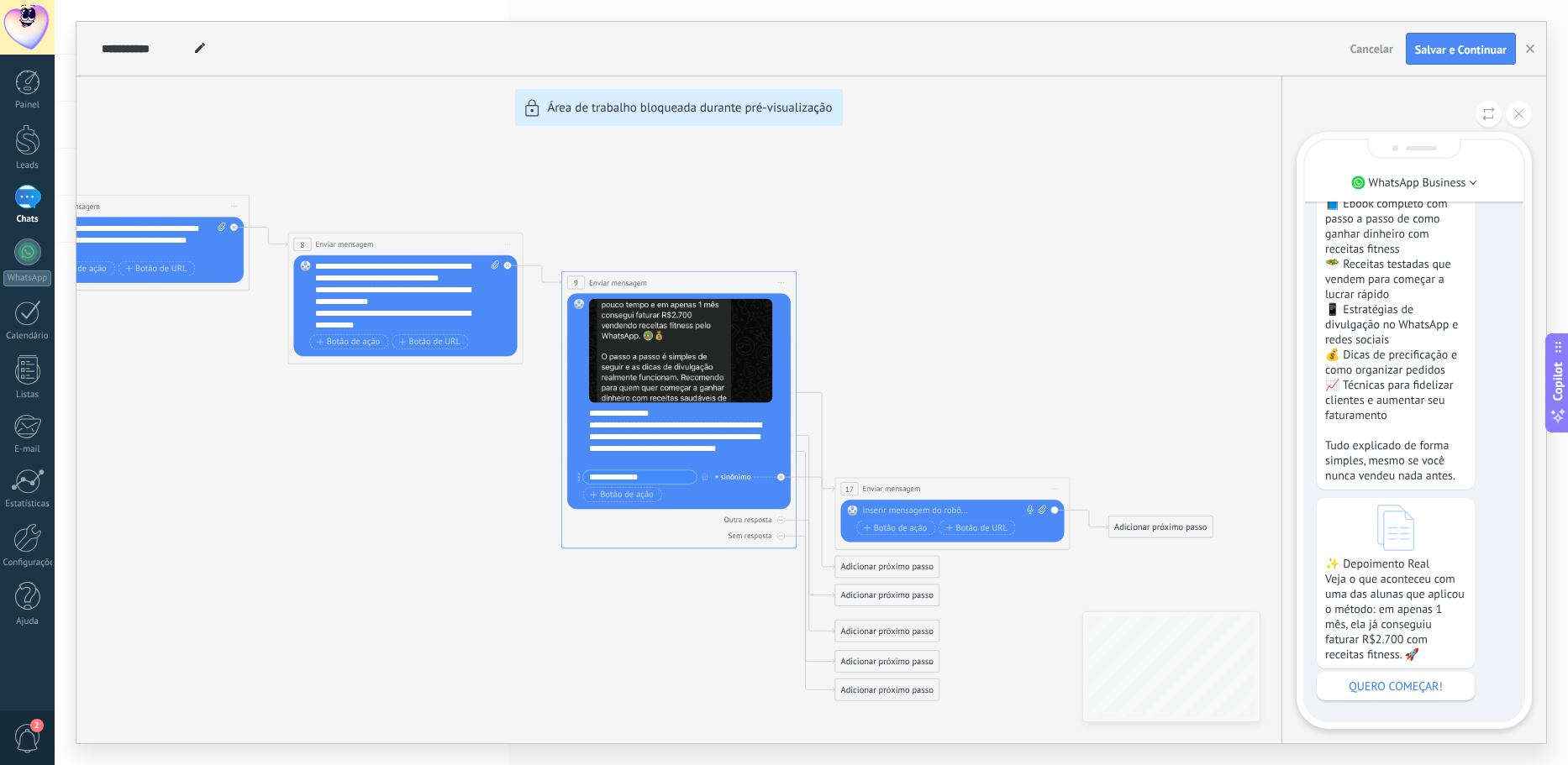
drag, startPoint x: 471, startPoint y: 192, endPoint x: 473, endPoint y: 178, distance: 14.1
click at [473, 178] on div "**********" at bounding box center [811, 382] width 1469 height 721
click at [1525, 115] on button at bounding box center [1518, 113] width 26 height 26
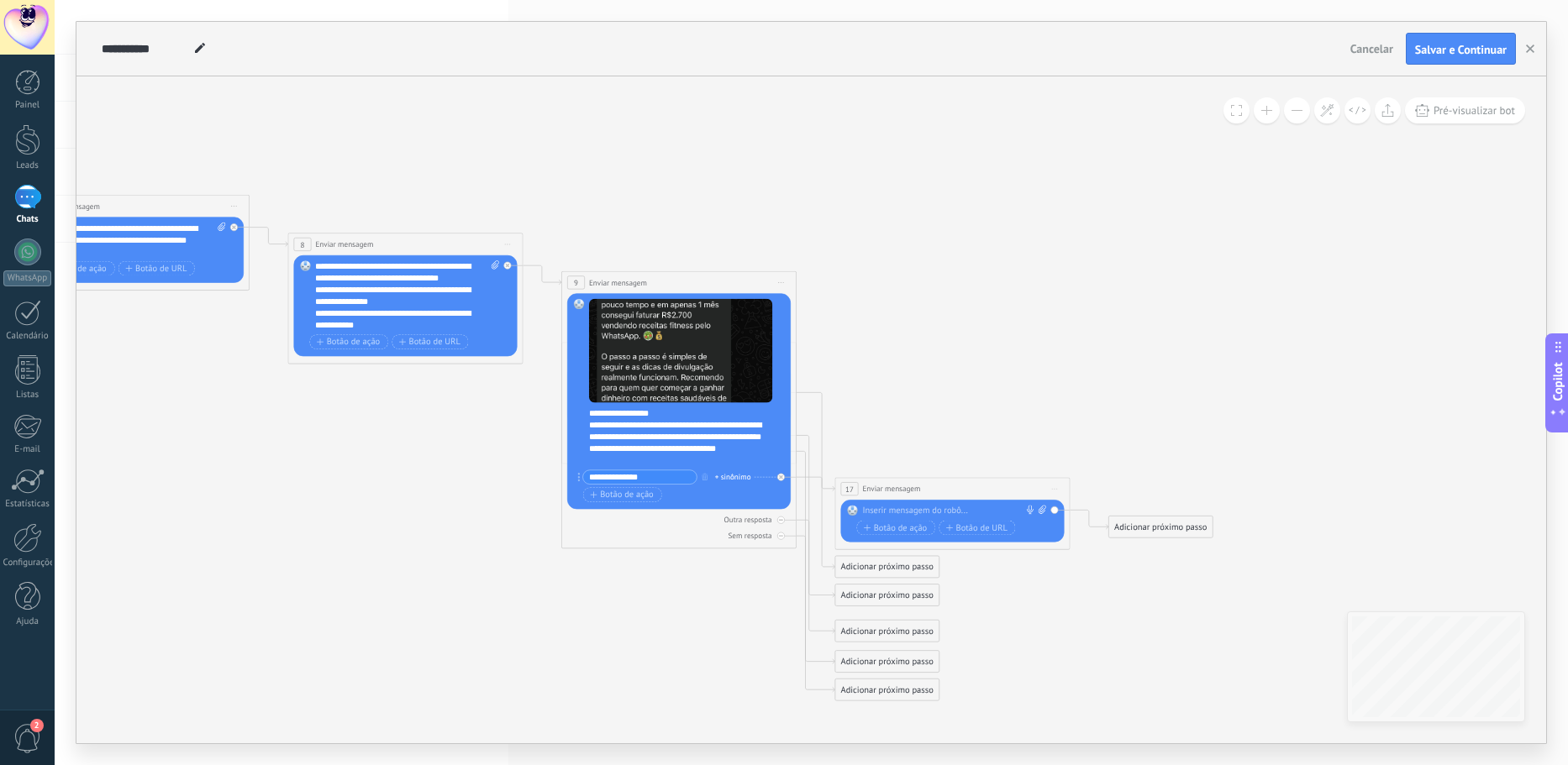
click at [847, 488] on span "17" at bounding box center [849, 489] width 8 height 10
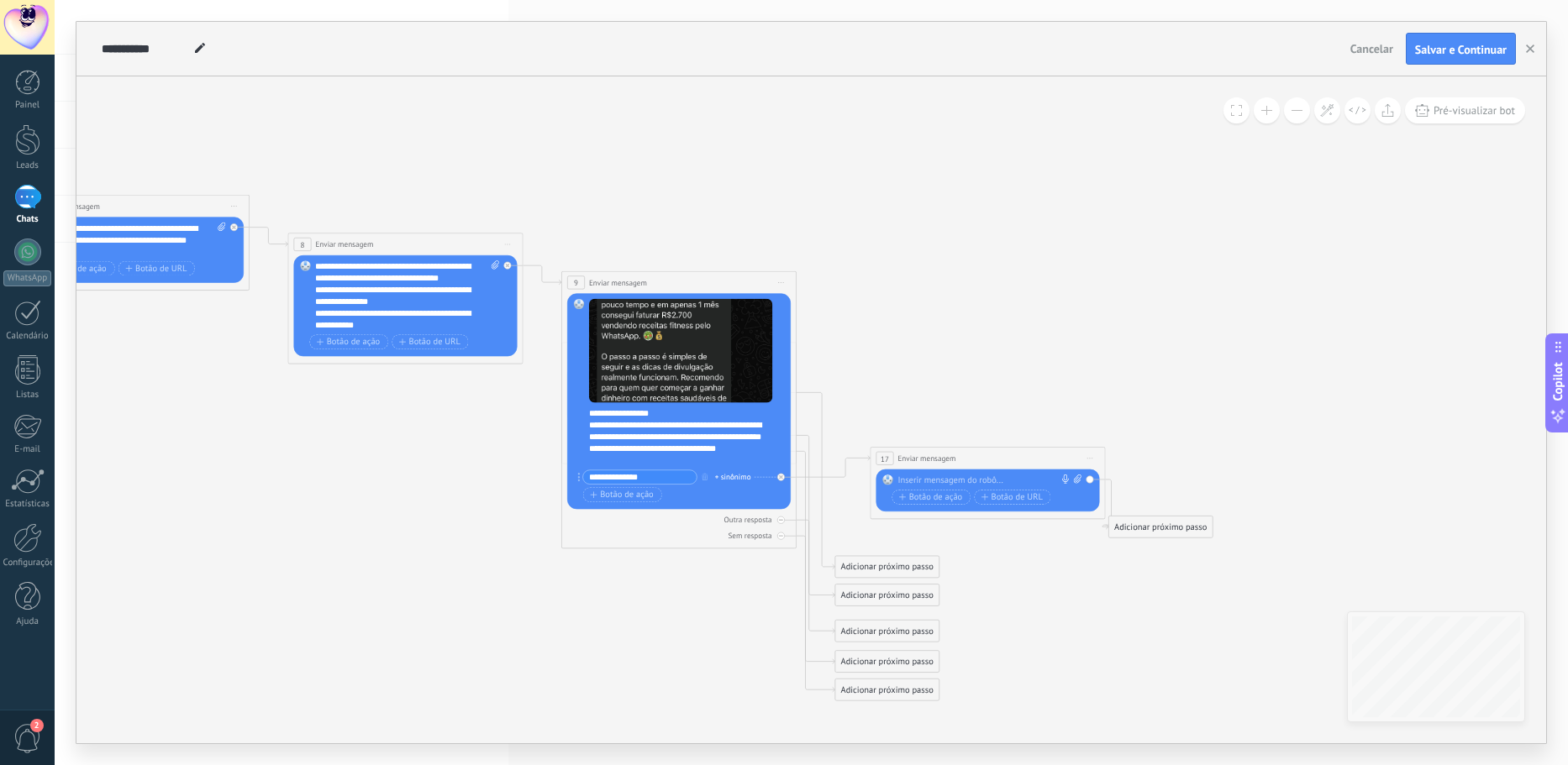
drag, startPoint x: 848, startPoint y: 488, endPoint x: 883, endPoint y: 457, distance: 46.8
click at [883, 457] on span "17" at bounding box center [884, 458] width 8 height 10
click at [1091, 477] on div "Substituir Remover Converter para mensagem de voz Arraste a imagem aqui para an…" at bounding box center [988, 488] width 223 height 42
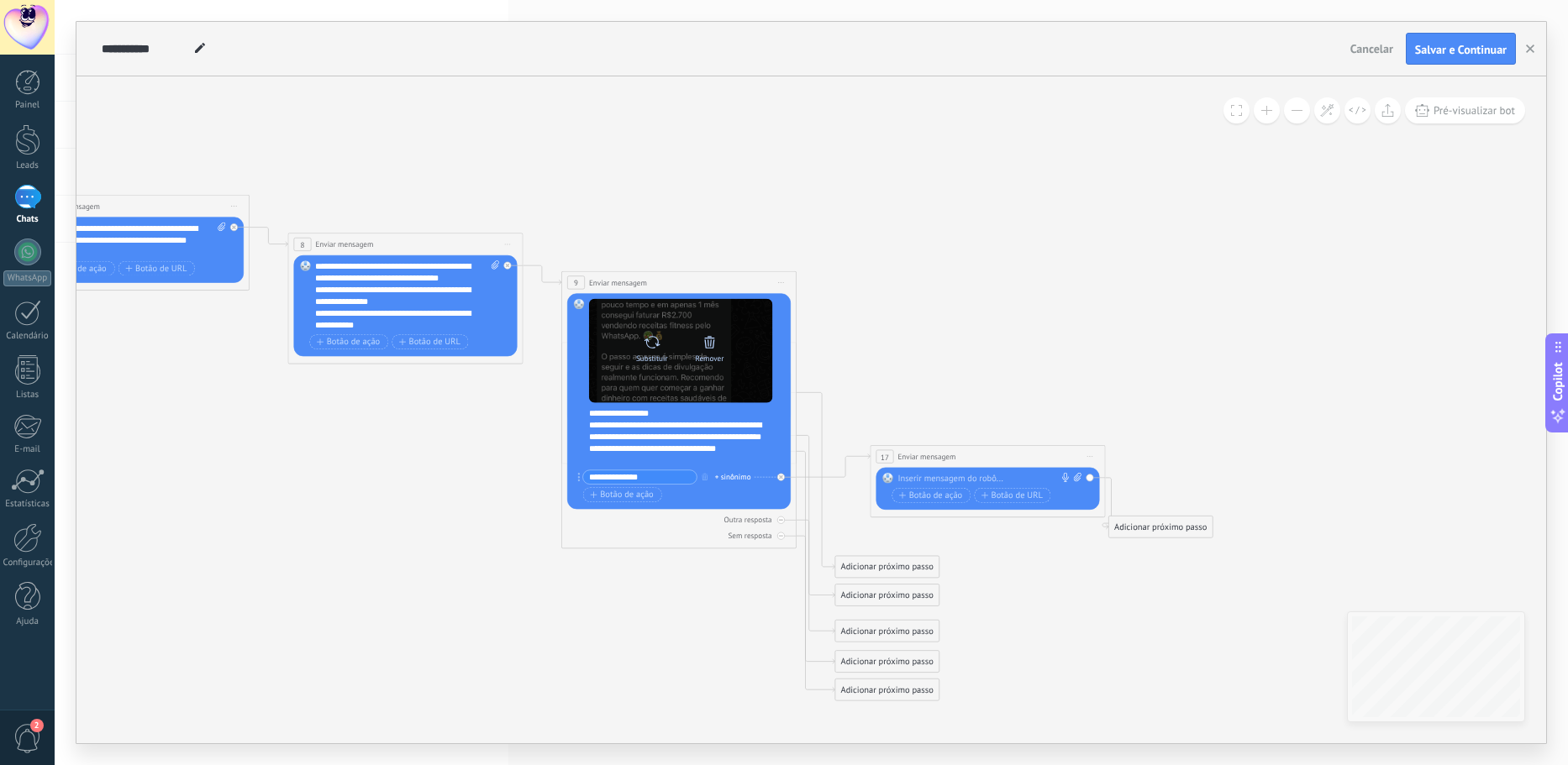
click at [701, 340] on icon at bounding box center [709, 342] width 17 height 17
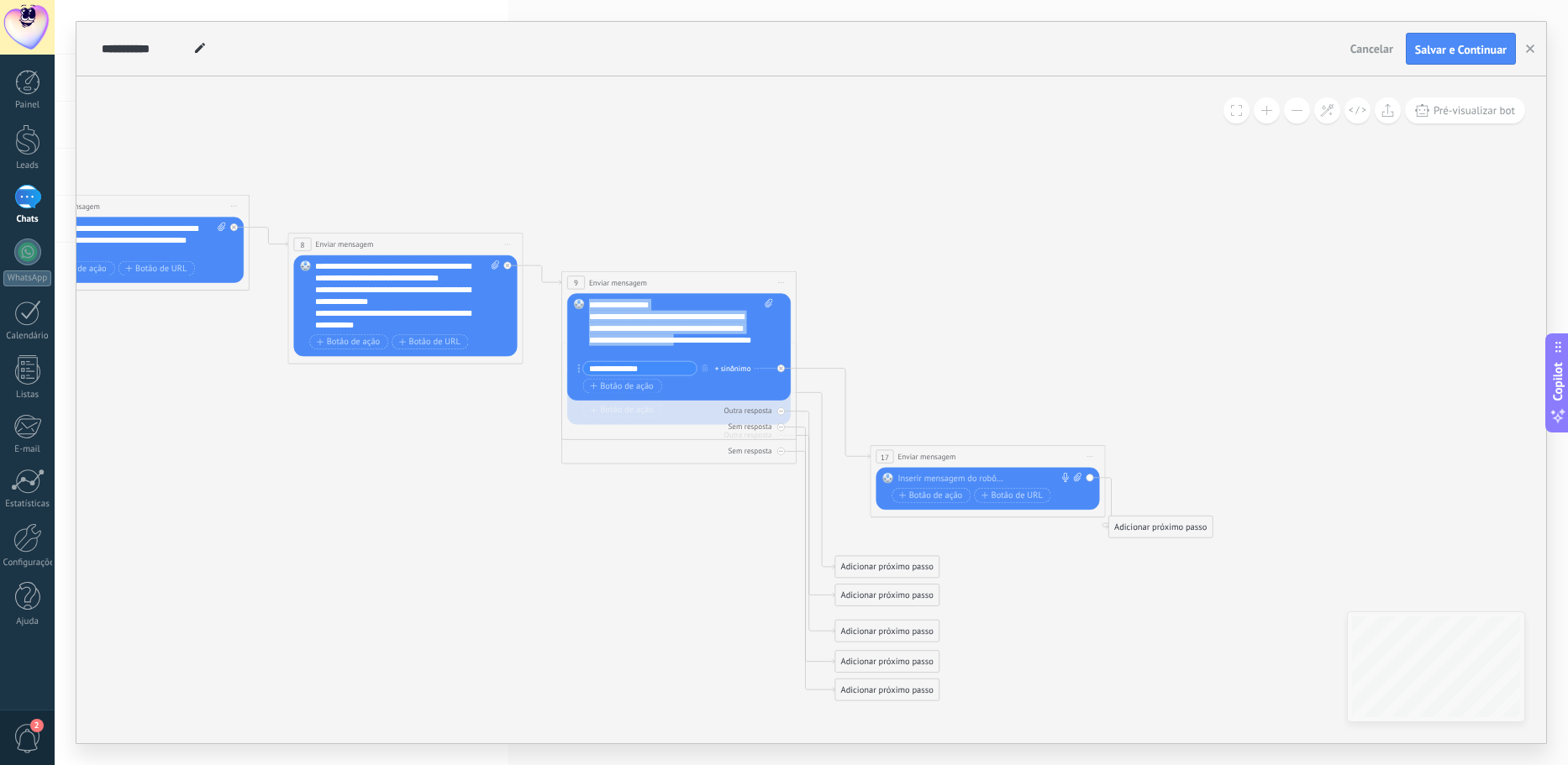
drag, startPoint x: 708, startPoint y: 342, endPoint x: 576, endPoint y: 281, distance: 145.4
click at [576, 281] on div "**********" at bounding box center [679, 356] width 235 height 169
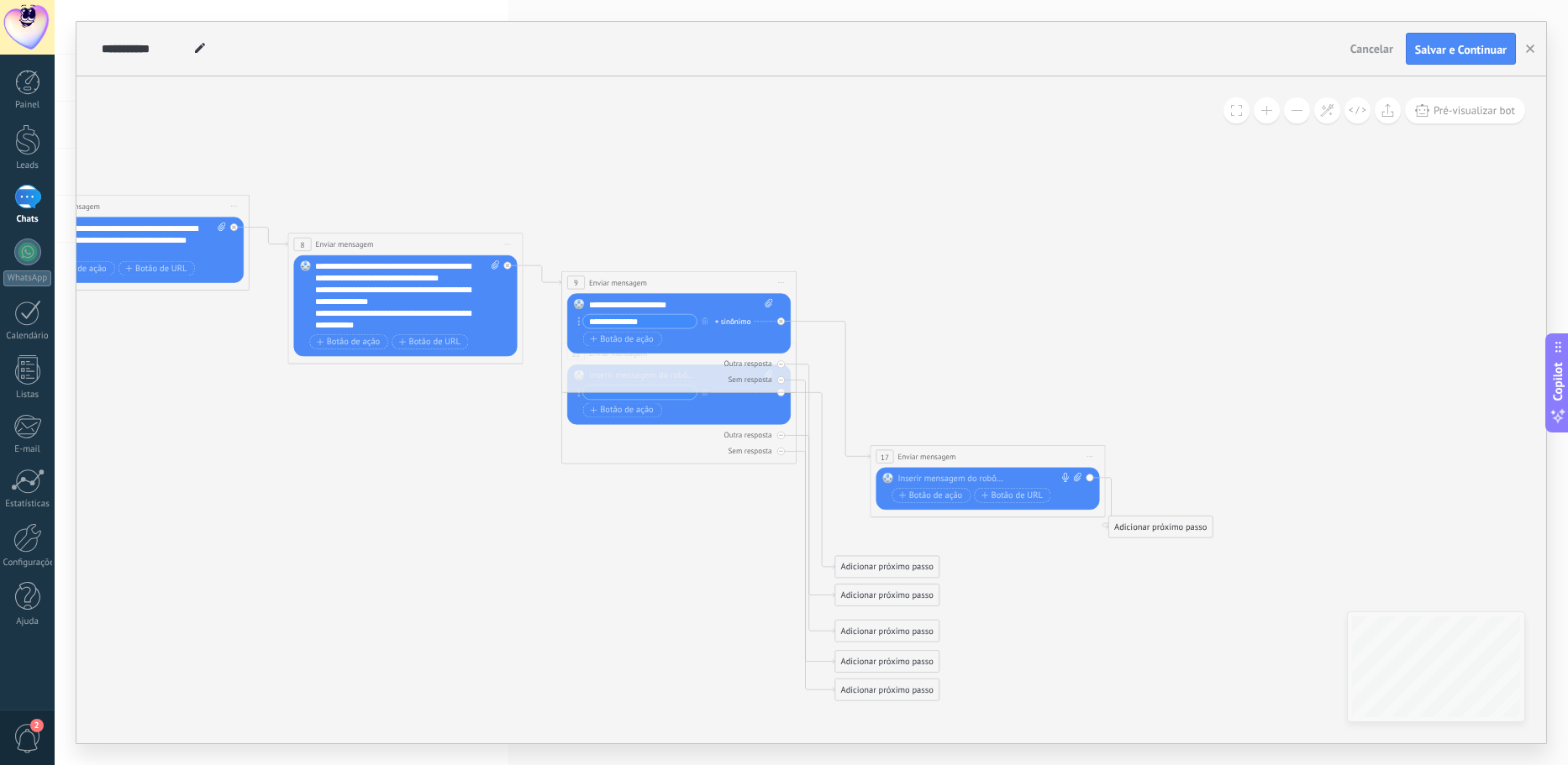
click at [782, 382] on icon at bounding box center [780, 380] width 4 height 4
click at [778, 382] on div at bounding box center [780, 380] width 7 height 7
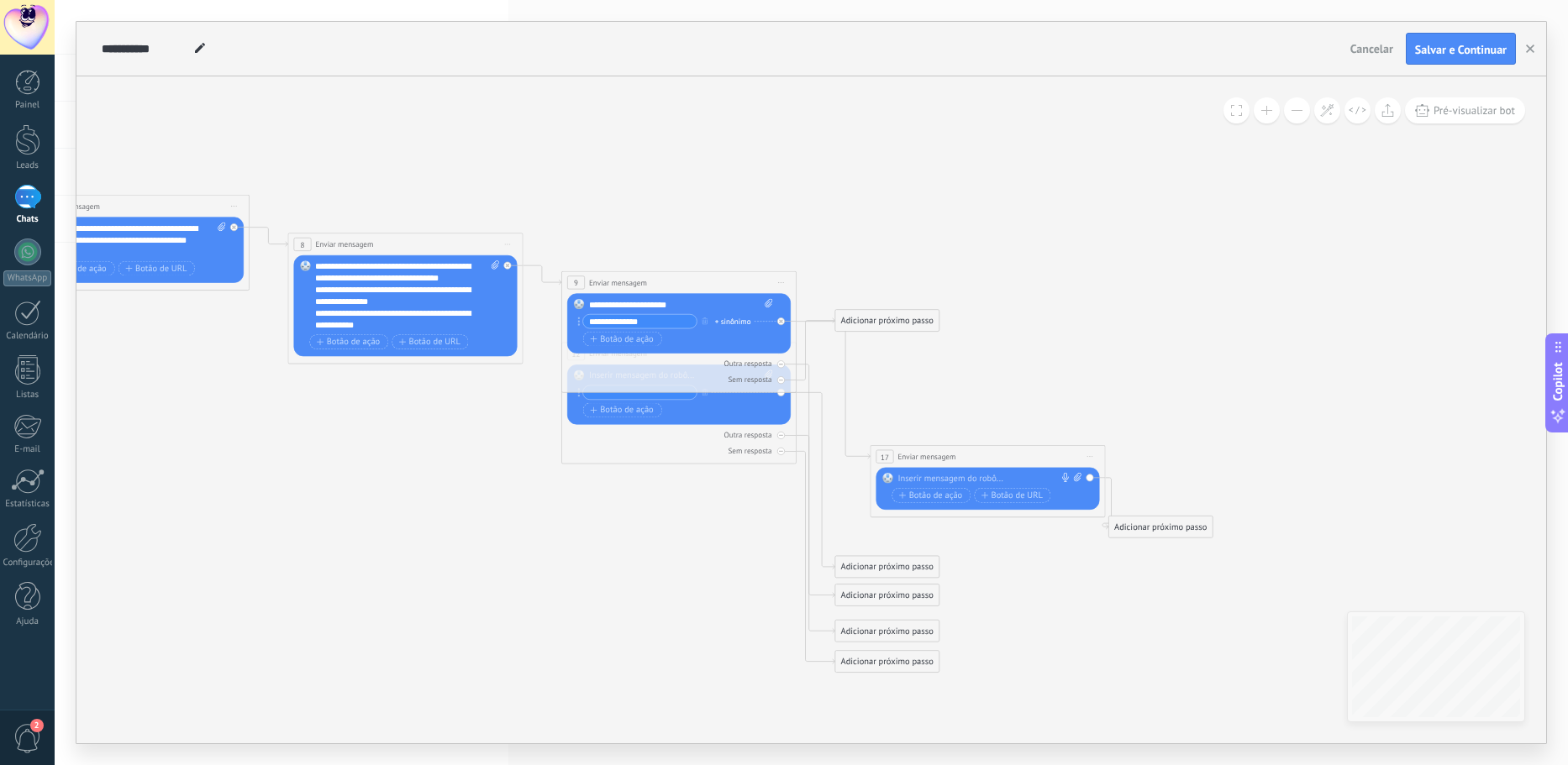
click at [887, 479] on rect at bounding box center [887, 479] width 11 height 11
click at [1074, 479] on icon at bounding box center [1078, 477] width 7 height 8
click input "Upload" at bounding box center [0, 0] width 0 height 0
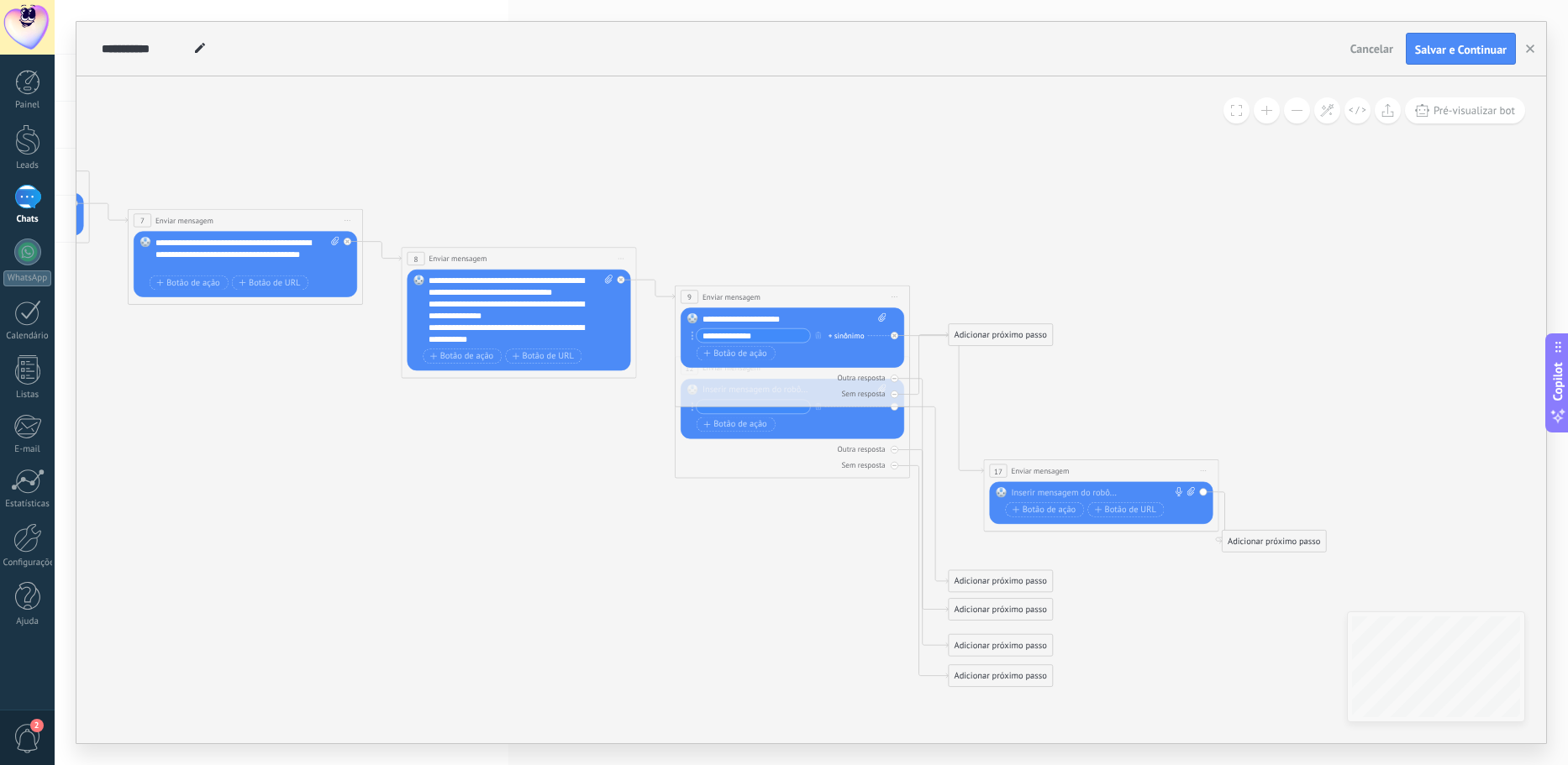
drag, startPoint x: 470, startPoint y: 467, endPoint x: 537, endPoint y: 476, distance: 67.6
click at [537, 476] on icon at bounding box center [91, 341] width 2978 height 1281
click at [665, 348] on icon at bounding box center [91, 341] width 2978 height 1281
click at [546, 465] on icon at bounding box center [91, 341] width 2978 height 1281
click at [690, 293] on span "9" at bounding box center [689, 297] width 4 height 10
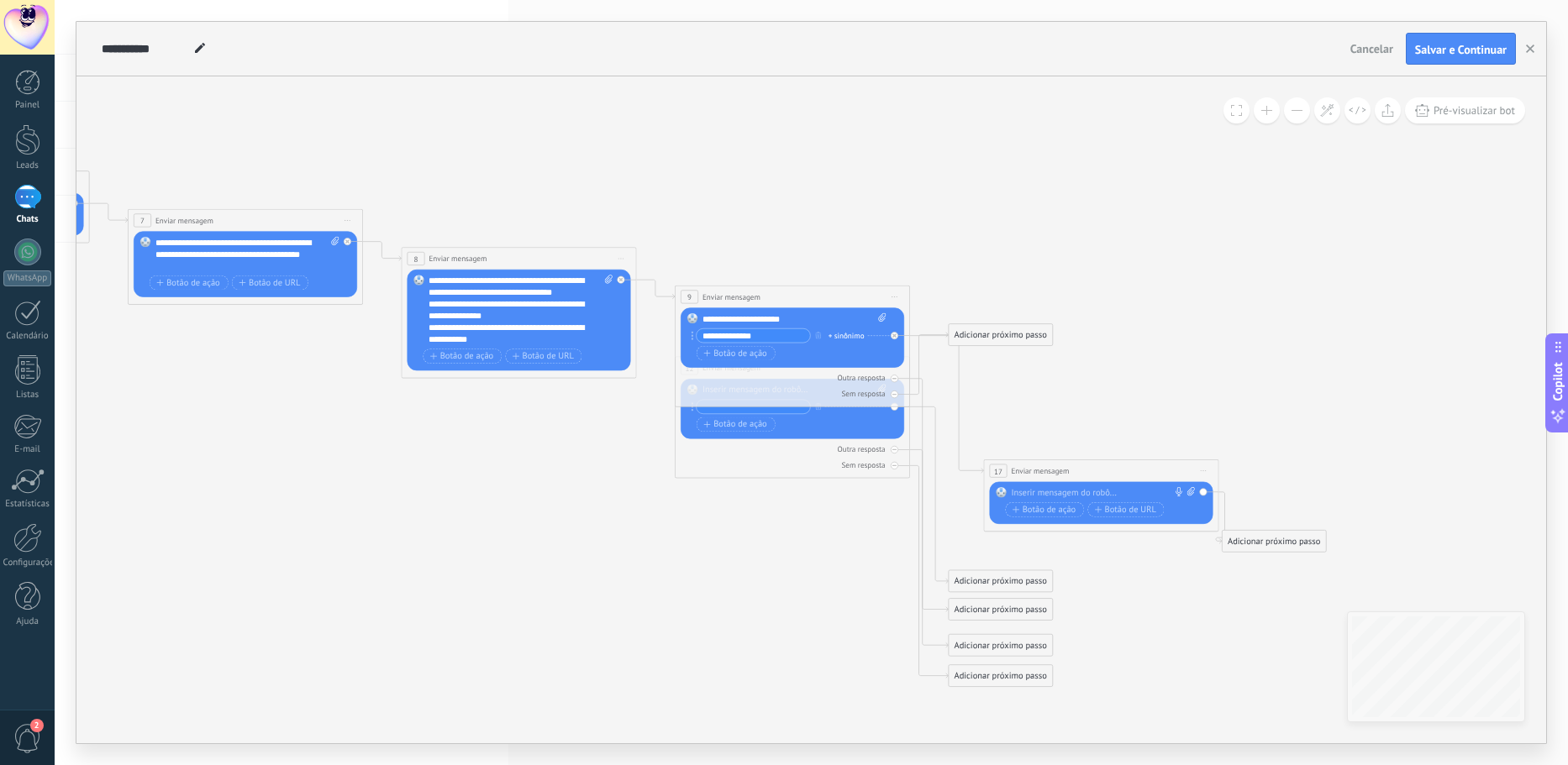
click at [896, 297] on icon at bounding box center [894, 296] width 6 height 1
click at [1039, 282] on icon at bounding box center [93, 341] width 2978 height 1281
click at [1204, 473] on span "Iniciar pré-visualização aqui [GEOGRAPHIC_DATA] Duplicar Excluir" at bounding box center [1204, 471] width 19 height 17
click at [1232, 545] on div "Excluir" at bounding box center [1267, 547] width 134 height 20
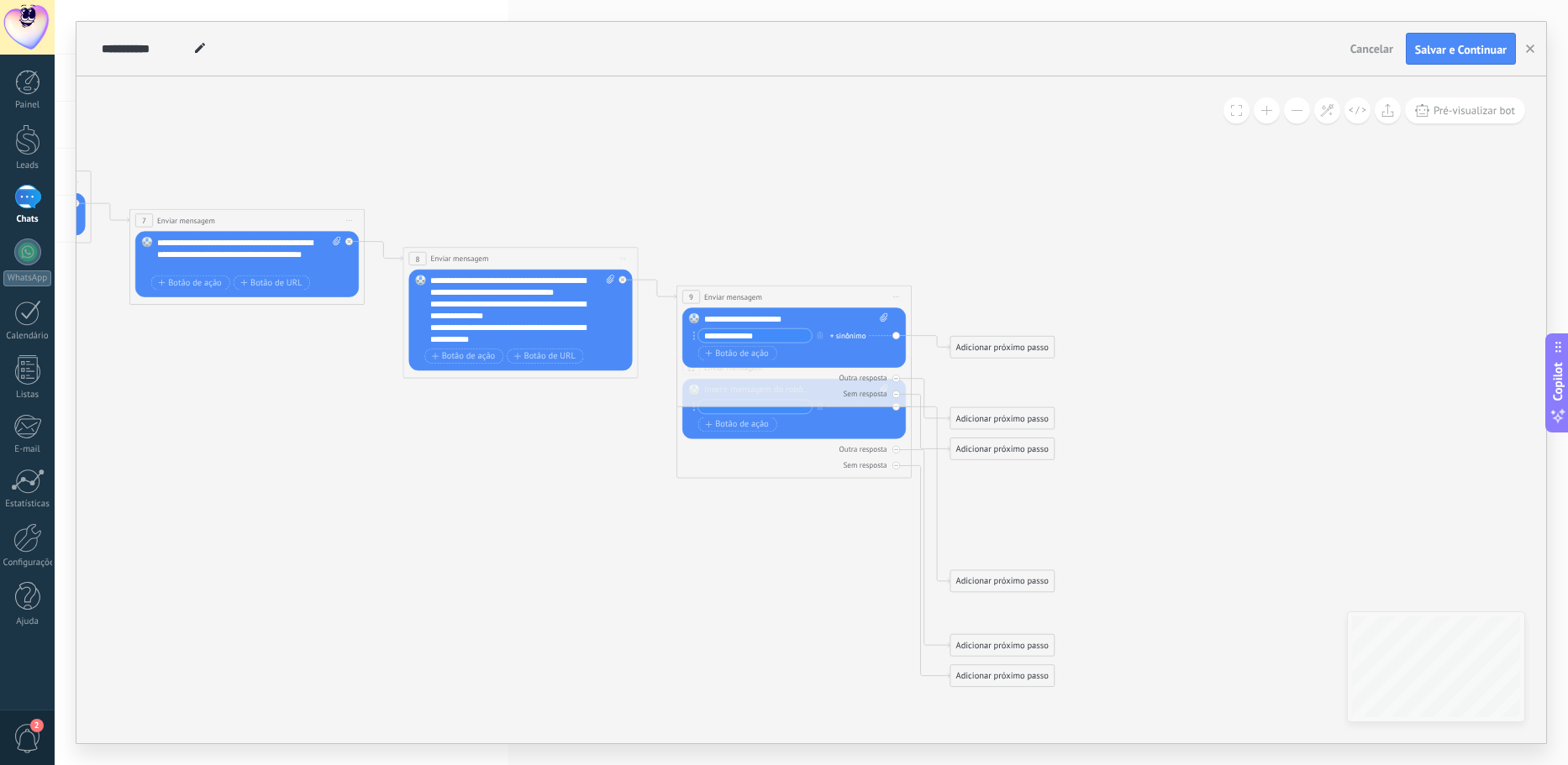
click at [899, 296] on icon at bounding box center [896, 296] width 6 height 1
click at [930, 369] on div "Excluir" at bounding box center [958, 374] width 134 height 20
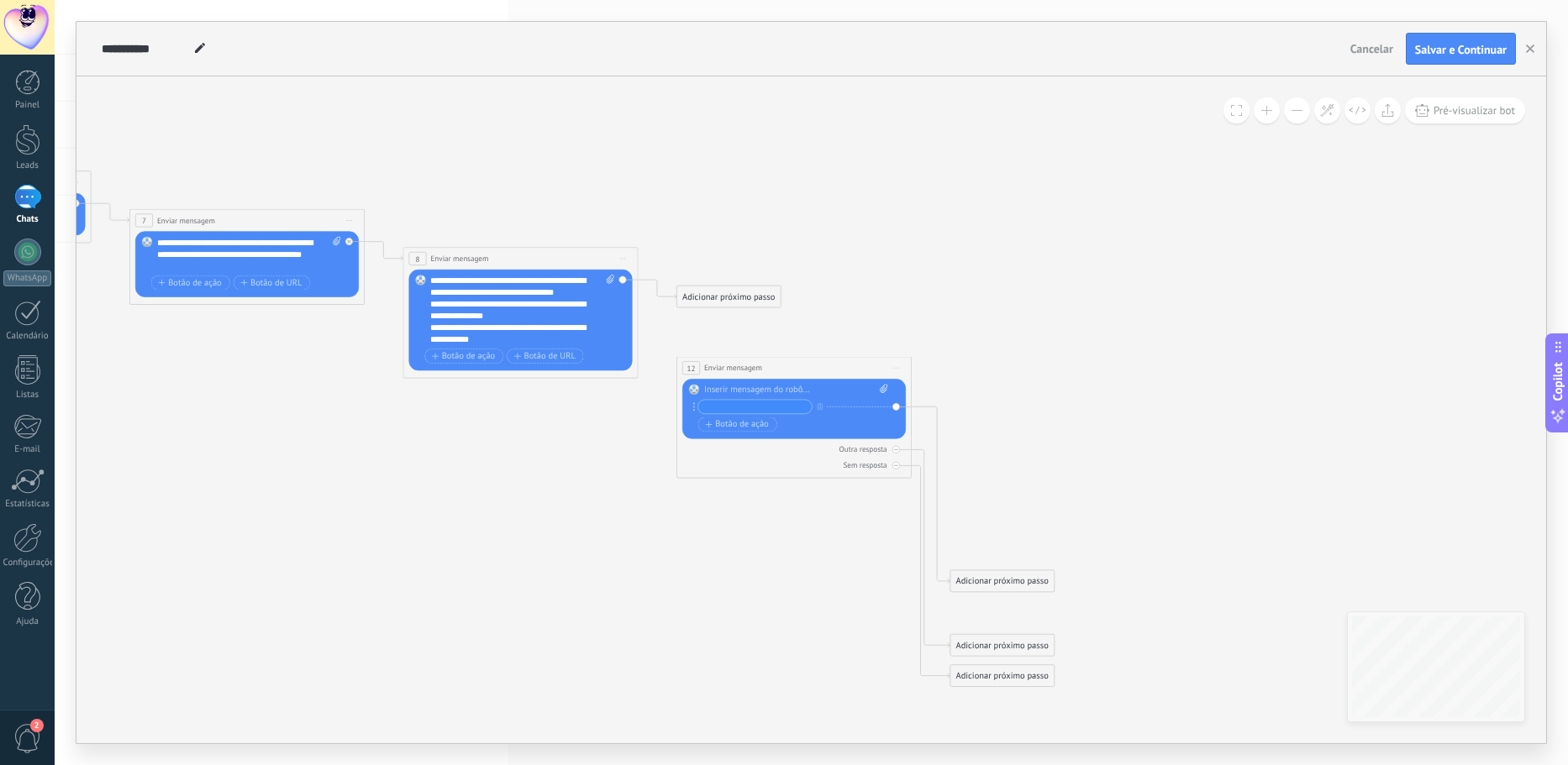
click at [900, 369] on span "Iniciar pré-visualização aqui [GEOGRAPHIC_DATA] Duplicar Excluir" at bounding box center [896, 367] width 19 height 17
click at [925, 441] on div "Excluir" at bounding box center [958, 445] width 134 height 20
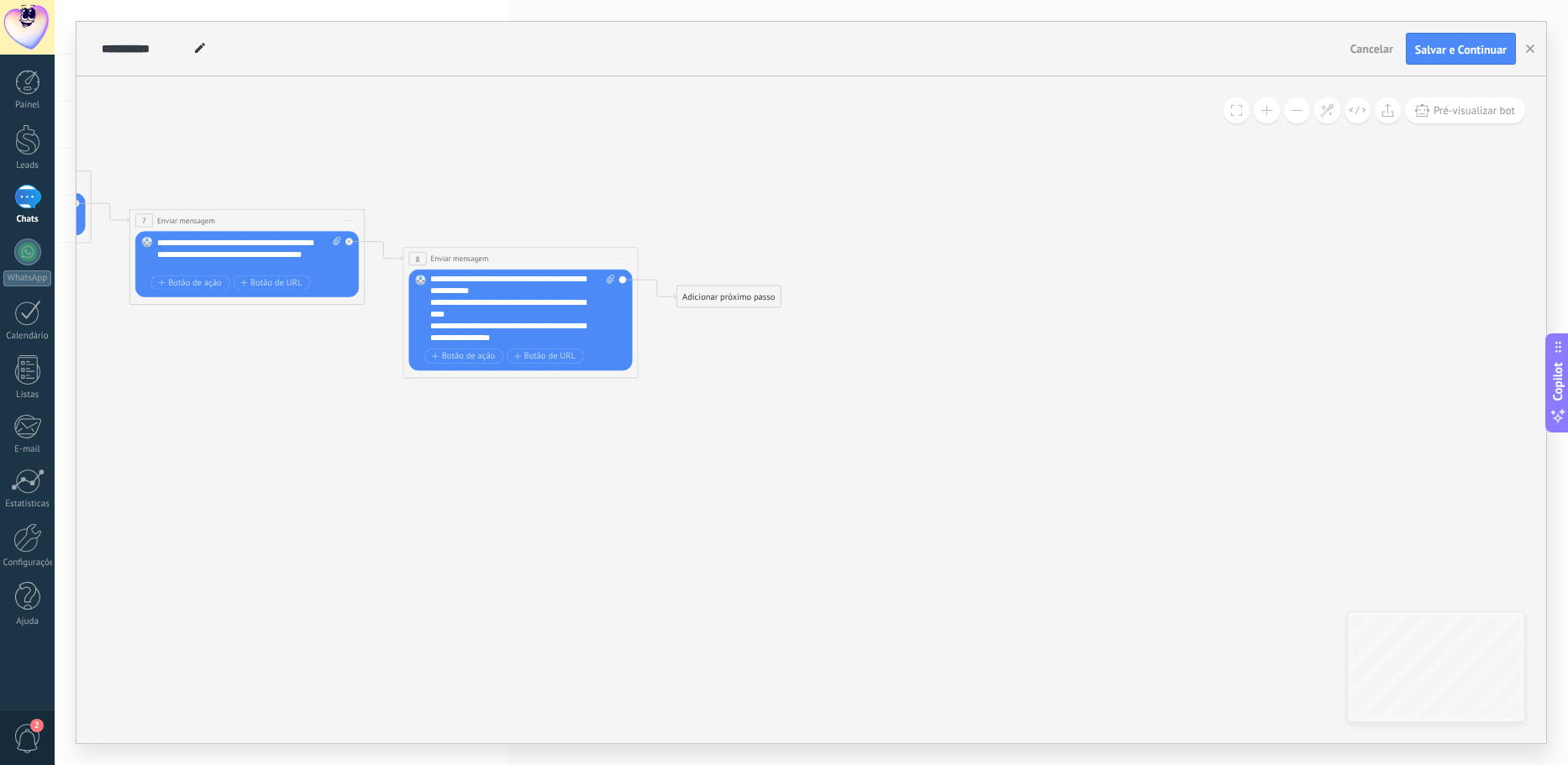
scroll to position [134, 0]
click at [704, 298] on div "Adicionar próximo passo" at bounding box center [729, 297] width 103 height 20
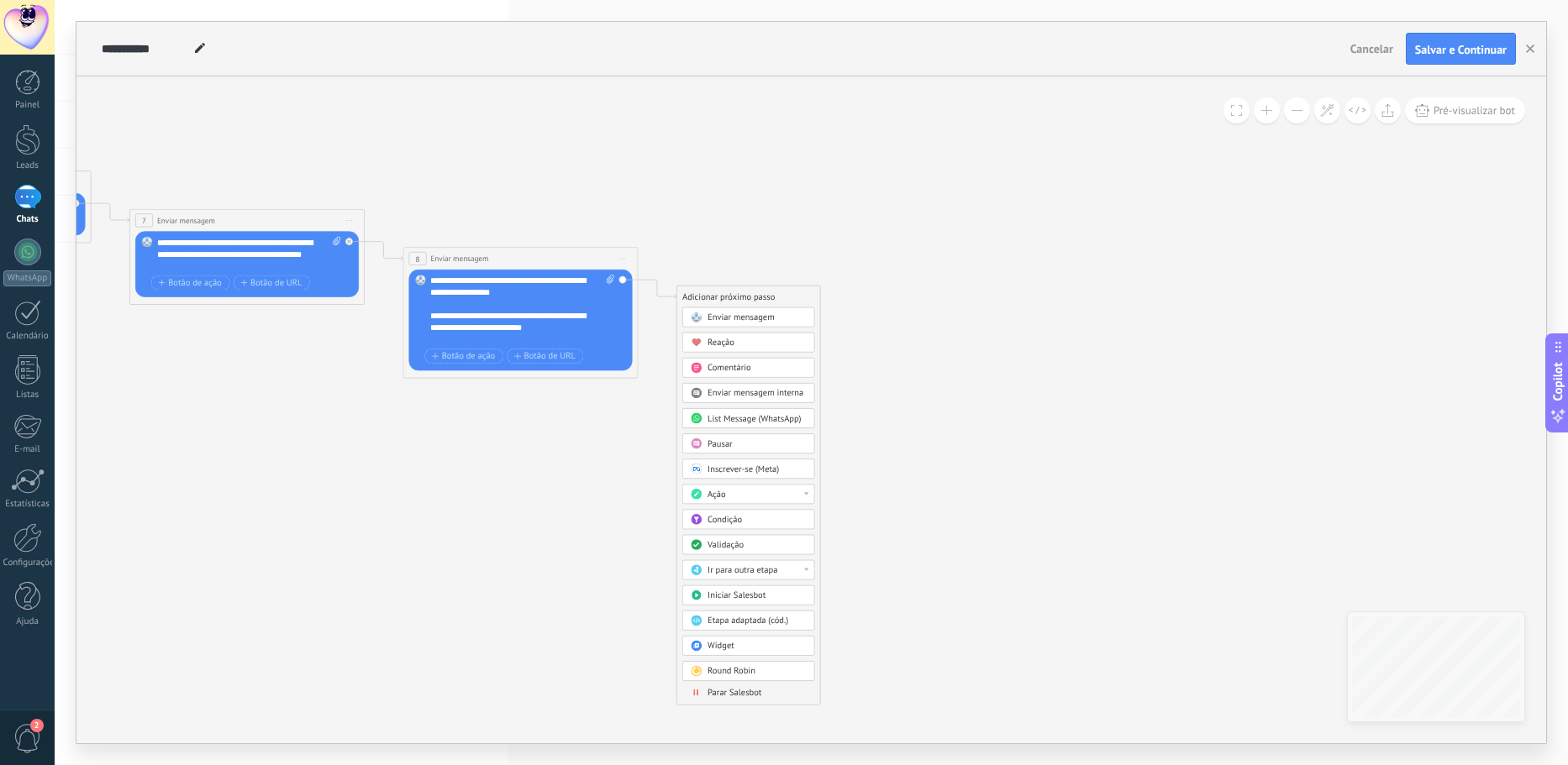
click at [735, 319] on span "Enviar mensagem" at bounding box center [741, 317] width 68 height 11
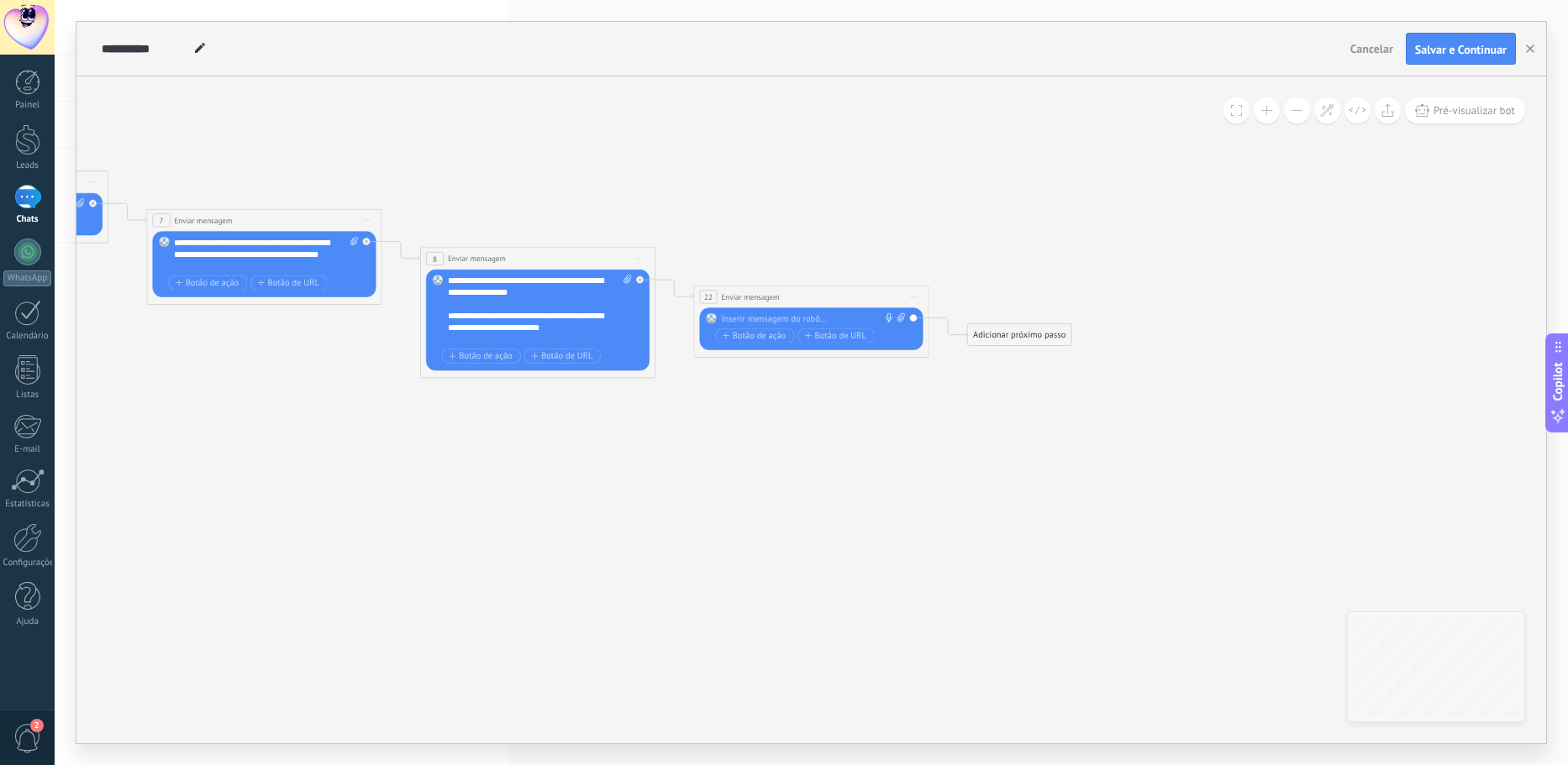
click at [758, 318] on div at bounding box center [808, 318] width 174 height 12
paste div
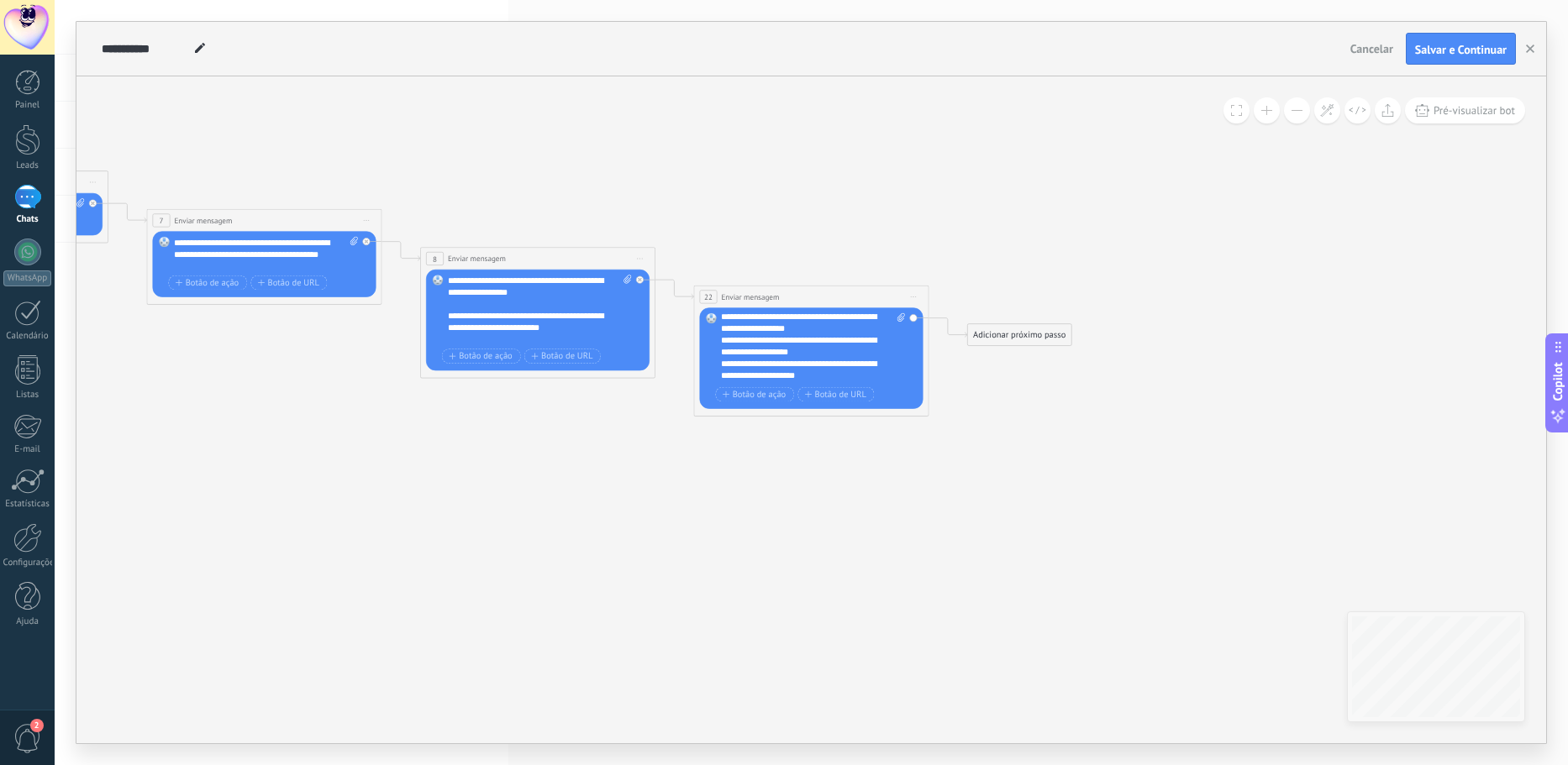
scroll to position [202, 0]
click at [773, 398] on span "Botão de ação" at bounding box center [754, 394] width 63 height 9
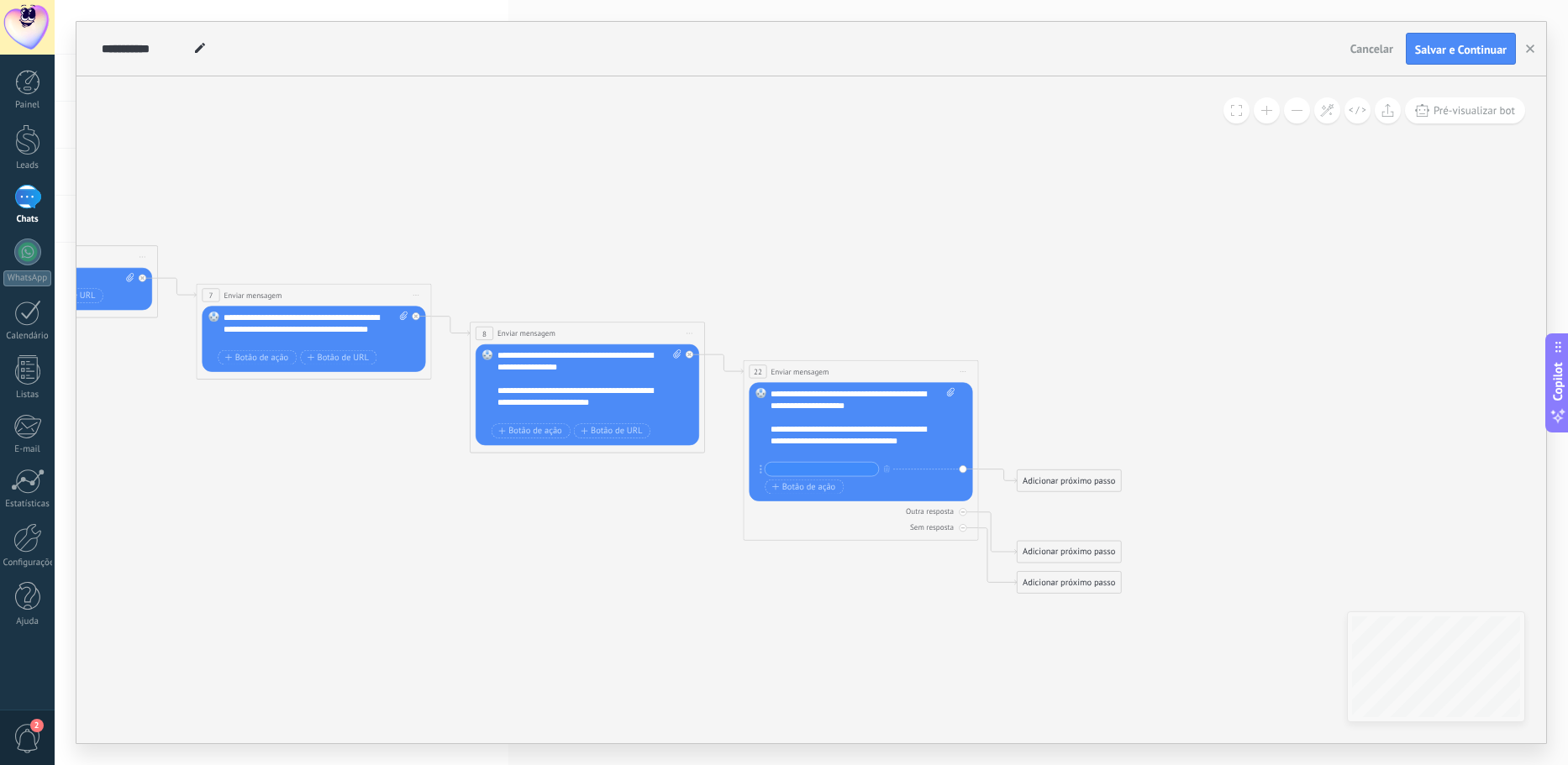
drag, startPoint x: 662, startPoint y: 159, endPoint x: 711, endPoint y: 234, distance: 89.6
click at [711, 234] on icon at bounding box center [22, 331] width 2704 height 1113
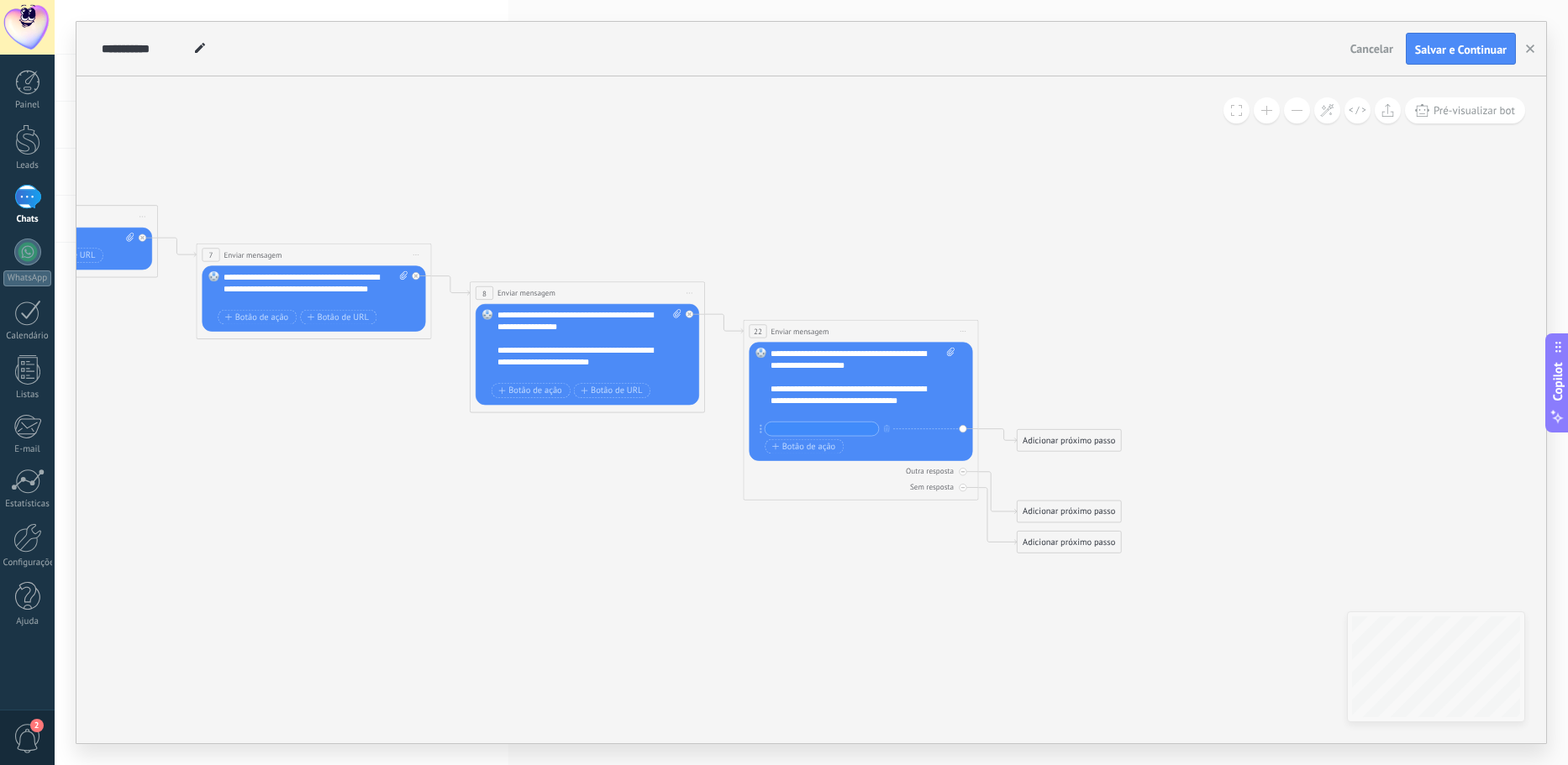
click at [787, 429] on input "text" at bounding box center [820, 429] width 113 height 13
paste input "**********"
type input "**********"
click at [1022, 438] on div "Adicionar próximo passo" at bounding box center [1069, 440] width 103 height 20
click at [1047, 456] on span at bounding box center [1036, 461] width 22 height 9
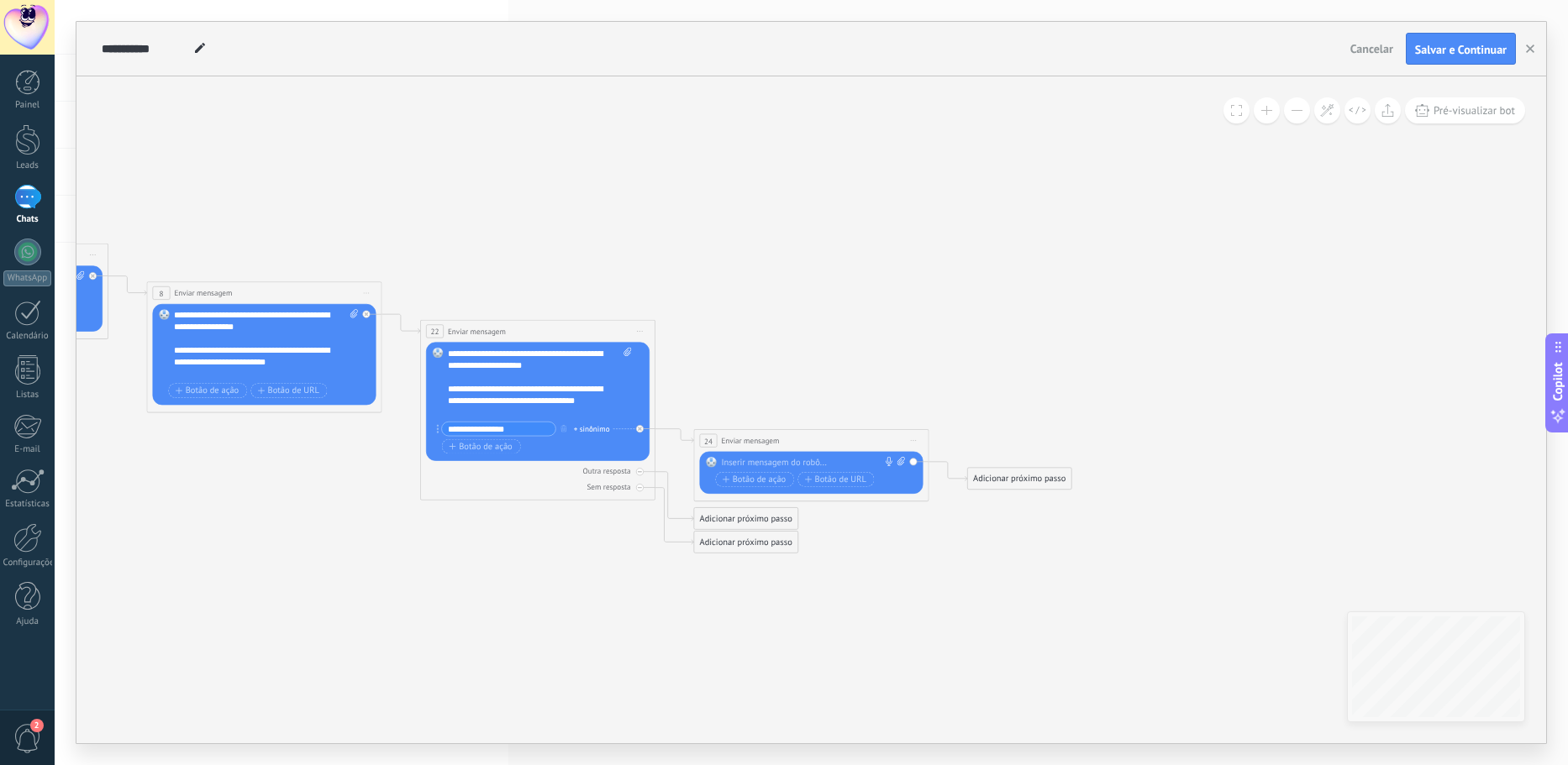
click at [747, 458] on div at bounding box center [808, 463] width 174 height 12
click at [997, 480] on div "Adicionar próximo passo" at bounding box center [1020, 479] width 103 height 20
click at [1014, 496] on span "Enviar mensagem" at bounding box center [1032, 499] width 68 height 11
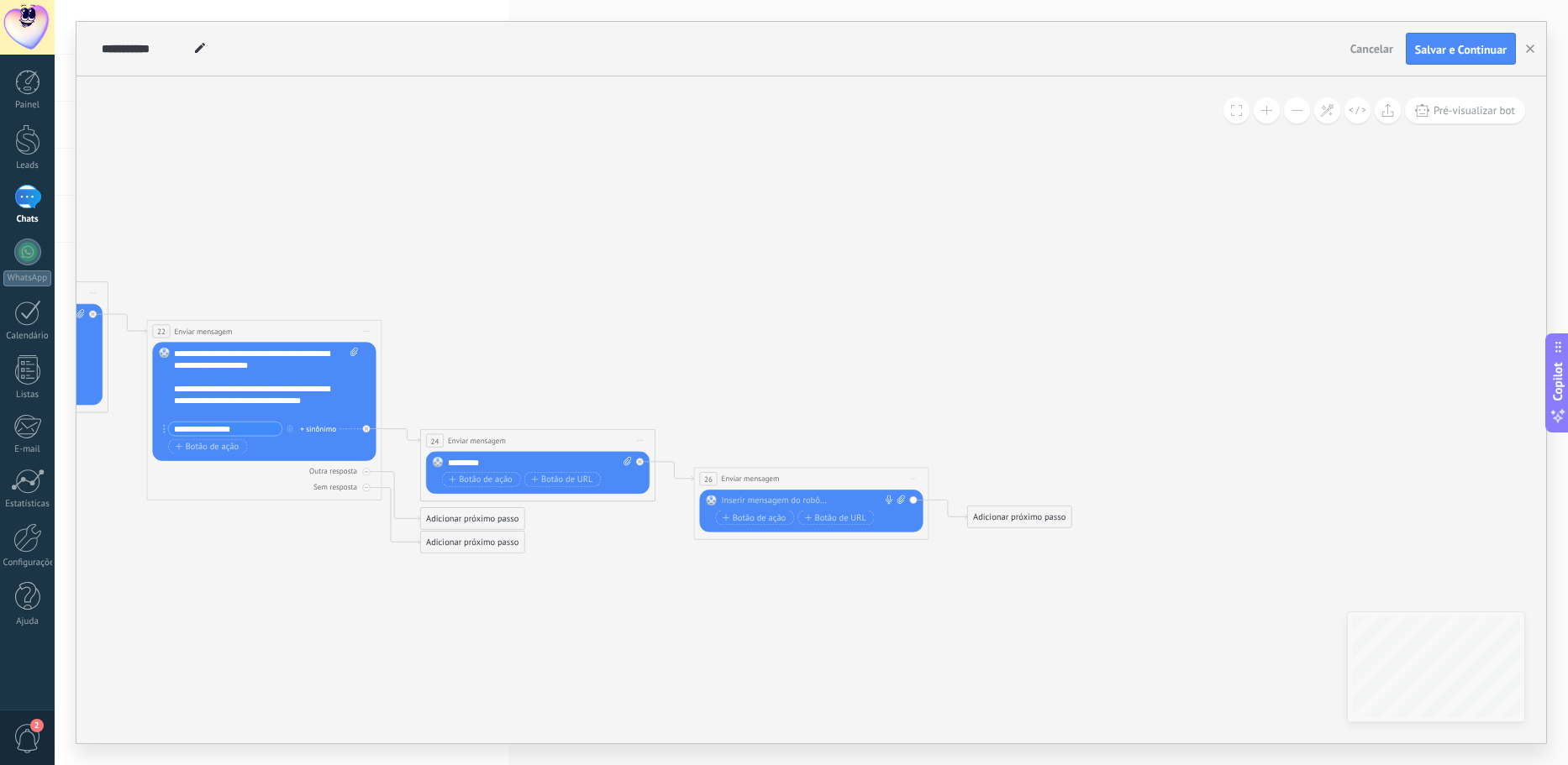
click at [847, 488] on div "**********" at bounding box center [811, 479] width 234 height 22
click at [842, 495] on div at bounding box center [808, 500] width 174 height 12
paste div
click at [998, 527] on div "Adicionar próximo passo Enviar mensagem Enviar mensagem Enviar mensagem Reação …" at bounding box center [1019, 516] width 104 height 22
click at [1002, 521] on div "Adicionar próximo passo" at bounding box center [1020, 517] width 103 height 20
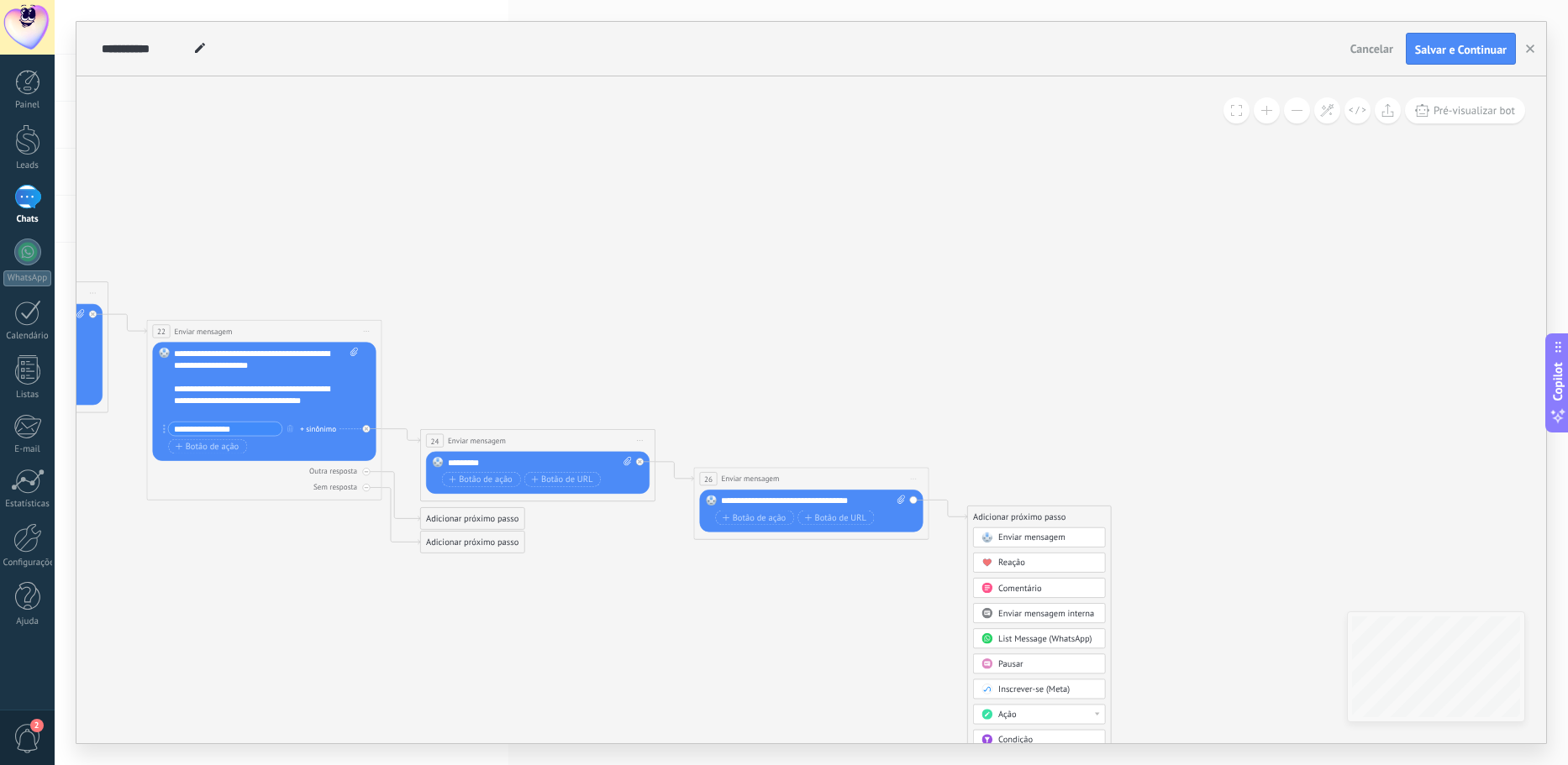
click at [1026, 532] on div "Enviar mensagem" at bounding box center [1039, 537] width 133 height 20
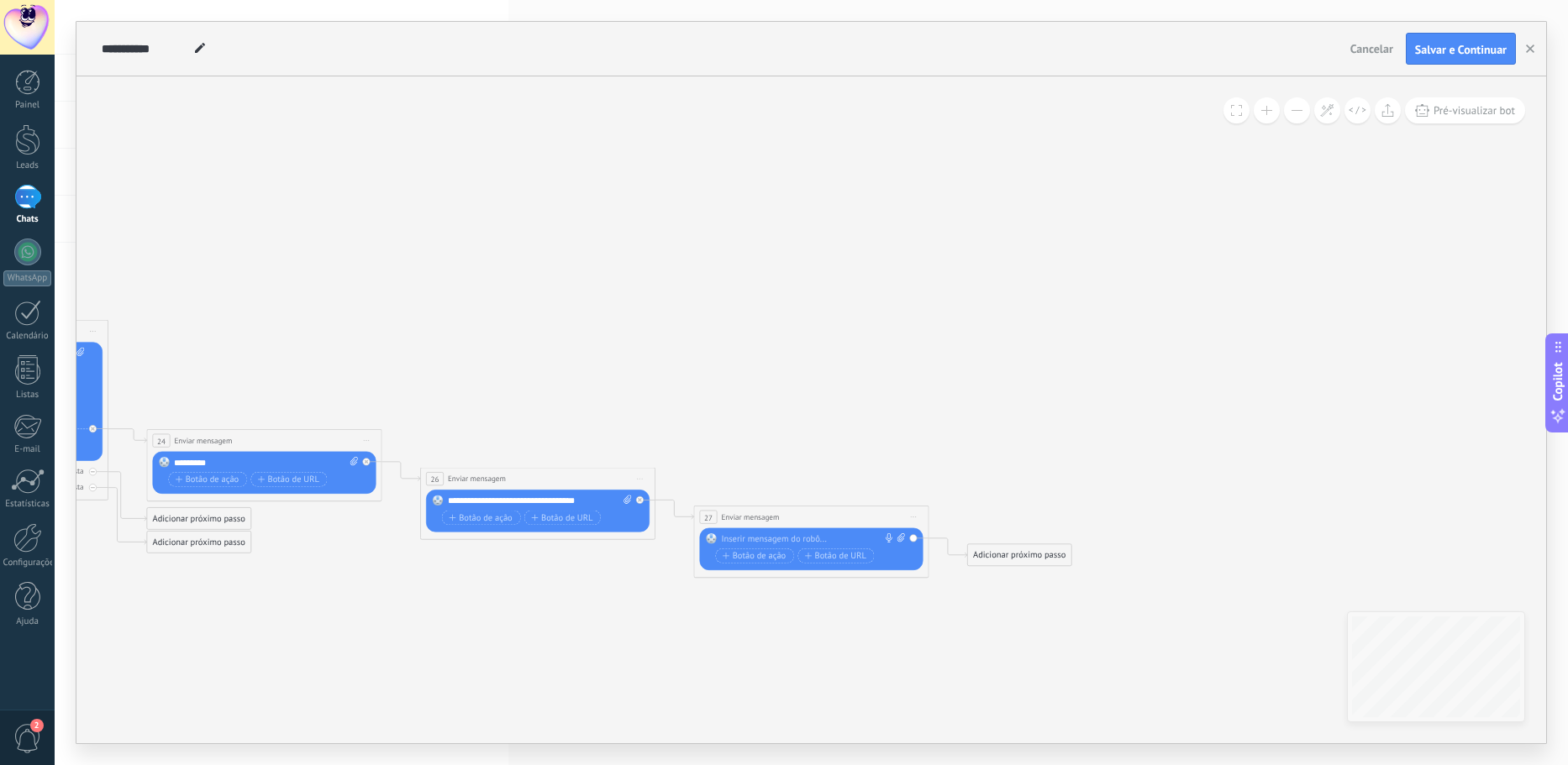
click at [893, 538] on span at bounding box center [899, 538] width 11 height 12
click input "Upload" at bounding box center [0, 0] width 0 height 0
click at [898, 542] on icon at bounding box center [901, 537] width 7 height 9
click input "Upload" at bounding box center [0, 0] width 0 height 0
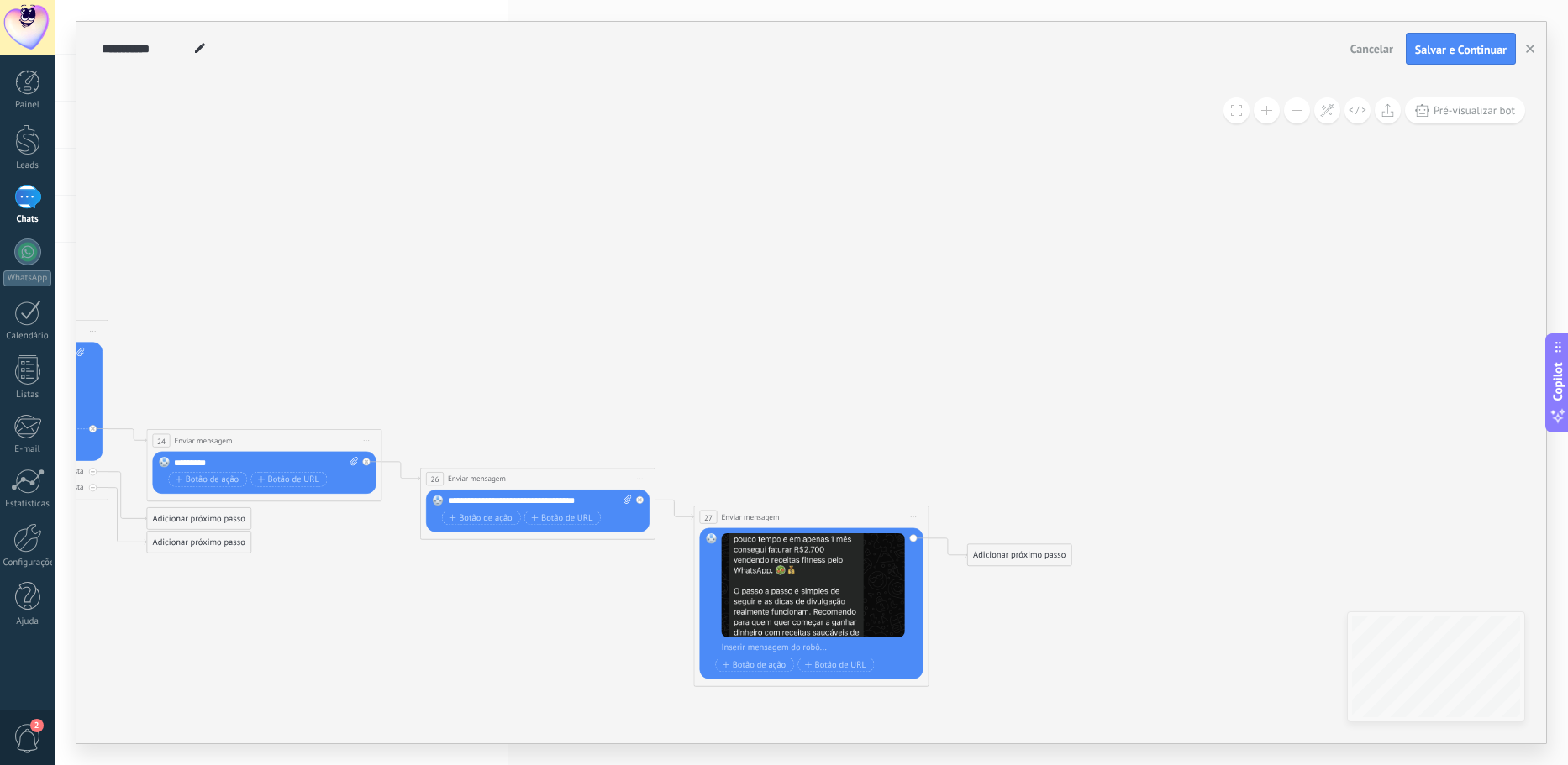
click at [755, 645] on div at bounding box center [818, 647] width 195 height 12
paste div
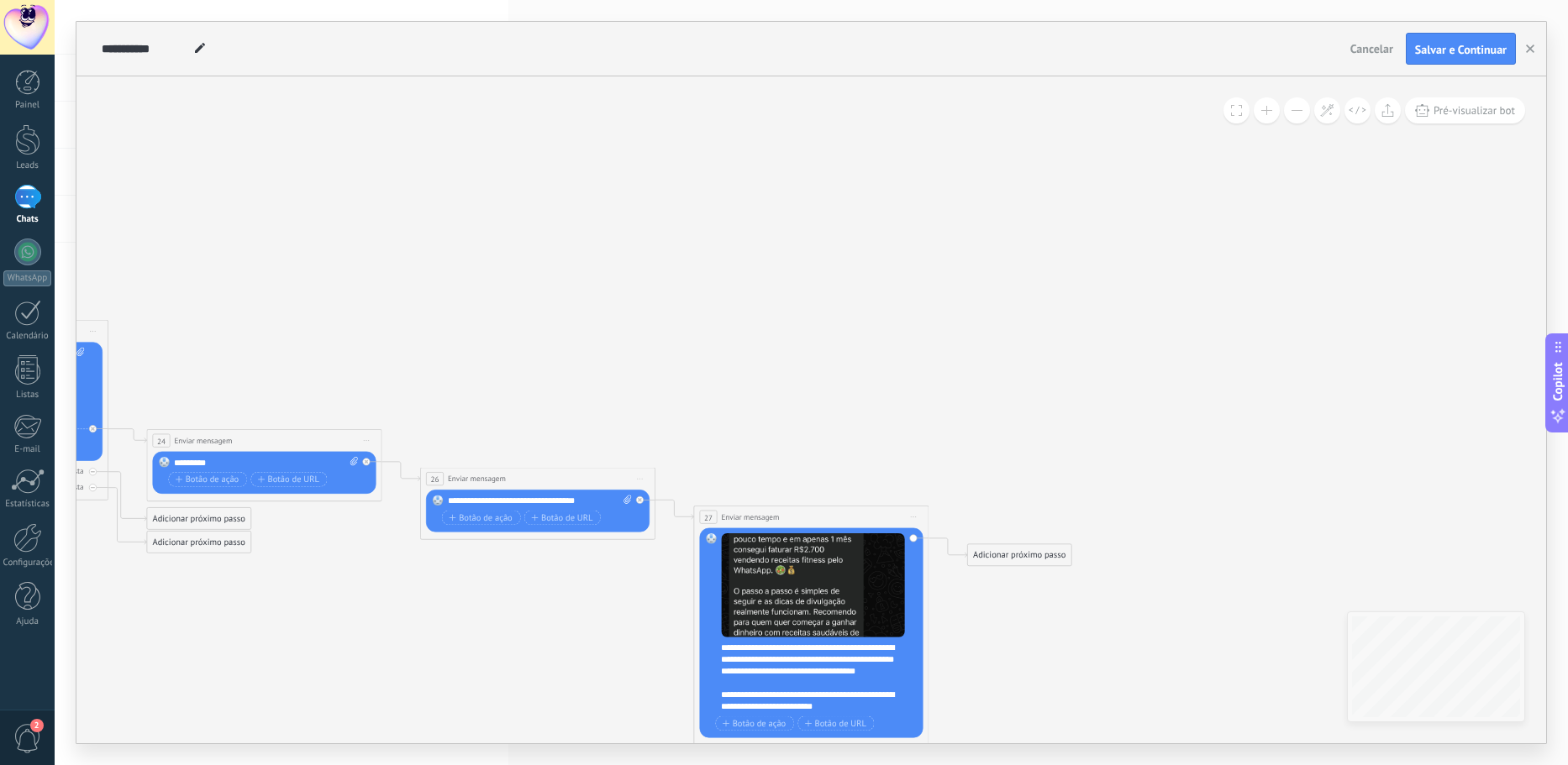
scroll to position [17, 0]
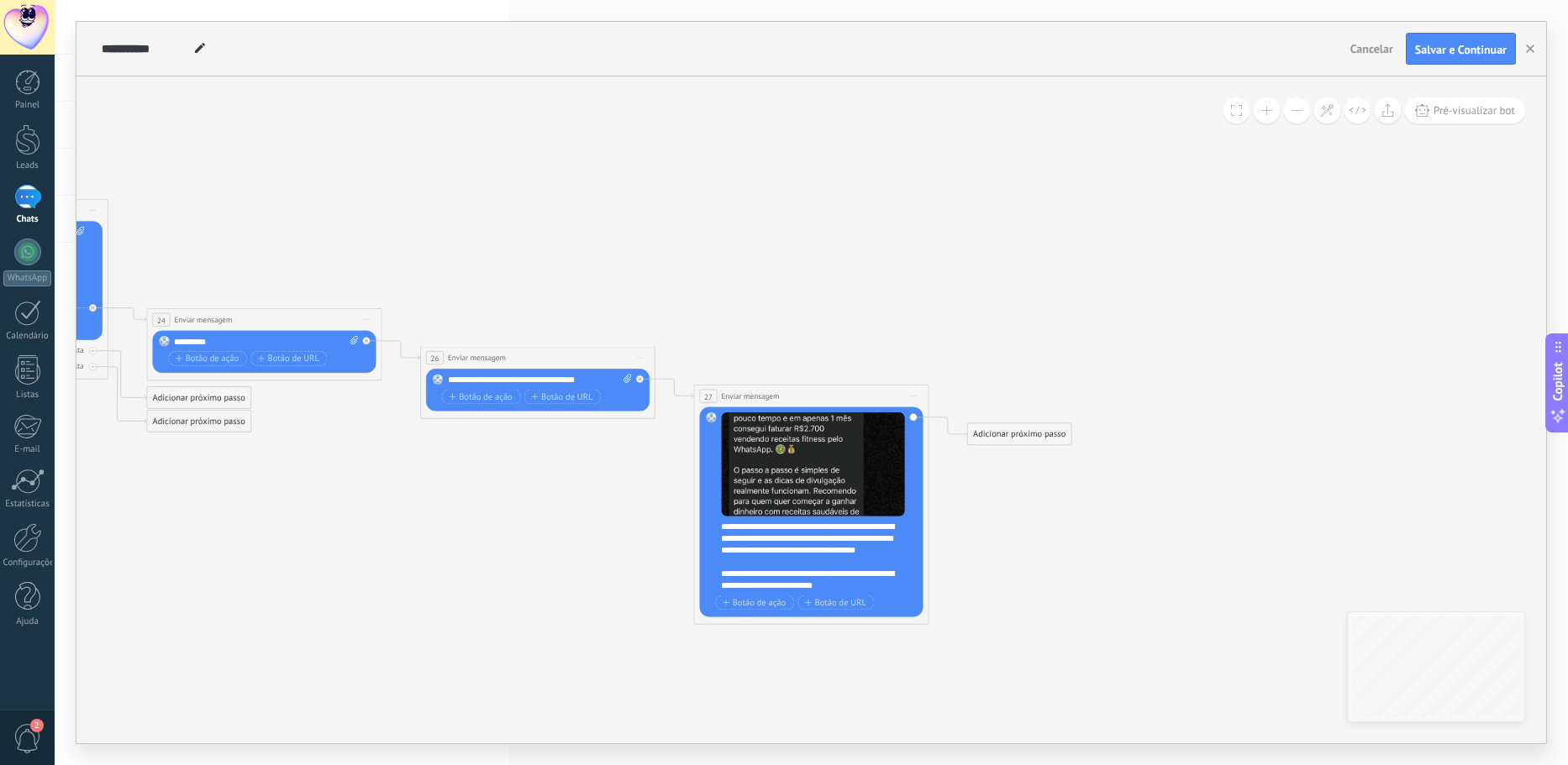
click at [1005, 432] on div "Adicionar próximo passo" at bounding box center [1020, 435] width 103 height 20
click at [1004, 457] on span "Enviar mensagem" at bounding box center [1032, 455] width 68 height 11
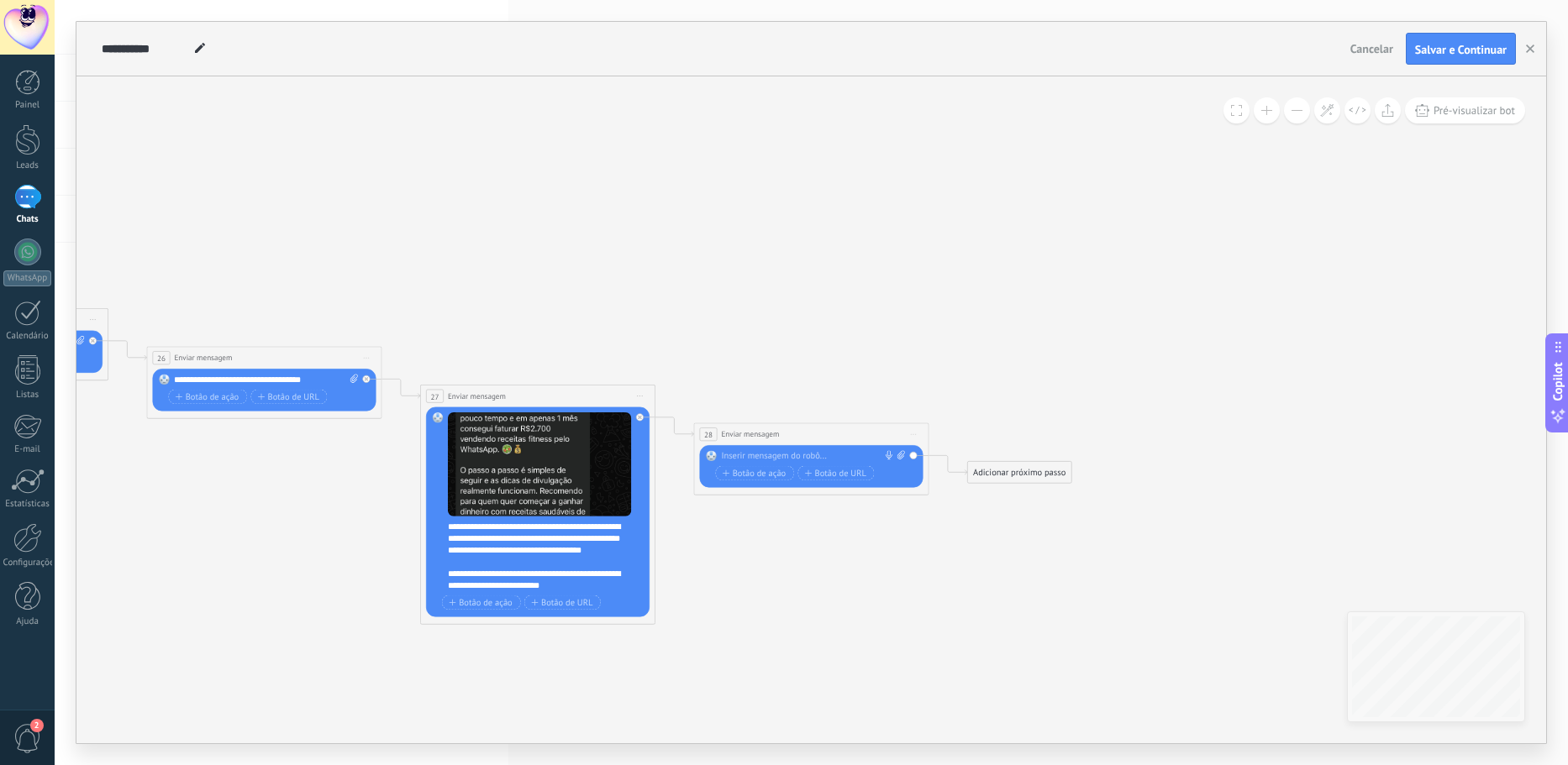
click at [783, 455] on div at bounding box center [808, 455] width 174 height 12
click at [780, 452] on div at bounding box center [808, 455] width 174 height 12
paste div
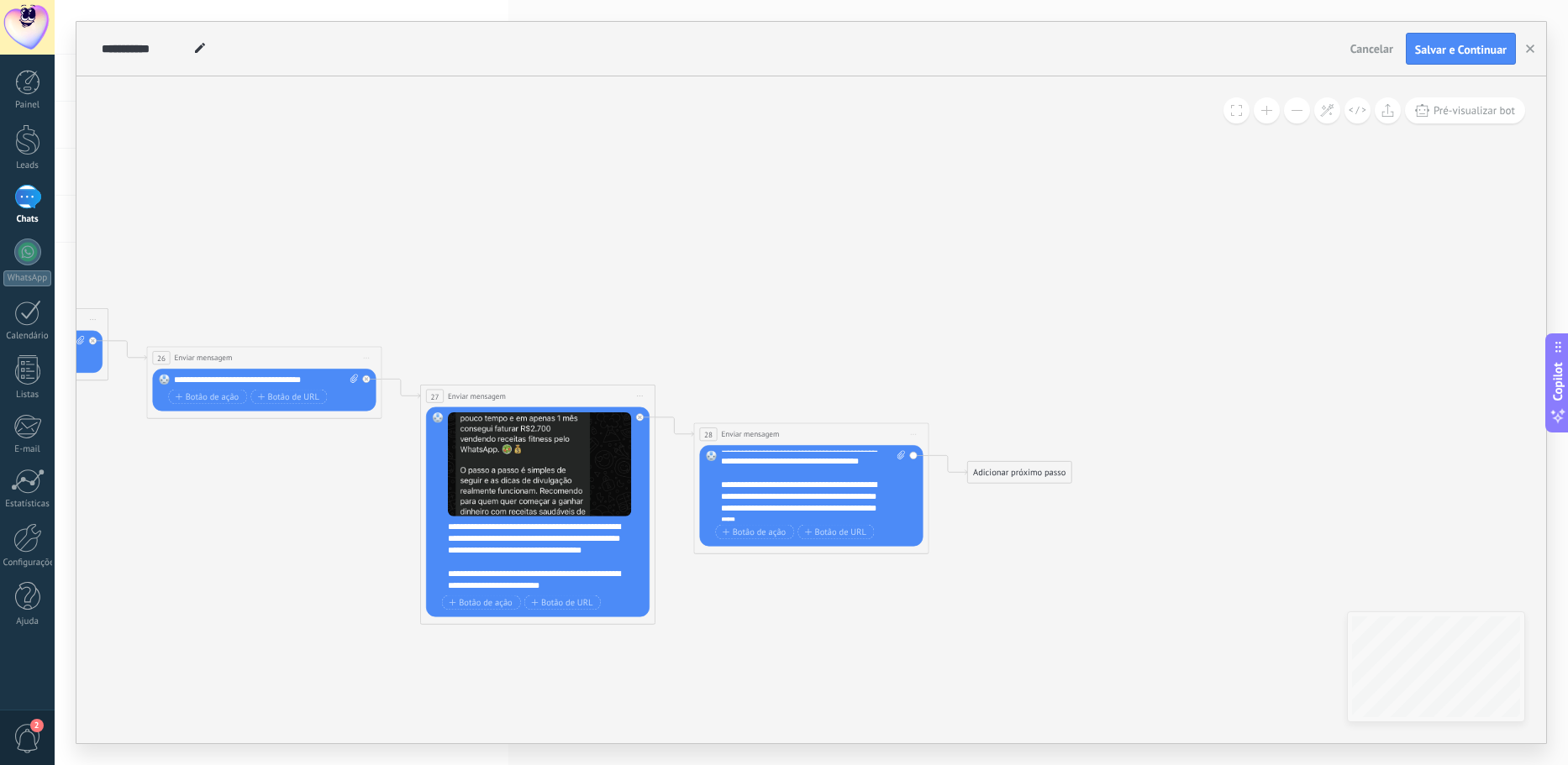
scroll to position [0, 0]
click at [721, 455] on div "**********" at bounding box center [812, 485] width 184 height 70
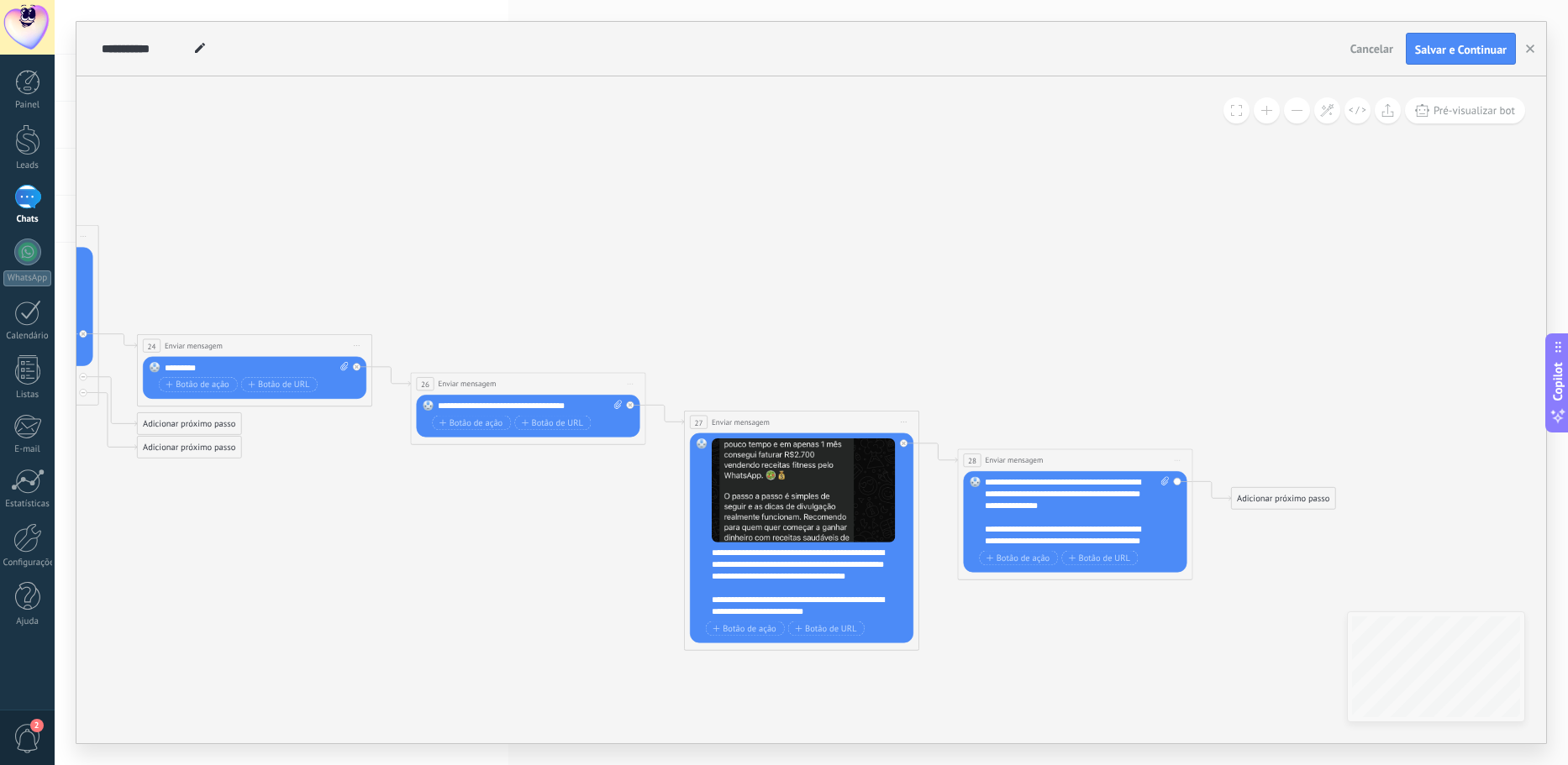
drag, startPoint x: 539, startPoint y: 295, endPoint x: 812, endPoint y: 323, distance: 274.4
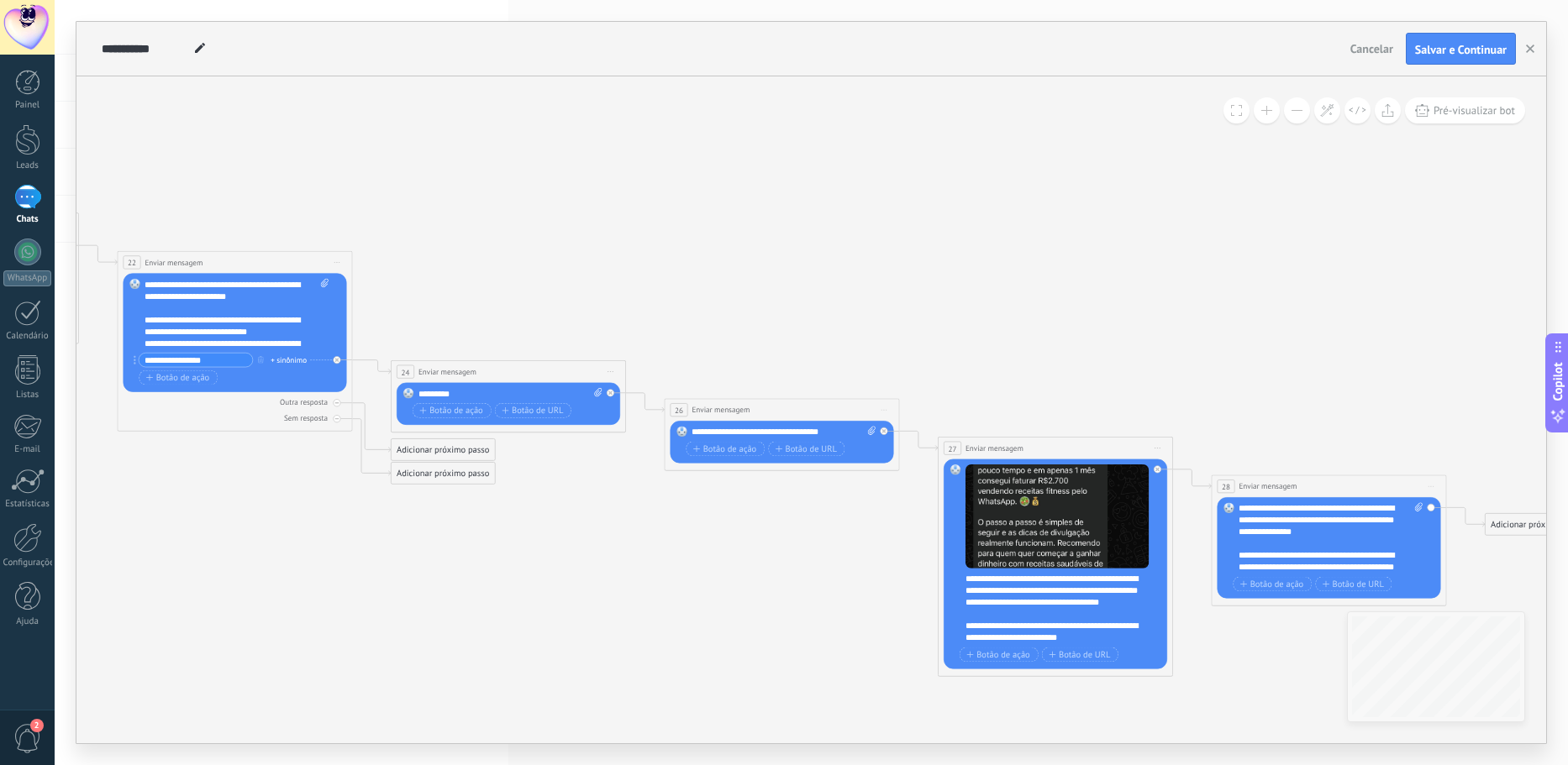
drag, startPoint x: 638, startPoint y: 278, endPoint x: 872, endPoint y: 302, distance: 235.2
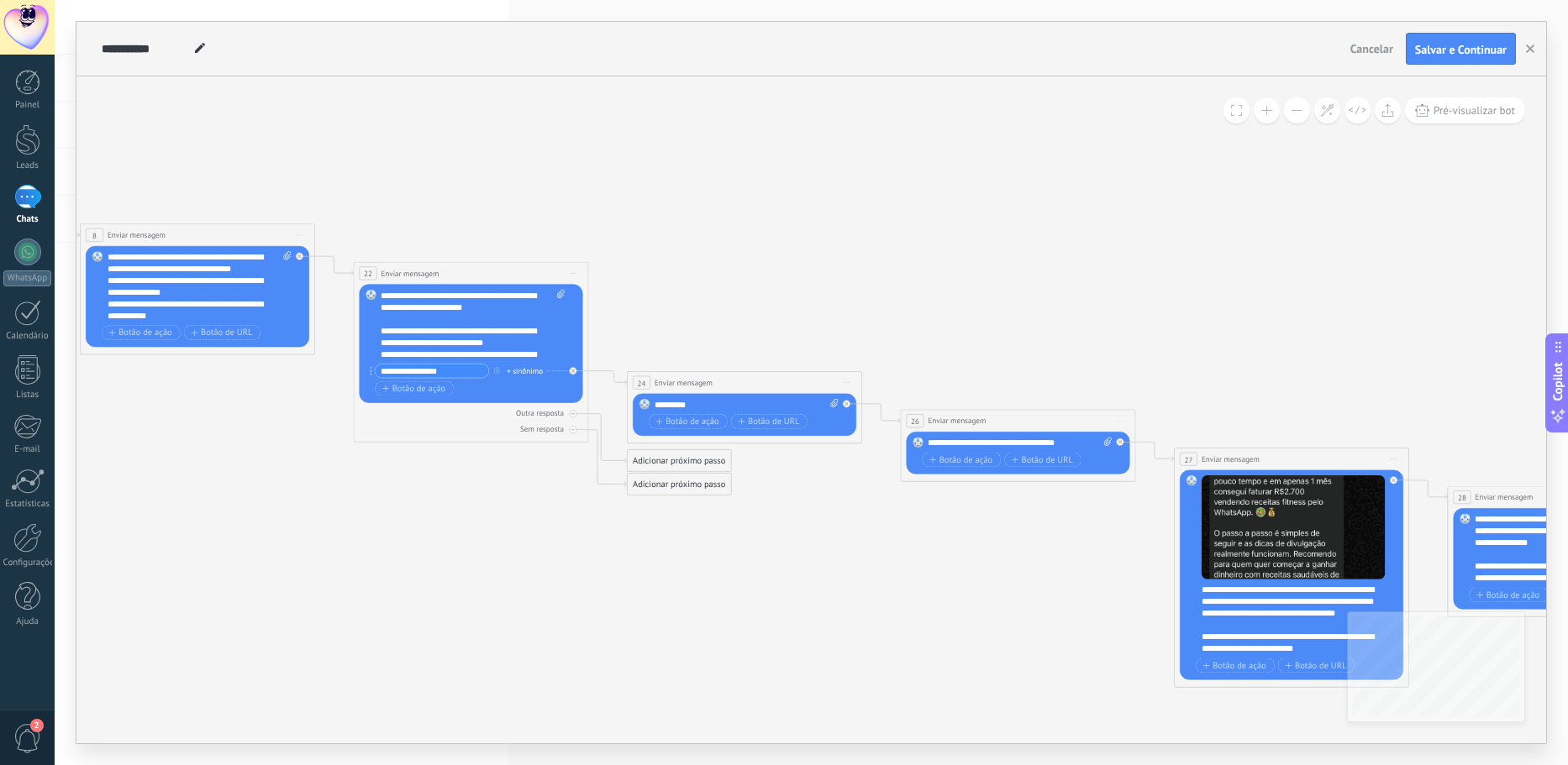
drag, startPoint x: 621, startPoint y: 272, endPoint x: 924, endPoint y: 283, distance: 303.2
click at [923, 284] on icon at bounding box center [179, 329] width 3798 height 1305
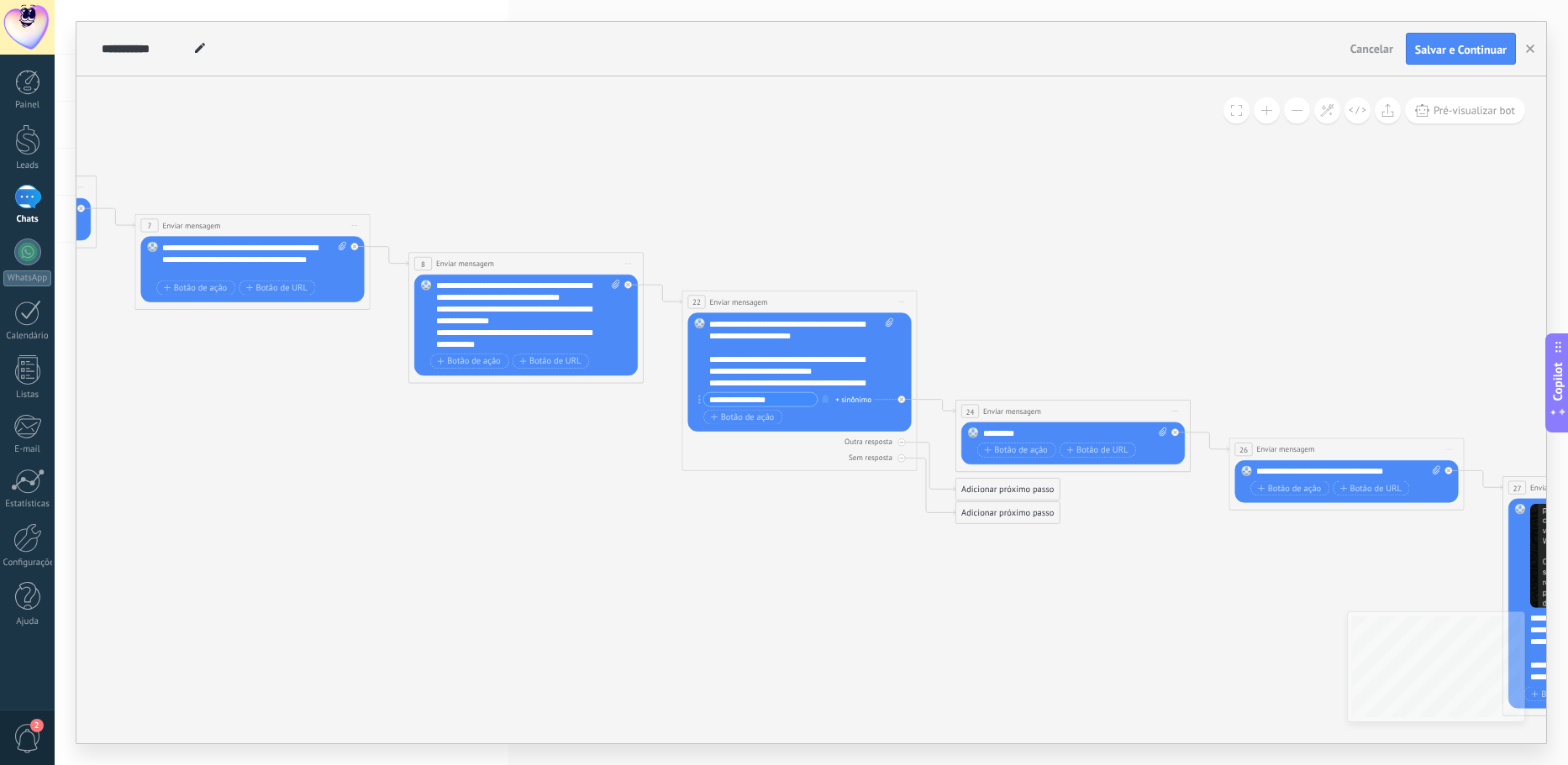
drag, startPoint x: 629, startPoint y: 172, endPoint x: 944, endPoint y: 202, distance: 316.4
click at [939, 202] on icon at bounding box center [508, 358] width 3798 height 1305
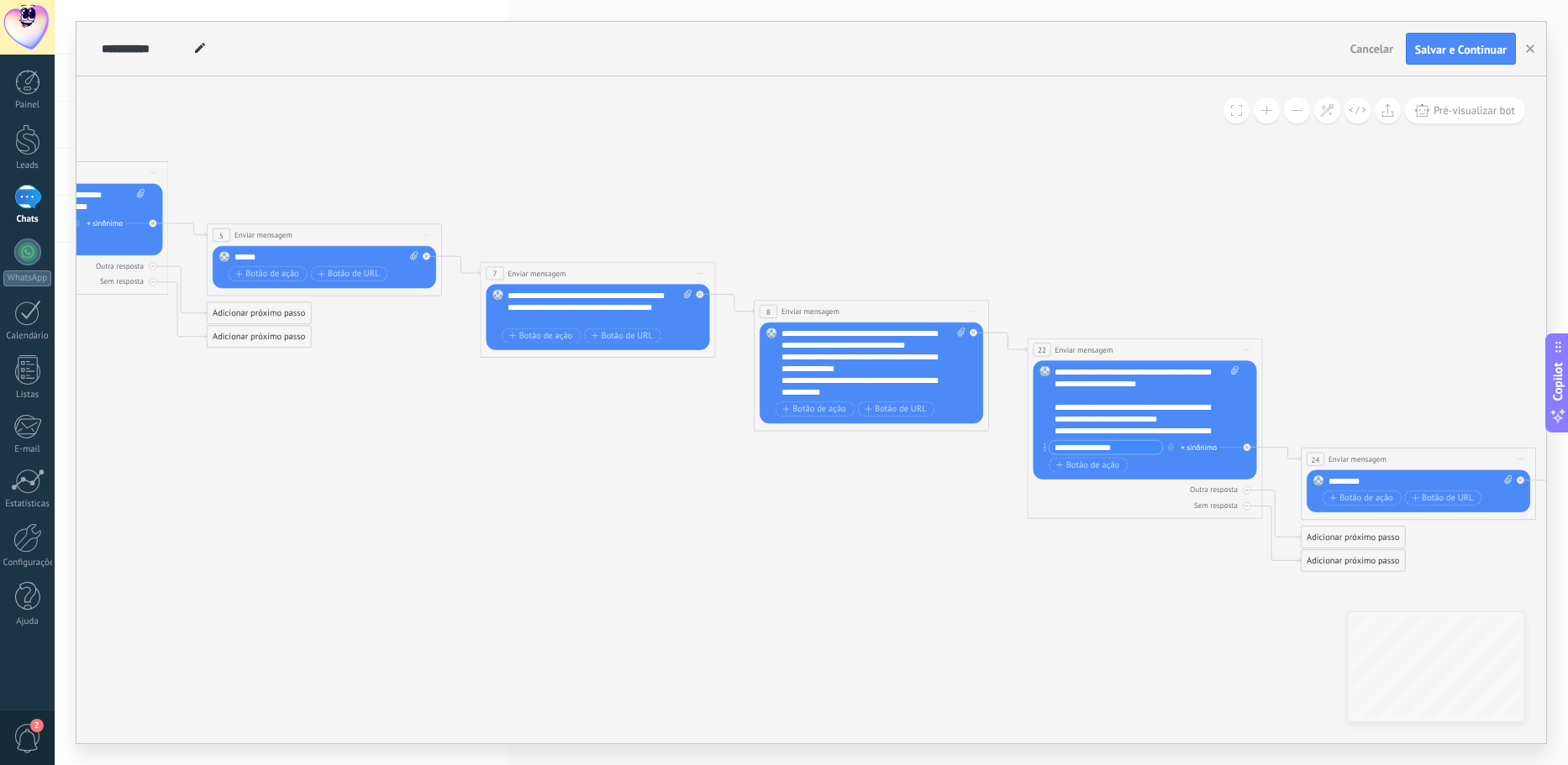
drag, startPoint x: 609, startPoint y: 142, endPoint x: 919, endPoint y: 189, distance: 313.5
click at [935, 189] on icon at bounding box center [853, 405] width 3798 height 1305
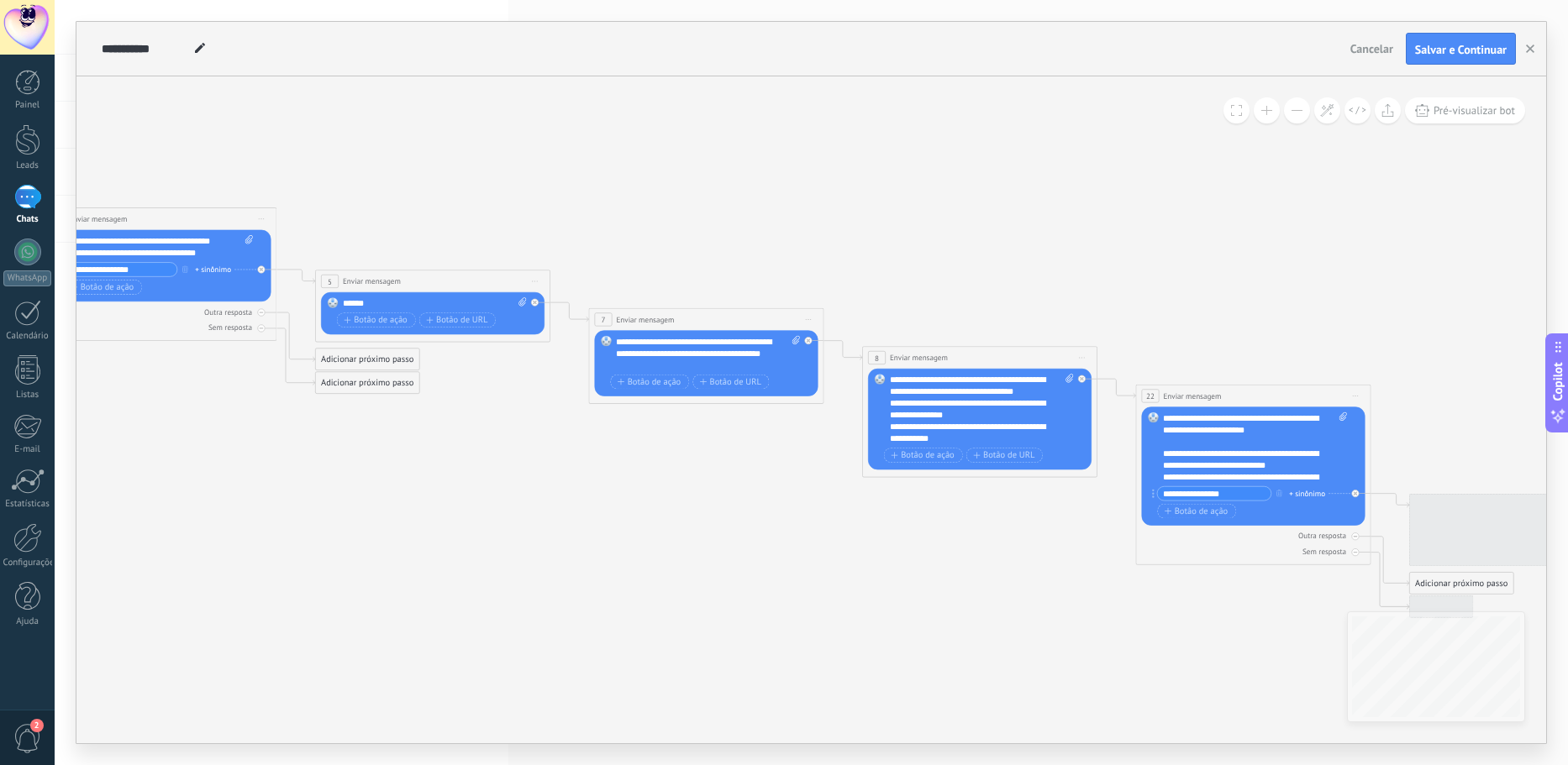
drag, startPoint x: 610, startPoint y: 149, endPoint x: 456, endPoint y: 173, distance: 155.9
click at [449, 175] on icon at bounding box center [961, 451] width 3798 height 1305
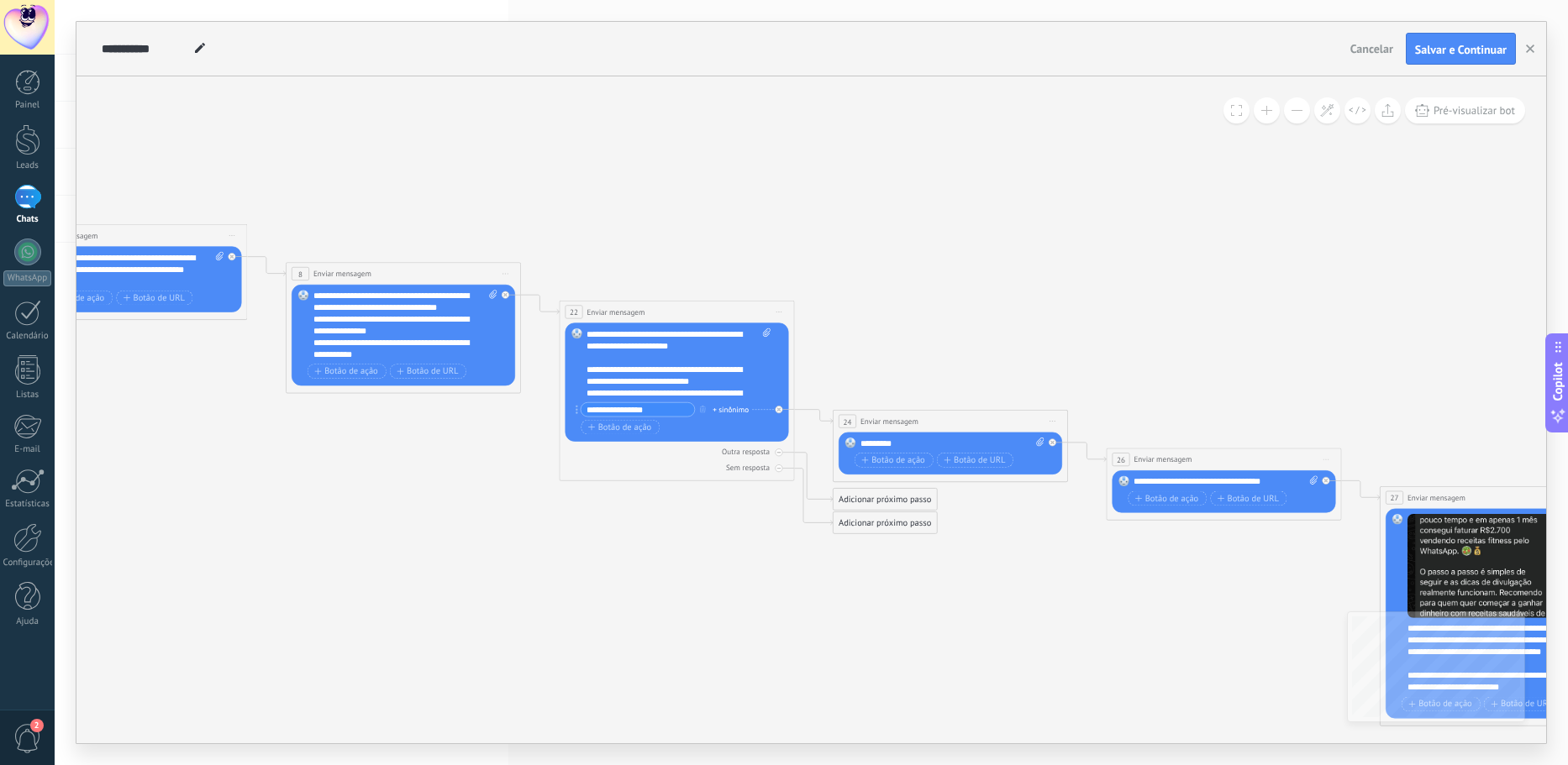
drag, startPoint x: 908, startPoint y: 204, endPoint x: 563, endPoint y: 136, distance: 351.6
click at [562, 136] on icon at bounding box center [385, 367] width 3798 height 1305
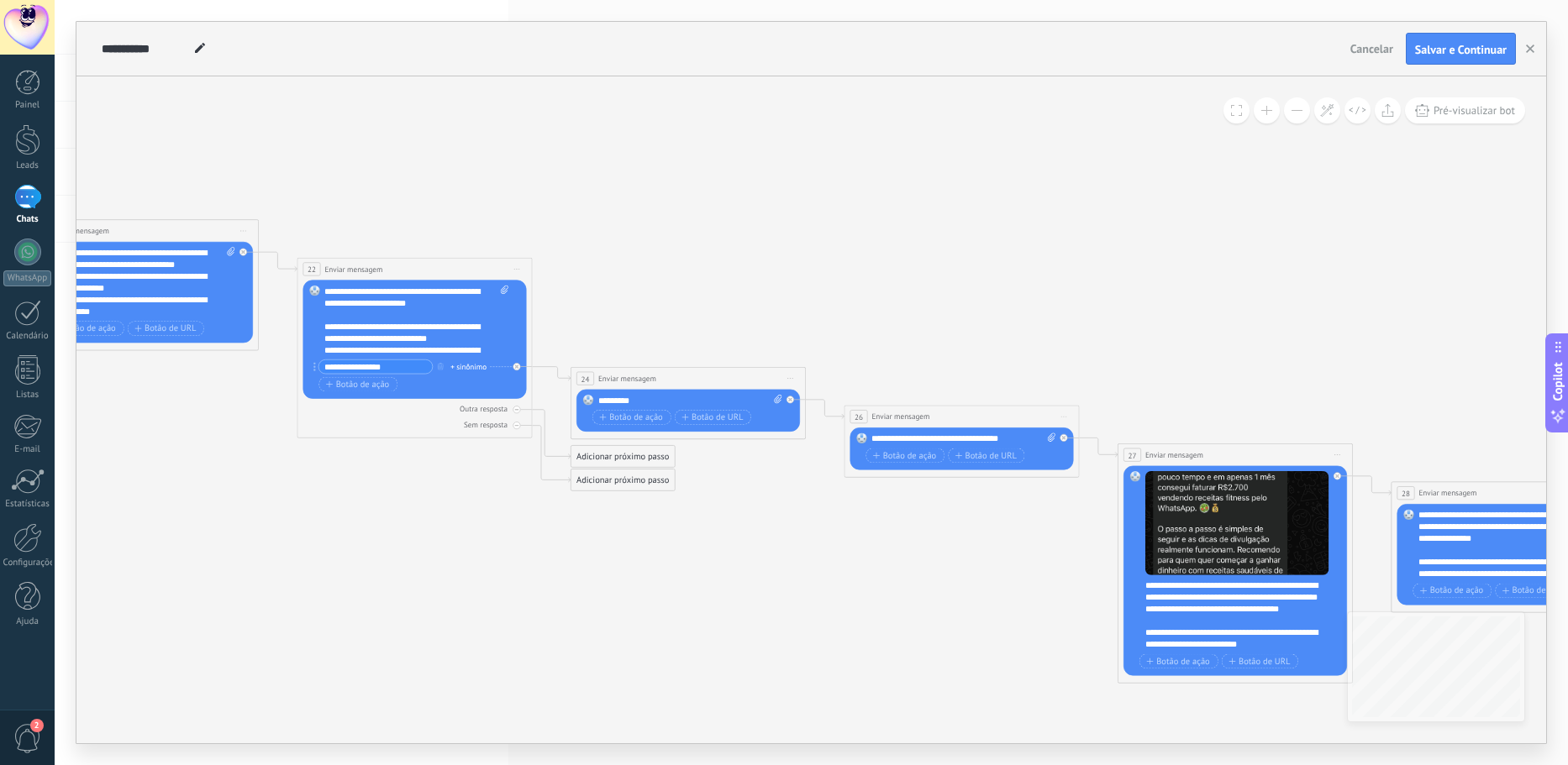
drag, startPoint x: 991, startPoint y: 227, endPoint x: 653, endPoint y: 159, distance: 344.8
click at [656, 159] on icon at bounding box center [123, 325] width 3798 height 1305
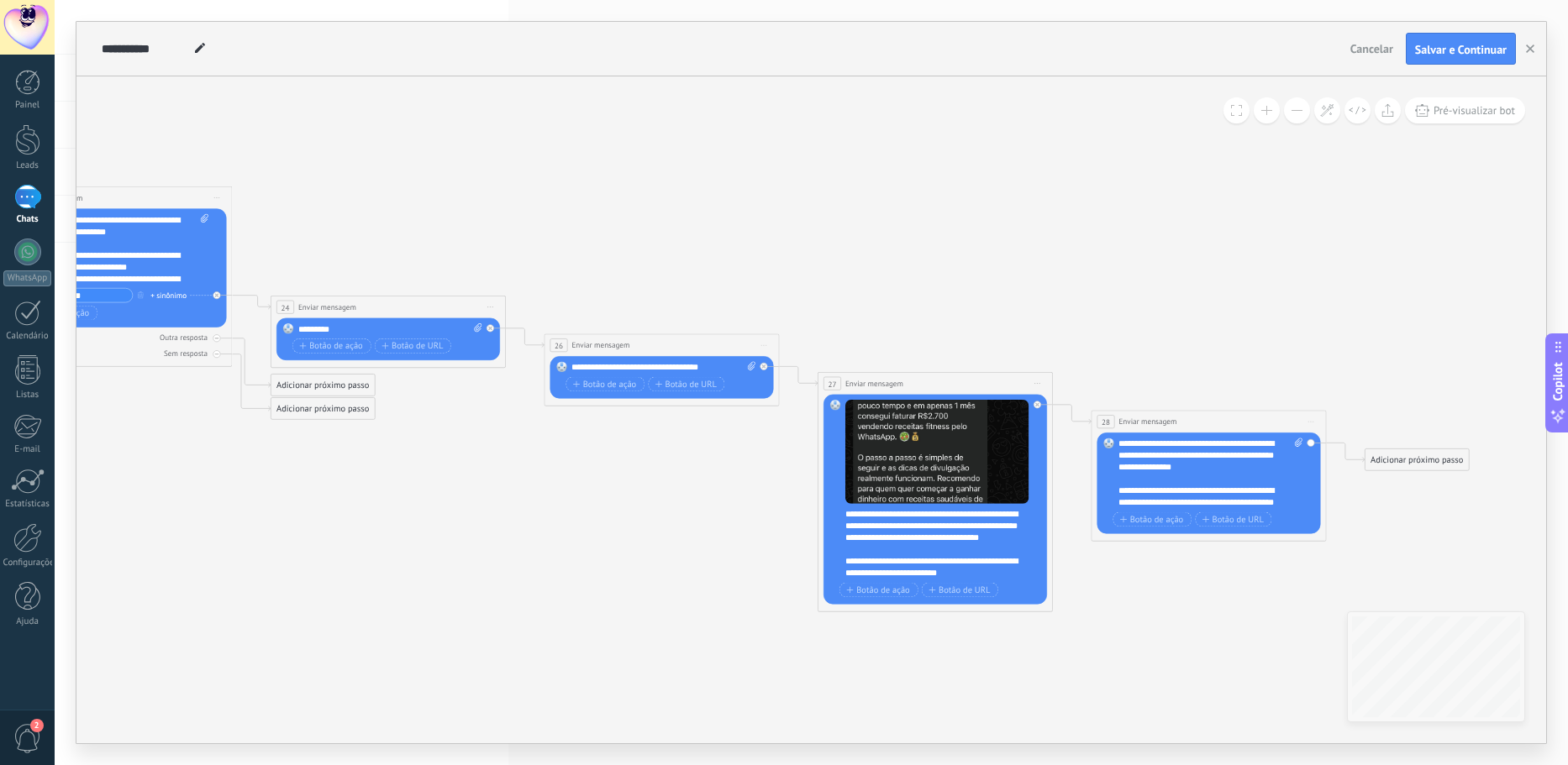
drag, startPoint x: 968, startPoint y: 230, endPoint x: 654, endPoint y: 165, distance: 320.7
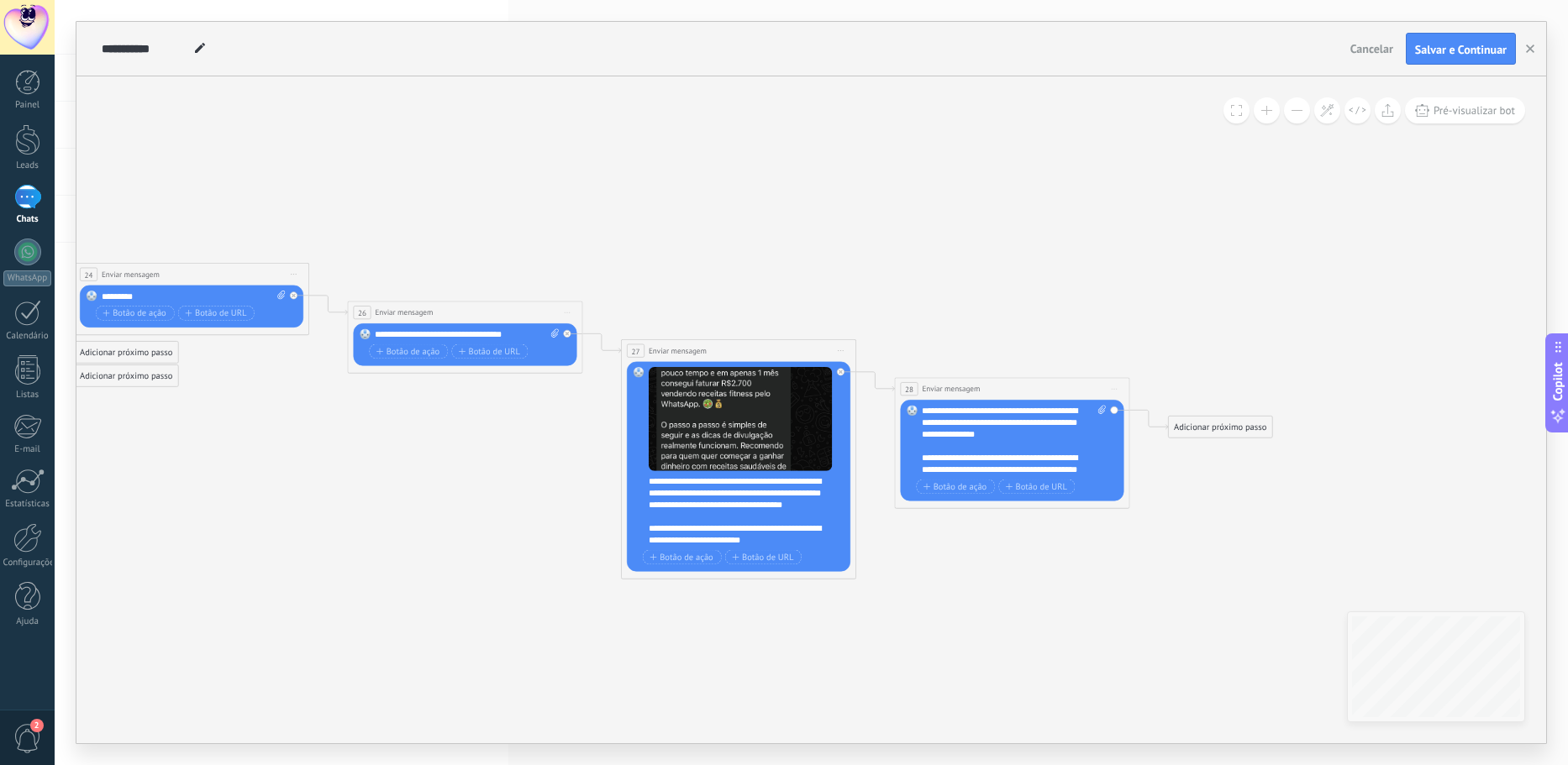
drag, startPoint x: 980, startPoint y: 230, endPoint x: 780, endPoint y: 197, distance: 202.7
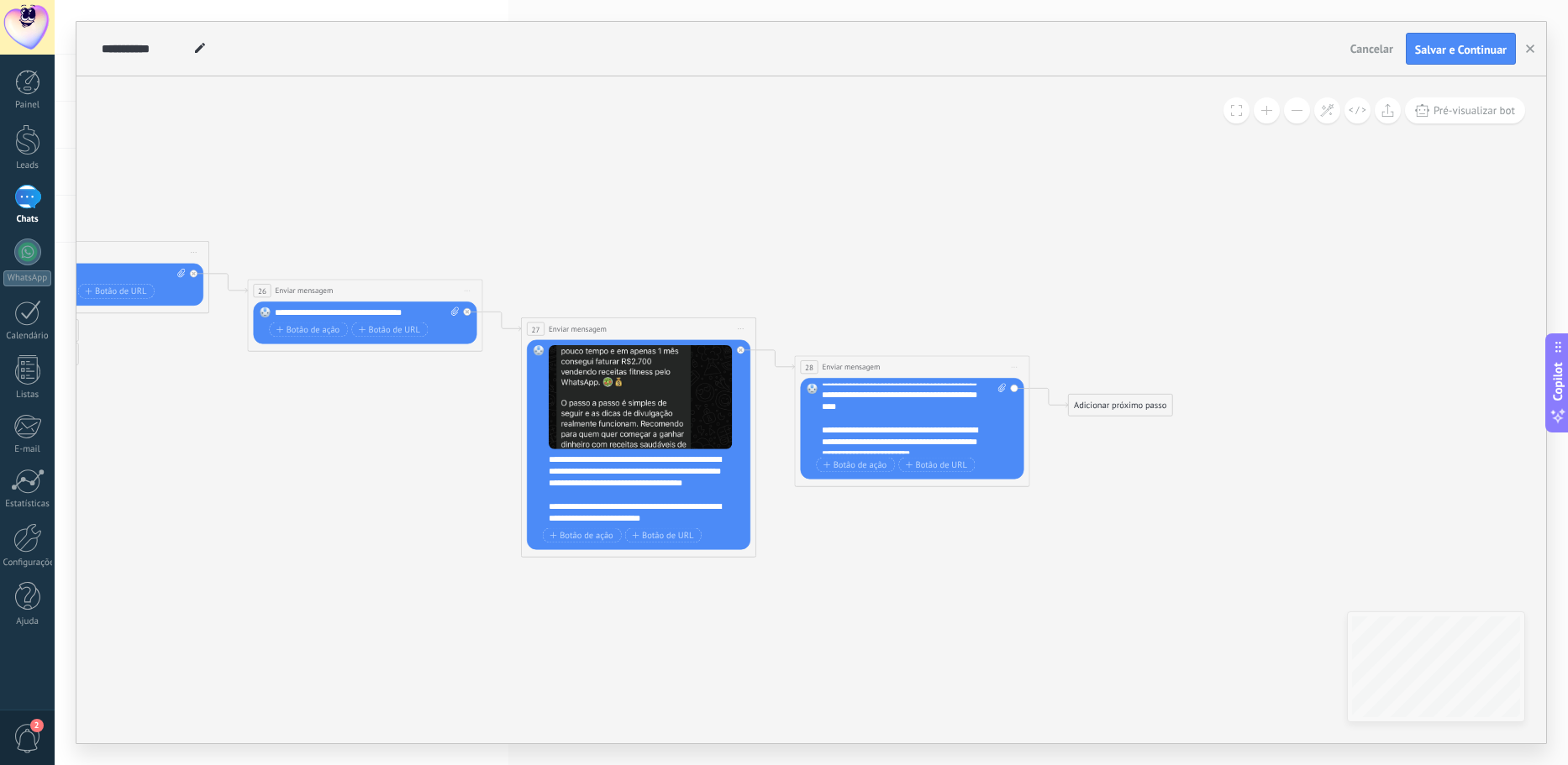
scroll to position [101, 0]
click at [848, 463] on span "Botão de ação" at bounding box center [854, 464] width 63 height 9
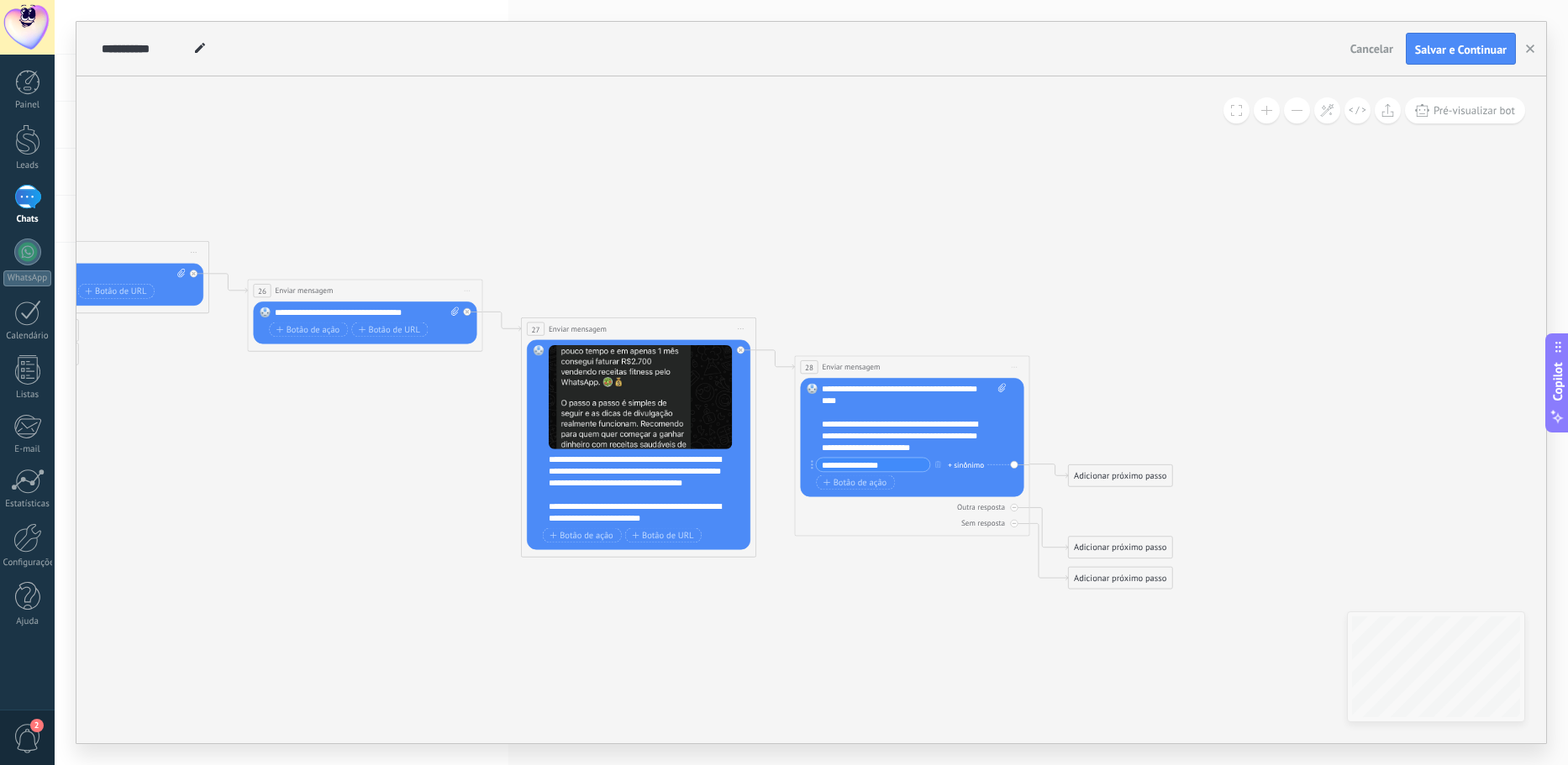
type input "**********"
drag, startPoint x: 896, startPoint y: 463, endPoint x: 740, endPoint y: 473, distance: 156.3
paste input "**********"
type input "**********"
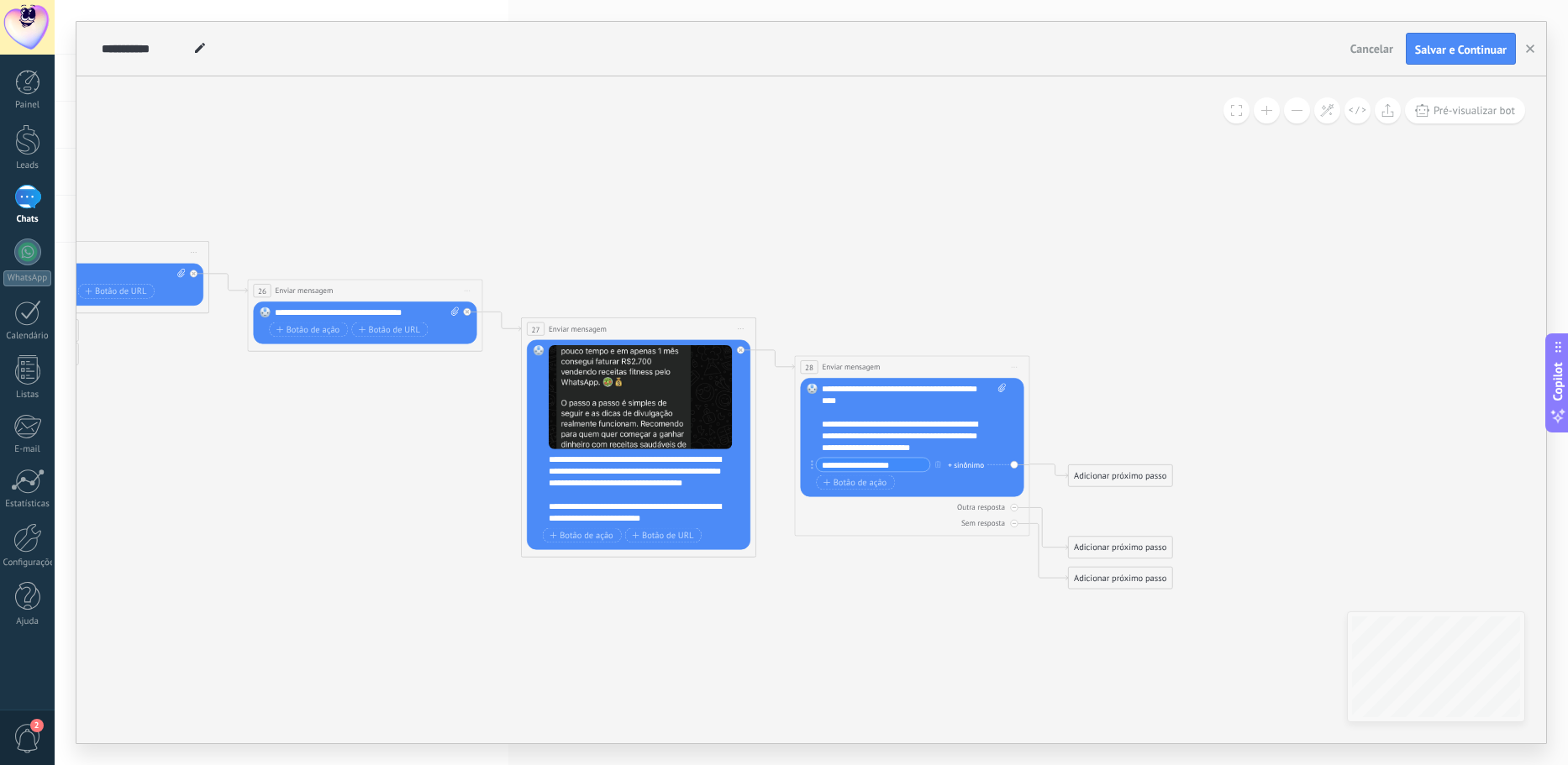
click at [1108, 475] on div "Adicionar próximo passo" at bounding box center [1120, 476] width 103 height 20
click at [1104, 489] on div "Enviar mensagem" at bounding box center [1140, 496] width 133 height 20
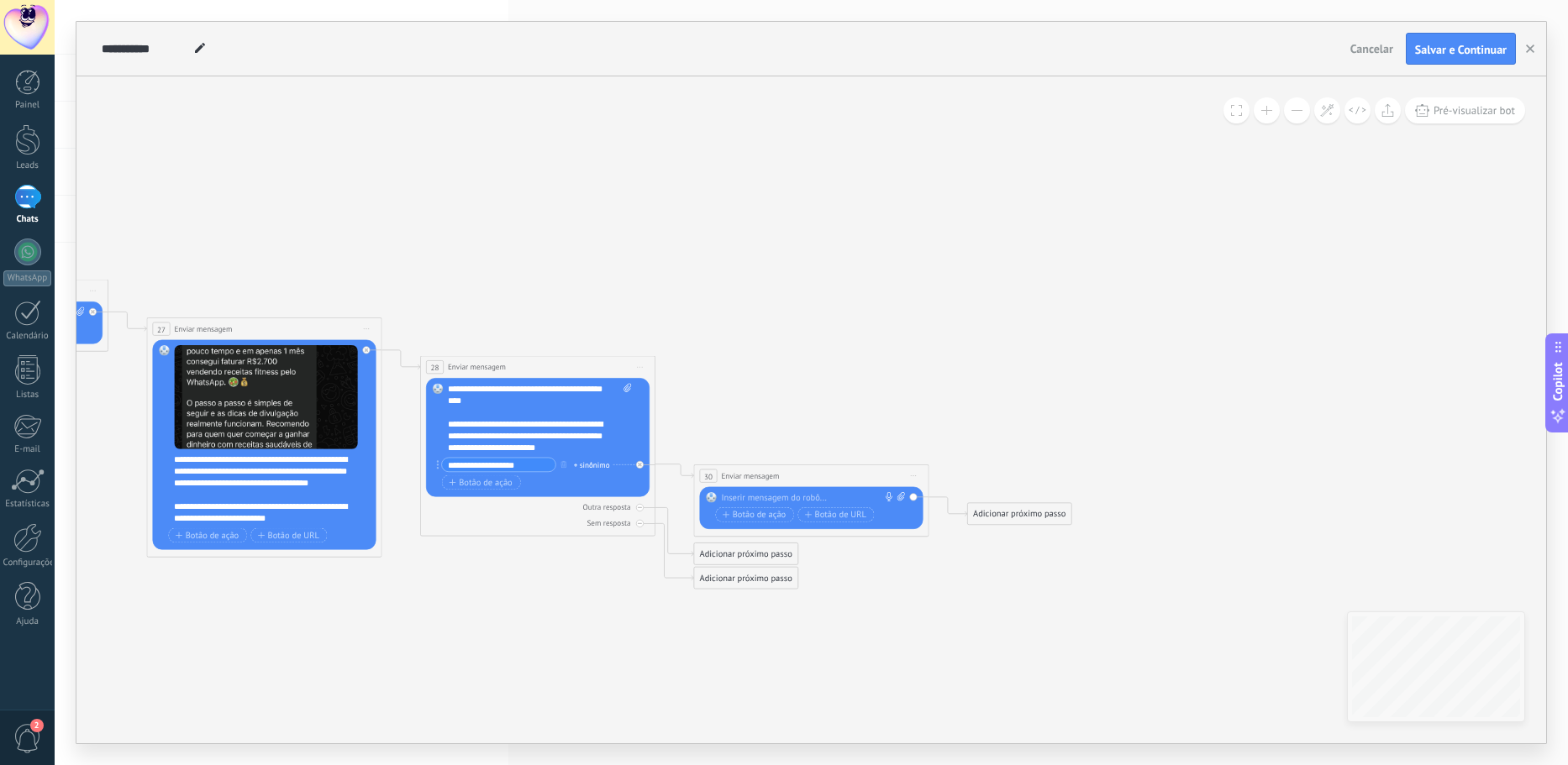
click at [758, 499] on div at bounding box center [808, 497] width 174 height 12
paste div
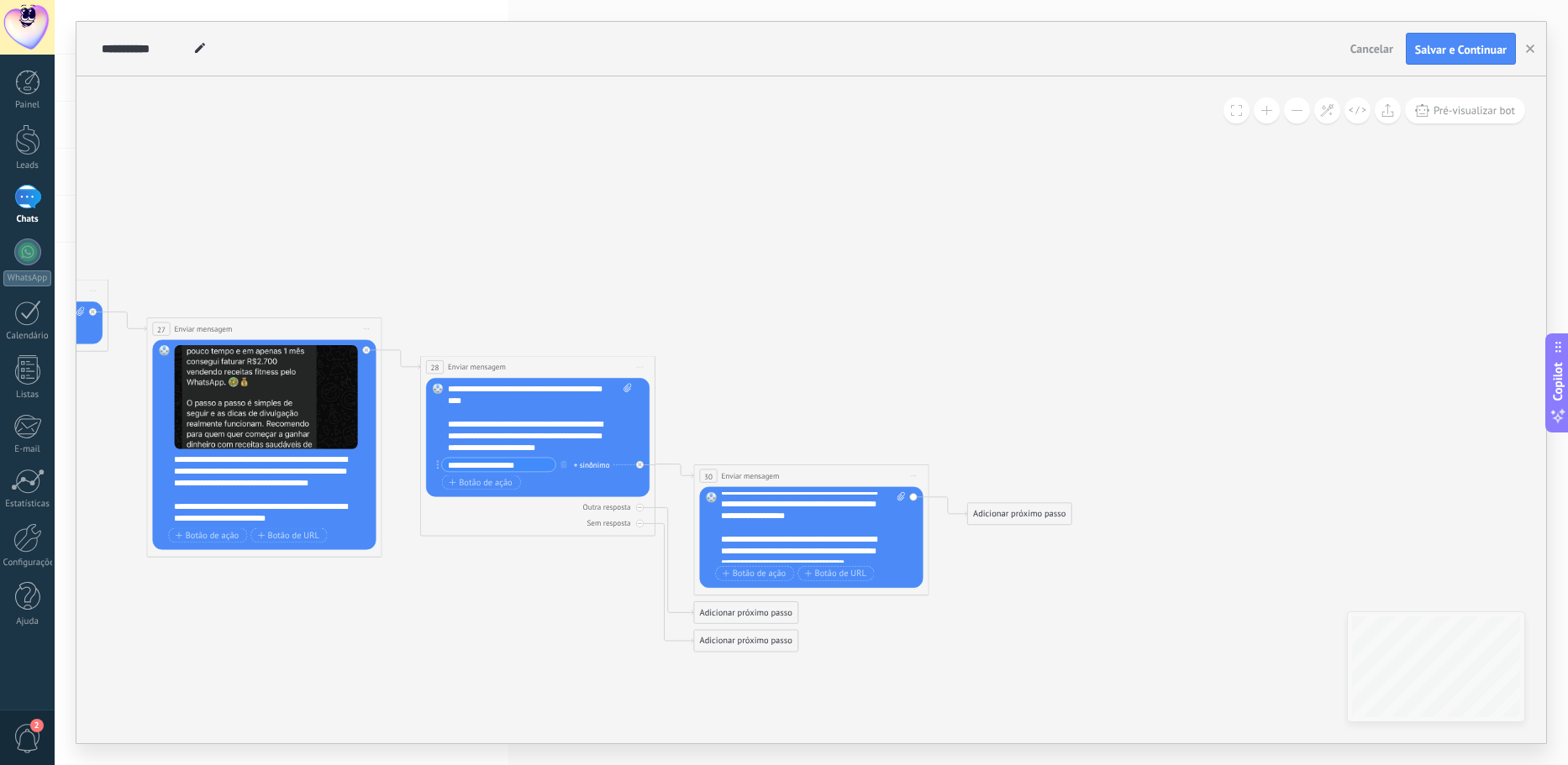
scroll to position [39, 0]
